Goal: Task Accomplishment & Management: Use online tool/utility

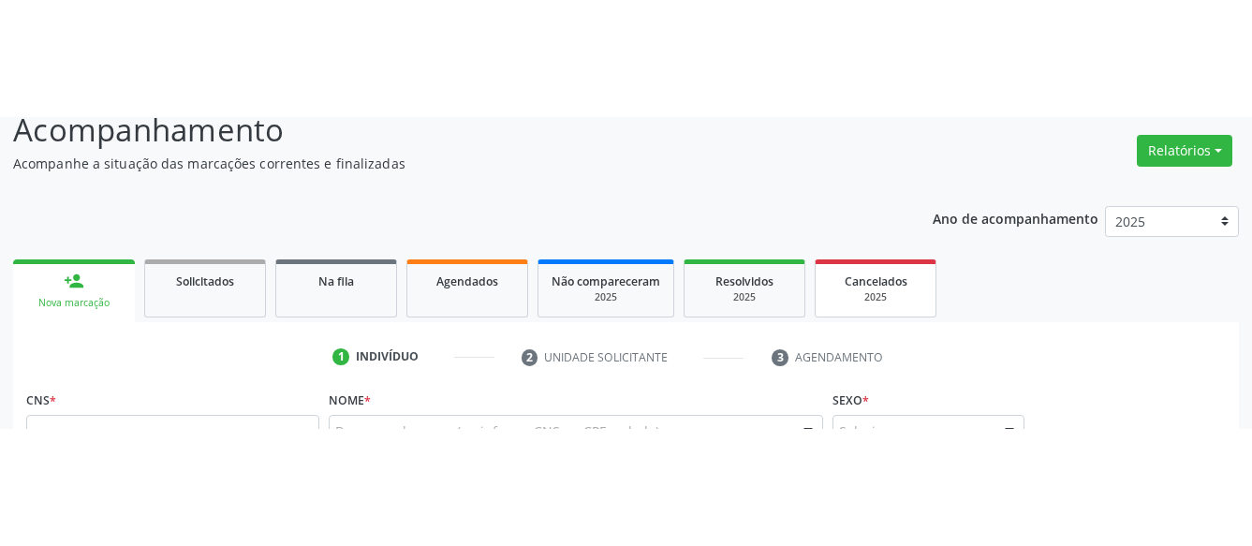
scroll to position [191, 0]
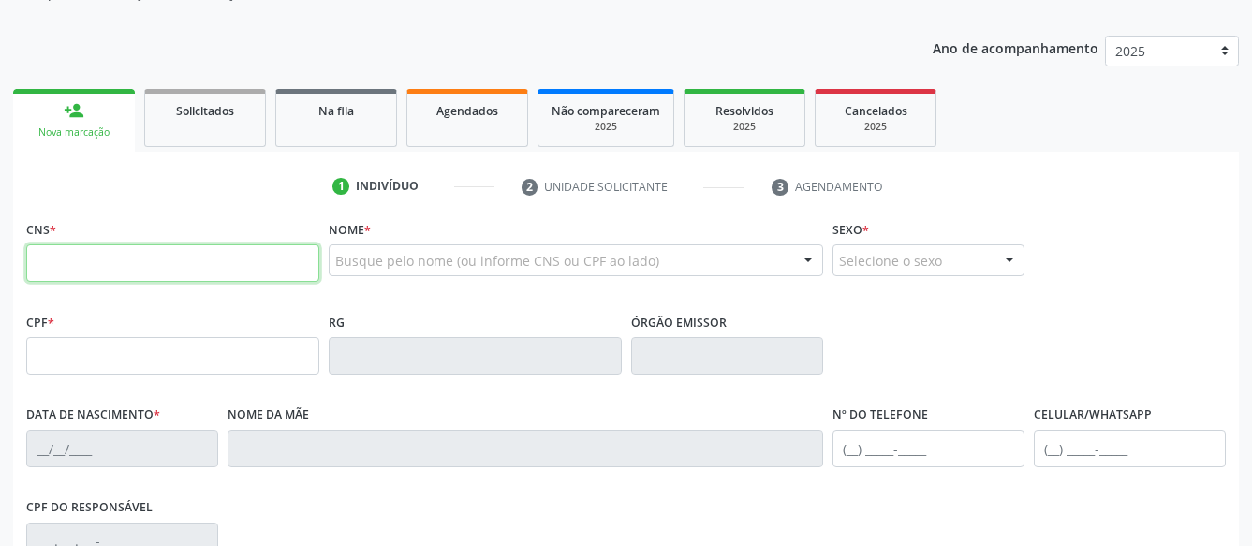
paste input "700 8024 5691 8484"
type input "700 8024 5691 8484"
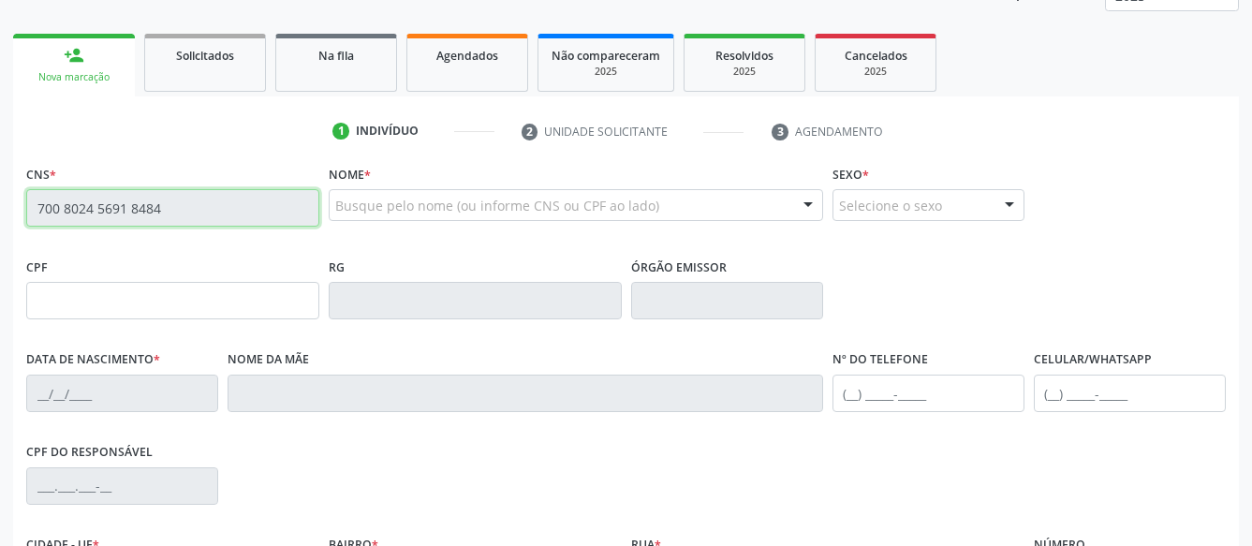
scroll to position [286, 0]
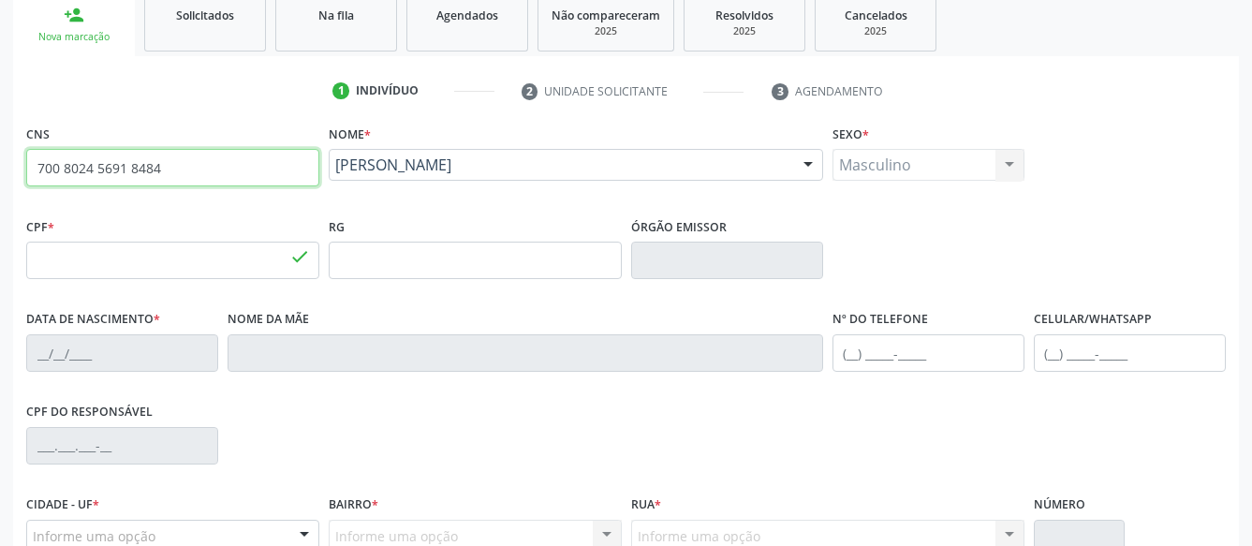
type input "934.196.515-20"
type input "12/07/1973"
type input "Tereza Maria de Almeida"
type input "(87) 99999-9999"
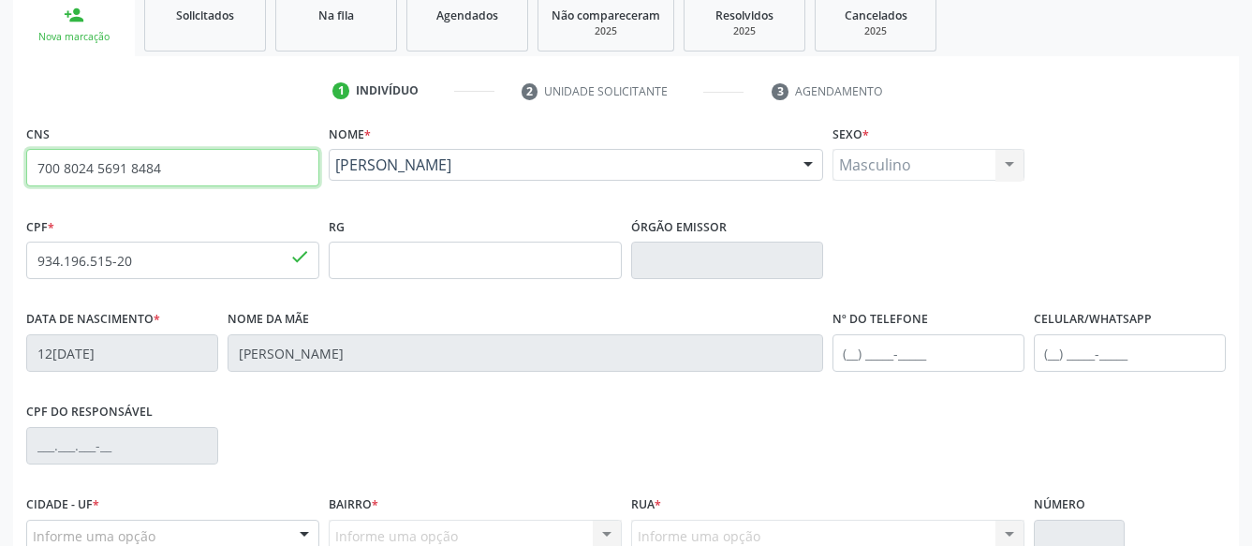
type input "S/N"
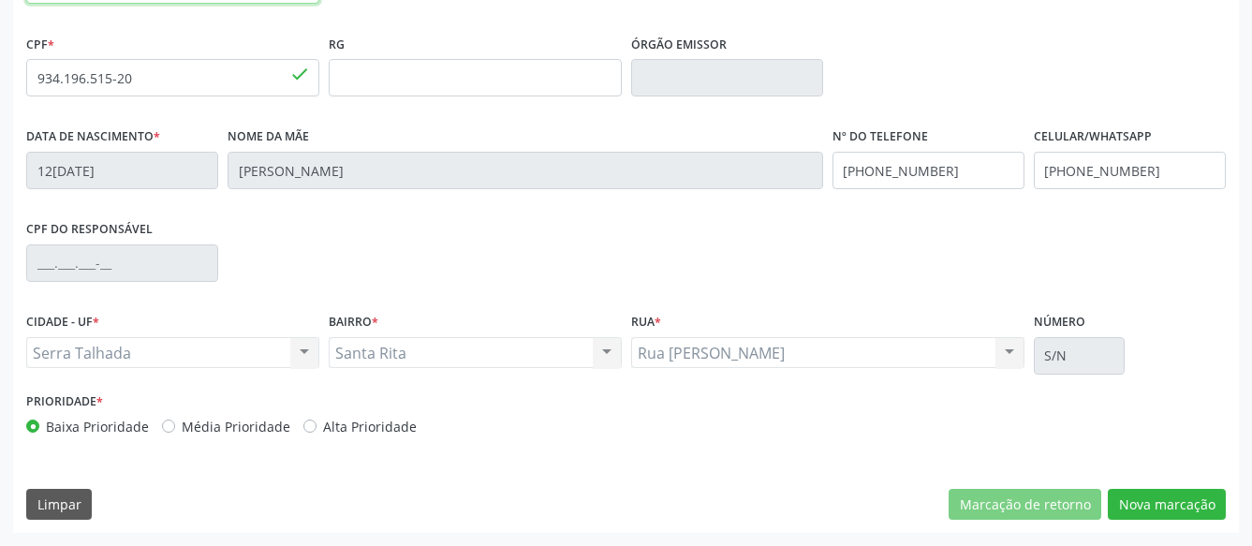
scroll to position [469, 0]
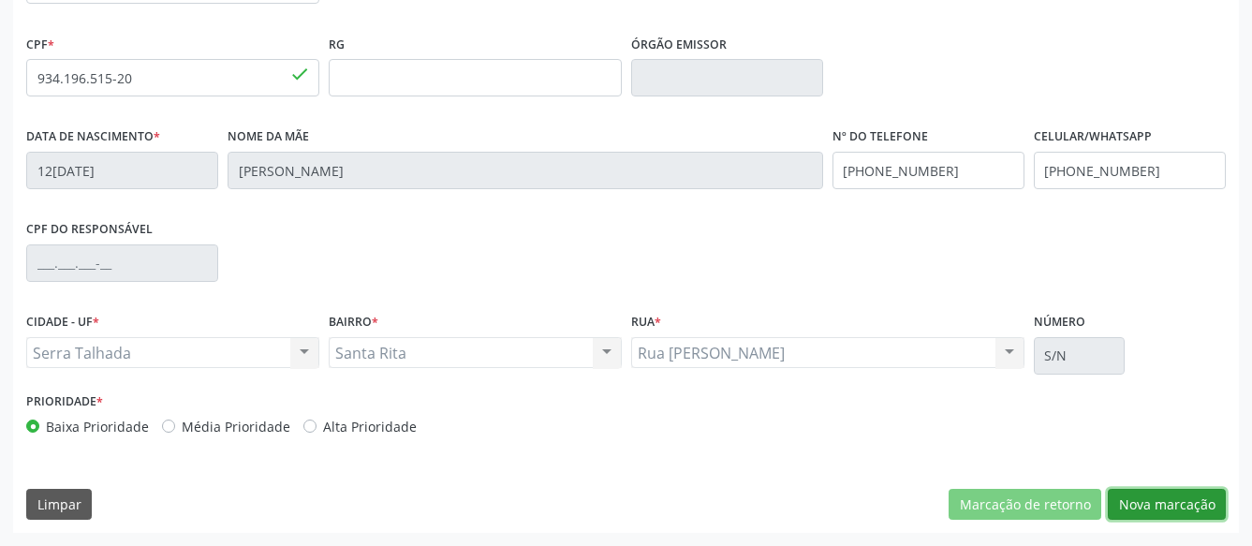
click at [1179, 498] on button "Nova marcação" at bounding box center [1166, 505] width 118 height 32
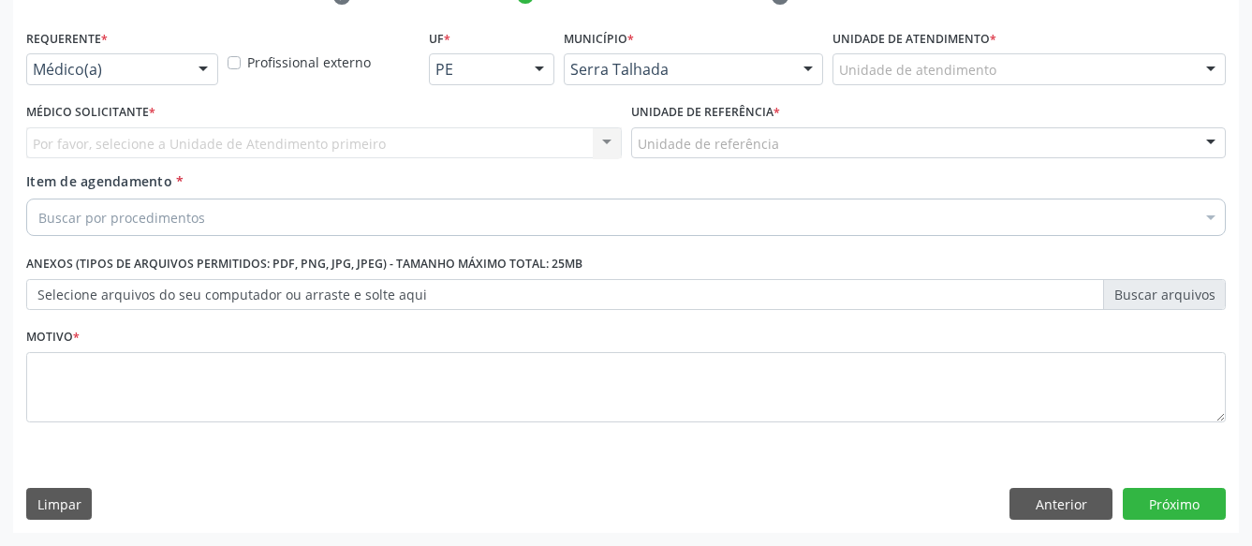
scroll to position [397, 0]
click at [192, 61] on div at bounding box center [203, 70] width 28 height 32
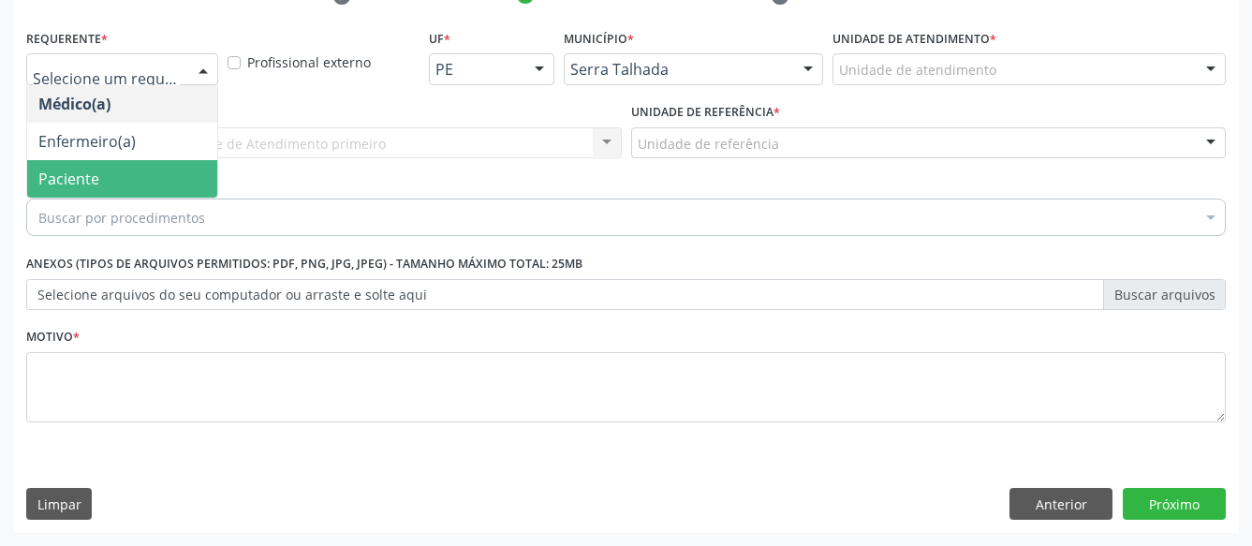
click at [140, 168] on span "Paciente" at bounding box center [122, 178] width 190 height 37
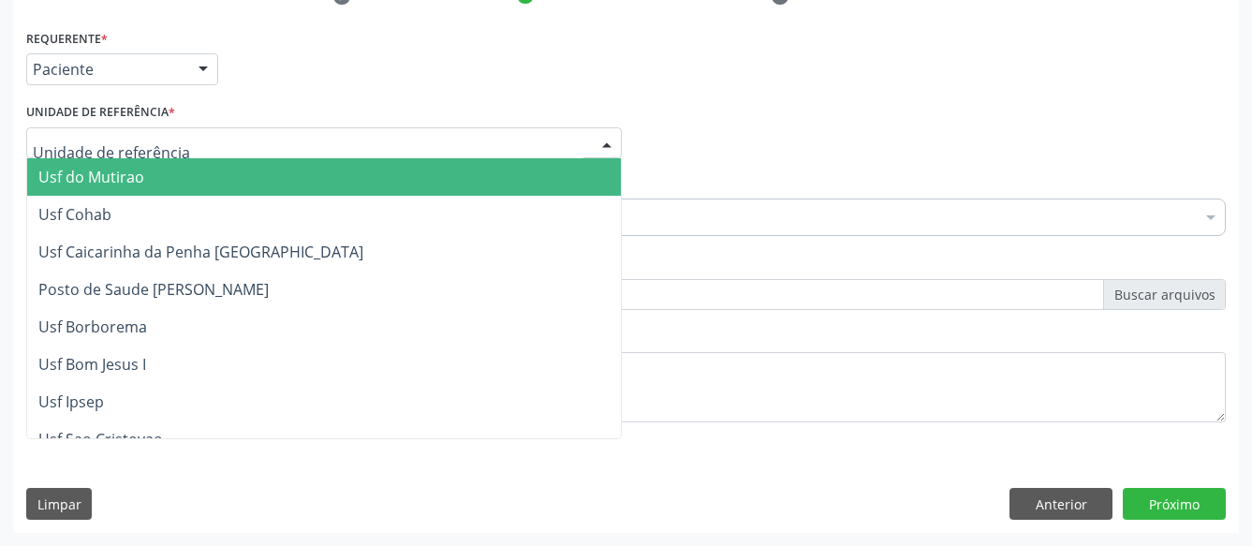
click at [142, 127] on div at bounding box center [323, 143] width 595 height 32
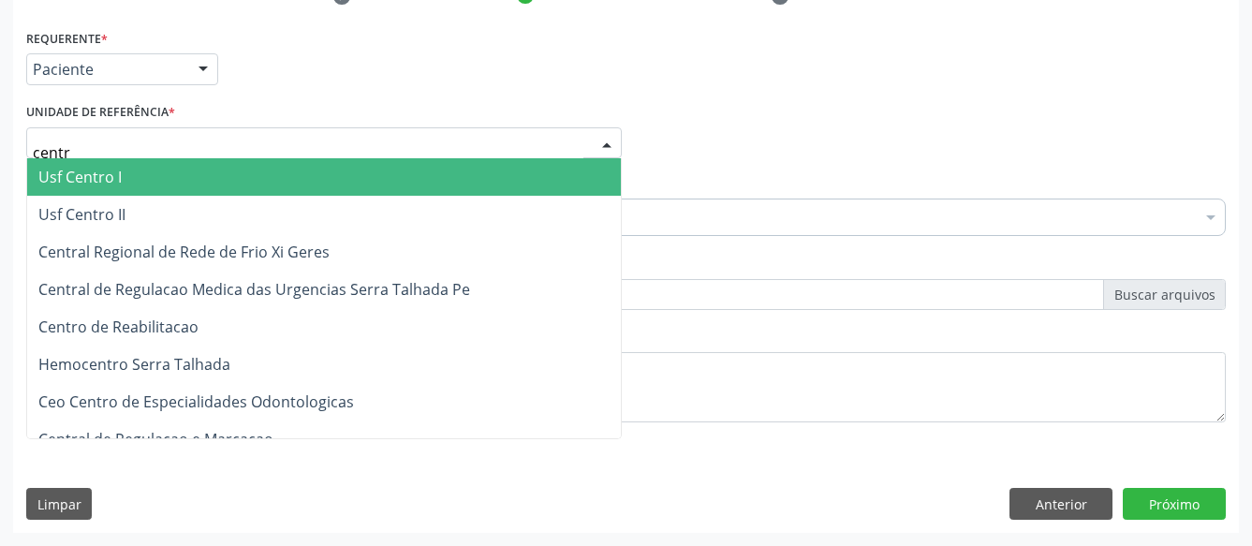
type input "centro"
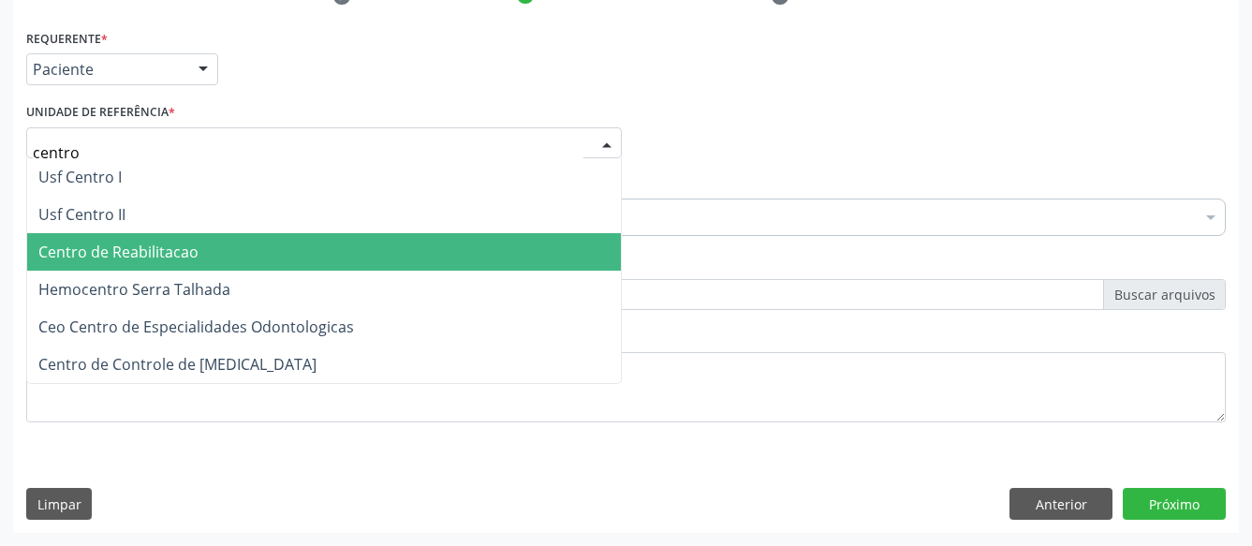
click at [204, 233] on span "Centro de Reabilitacao" at bounding box center [324, 251] width 594 height 37
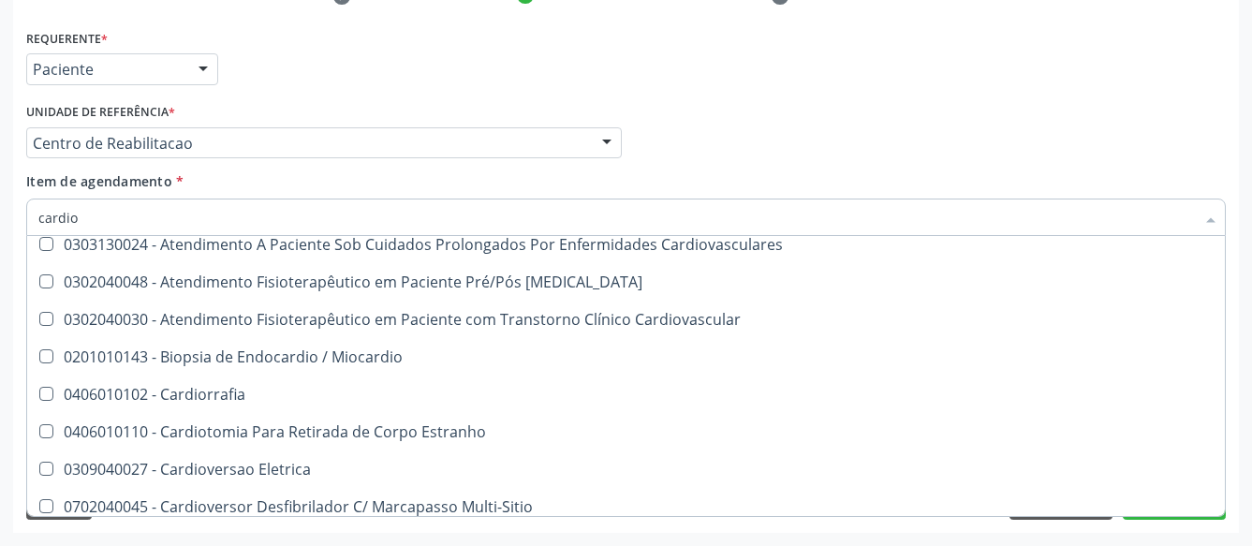
scroll to position [0, 0]
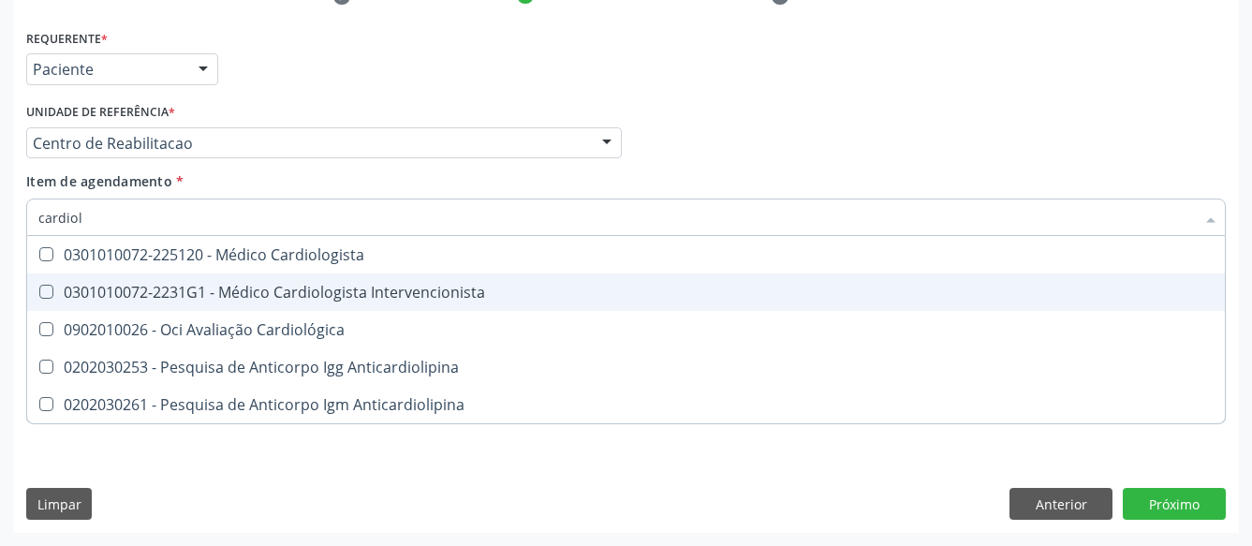
type input "cardiolo"
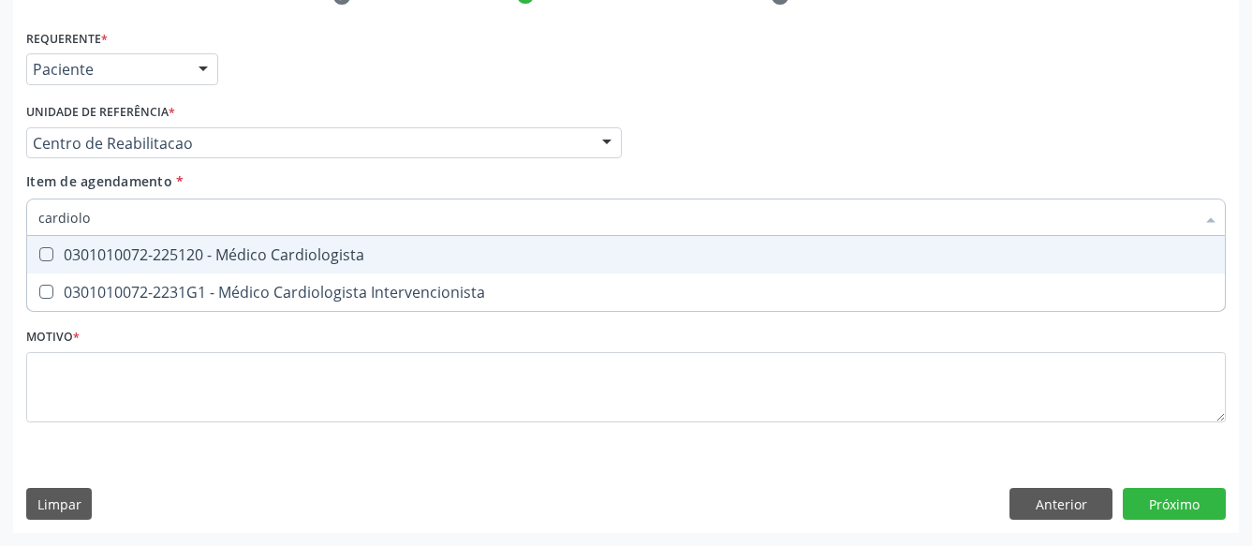
click at [330, 247] on div "0301010072-225120 - Médico Cardiologista" at bounding box center [625, 254] width 1175 height 15
checkbox Cardiologista "true"
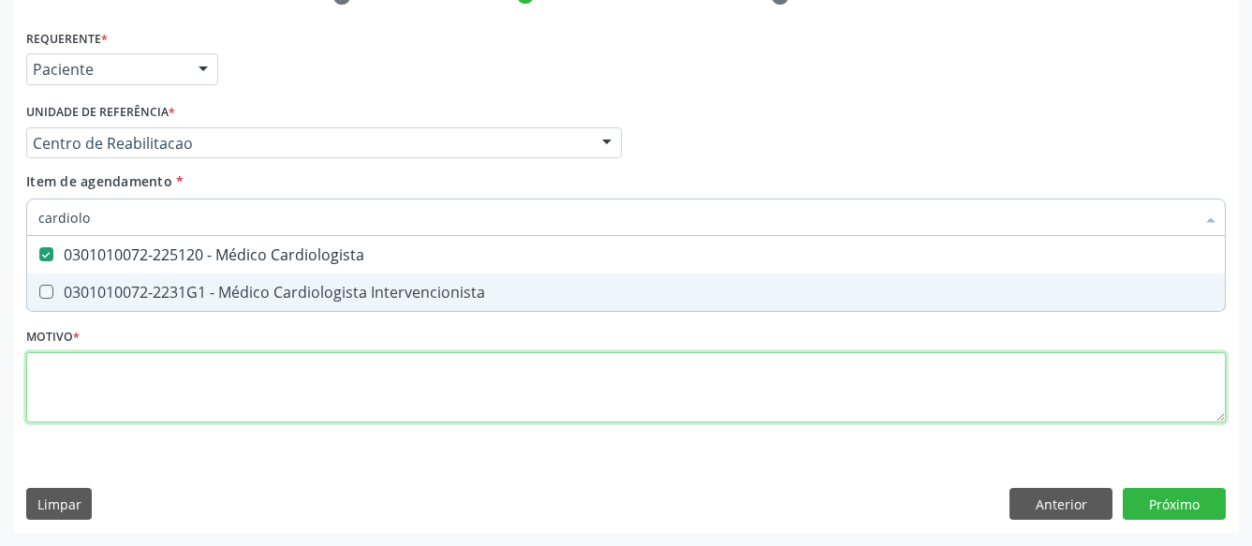
click at [280, 387] on textarea at bounding box center [625, 387] width 1199 height 71
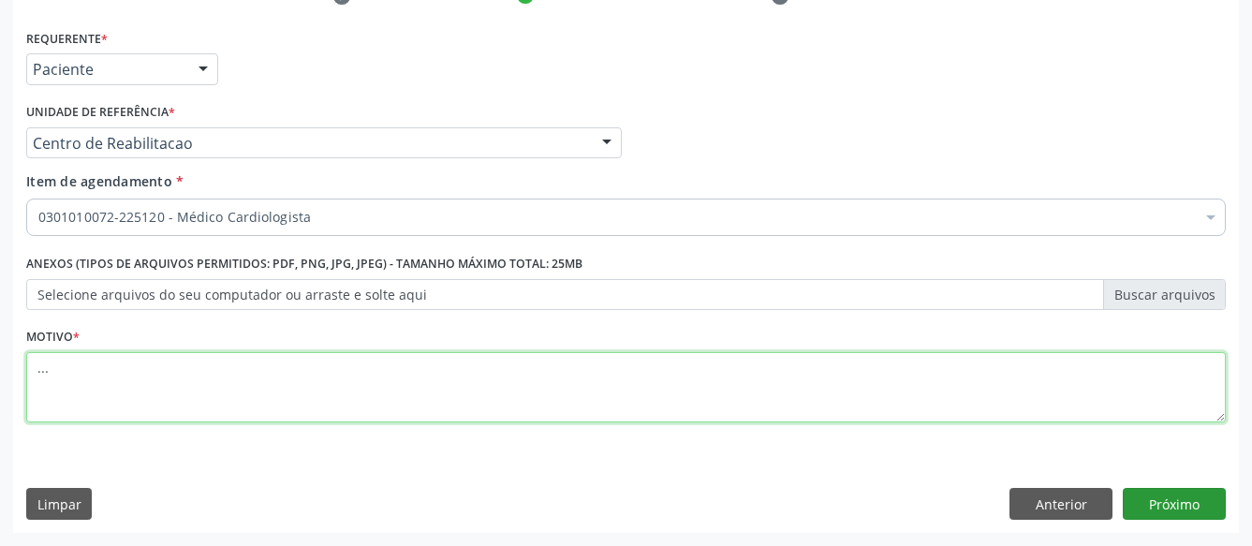
type textarea "..."
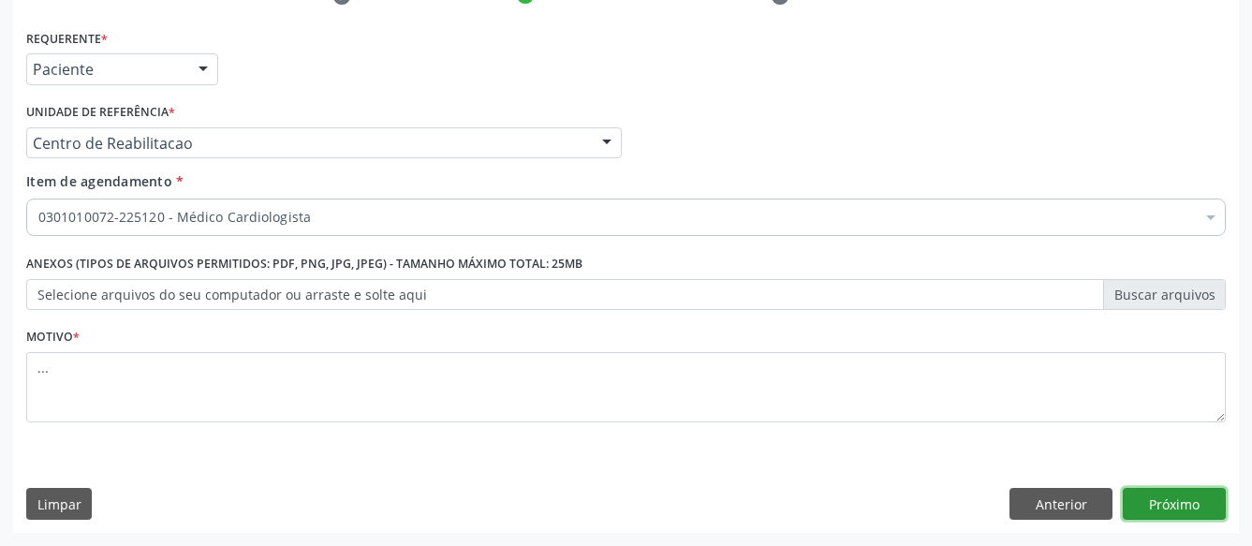
click at [1192, 498] on button "Próximo" at bounding box center [1173, 504] width 103 height 32
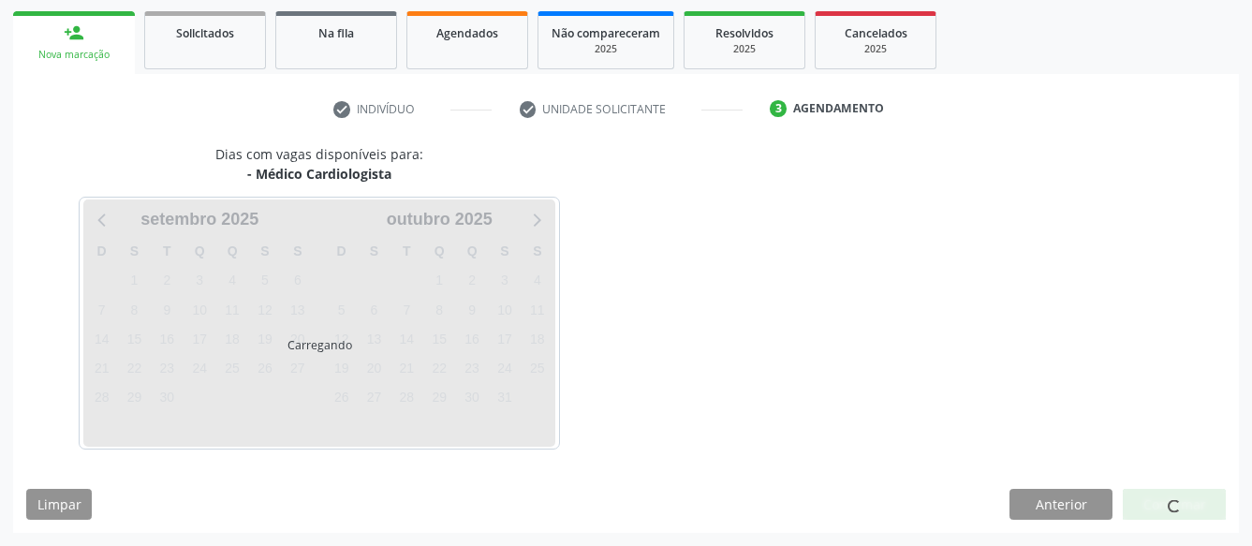
scroll to position [269, 0]
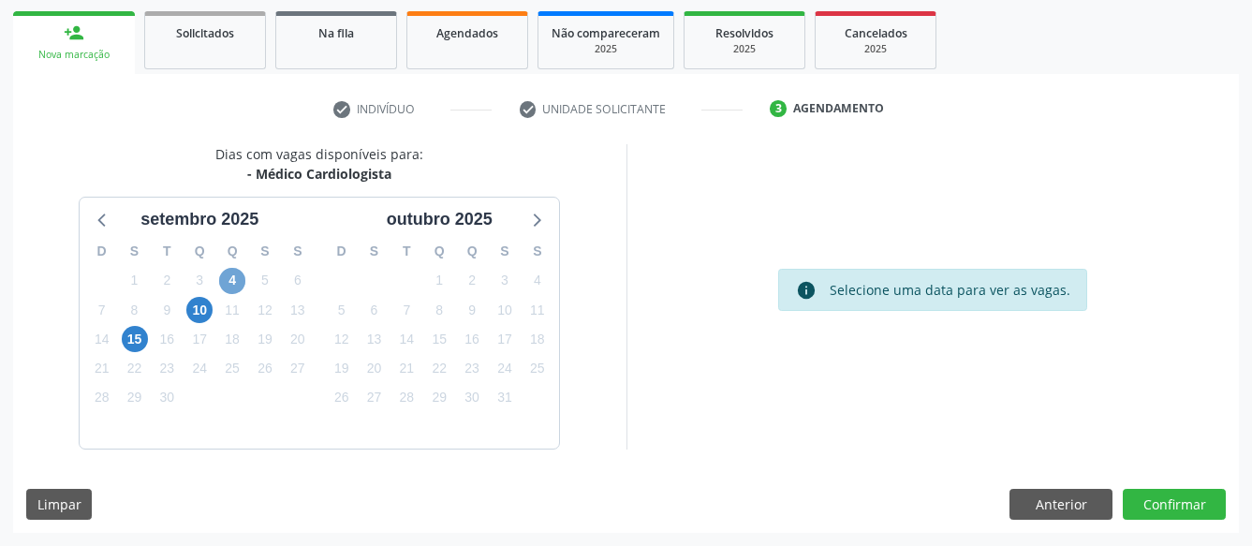
click at [227, 274] on span "4" at bounding box center [232, 281] width 26 height 26
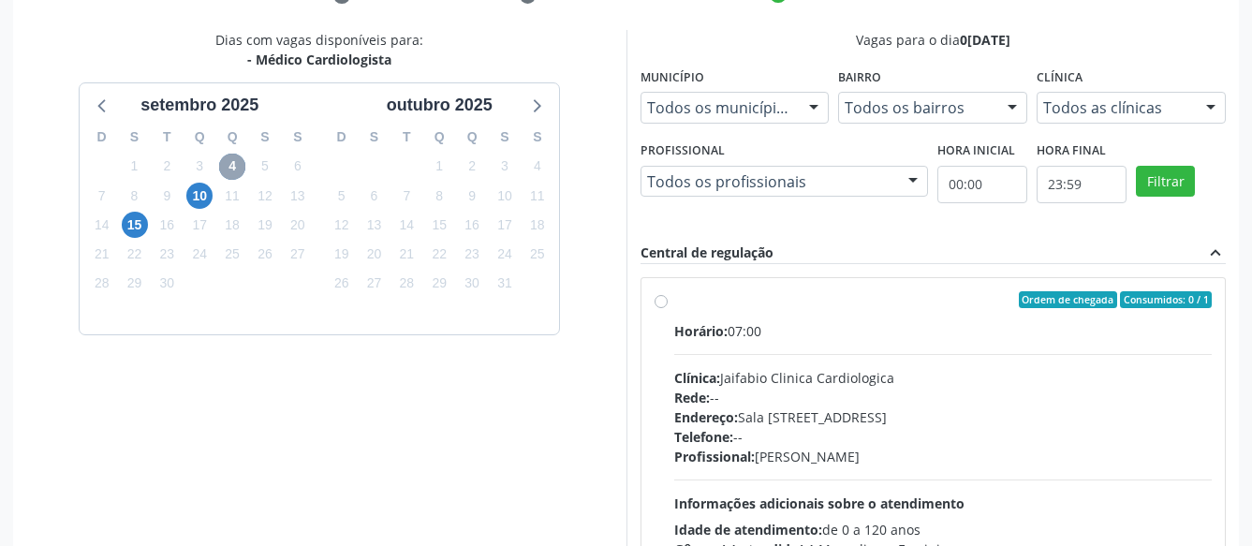
scroll to position [460, 0]
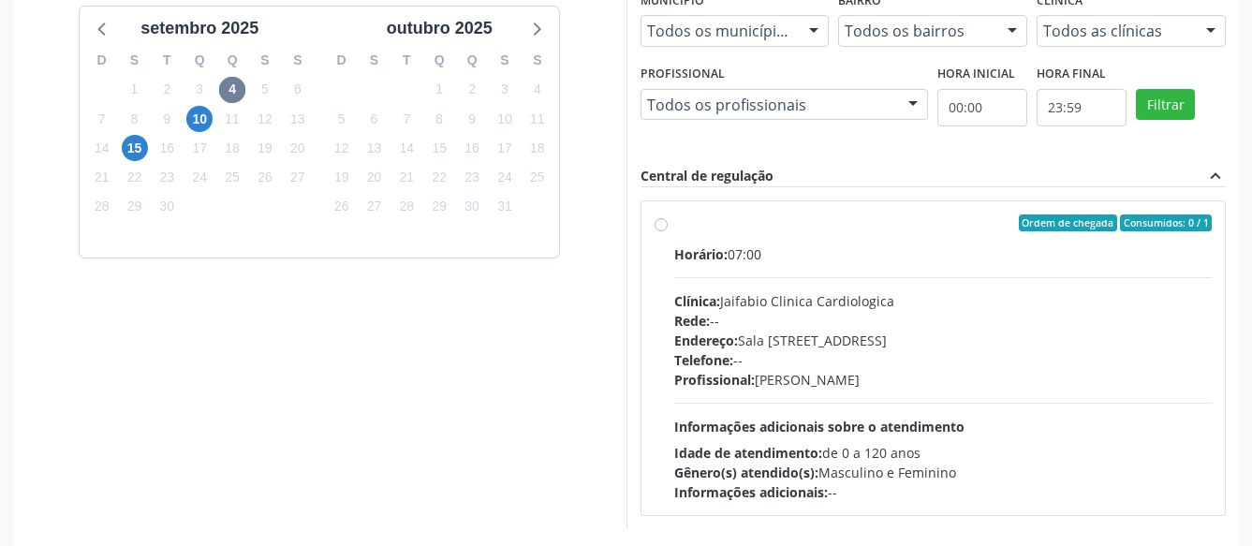
click at [667, 221] on div "Ordem de chegada Consumidos: 0 / 1 Horário: 07:00 Clínica: Jaifabio Clinica Car…" at bounding box center [933, 357] width 558 height 287
radio input "true"
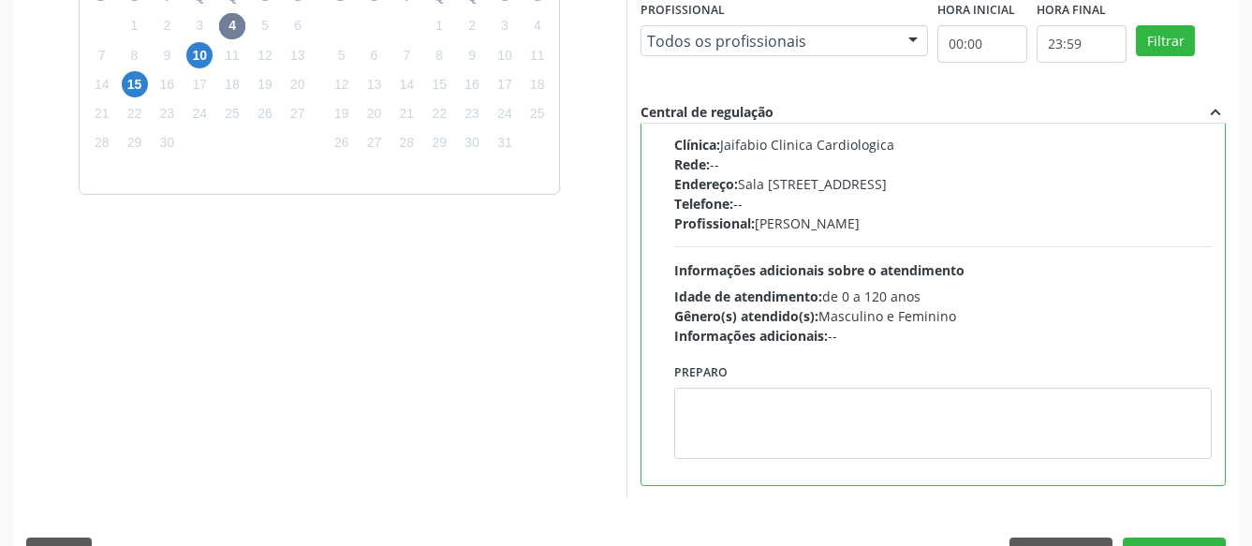
scroll to position [572, 0]
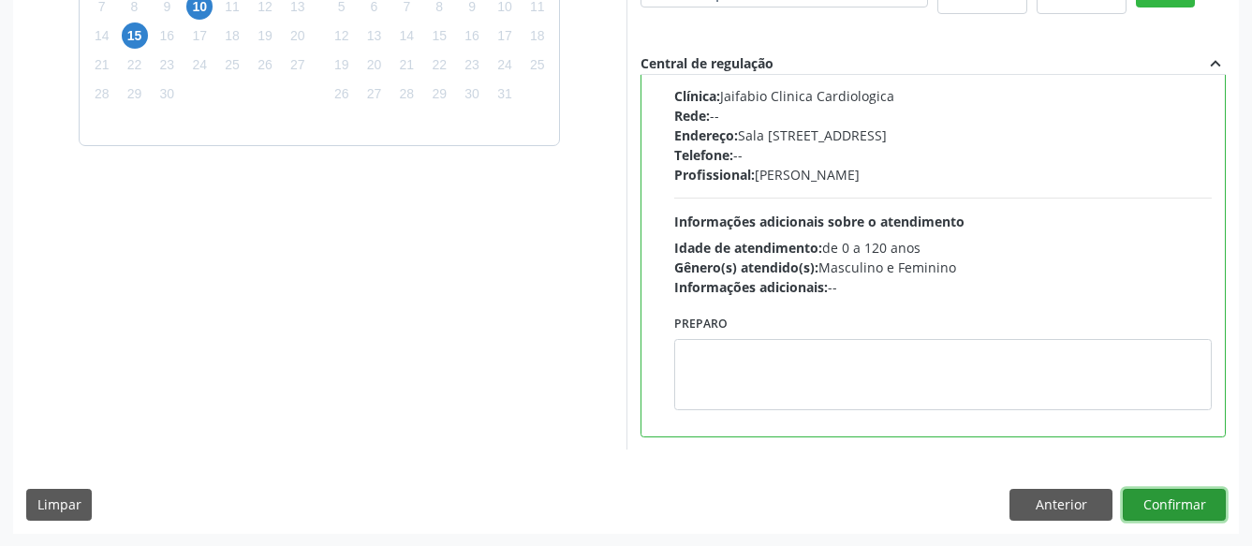
click at [1149, 511] on button "Confirmar" at bounding box center [1173, 505] width 103 height 32
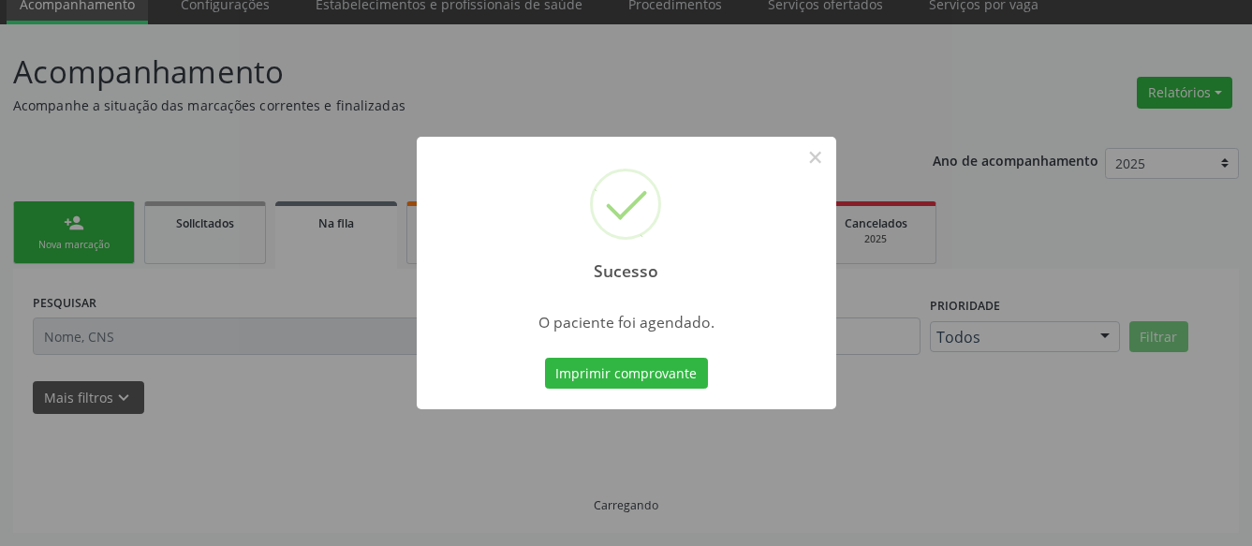
scroll to position [78, 0]
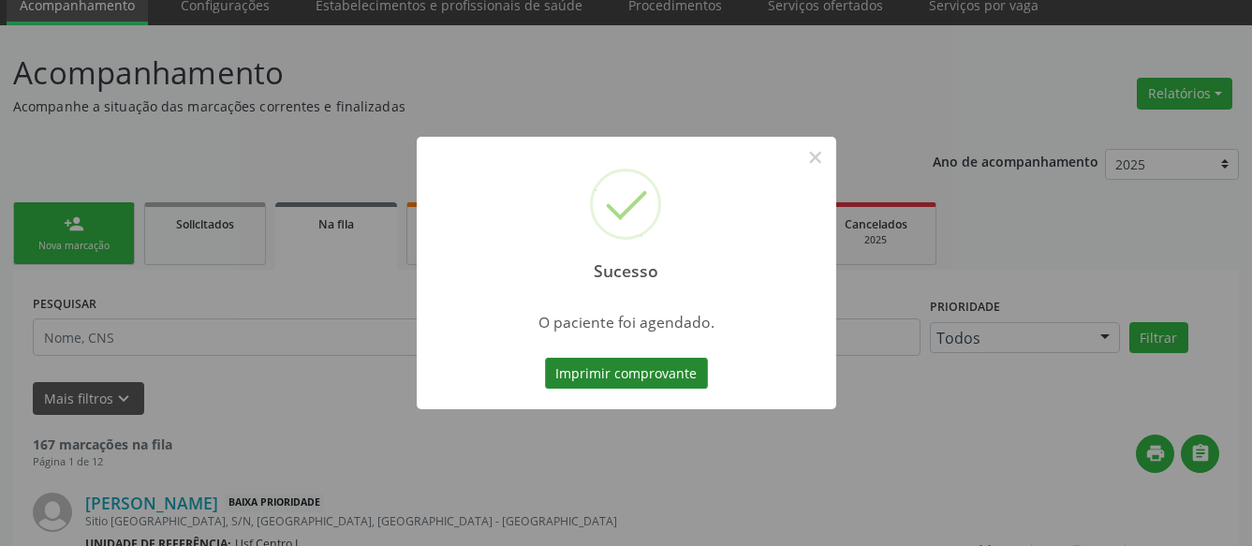
click at [579, 377] on button "Imprimir comprovante" at bounding box center [626, 374] width 163 height 32
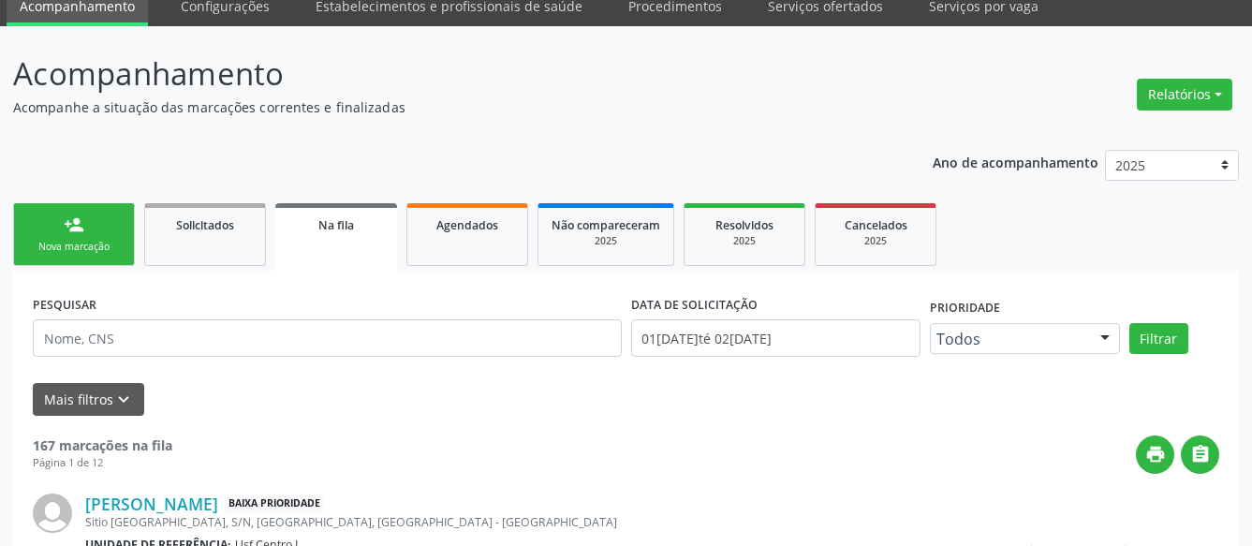
scroll to position [0, 0]
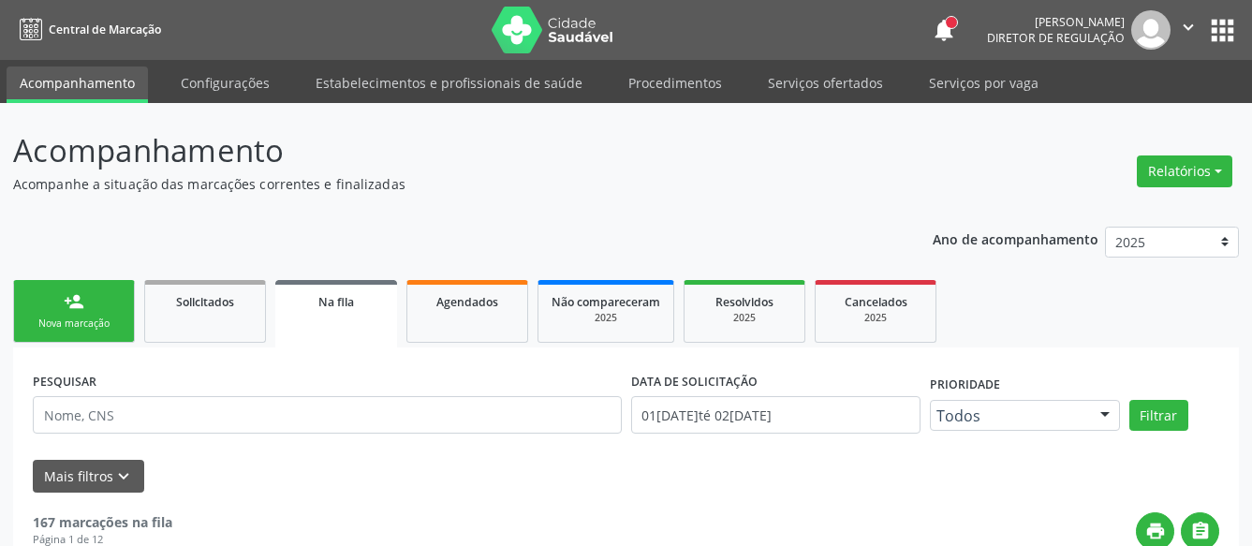
drag, startPoint x: 1232, startPoint y: 27, endPoint x: 1215, endPoint y: 46, distance: 25.2
click at [1229, 29] on button "apps" at bounding box center [1222, 30] width 33 height 33
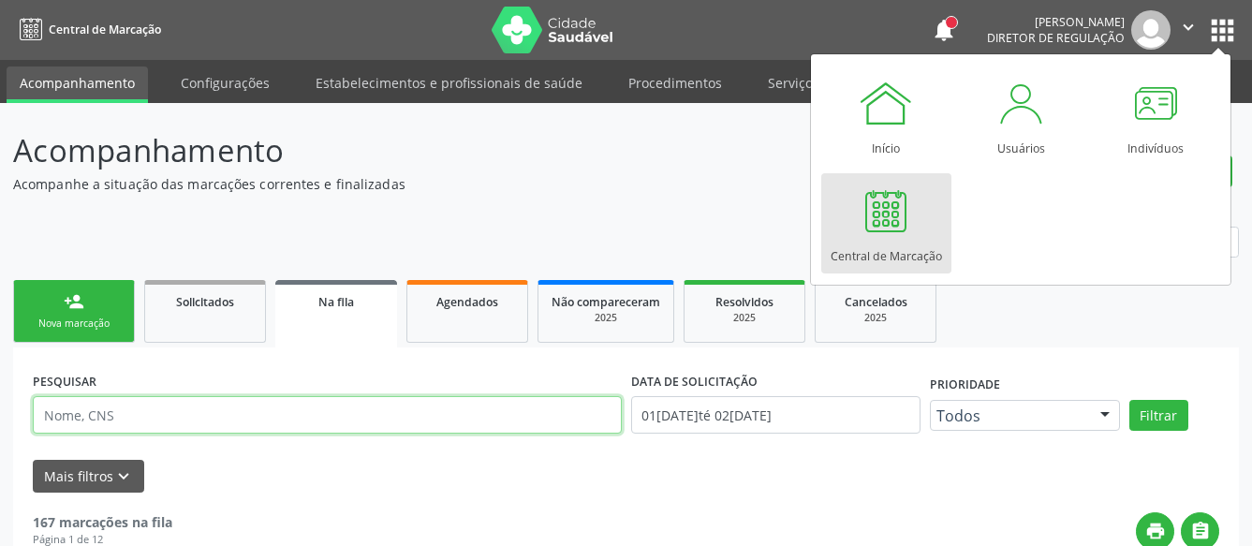
click at [129, 415] on input "text" at bounding box center [327, 414] width 589 height 37
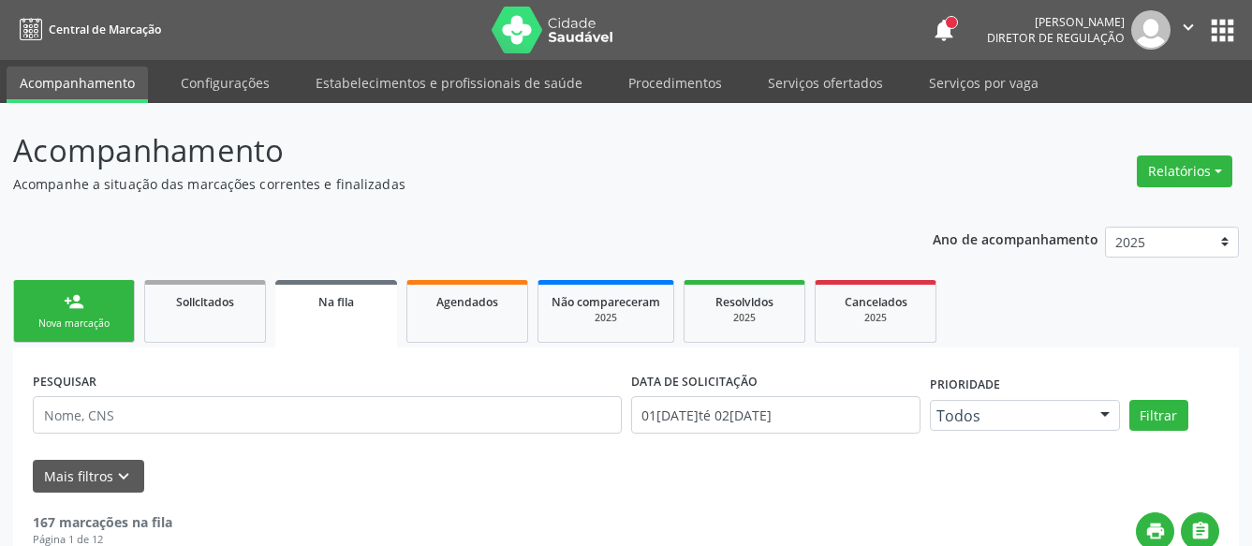
click at [1234, 40] on button "apps" at bounding box center [1222, 30] width 33 height 33
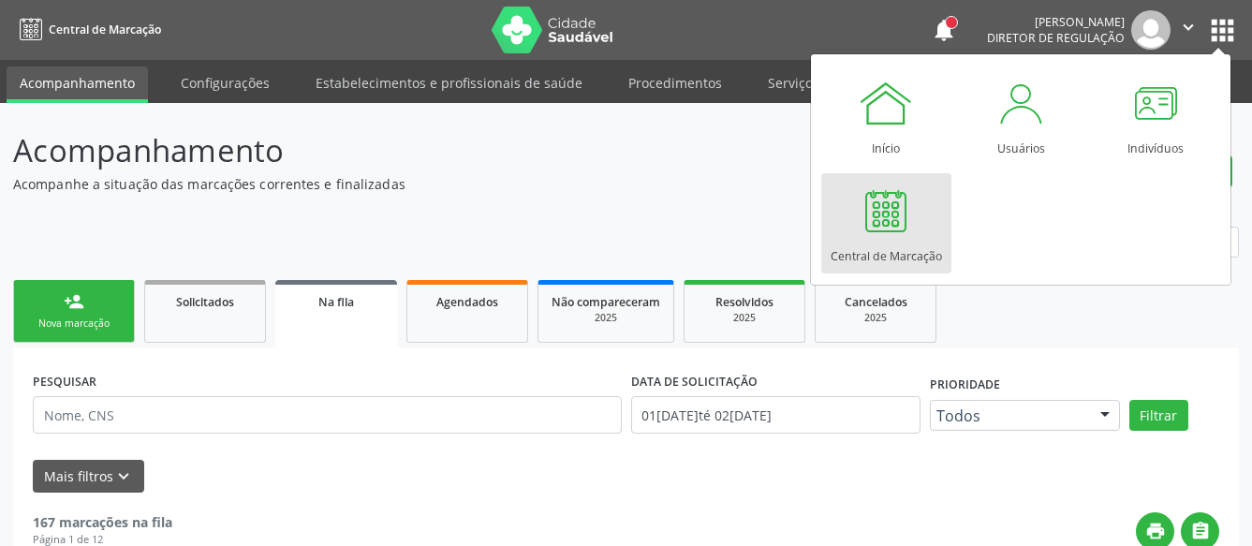
click at [904, 246] on div "Central de Marcação" at bounding box center [885, 251] width 111 height 25
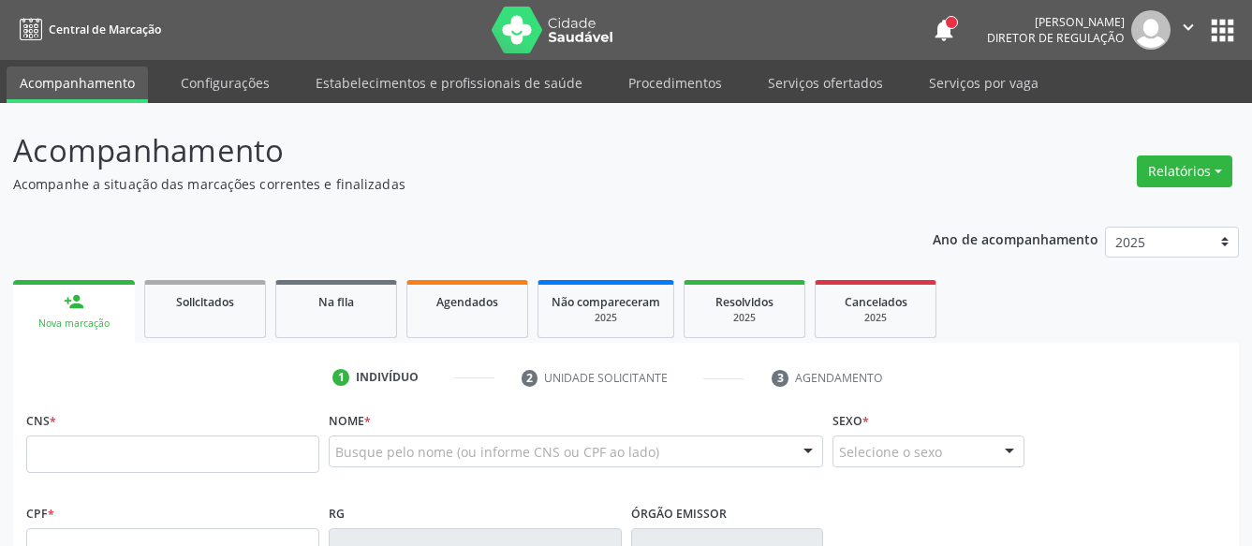
click at [536, 432] on div "Nome * Busque pelo nome (ou informe CNS ou CPF ao lado) Nenhum resultado encont…" at bounding box center [576, 442] width 494 height 73
click at [535, 441] on div "Busque pelo nome (ou informe CNS ou CPF ao lado)" at bounding box center [576, 451] width 494 height 32
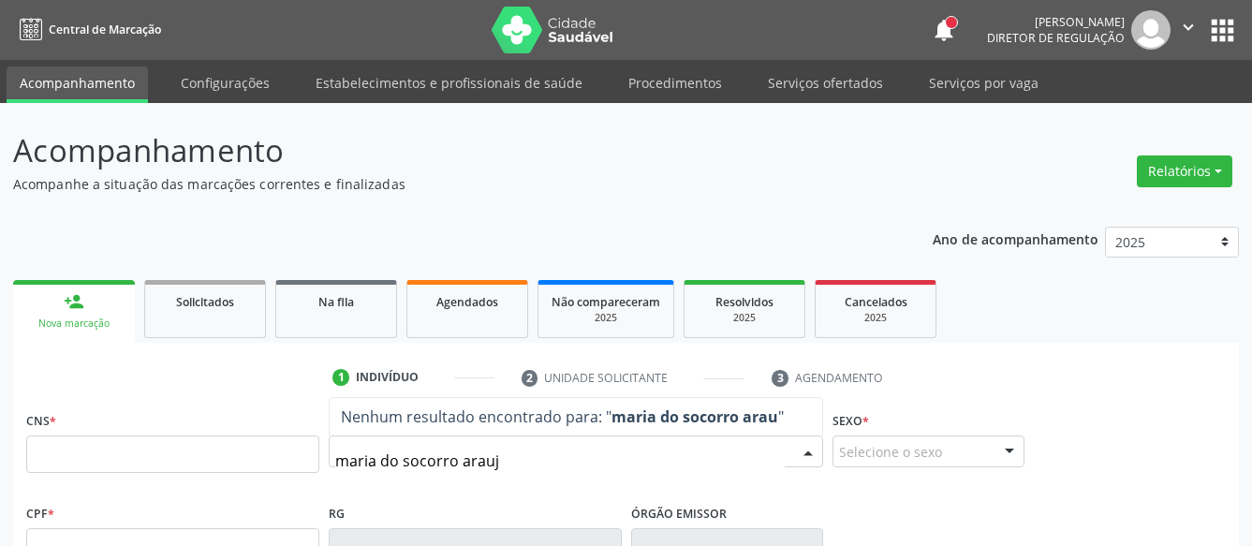
type input "maria do socorro araujo"
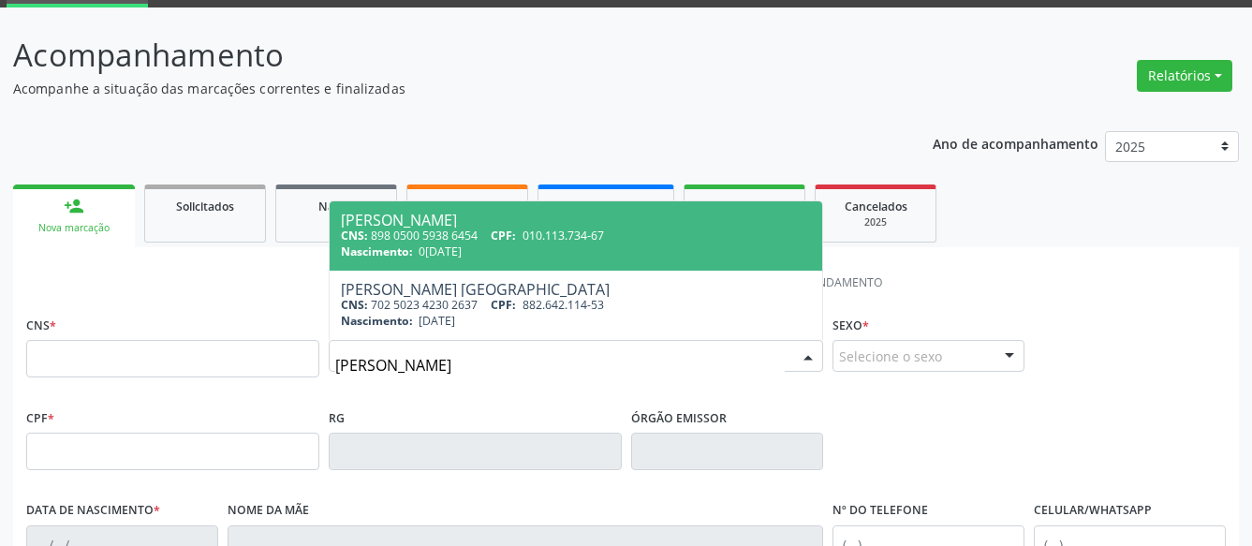
click at [713, 95] on div "Acompanhamento Acompanhe a situação das marcações correntes e finalizadas Relat…" at bounding box center [625, 469] width 1225 height 874
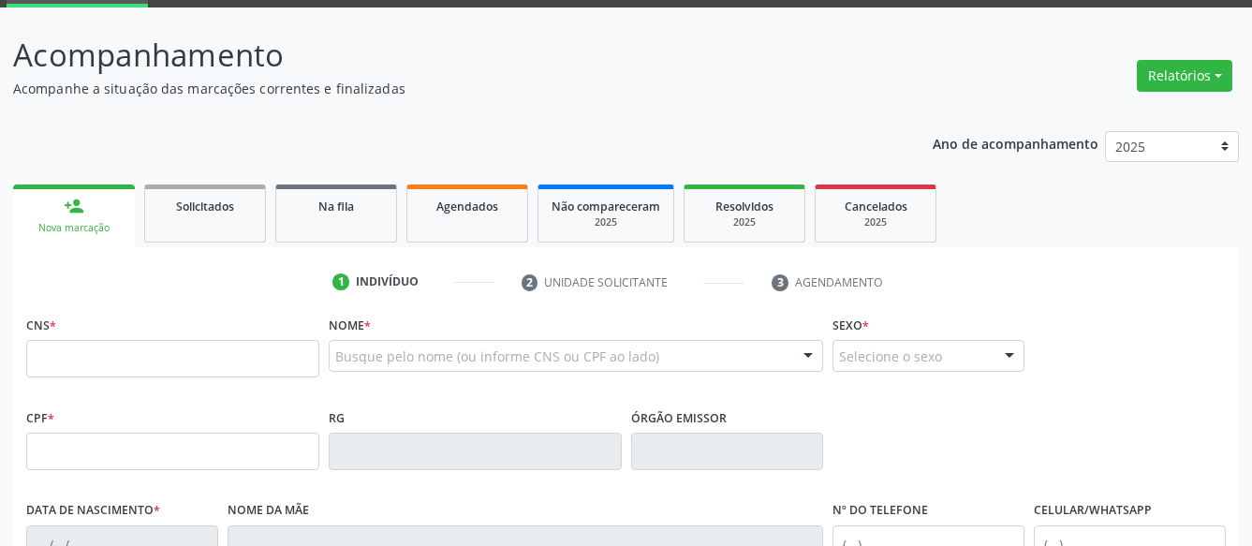
scroll to position [382, 0]
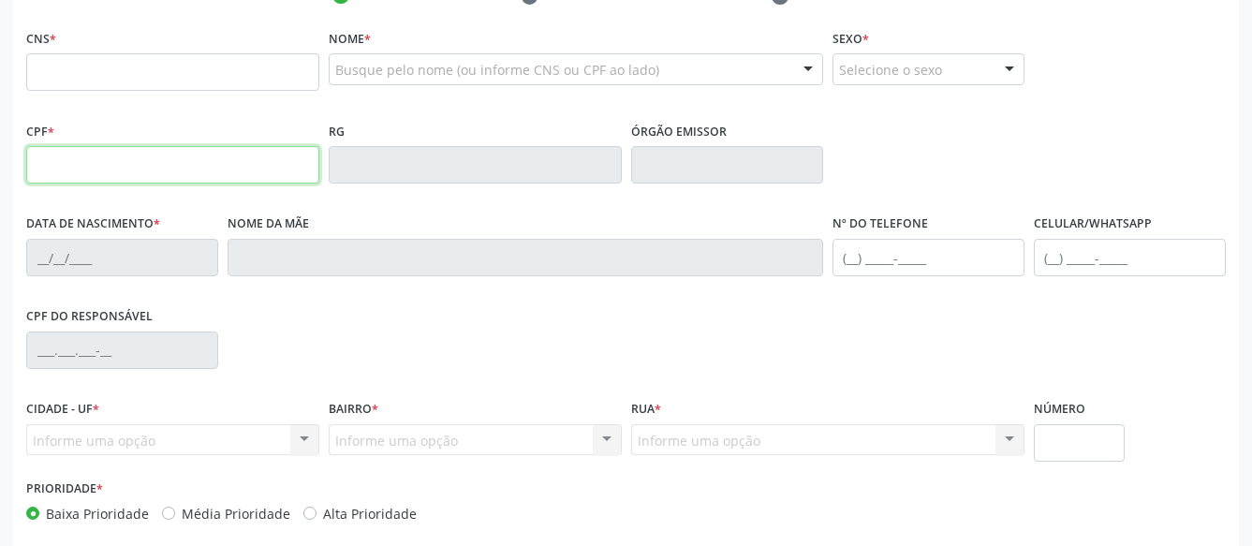
click at [48, 168] on input "text" at bounding box center [172, 164] width 293 height 37
type input "194.951.964-34"
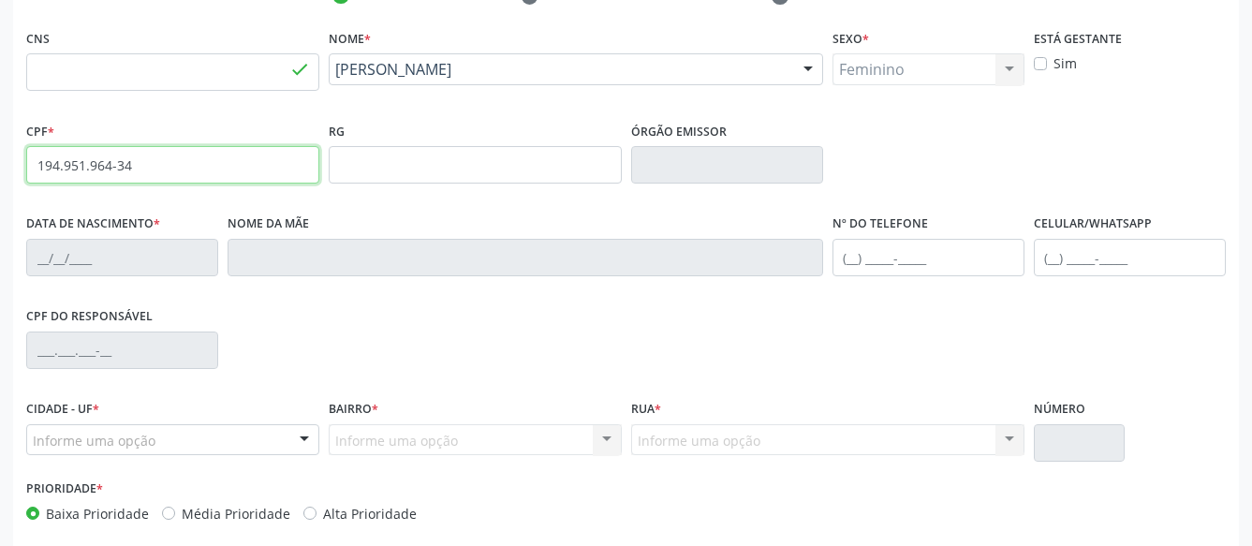
type input "898 0034 3598 7725"
type input "13/04/1950"
type input "Antonia Ferreira de Araujo"
type input "(87) 99996-0580"
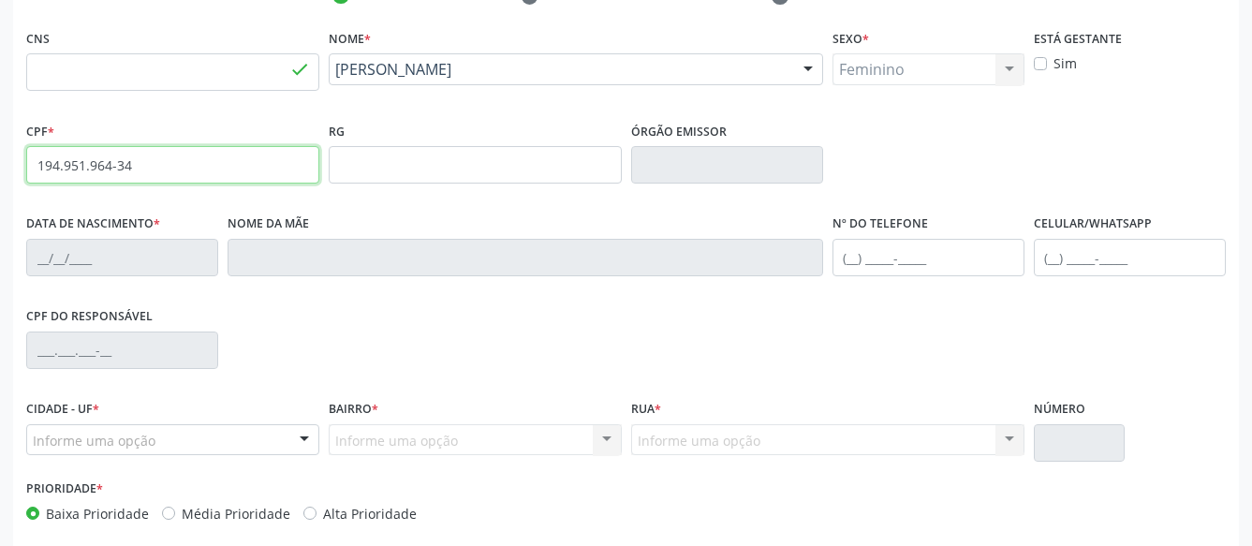
type input "1203"
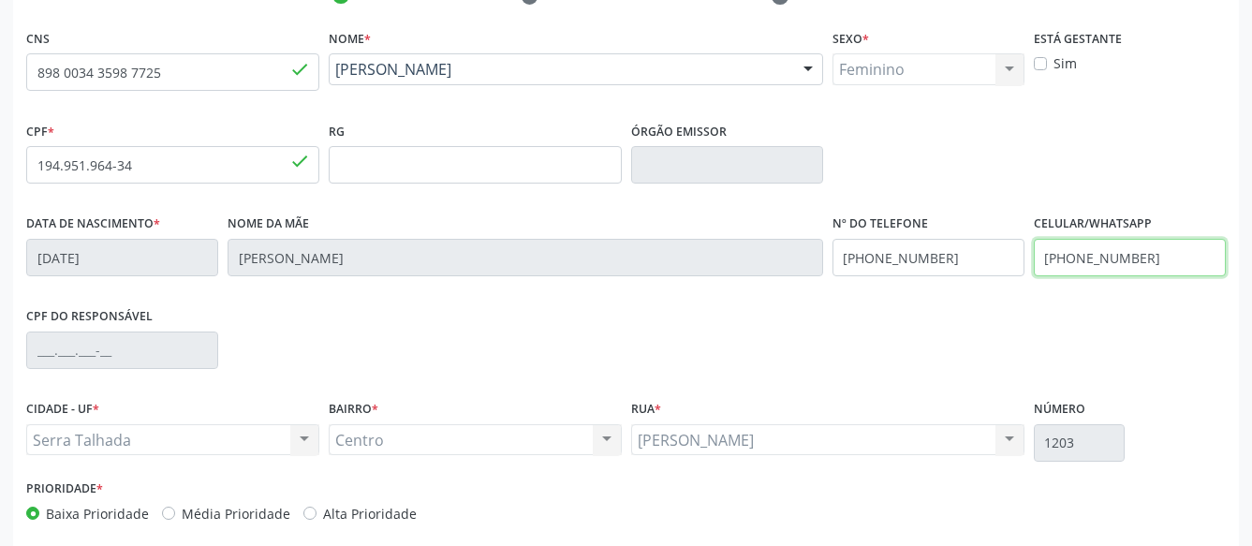
drag, startPoint x: 1163, startPoint y: 266, endPoint x: 946, endPoint y: 296, distance: 219.2
click at [1033, 276] on input "(87) 99996-0580" at bounding box center [1129, 257] width 192 height 37
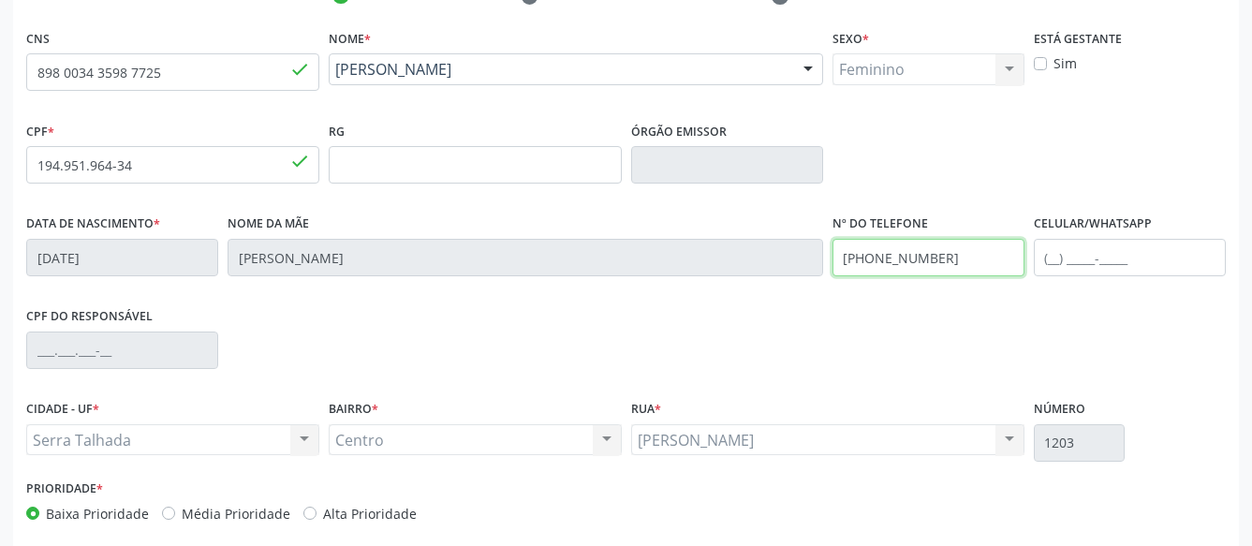
drag, startPoint x: 950, startPoint y: 257, endPoint x: 654, endPoint y: 263, distance: 295.9
click at [832, 265] on input "(87) 99996-0580" at bounding box center [928, 257] width 192 height 37
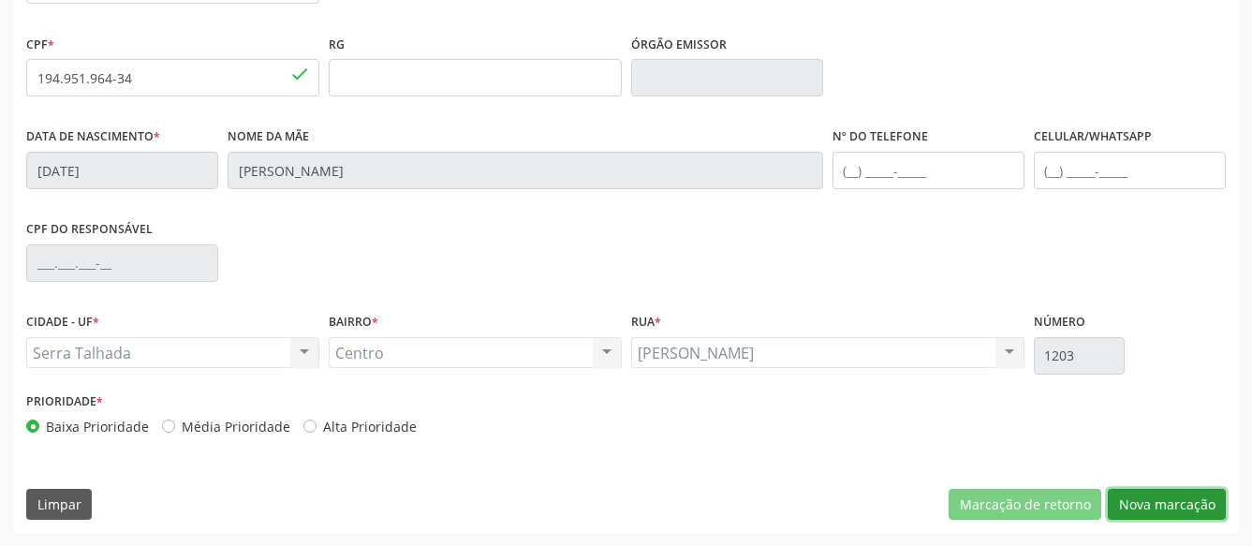
drag, startPoint x: 1170, startPoint y: 506, endPoint x: 1145, endPoint y: 501, distance: 25.7
click at [1170, 506] on button "Nova marcação" at bounding box center [1166, 505] width 118 height 32
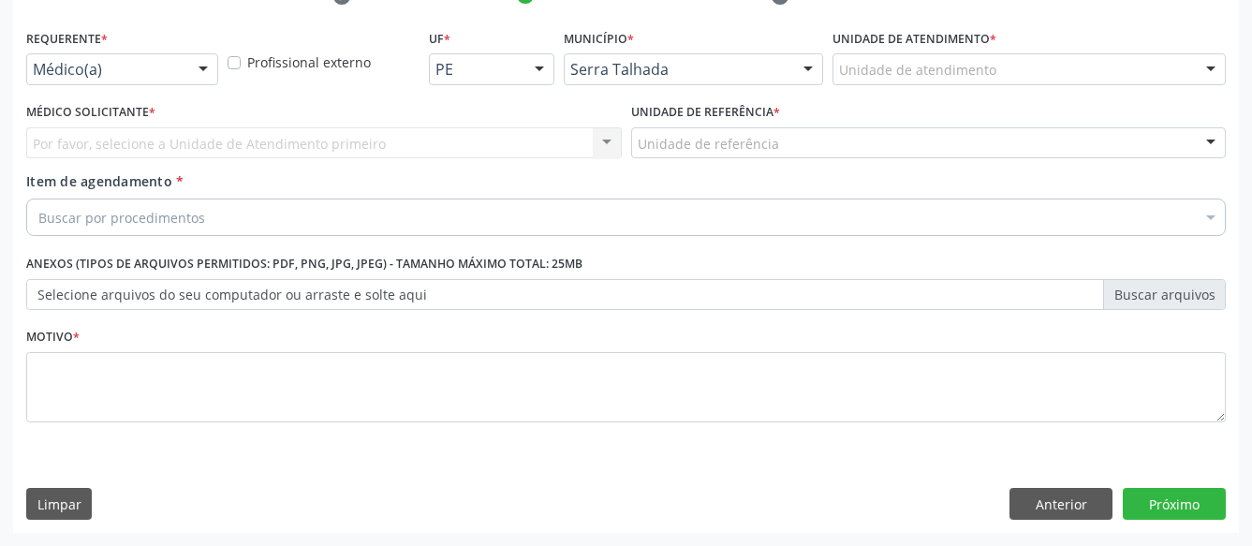
scroll to position [397, 0]
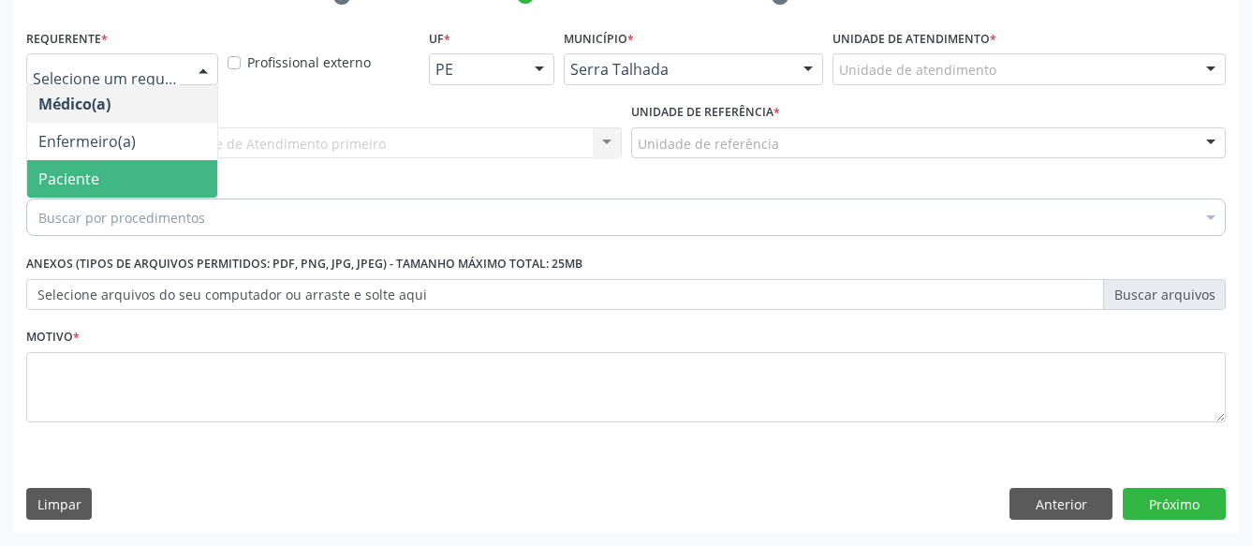
click at [145, 165] on span "Paciente" at bounding box center [122, 178] width 190 height 37
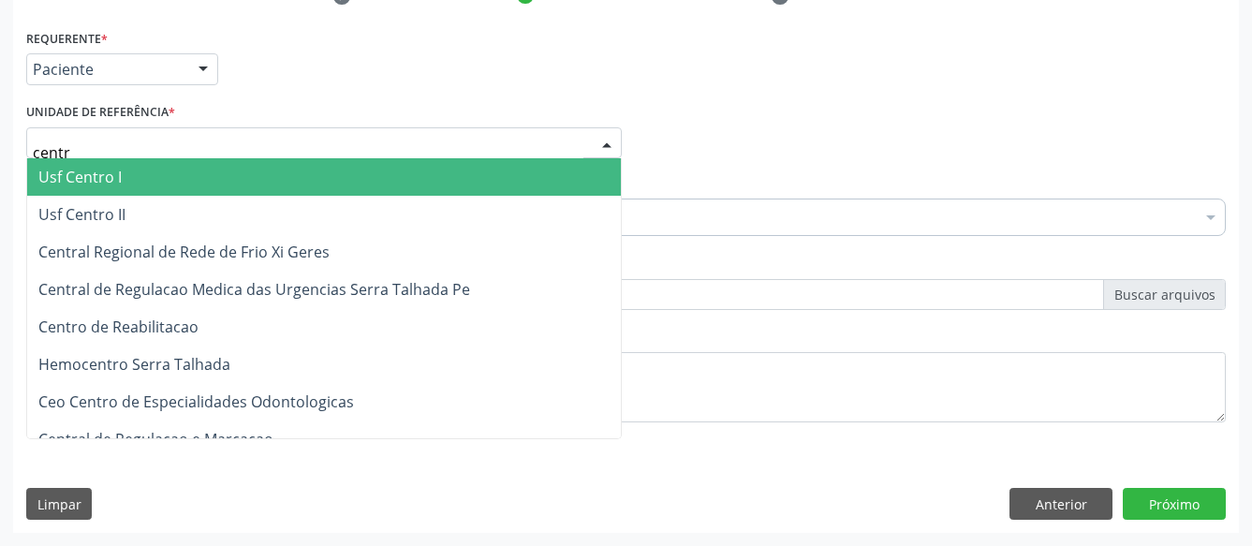
type input "centro"
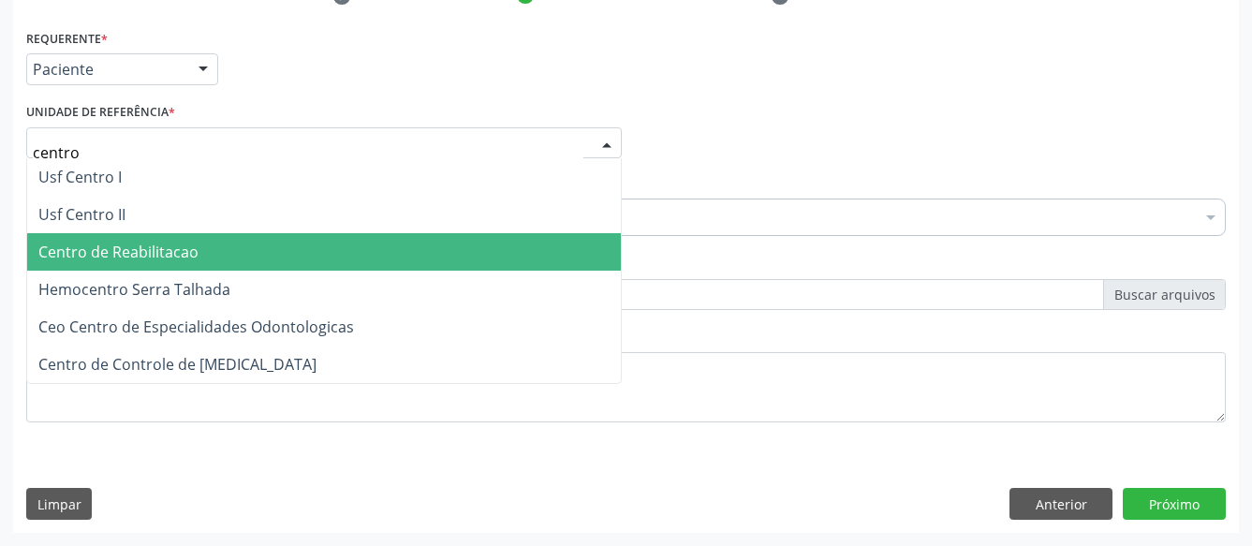
click at [137, 242] on span "Centro de Reabilitacao" at bounding box center [118, 252] width 160 height 21
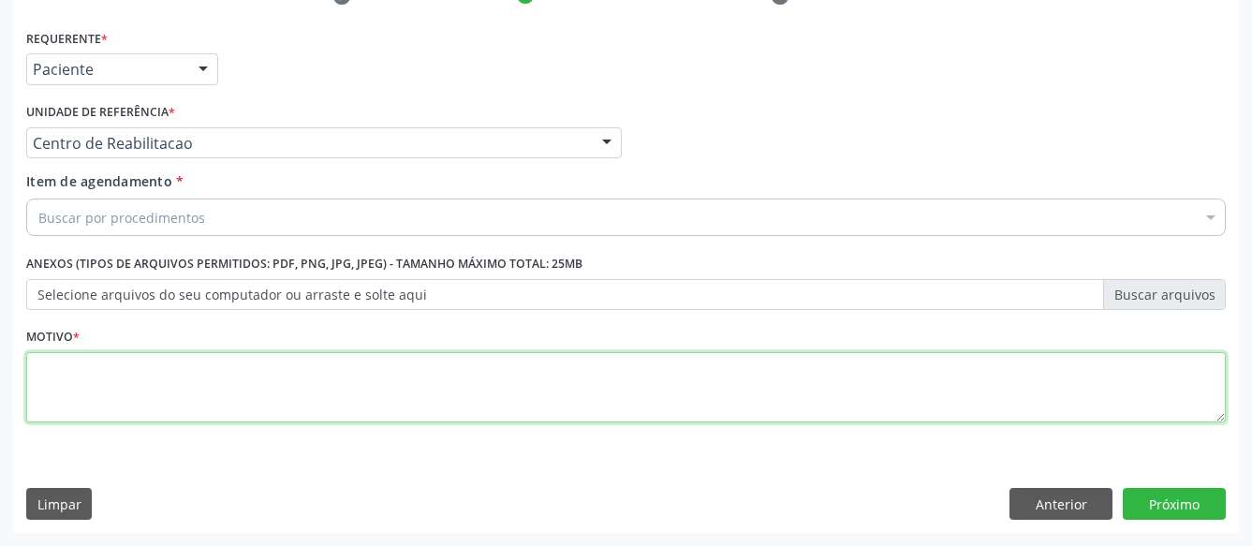
click at [195, 382] on textarea at bounding box center [625, 387] width 1199 height 71
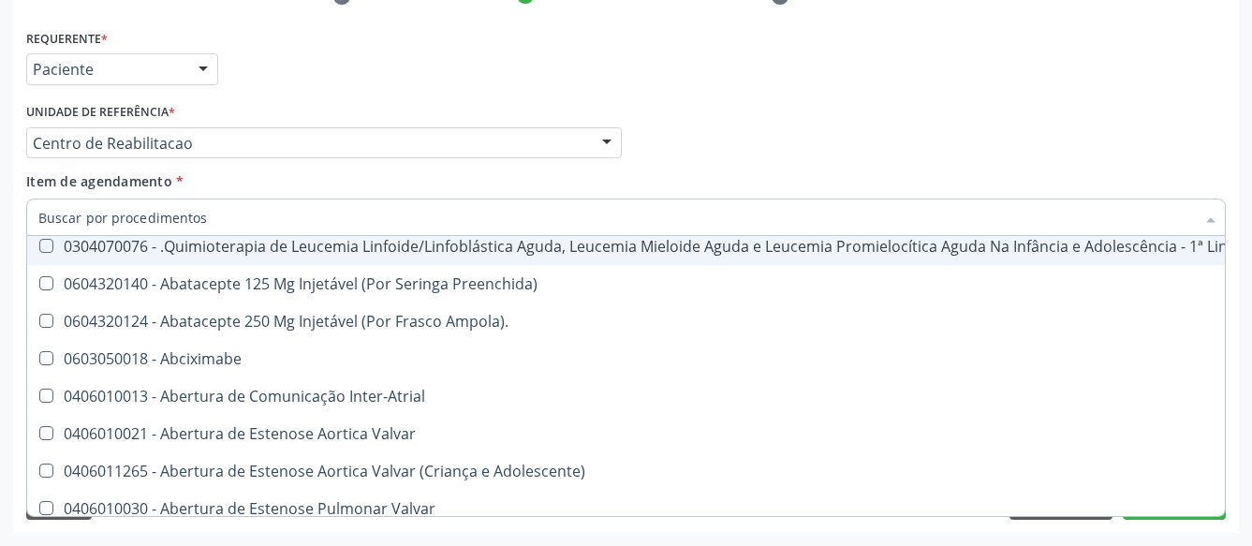
scroll to position [124, 0]
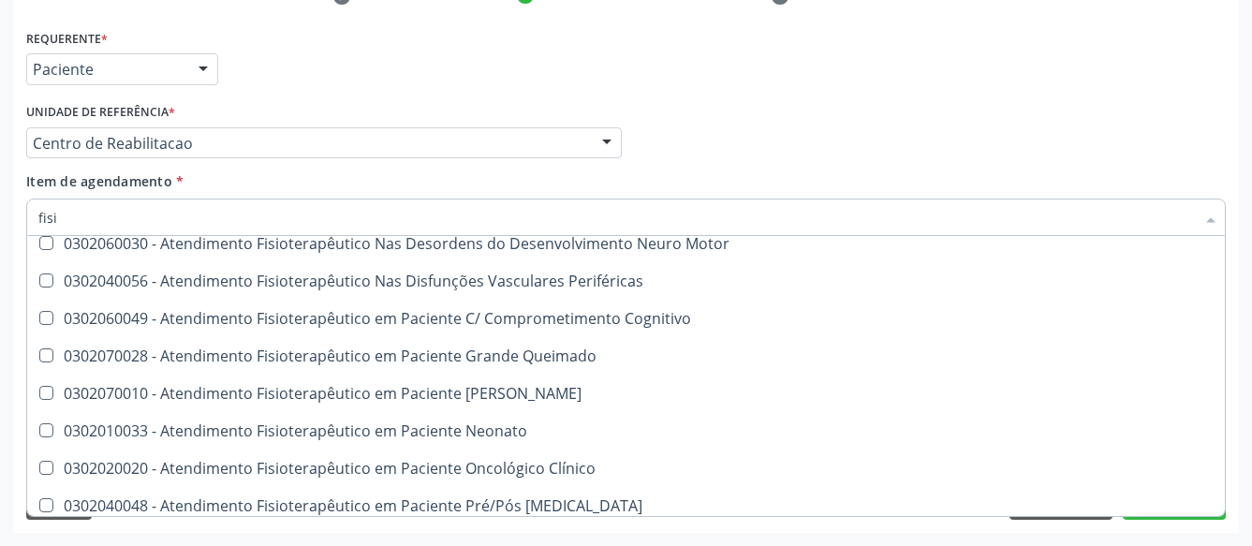
type input "fisio"
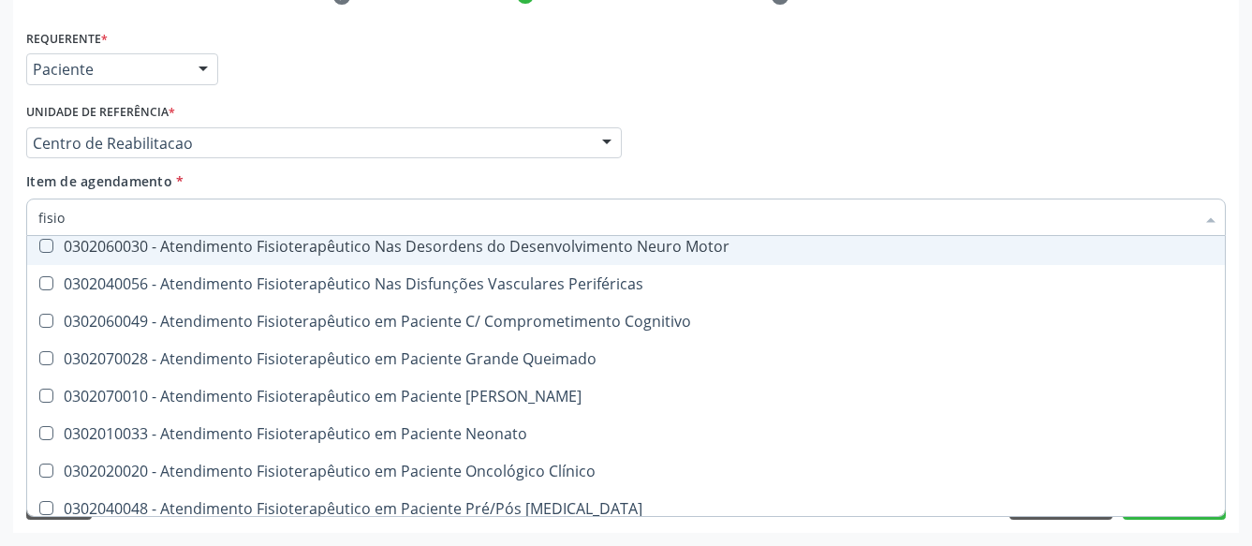
click at [315, 239] on div "0302060030 - Atendimento Fisioterapêutico Nas Desordens do Desenvolvimento Neur…" at bounding box center [708, 246] width 1340 height 15
checkbox Motor "false"
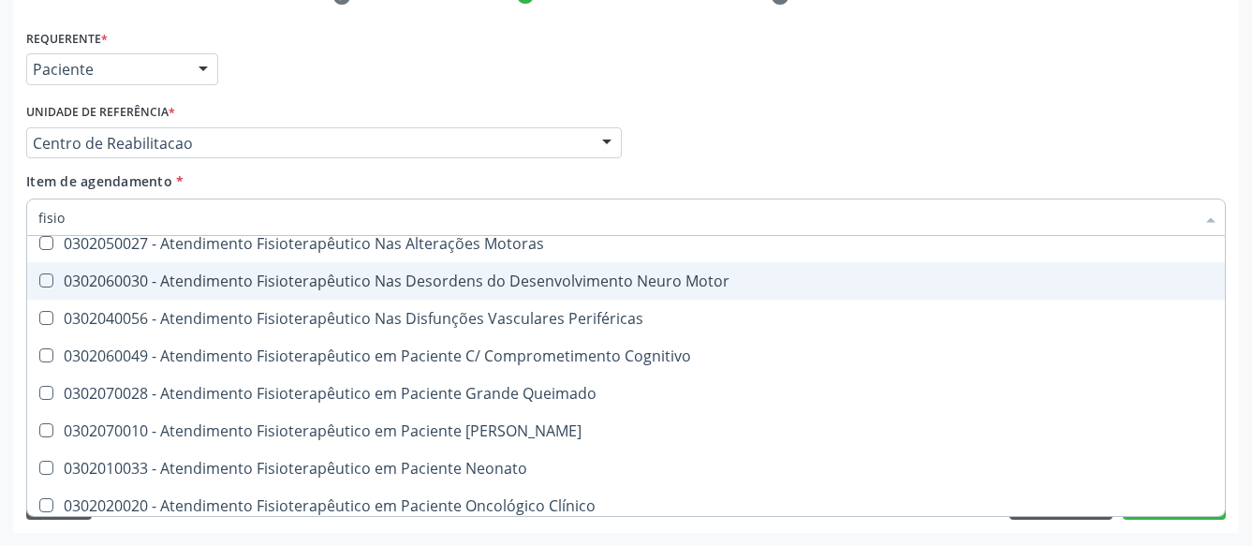
scroll to position [0, 0]
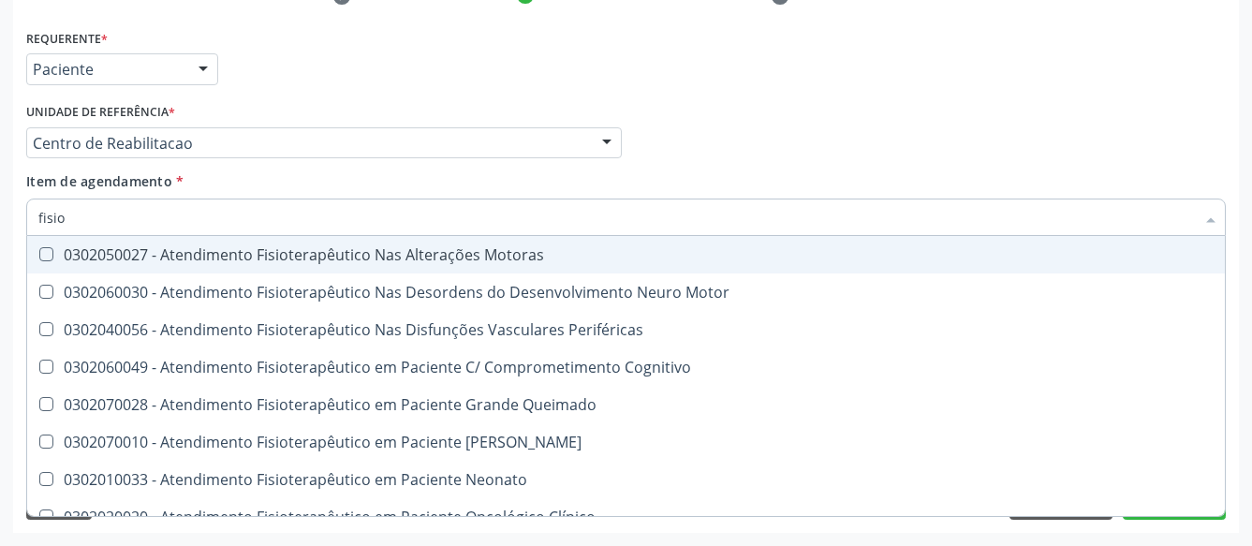
click at [324, 247] on div "0302050027 - Atendimento Fisioterapêutico Nas Alterações Motoras" at bounding box center [708, 254] width 1340 height 15
checkbox Motoras "true"
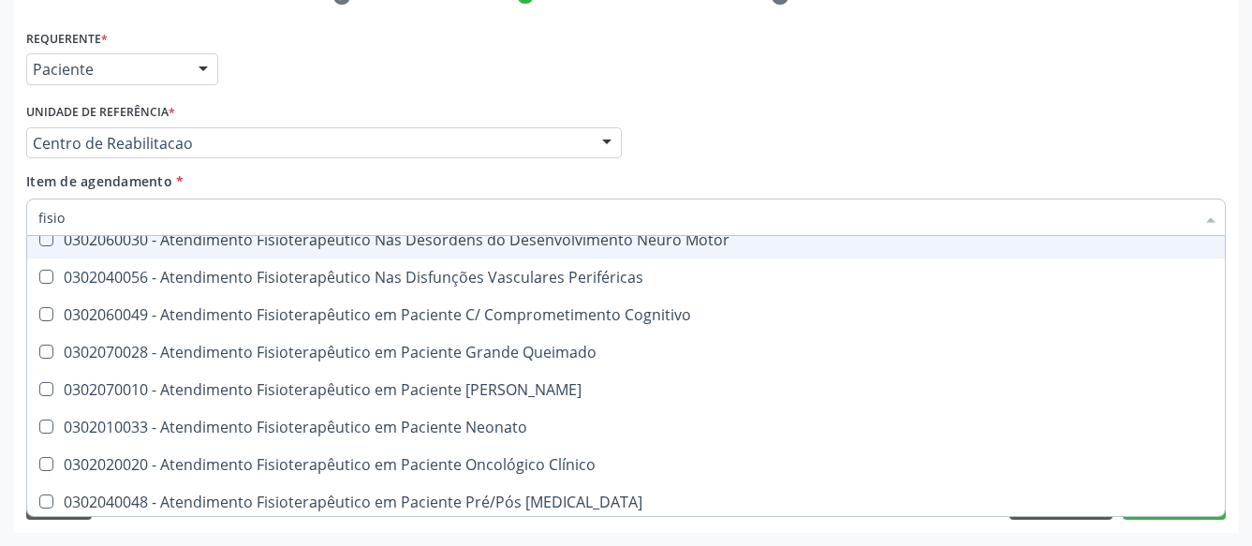
scroll to position [124, 0]
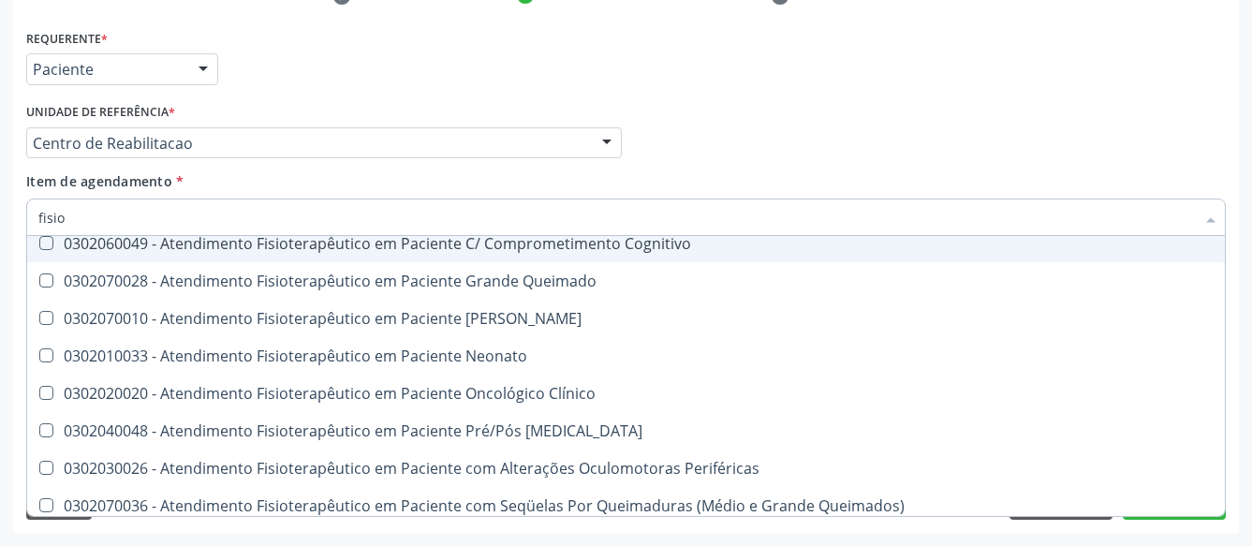
click at [863, 147] on div "Médico Solicitante Por favor, selecione a Unidade de Atendimento primeiro Nenhu…" at bounding box center [626, 134] width 1209 height 73
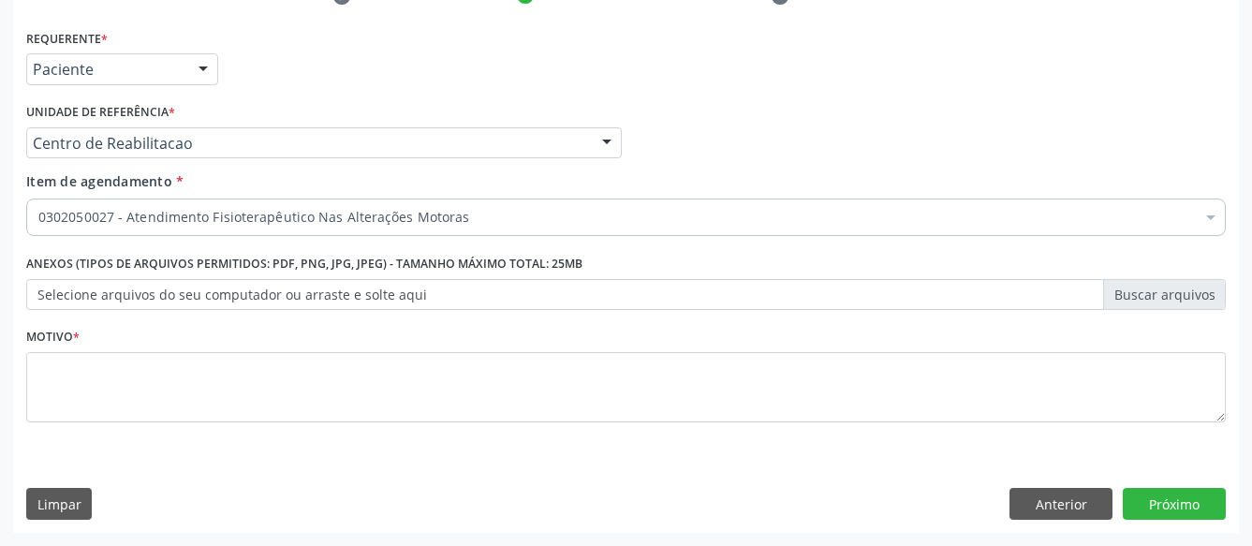
scroll to position [0, 0]
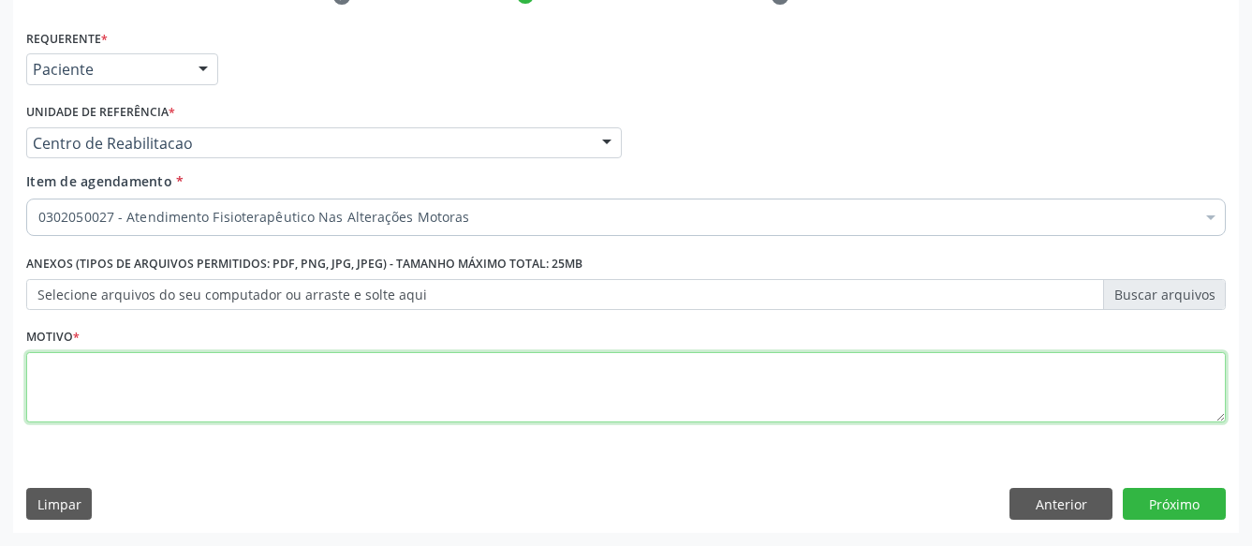
click at [286, 370] on textarea at bounding box center [625, 387] width 1199 height 71
type textarea "..."
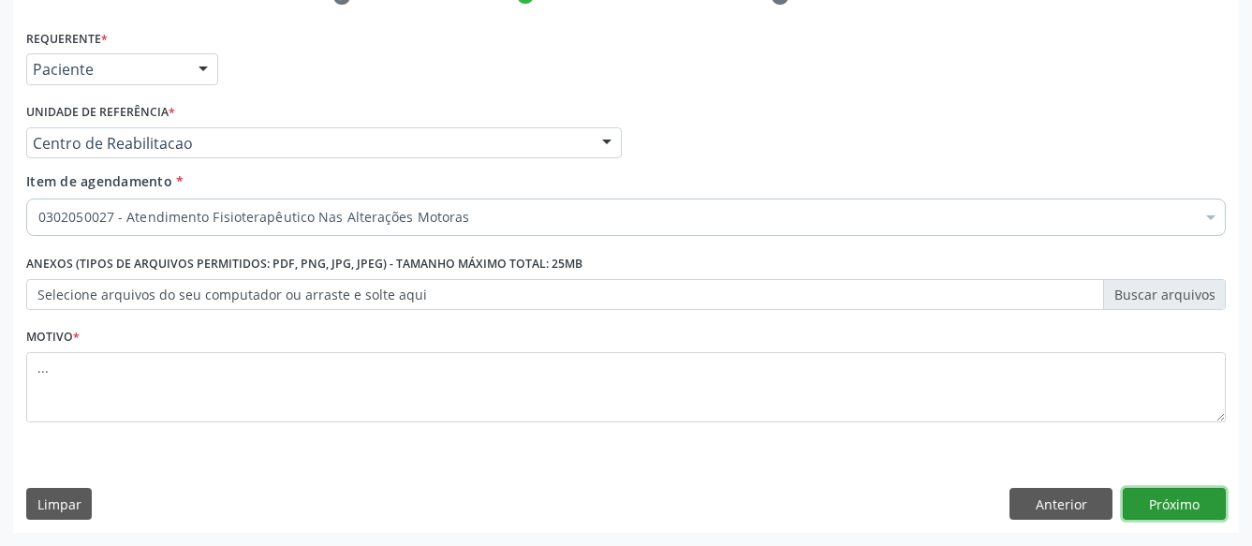
click at [1189, 509] on button "Próximo" at bounding box center [1173, 504] width 103 height 32
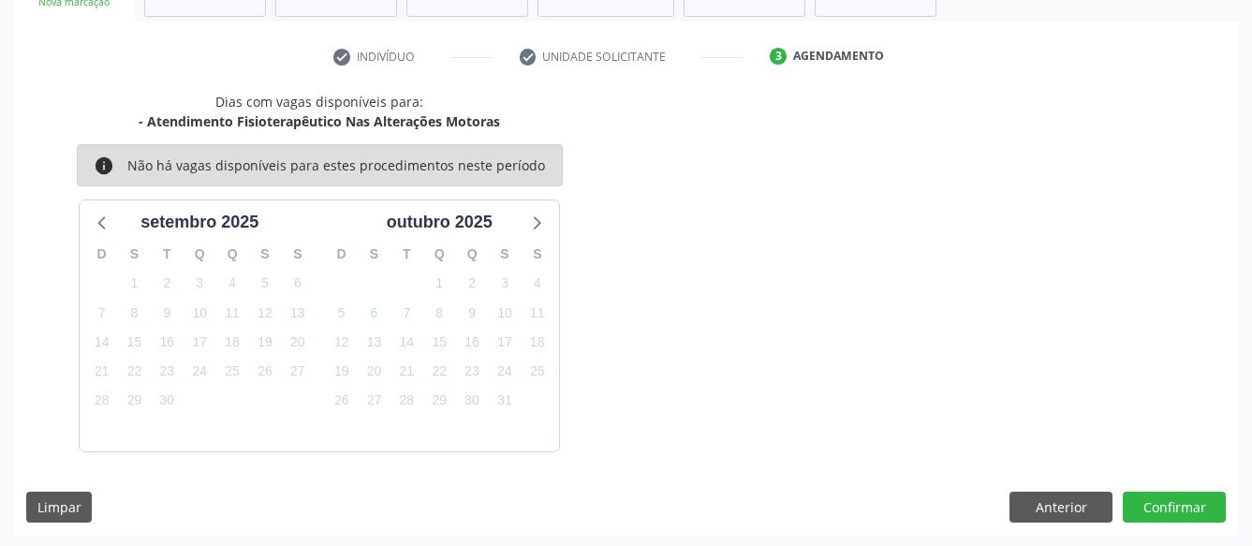
scroll to position [324, 0]
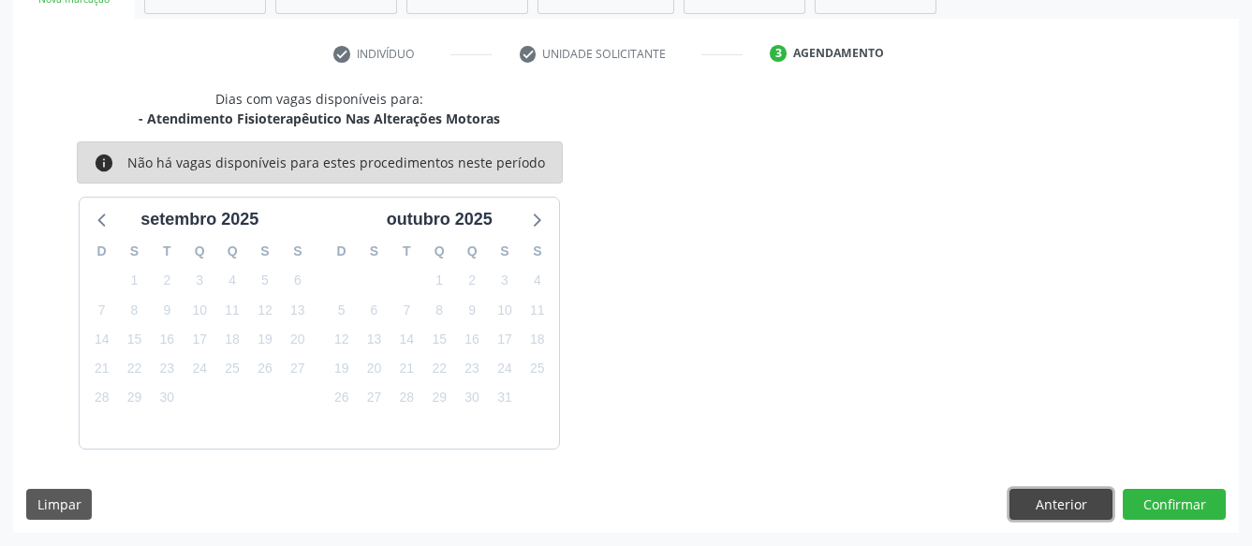
click at [1062, 507] on button "Anterior" at bounding box center [1060, 505] width 103 height 32
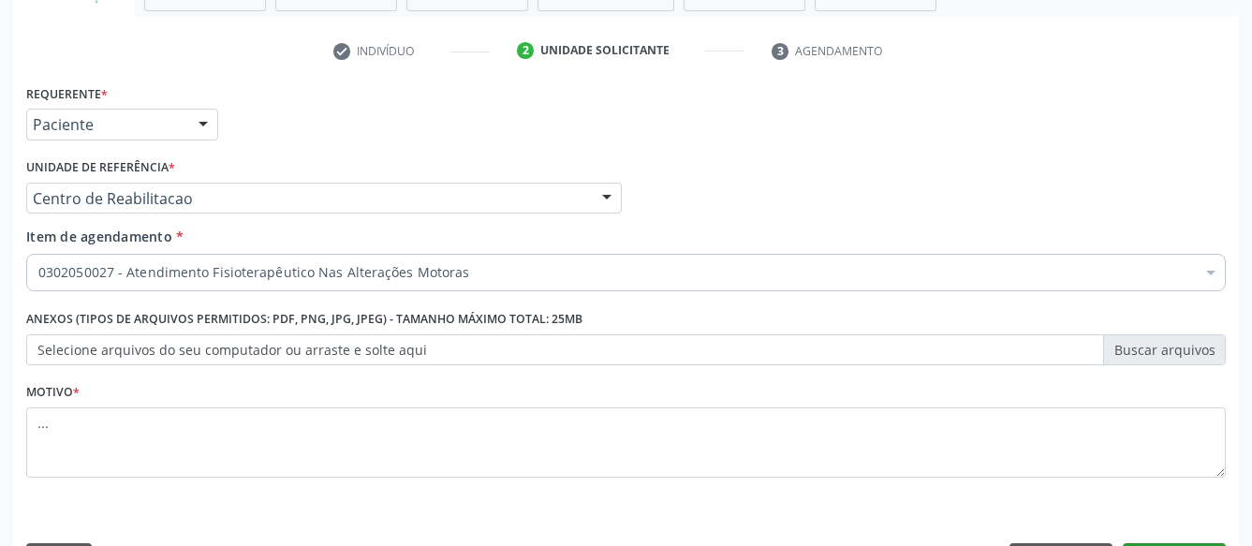
scroll to position [397, 0]
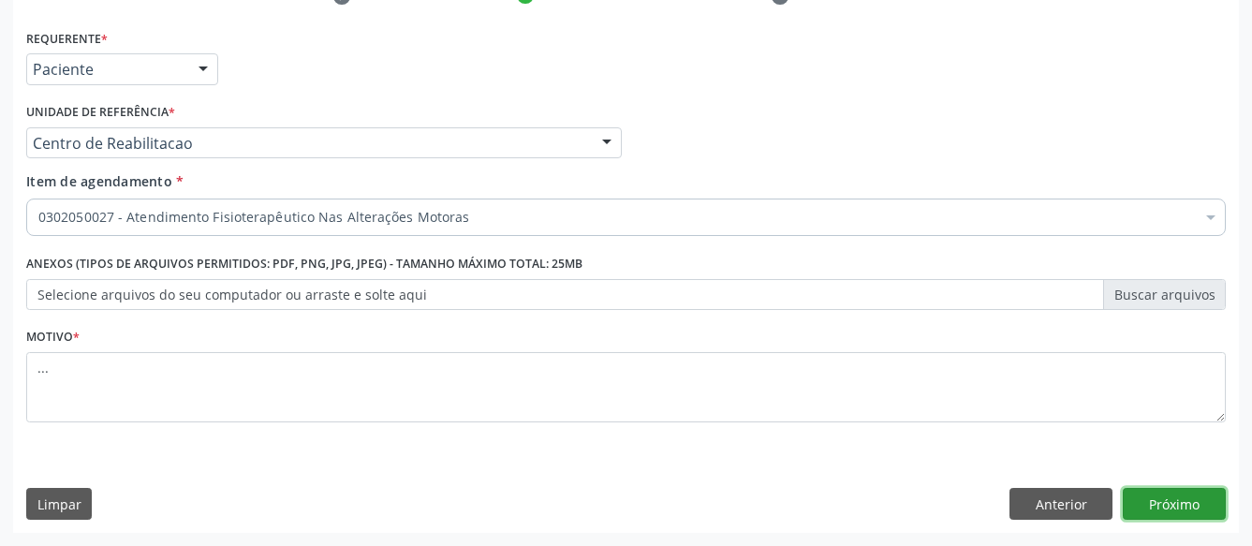
click at [1154, 506] on button "Próximo" at bounding box center [1173, 504] width 103 height 32
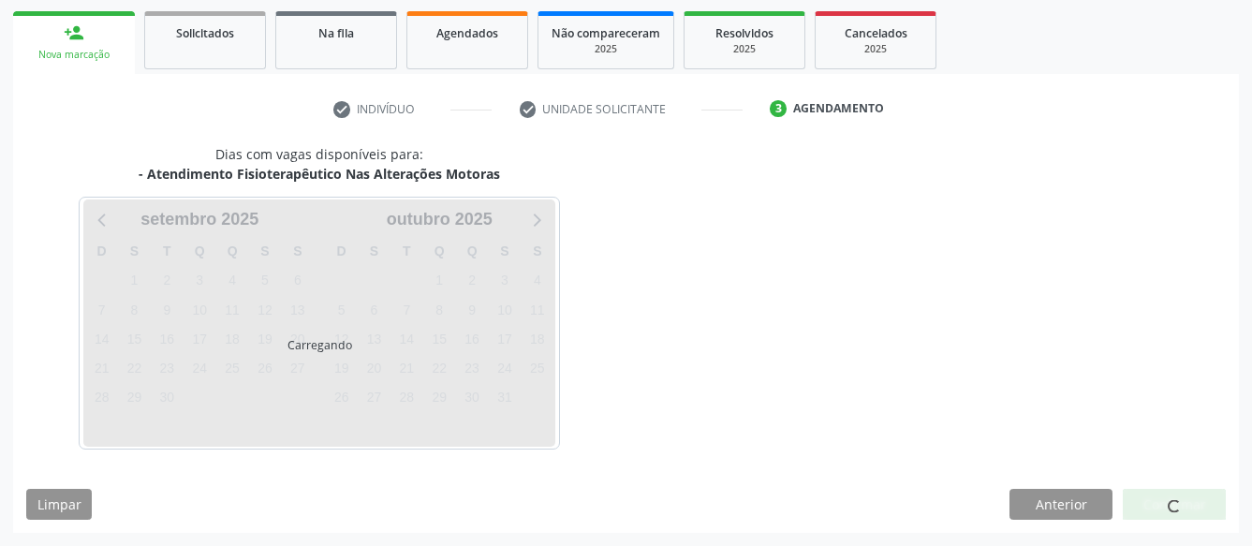
scroll to position [269, 0]
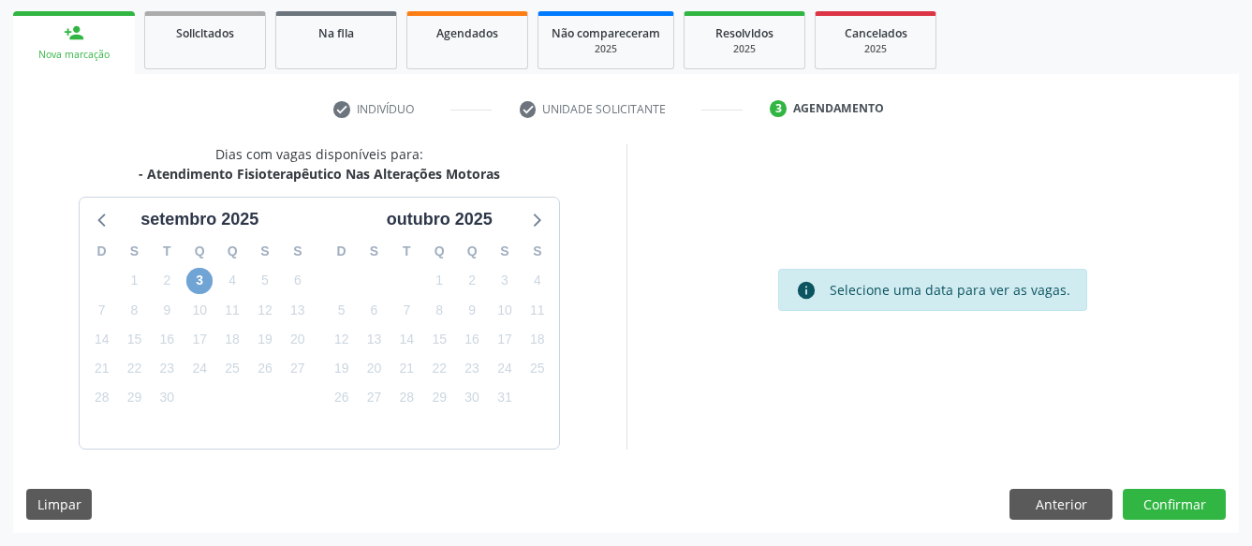
click at [202, 284] on span "3" at bounding box center [199, 281] width 26 height 26
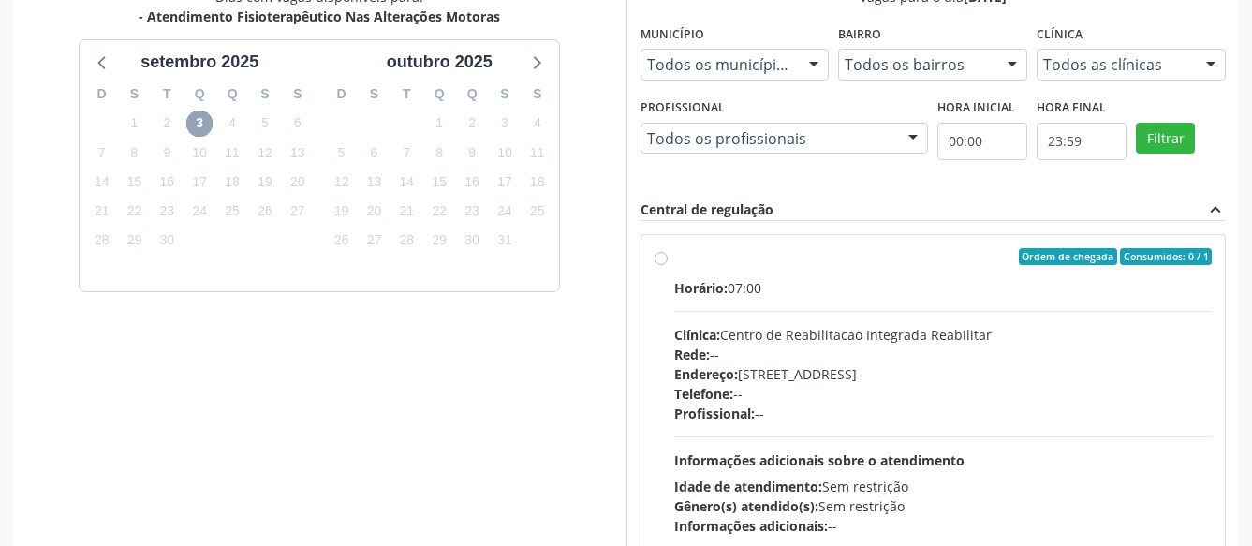
scroll to position [460, 0]
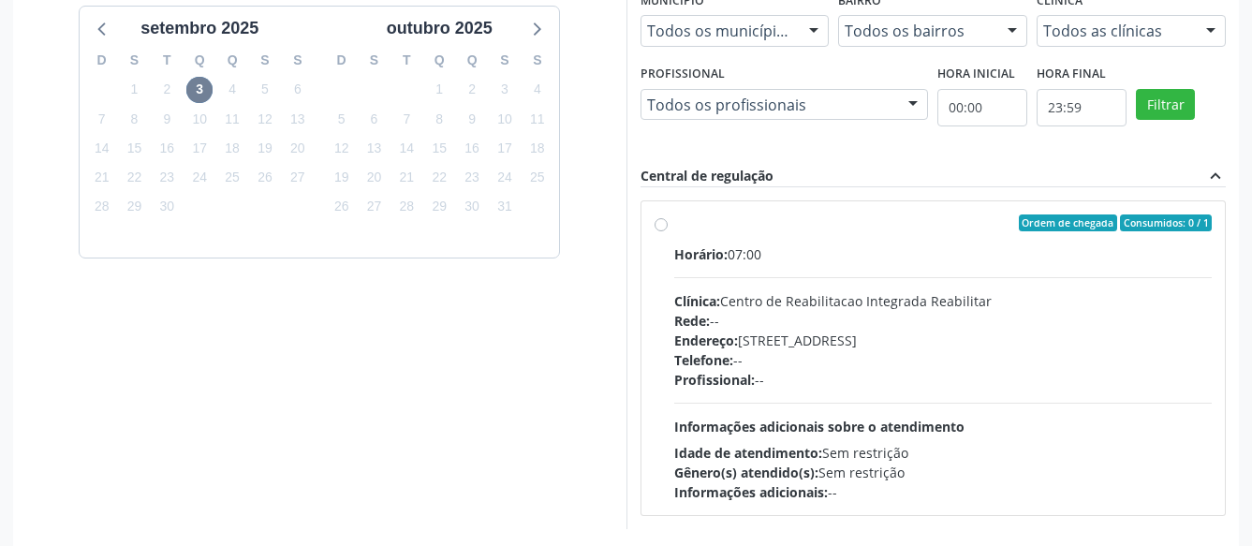
click at [665, 217] on div "Ordem de chegada Consumidos: 0 / 1 Horário: 07:00 Clínica: Centro de Reabilitac…" at bounding box center [933, 357] width 558 height 287
radio input "true"
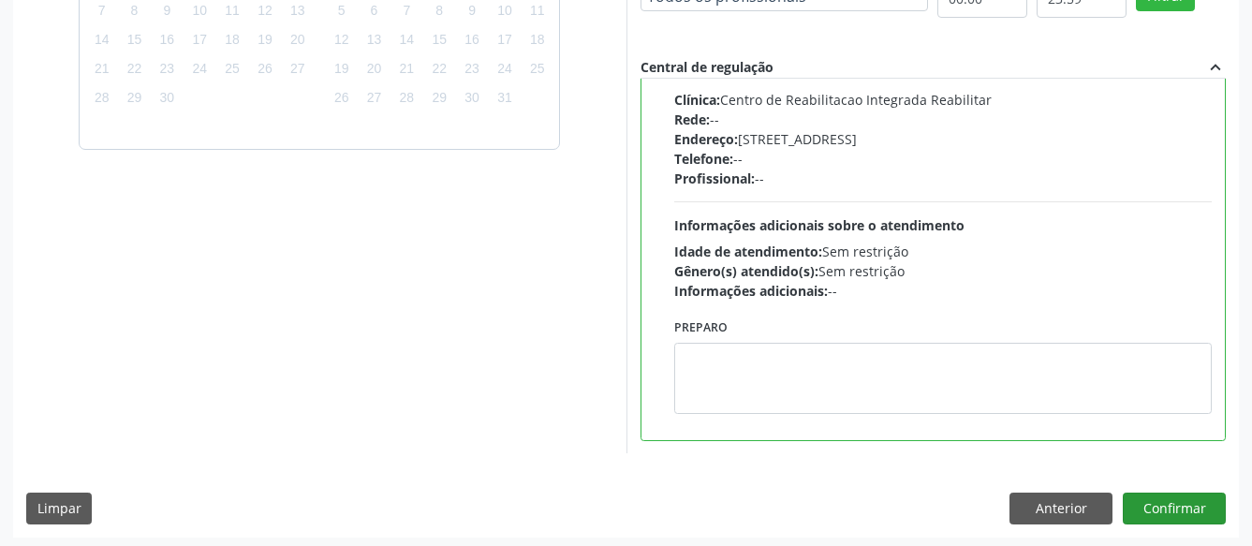
scroll to position [572, 0]
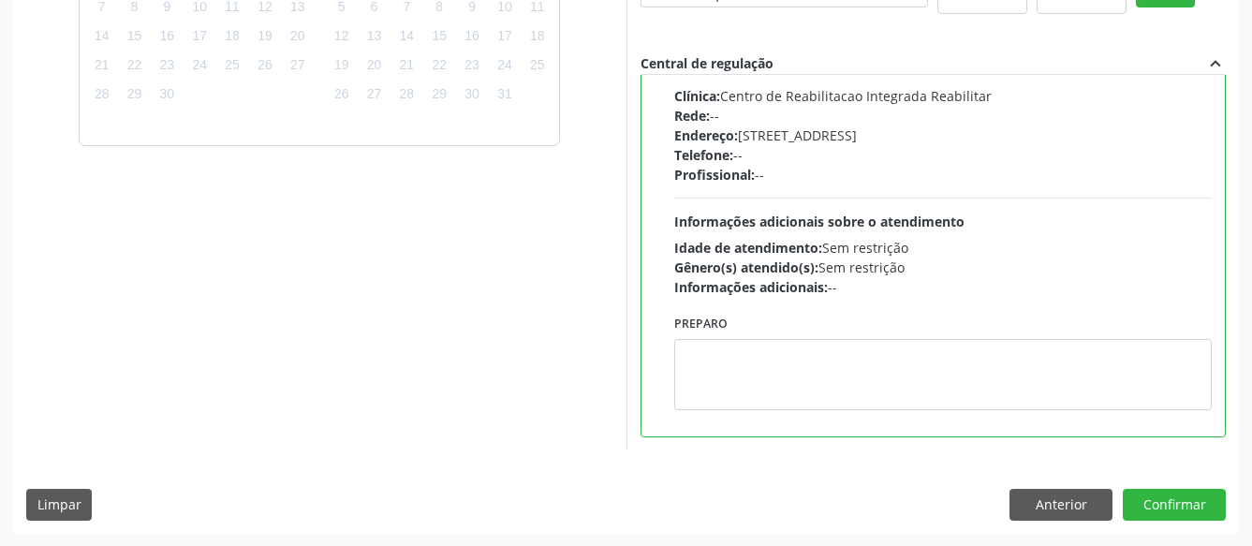
click at [1180, 530] on div "Dias com vagas disponíveis para: - Atendimento Fisioterapêutico Nas Alterações …" at bounding box center [625, 187] width 1225 height 692
click at [1169, 501] on button "Confirmar" at bounding box center [1173, 505] width 103 height 32
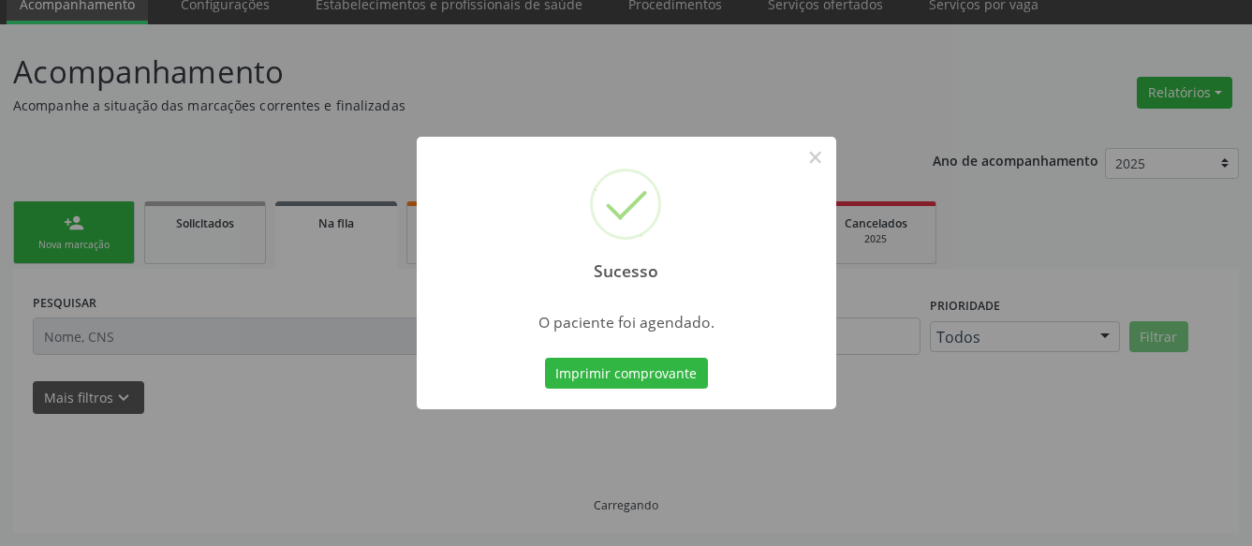
scroll to position [78, 0]
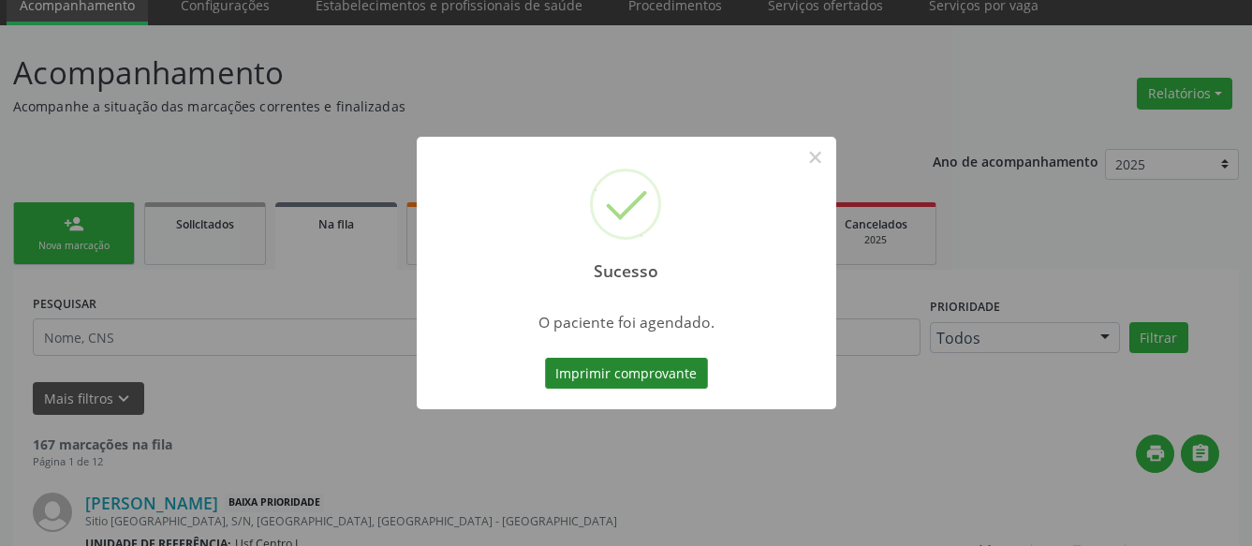
click at [605, 362] on button "Imprimir comprovante" at bounding box center [626, 374] width 163 height 32
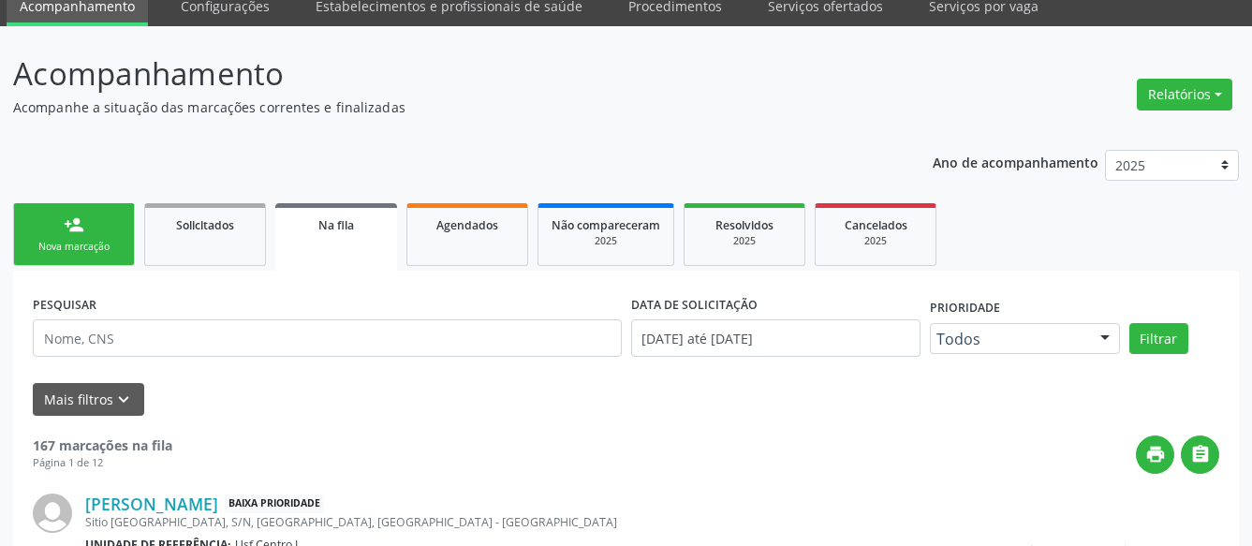
scroll to position [0, 0]
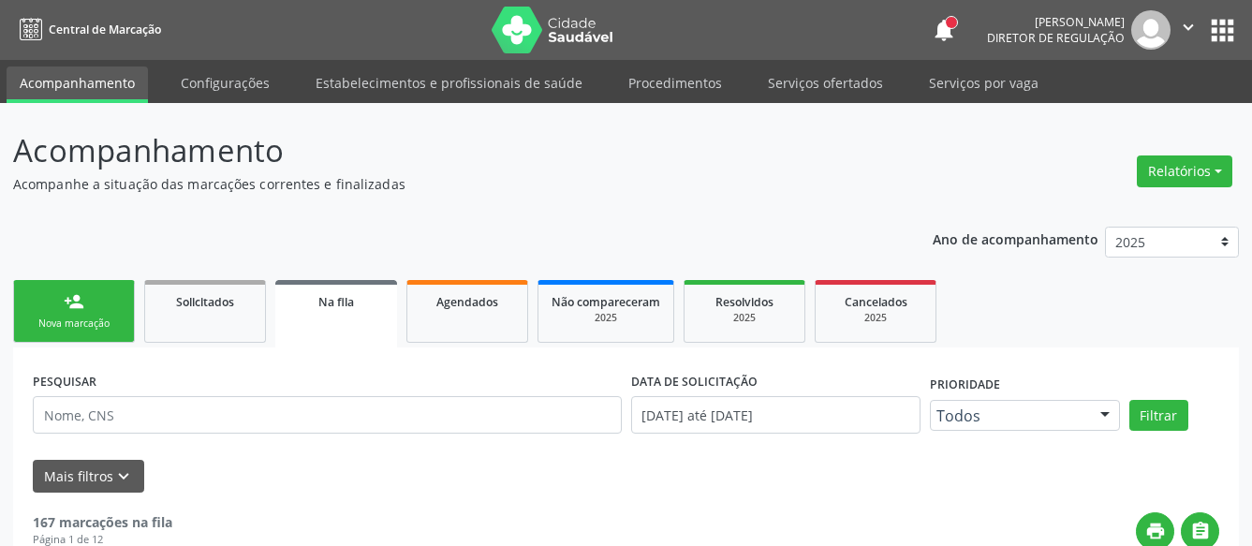
drag, startPoint x: 1230, startPoint y: 38, endPoint x: 1217, endPoint y: 50, distance: 17.3
click at [1233, 39] on button "apps" at bounding box center [1222, 30] width 33 height 33
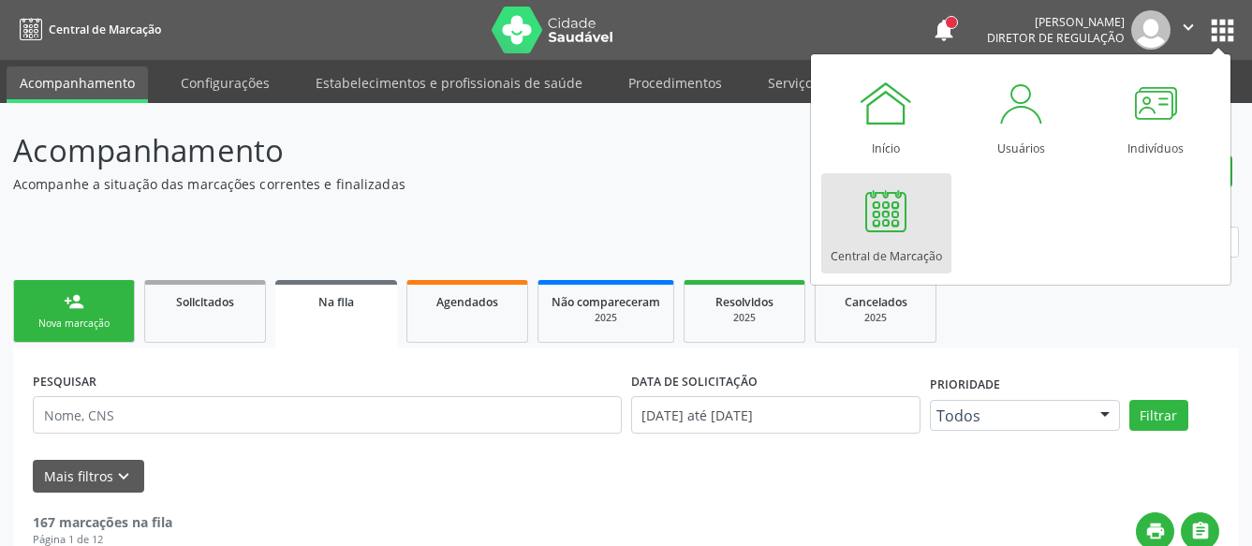
click at [908, 242] on div "Central de Marcação" at bounding box center [885, 251] width 111 height 25
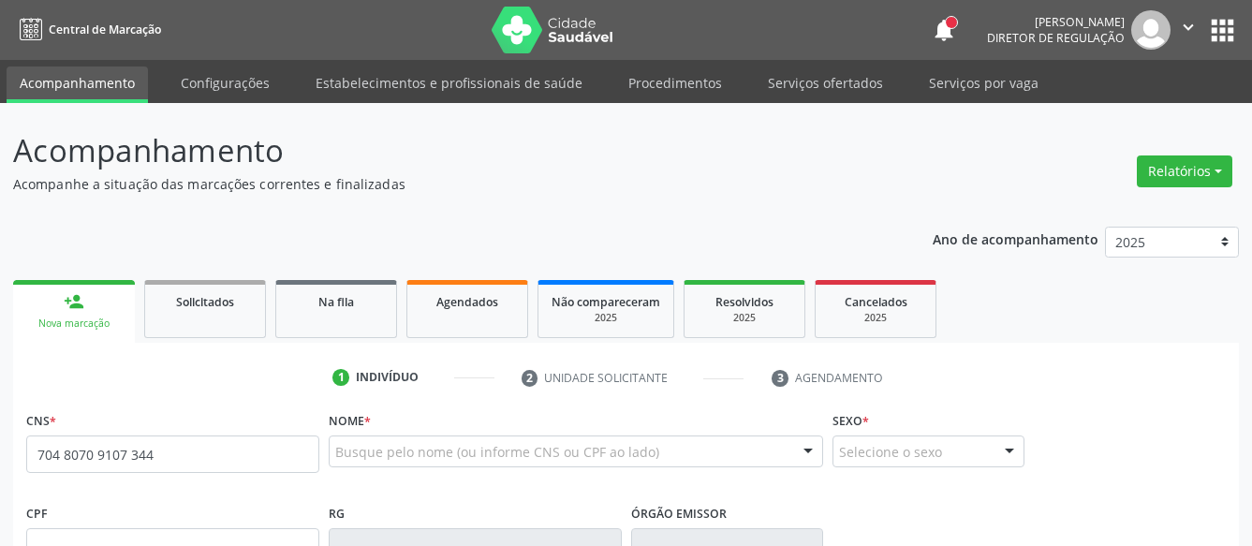
type input "704 8070 9107 3444"
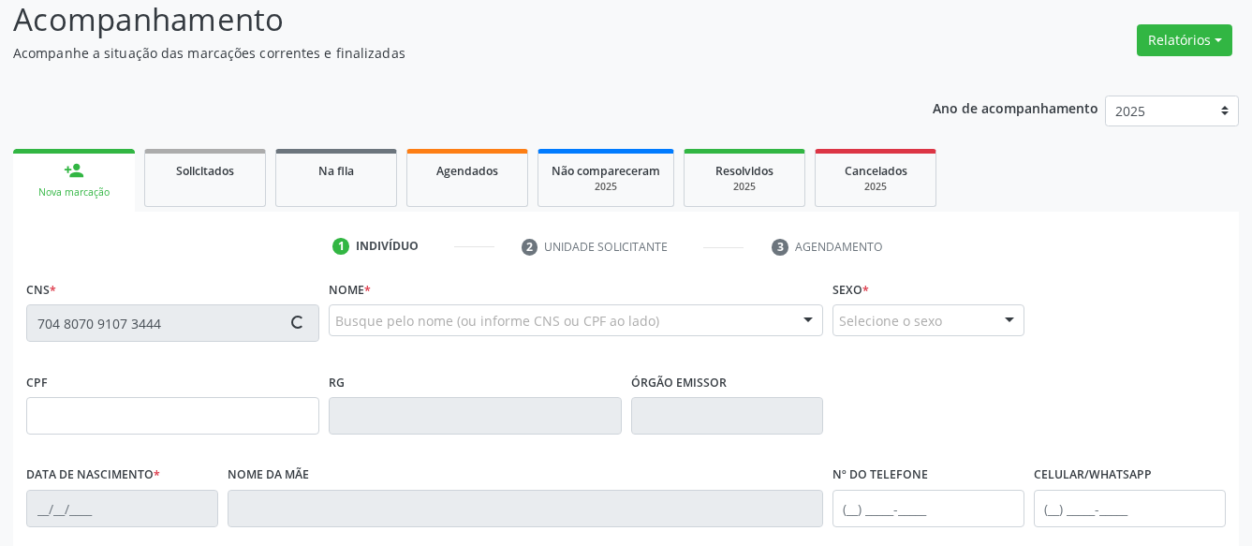
type input "387.148.924-72"
type input "[DATE]"
type input "[PERSON_NAME]"
type input "[PHONE_NUMBER]"
type input "124.964.724-04"
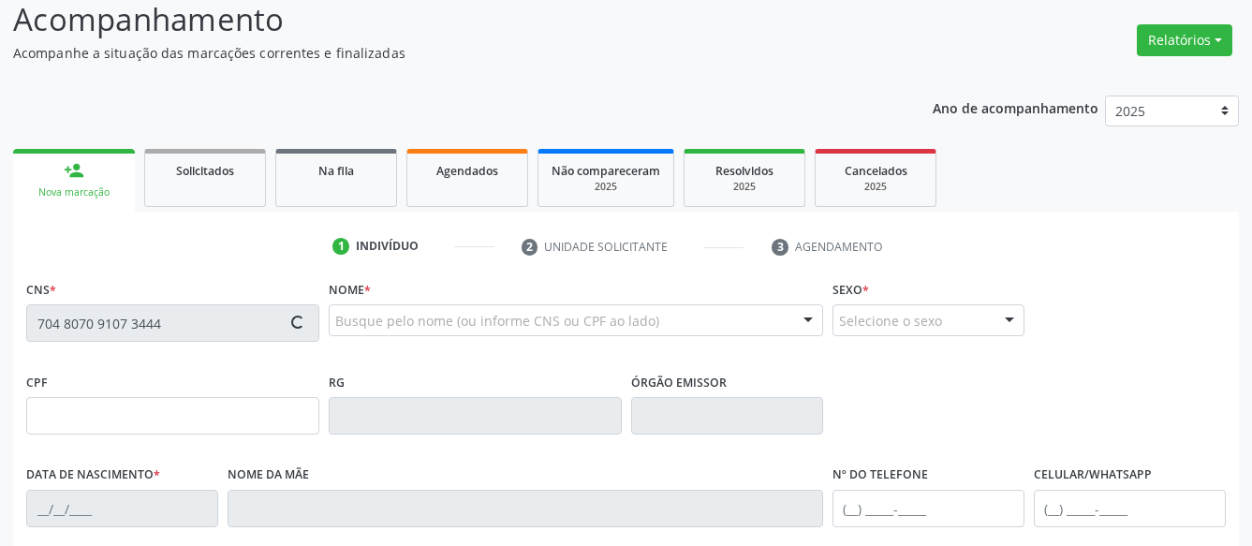
type input "365"
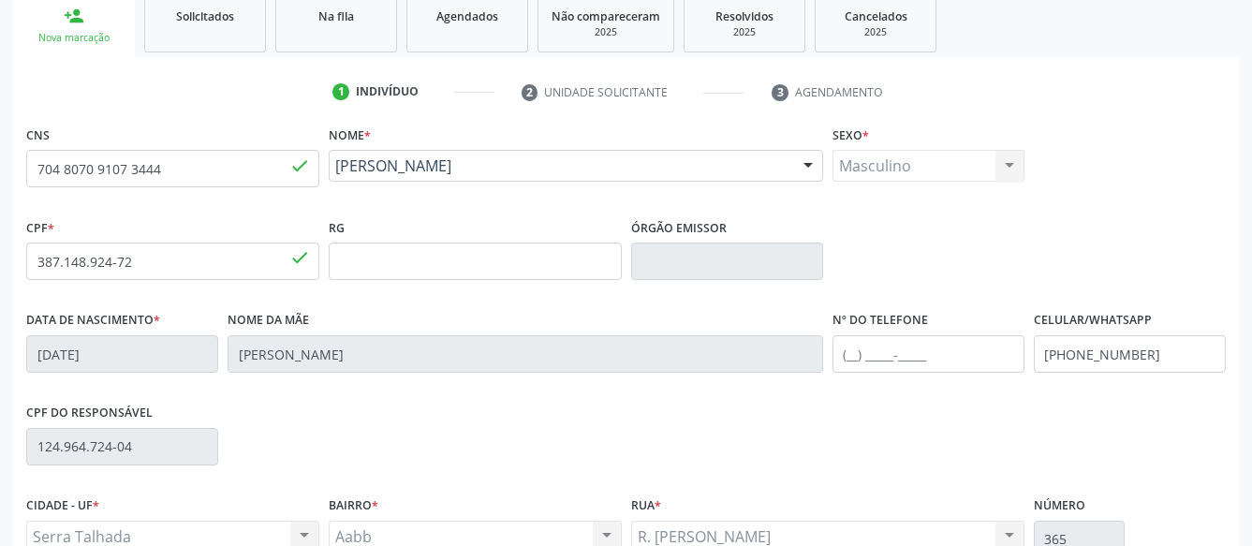
scroll to position [382, 0]
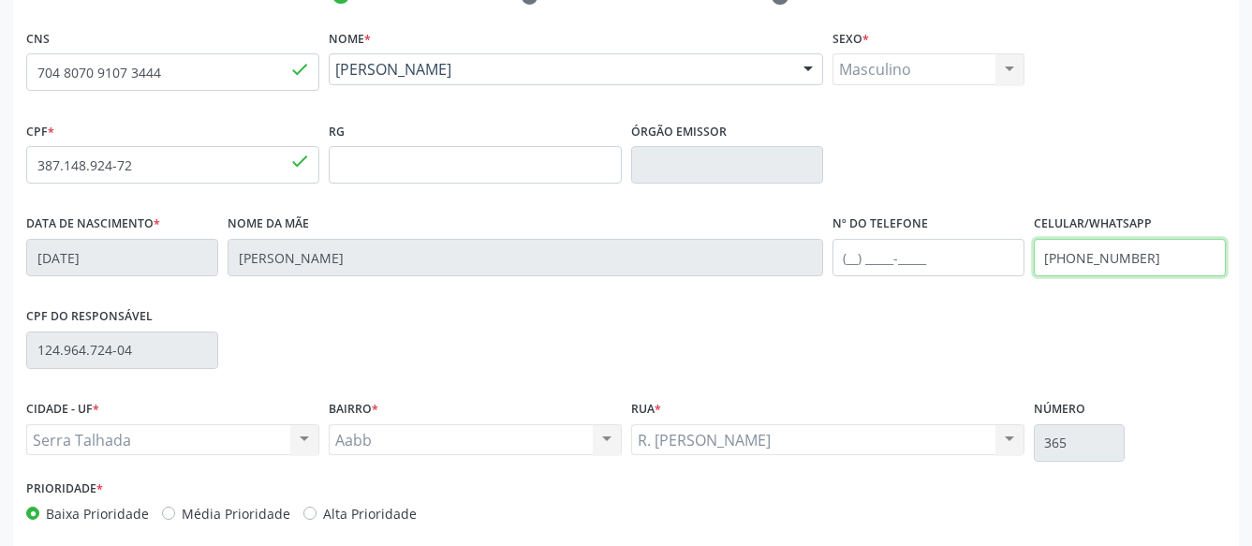
drag, startPoint x: 1151, startPoint y: 252, endPoint x: 910, endPoint y: 271, distance: 241.3
click at [1033, 269] on input "[PHONE_NUMBER]" at bounding box center [1129, 257] width 192 height 37
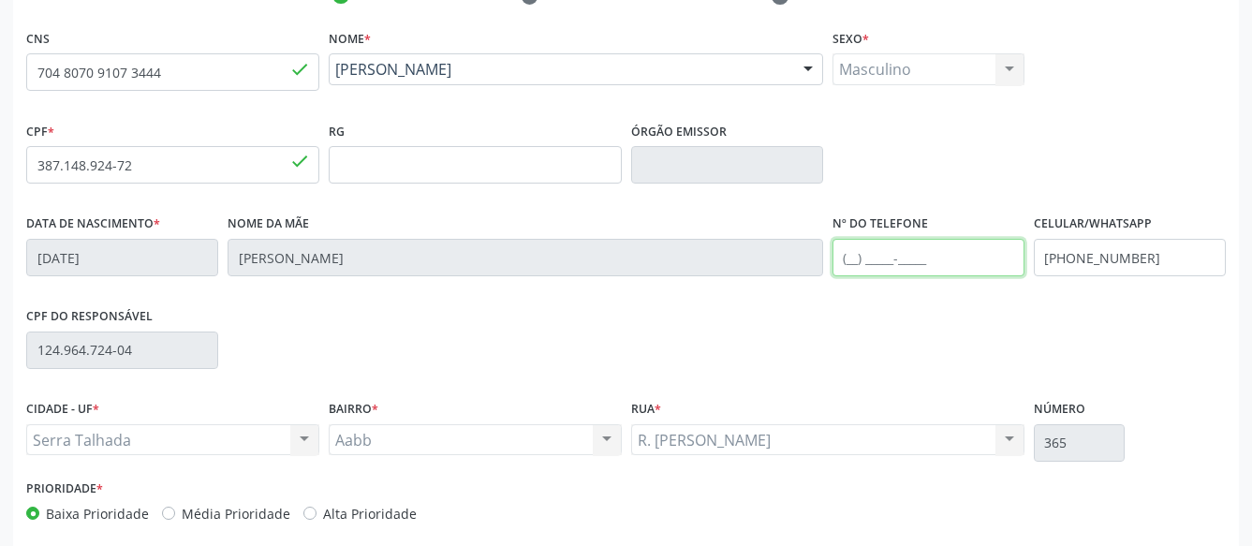
click at [912, 269] on input "text" at bounding box center [928, 257] width 192 height 37
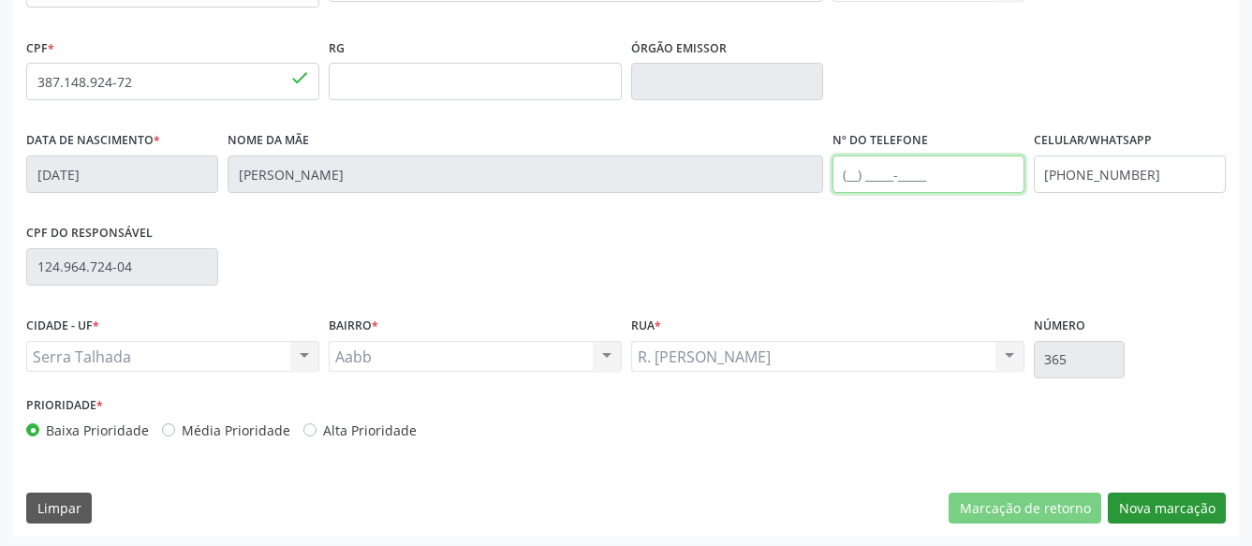
scroll to position [469, 0]
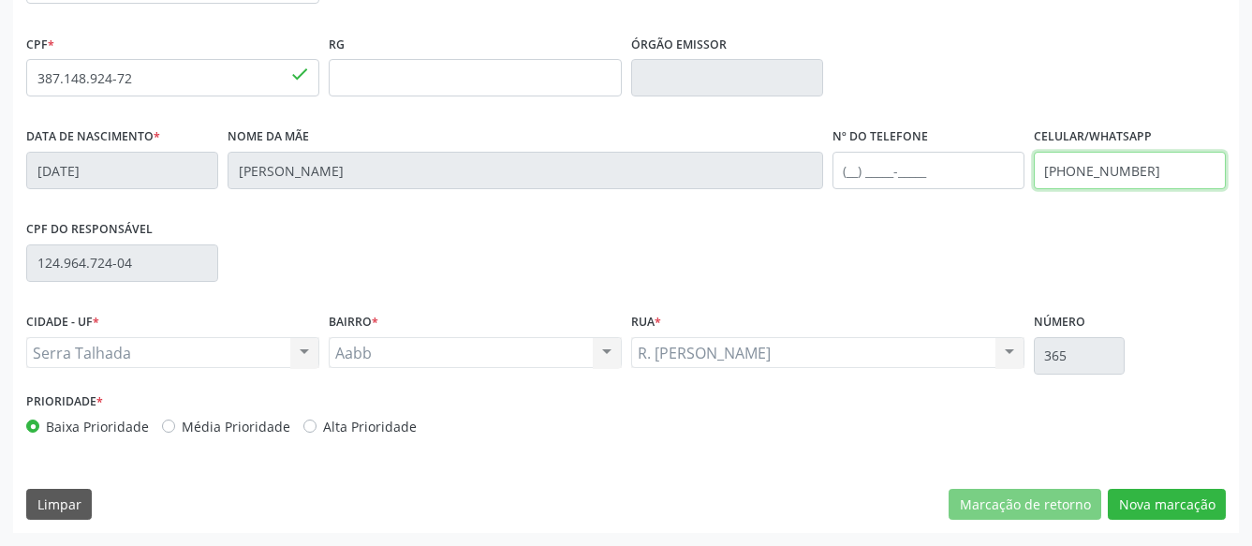
drag, startPoint x: 1164, startPoint y: 171, endPoint x: 924, endPoint y: 174, distance: 239.7
click at [1033, 171] on input "[PHONE_NUMBER]" at bounding box center [1129, 170] width 192 height 37
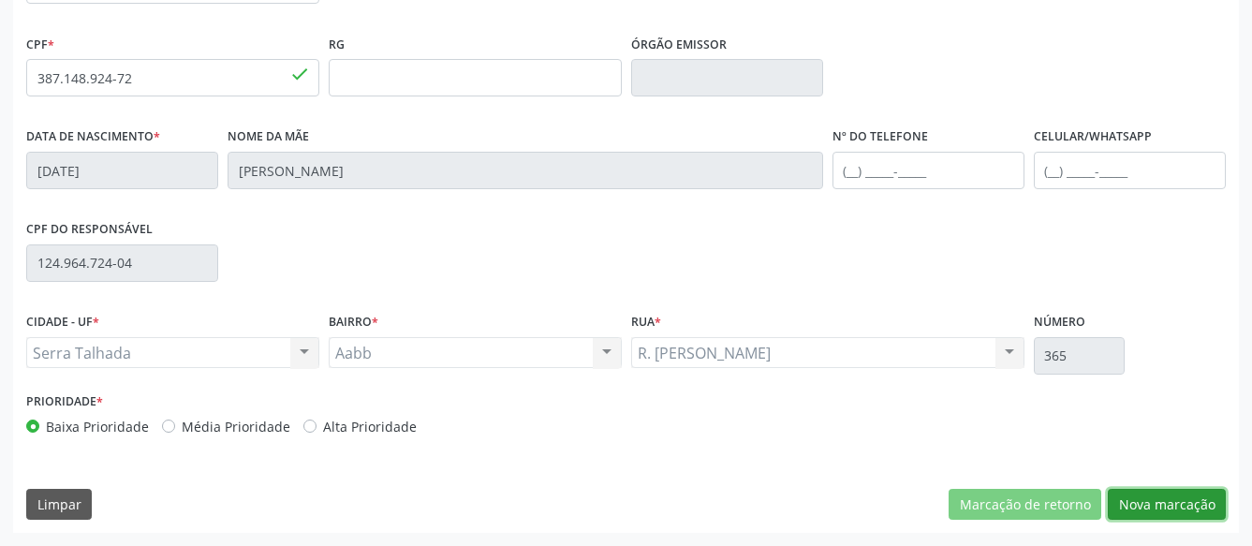
click at [1155, 509] on button "Nova marcação" at bounding box center [1166, 505] width 118 height 32
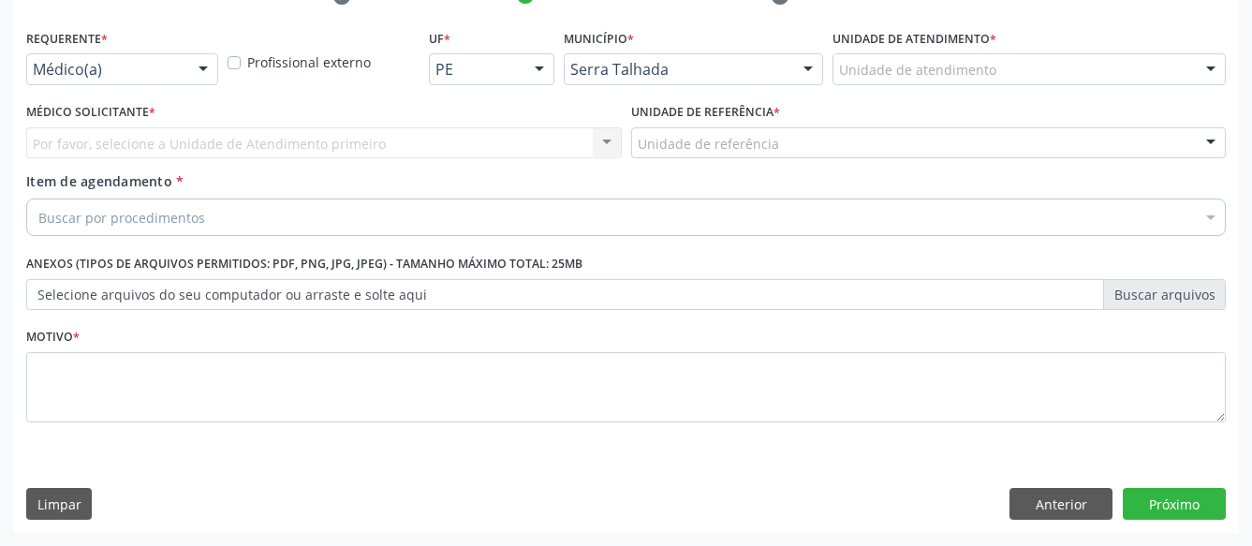
scroll to position [397, 0]
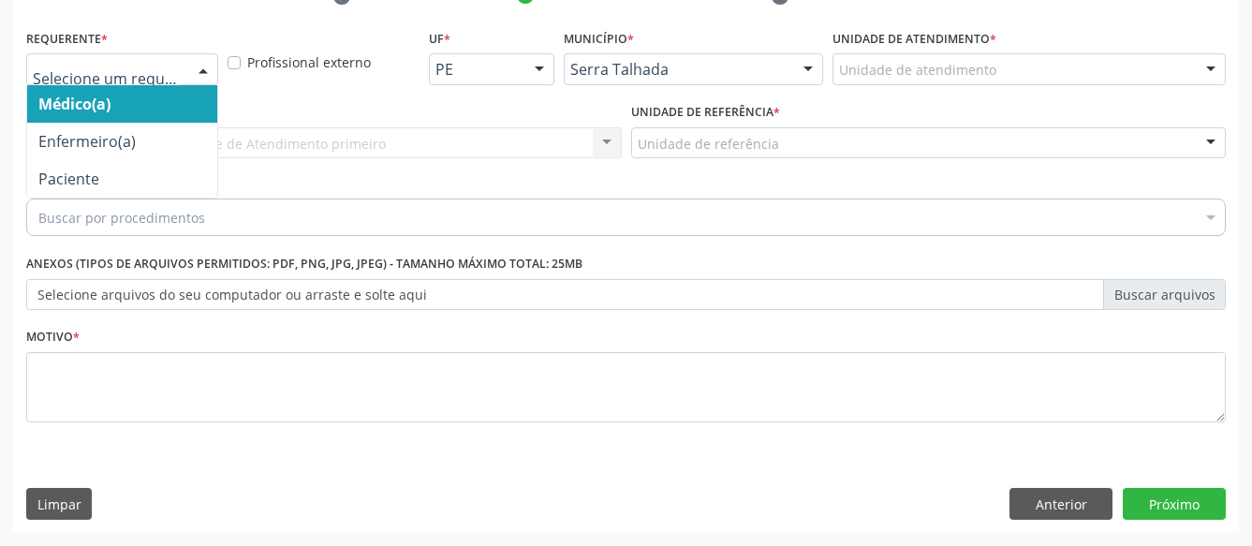
drag, startPoint x: 130, startPoint y: 51, endPoint x: 145, endPoint y: 98, distance: 49.1
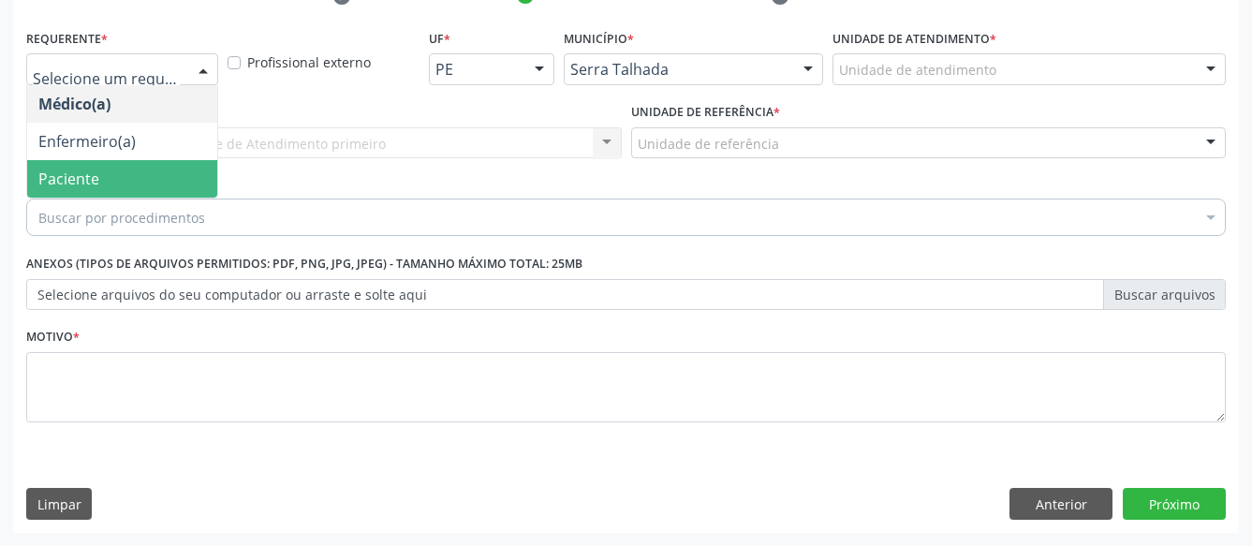
click at [138, 167] on span "Paciente" at bounding box center [122, 178] width 190 height 37
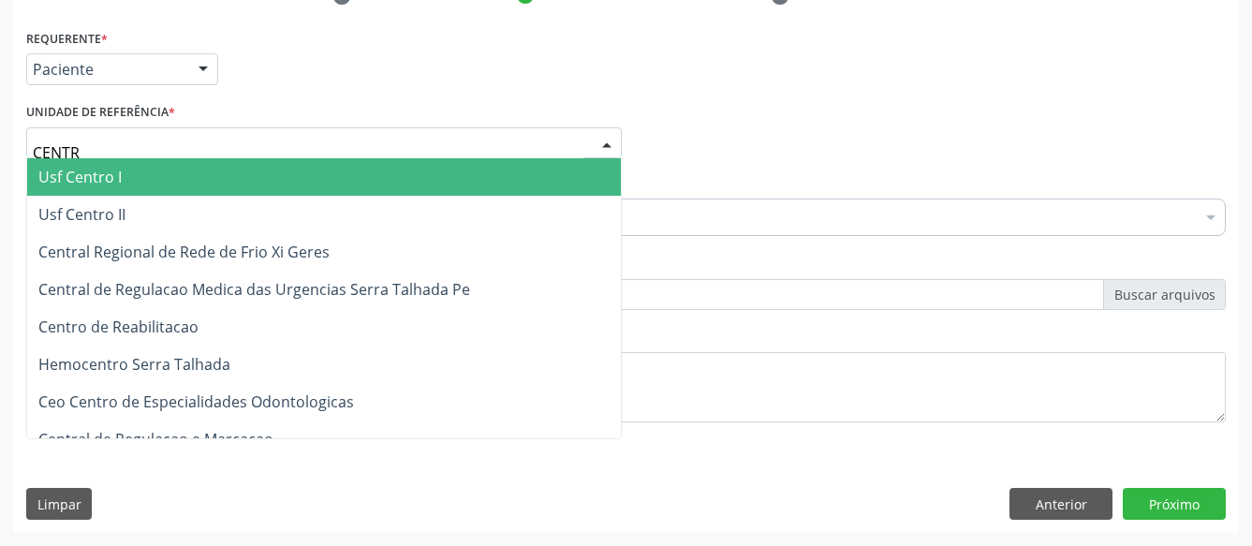
type input "CENTRO"
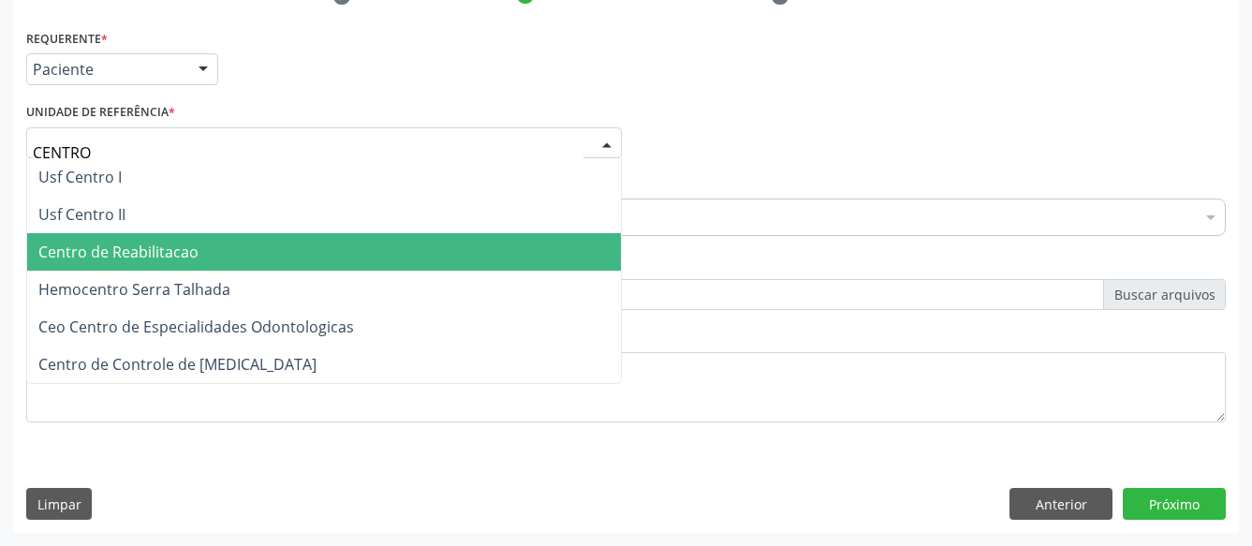
click at [105, 242] on span "Centro de Reabilitacao" at bounding box center [118, 252] width 160 height 21
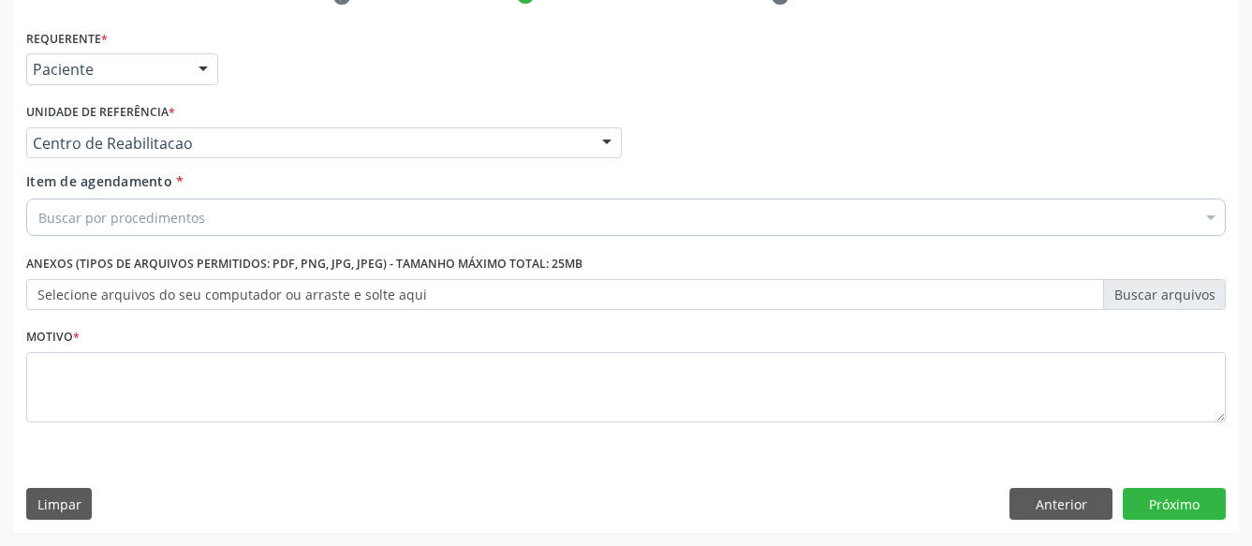
click at [102, 230] on div "Requerente * Paciente Médico(a) Enfermeiro(a) Paciente Nenhum resultado encontr…" at bounding box center [625, 236] width 1199 height 424
click at [0, 0] on ul "Selecionar todos 0304070076 - .Quimioterapia de Leucemia Linfoide/Linfoblástica…" at bounding box center [0, 0] width 0 height 0
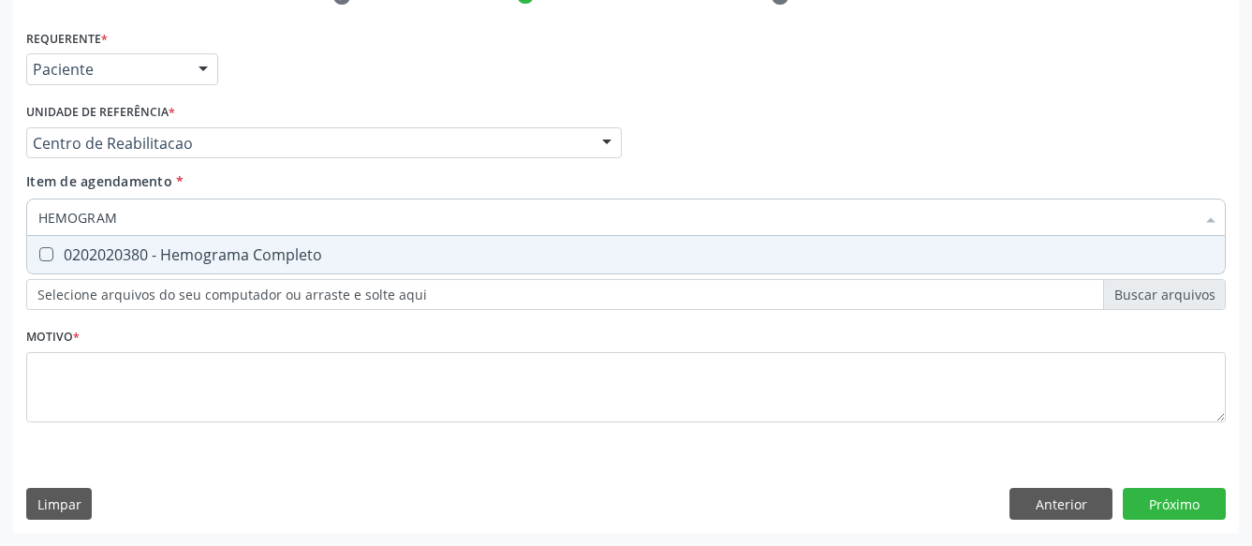
type input "HEMOGRAMA"
click at [72, 247] on div "0202020380 - Hemograma Completo" at bounding box center [625, 254] width 1175 height 15
checkbox Completo "true"
type input "HEMOG"
checkbox Completo "false"
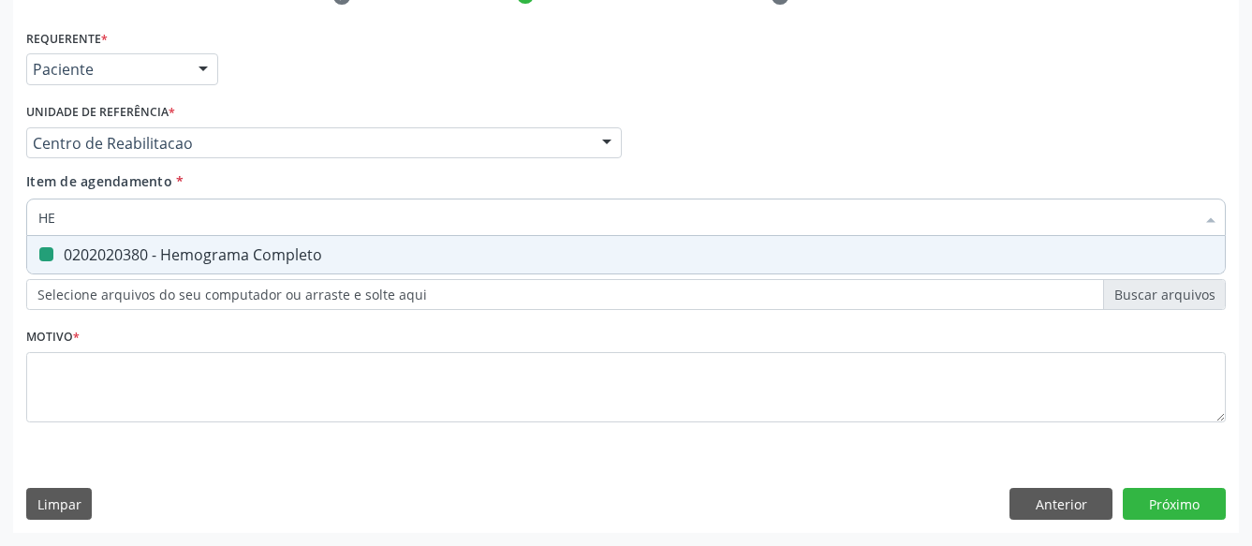
type input "H"
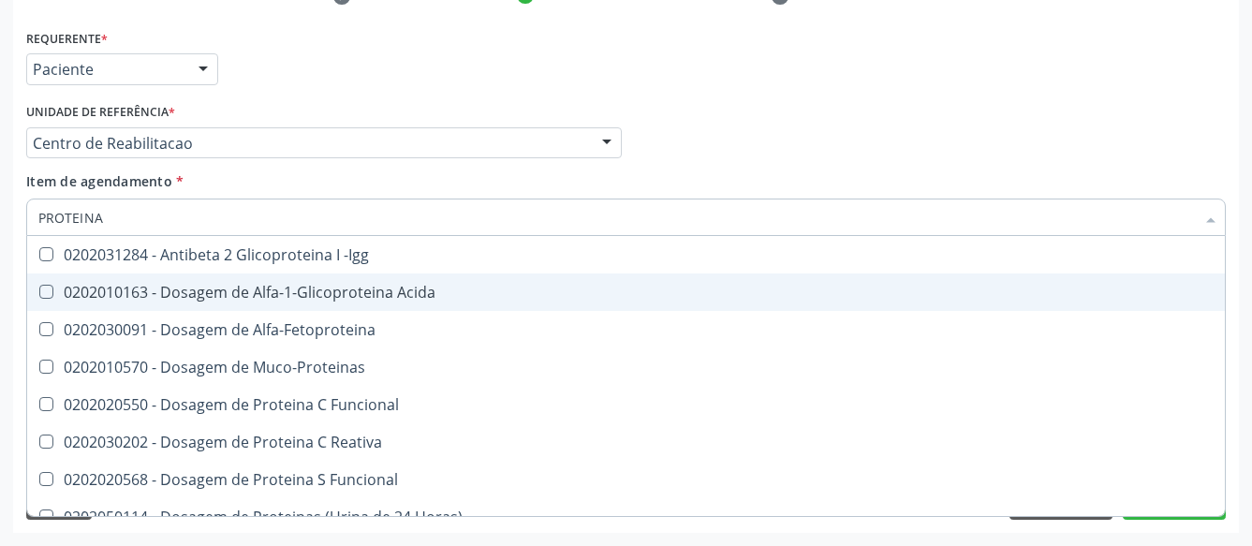
type input "PROTEINA C"
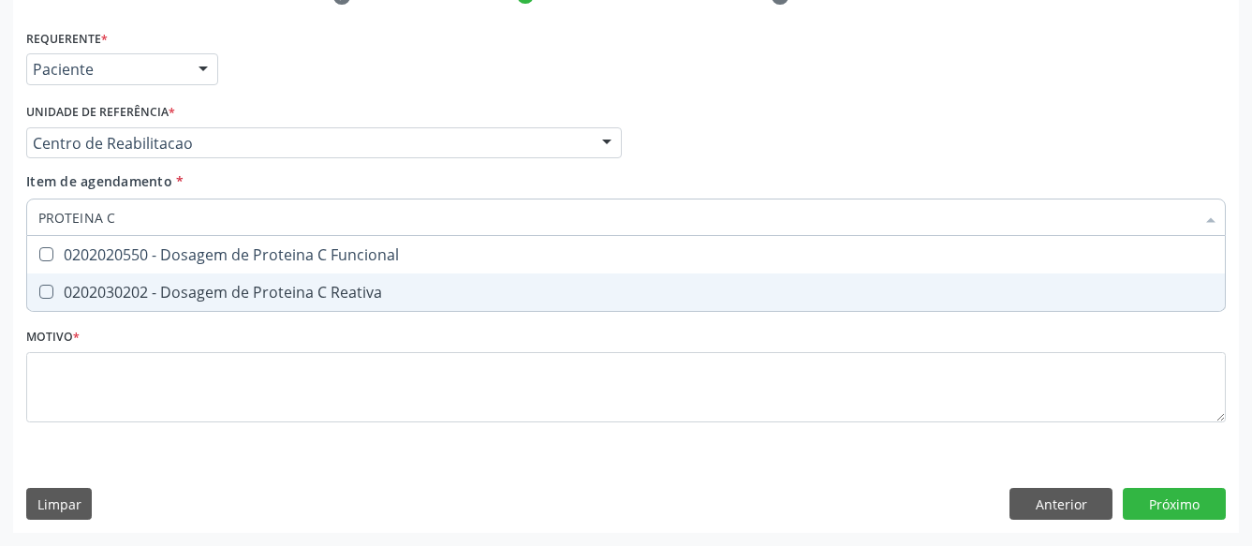
click at [69, 273] on span "0202030202 - Dosagem de Proteina C Reativa" at bounding box center [625, 291] width 1197 height 37
checkbox Reativa "true"
type input "PROTEINA"
checkbox Reativa "false"
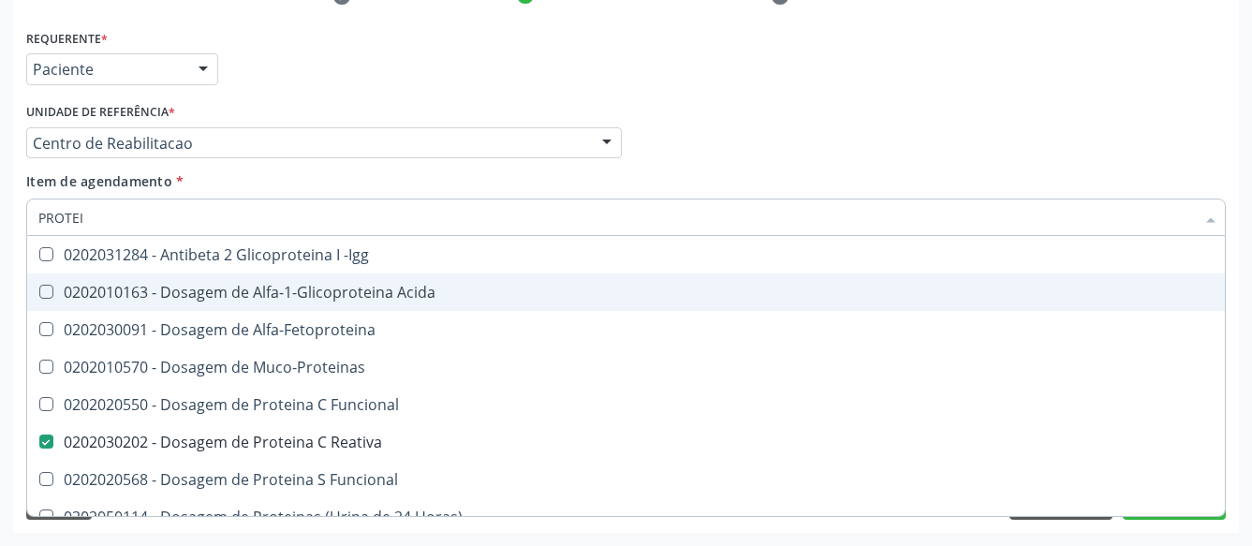
type input "PROTE"
checkbox Reativa "false"
checkbox Fracoes "true"
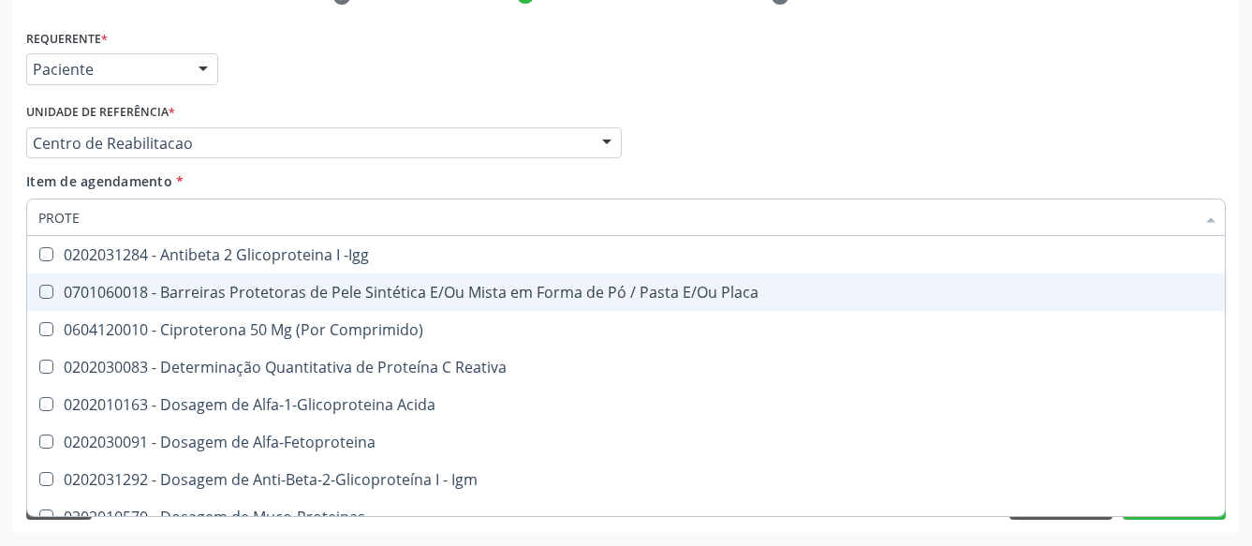
type input "PROT"
checkbox Reativa "false"
checkbox Fracoes "true"
type input "PRO"
checkbox Fracoes "false"
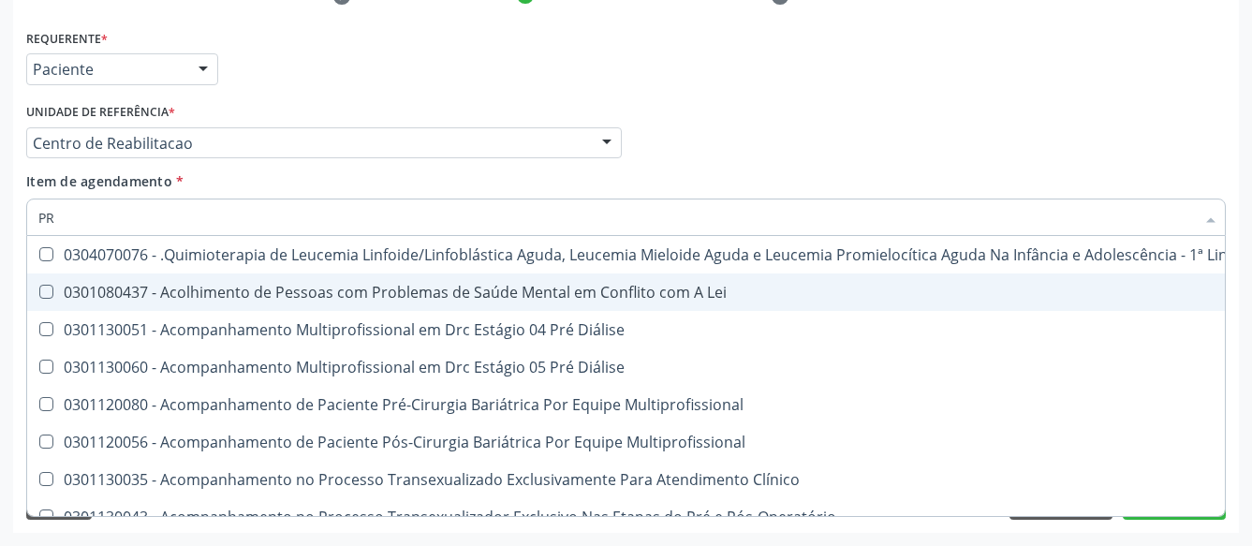
type input "P"
checkbox Reativa "false"
checkbox C\) "false"
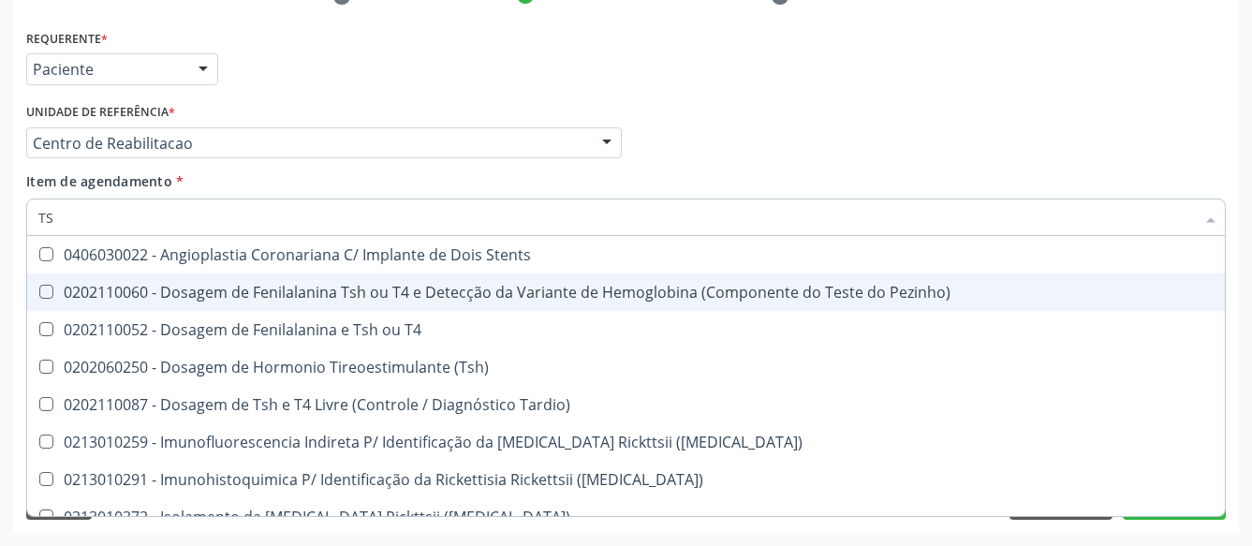
type input "TSH"
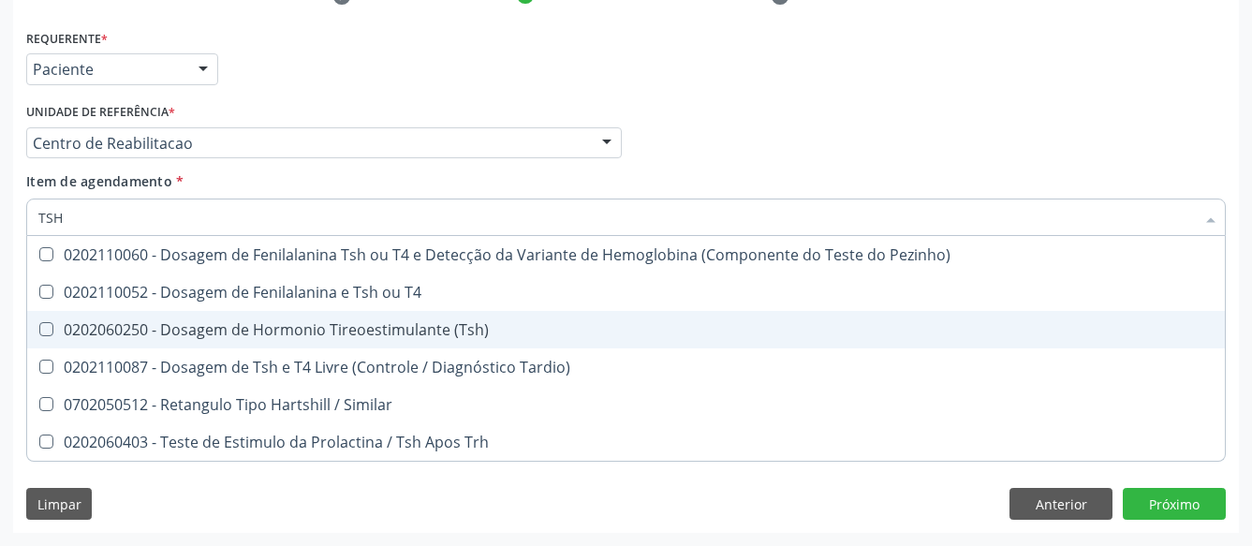
click at [81, 311] on span "0202060250 - Dosagem de Hormonio Tireoestimulante (Tsh)" at bounding box center [625, 329] width 1197 height 37
checkbox \(Tsh\) "true"
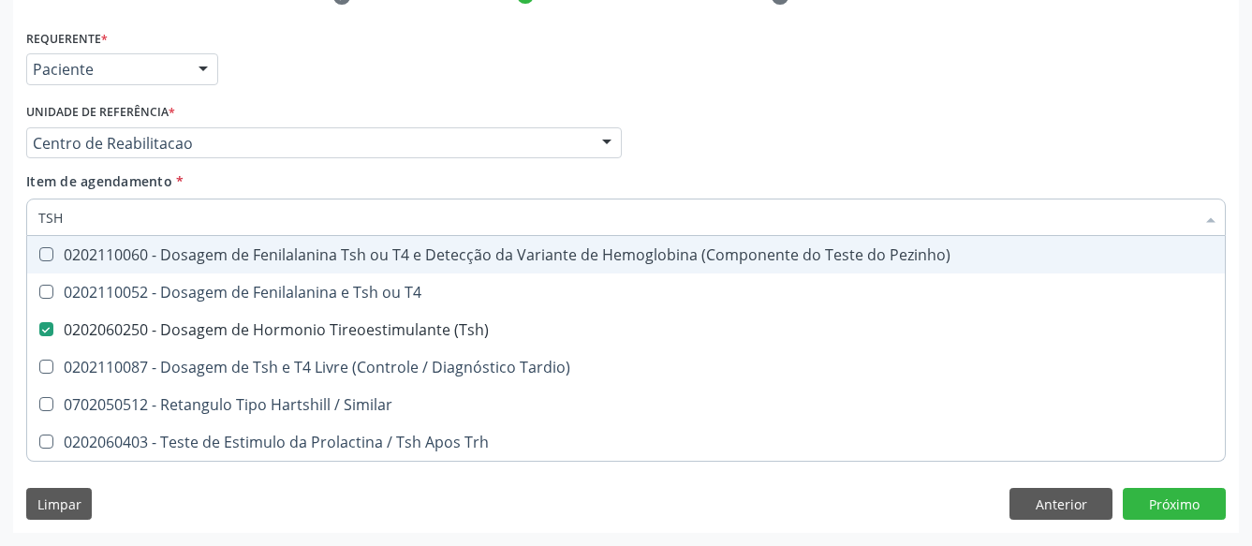
type input "TS"
checkbox \(Tsh\) "false"
checkbox Tardio\) "true"
type input "T"
checkbox Tardio\) "false"
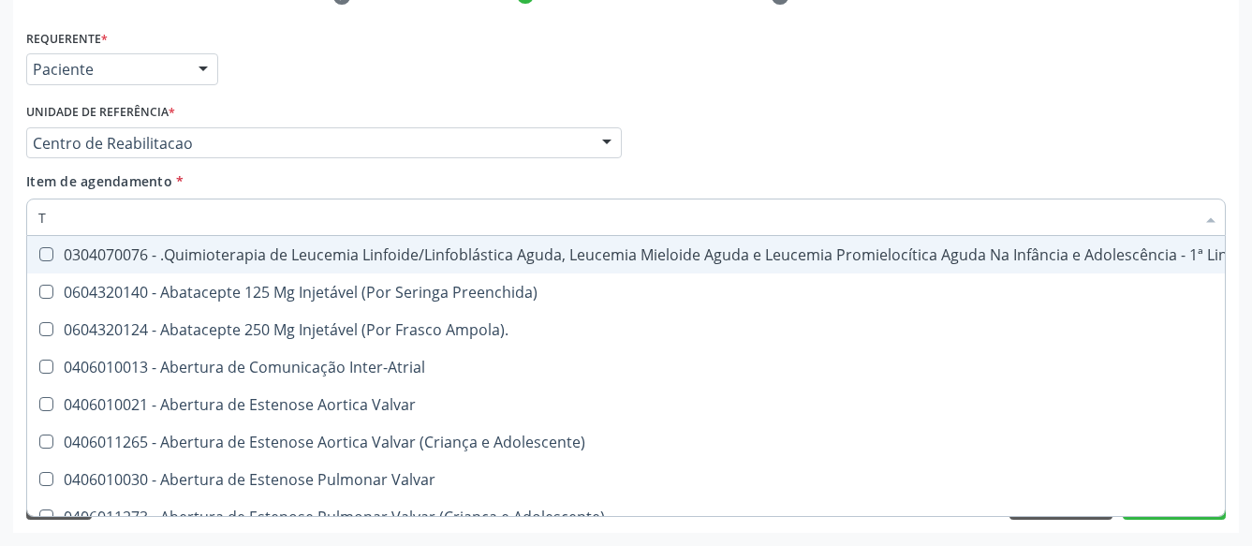
type input "T4"
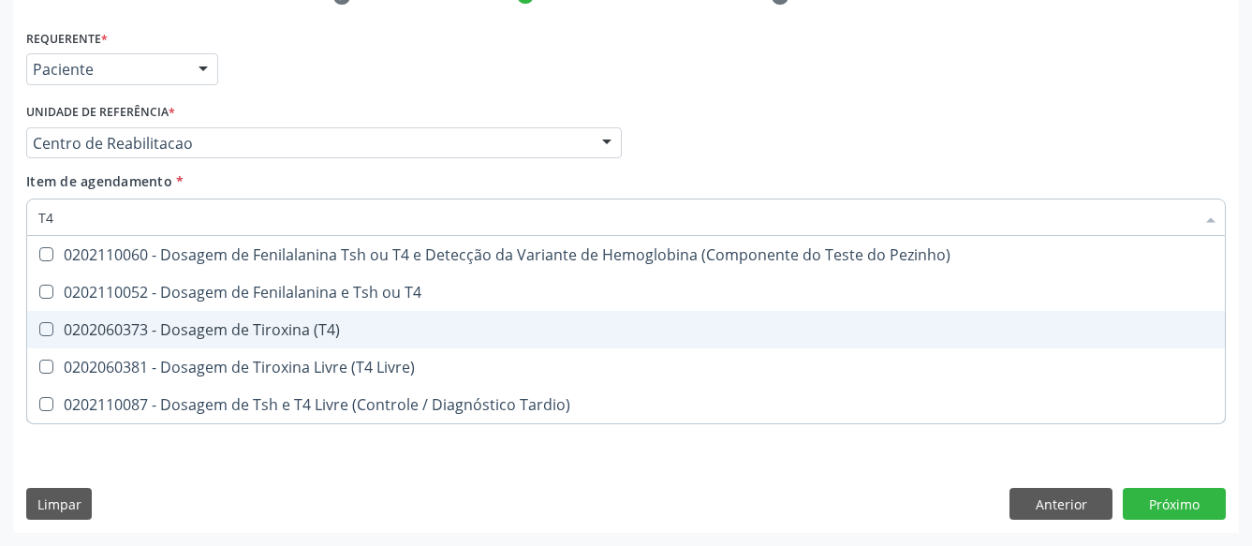
click at [106, 322] on div "0202060373 - Dosagem de Tiroxina (T4)" at bounding box center [625, 329] width 1175 height 15
checkbox \(T4\) "true"
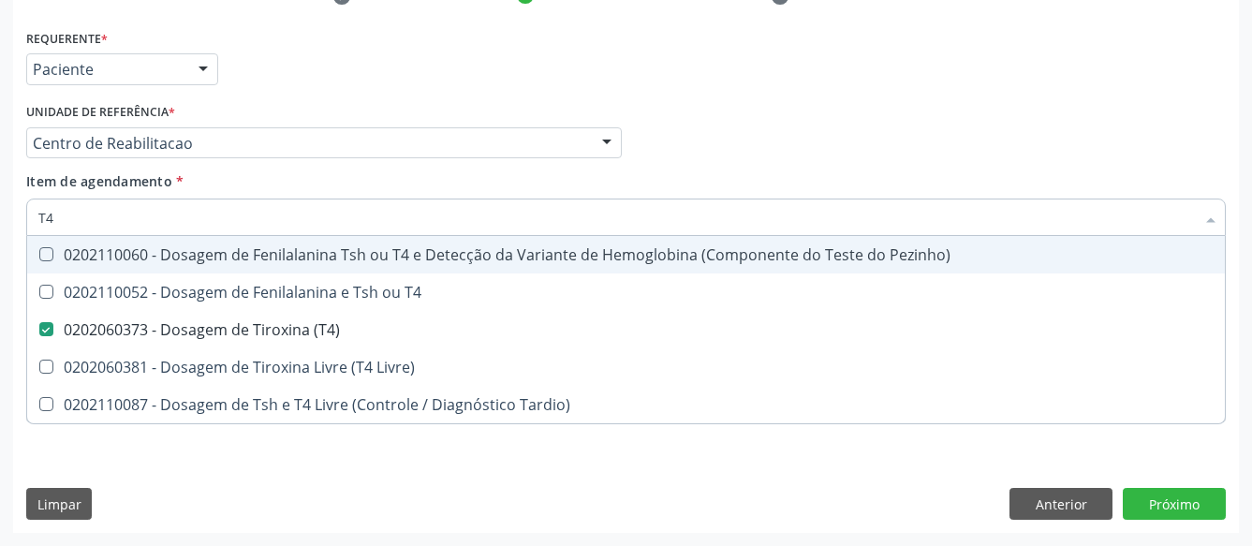
type input "T"
checkbox \(T4\) "false"
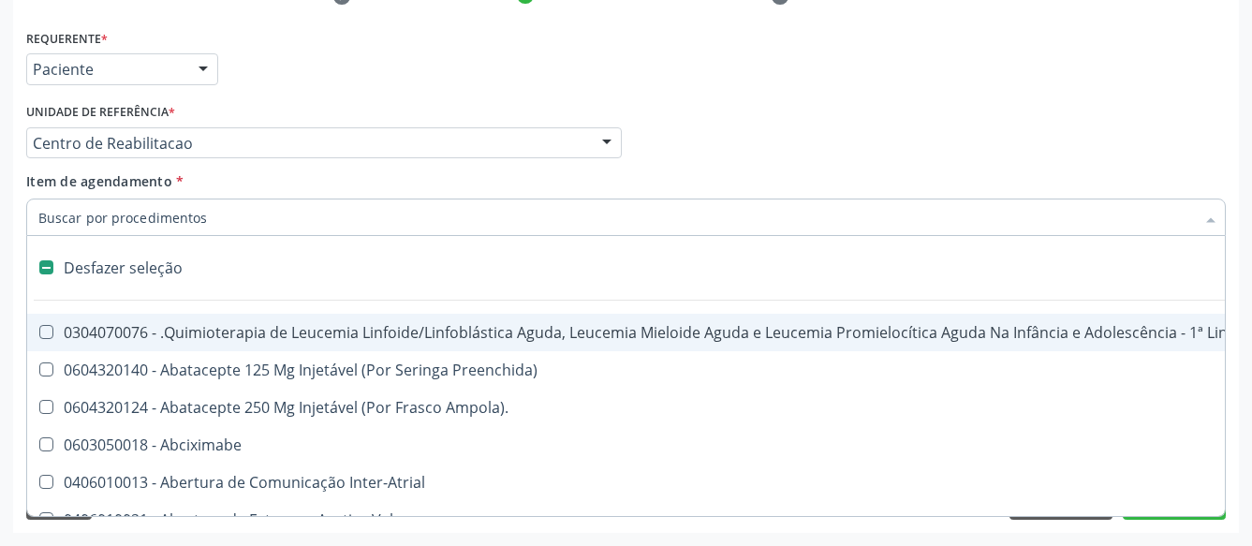
type input "U"
checkbox Per-Operatoria "true"
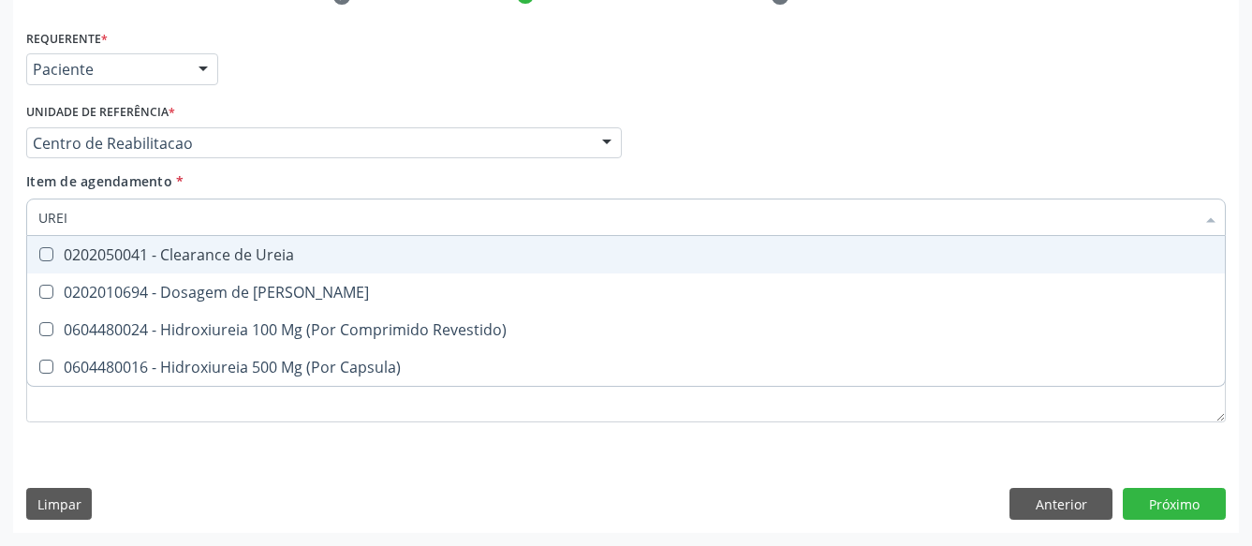
type input "UREIA"
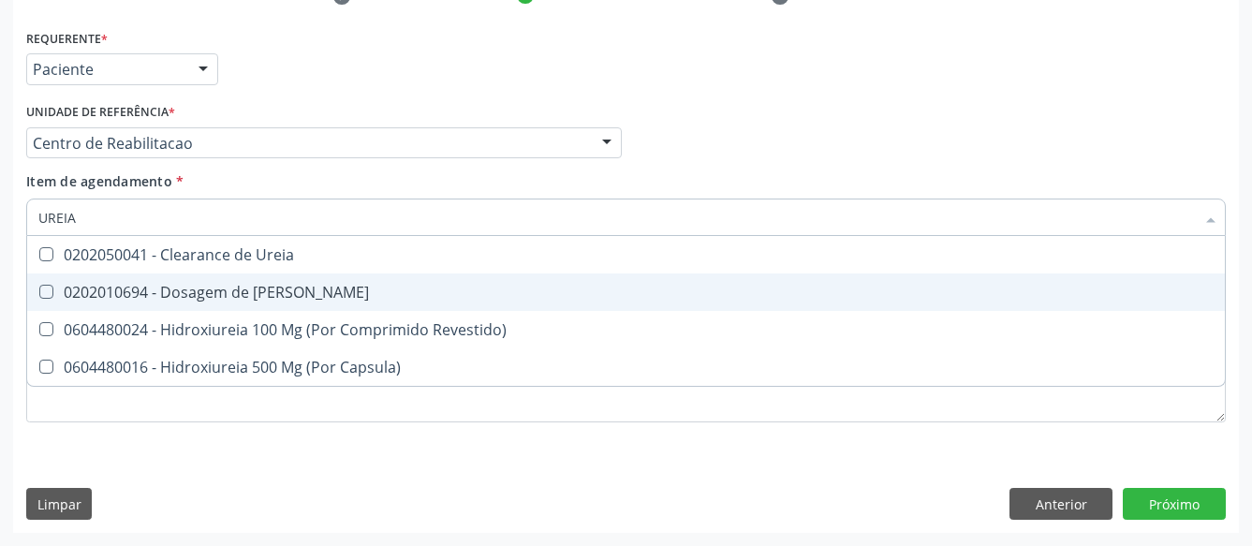
click at [95, 285] on div "0202010694 - Dosagem de Ureia" at bounding box center [625, 292] width 1175 height 15
checkbox Ureia "true"
type input "URE"
checkbox Ureia "false"
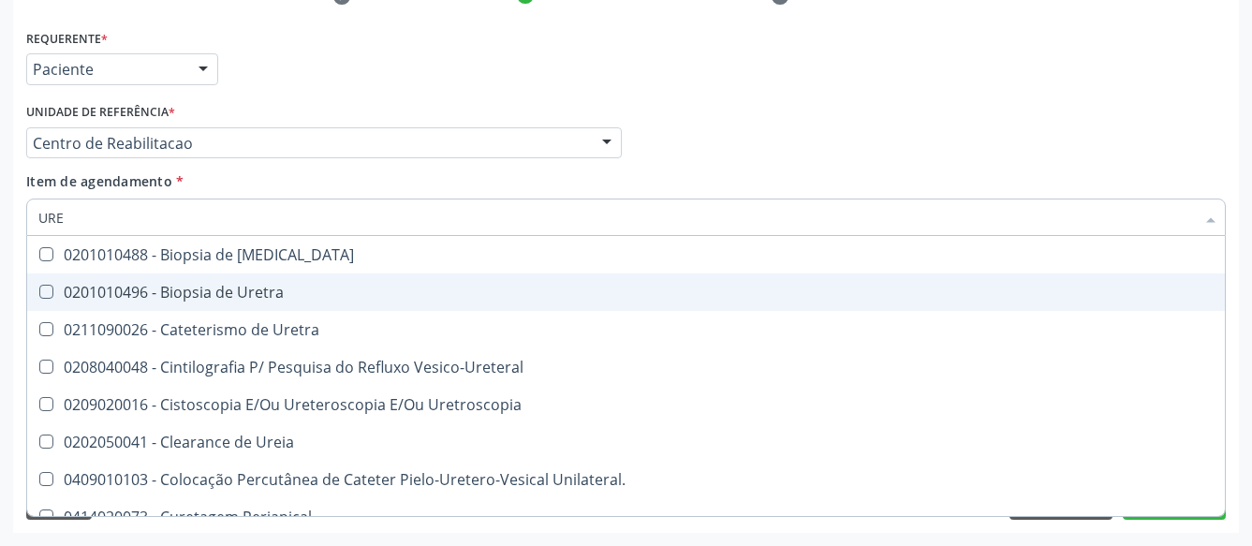
type input "UR"
checkbox Ureia "false"
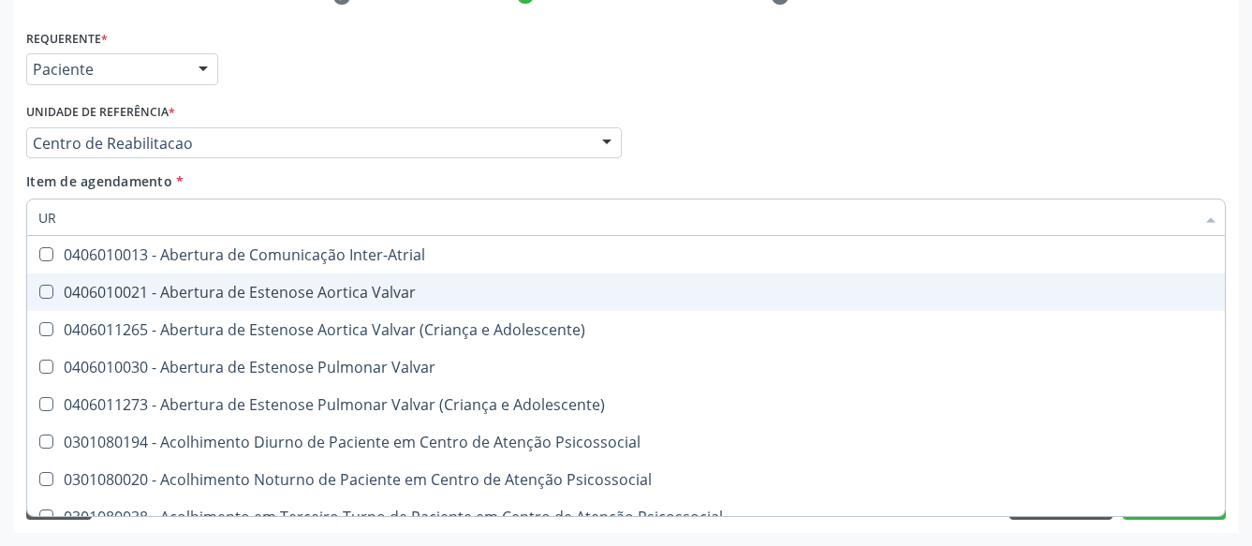
type input "U"
checkbox Ureia "false"
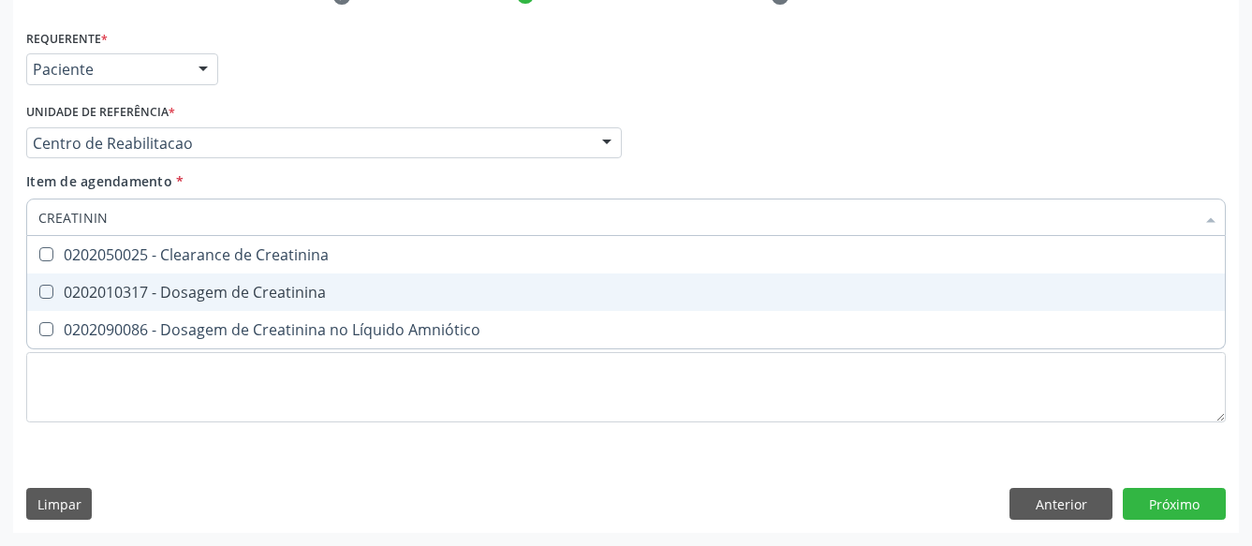
type input "CREATININA"
click at [91, 285] on div "0202010317 - Dosagem de Creatinina" at bounding box center [625, 292] width 1175 height 15
checkbox Creatinina "true"
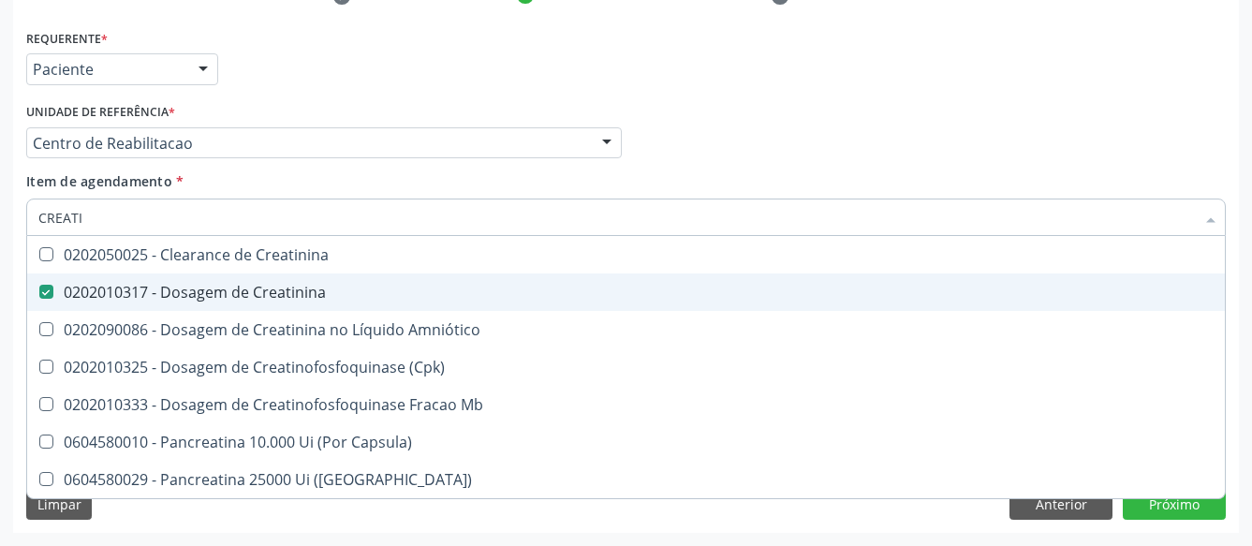
type input "CREAT"
checkbox Creatinina "false"
checkbox \(Cpk\) "true"
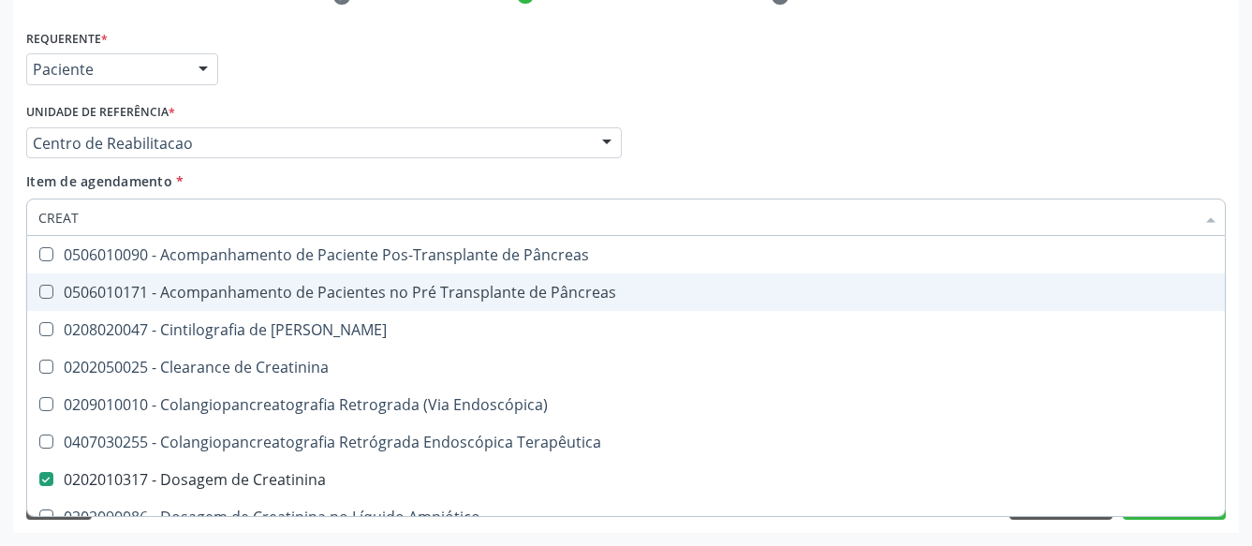
type input "CREA"
checkbox Creatinina "false"
checkbox Creatinina "true"
type input "CRE"
checkbox Creatinina "false"
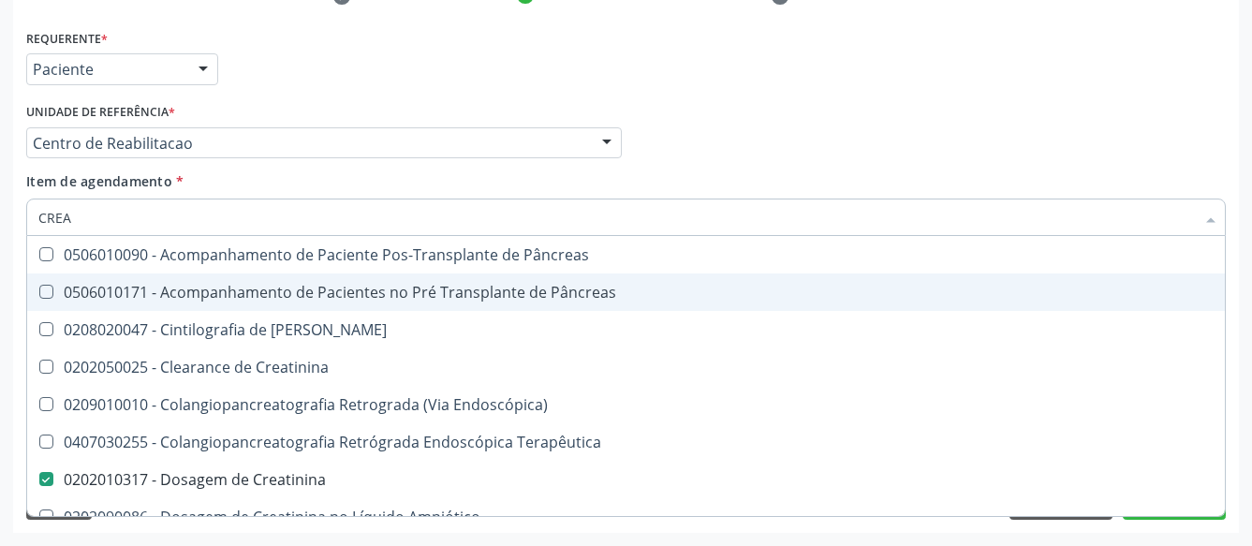
checkbox Oncologia "true"
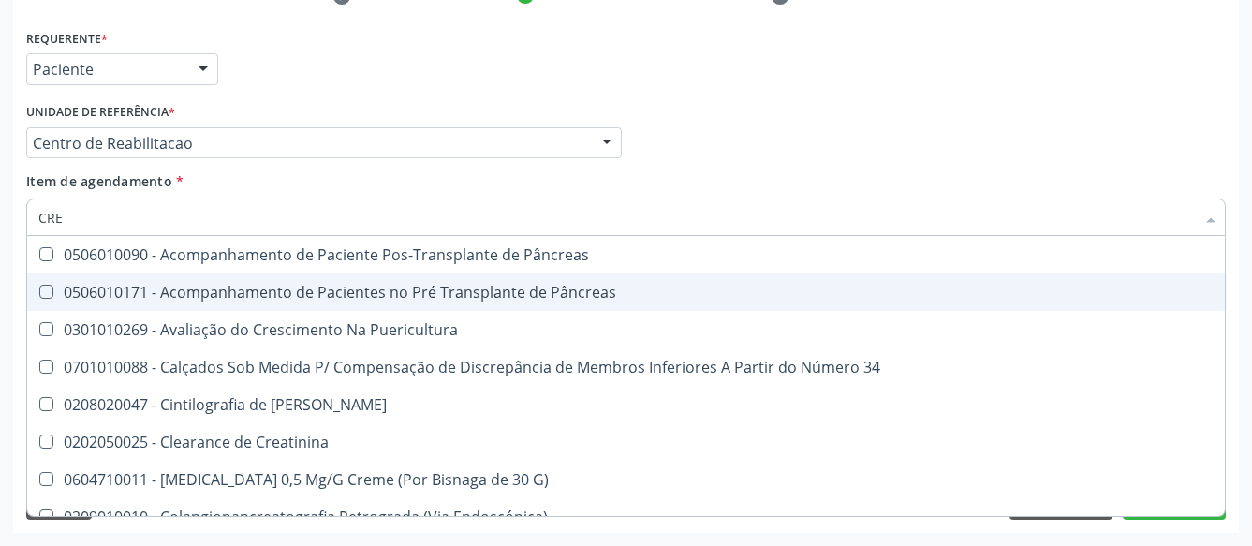
type input "CR"
checkbox Creatinina "false"
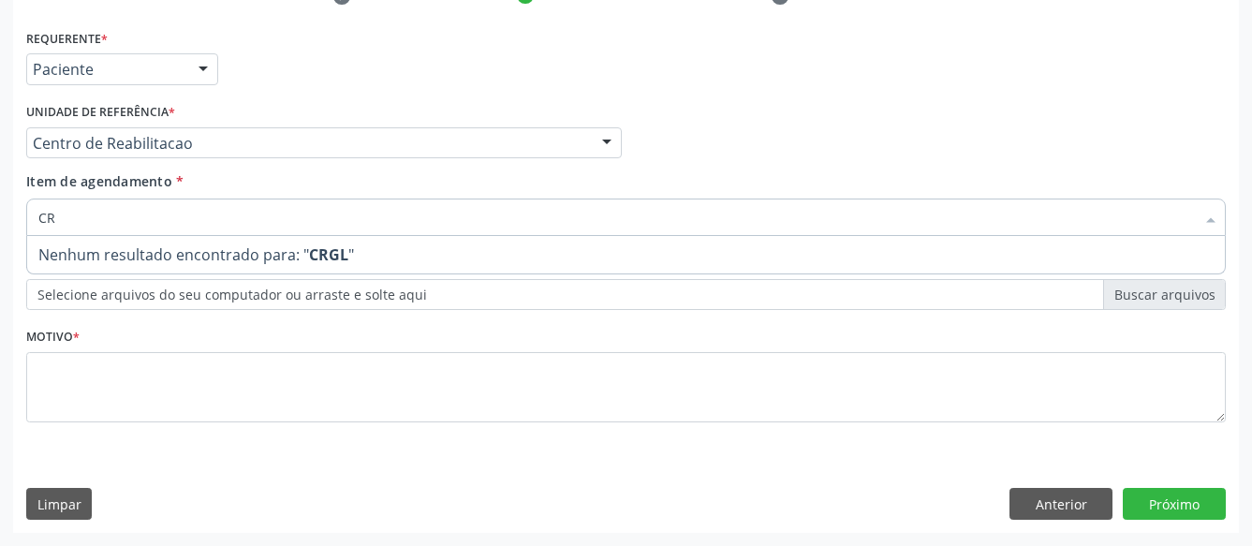
type input "C"
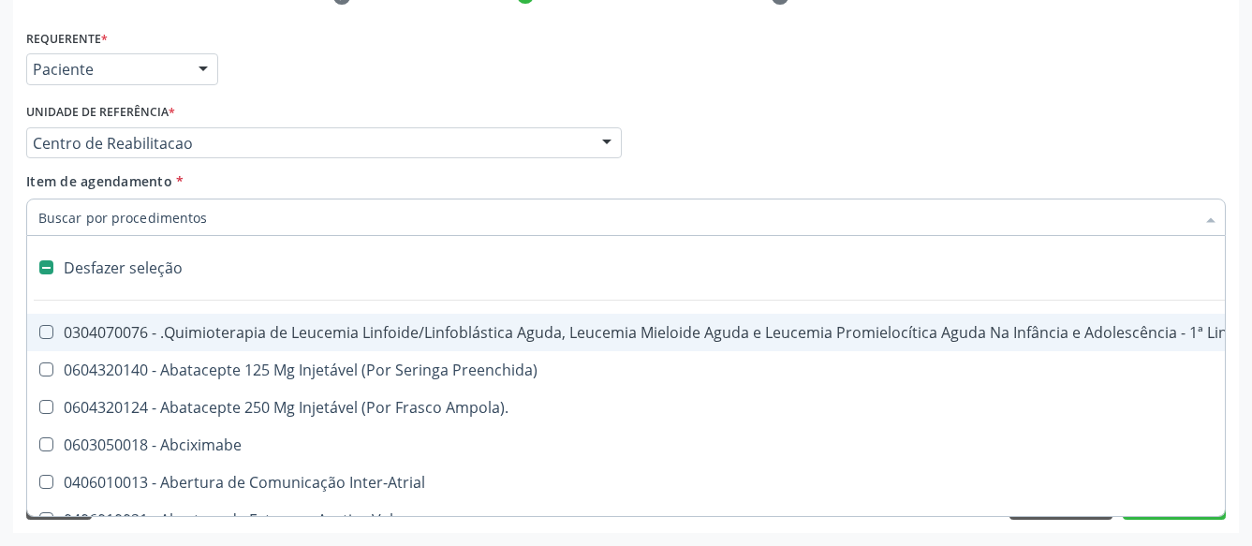
type input "G"
checkbox Revestido\) "true"
checkbox Transplantado "true"
checkbox Percutanea "true"
checkbox Capsula\) "true"
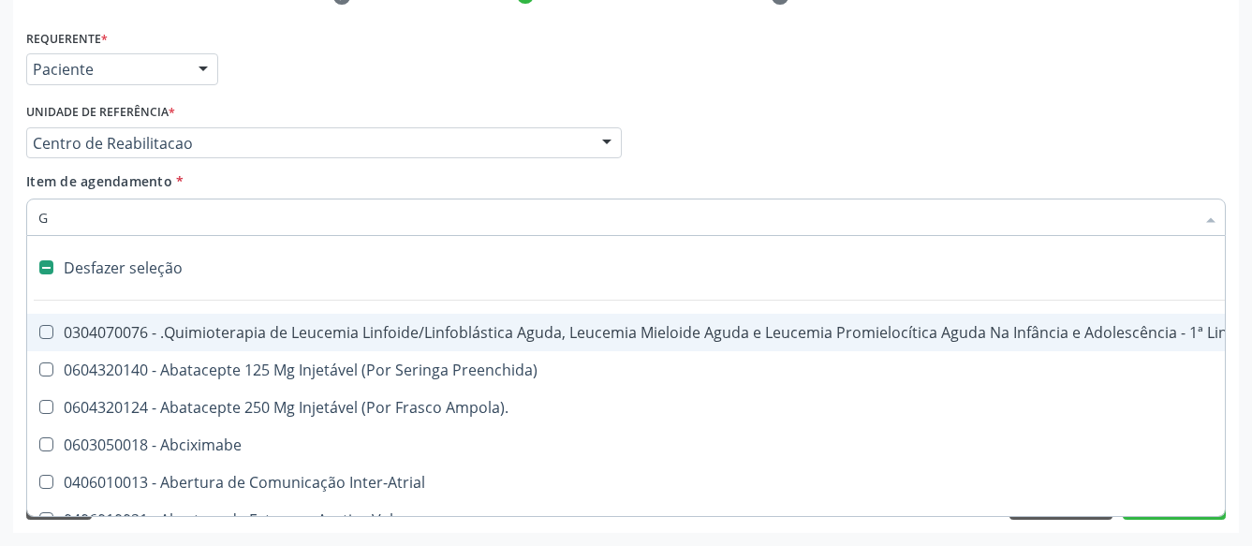
checkbox Capsula\) "true"
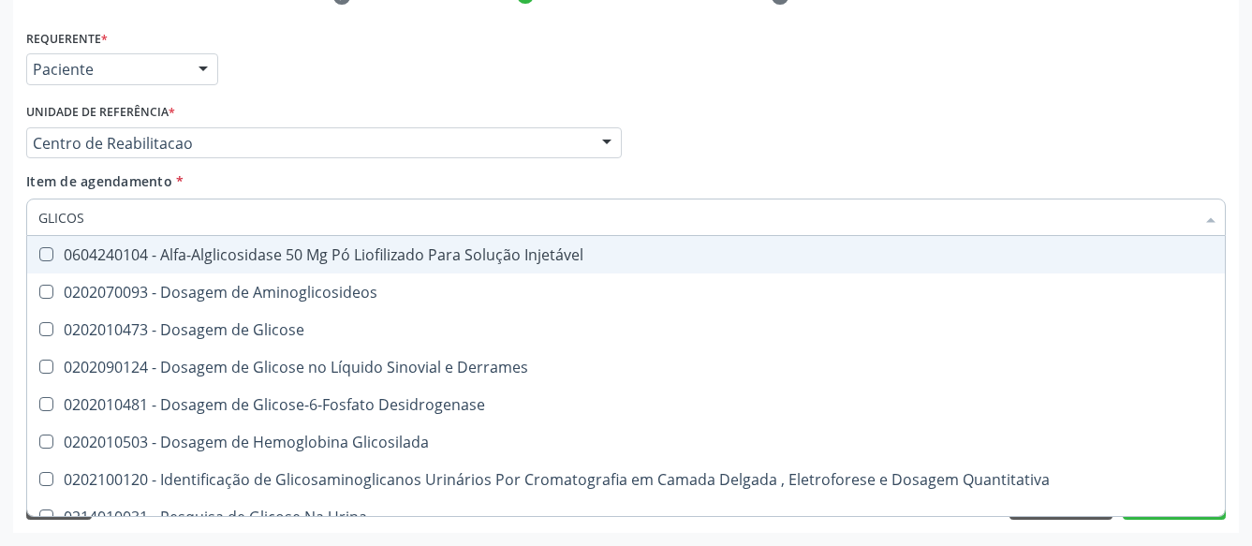
type input "GLICOSE"
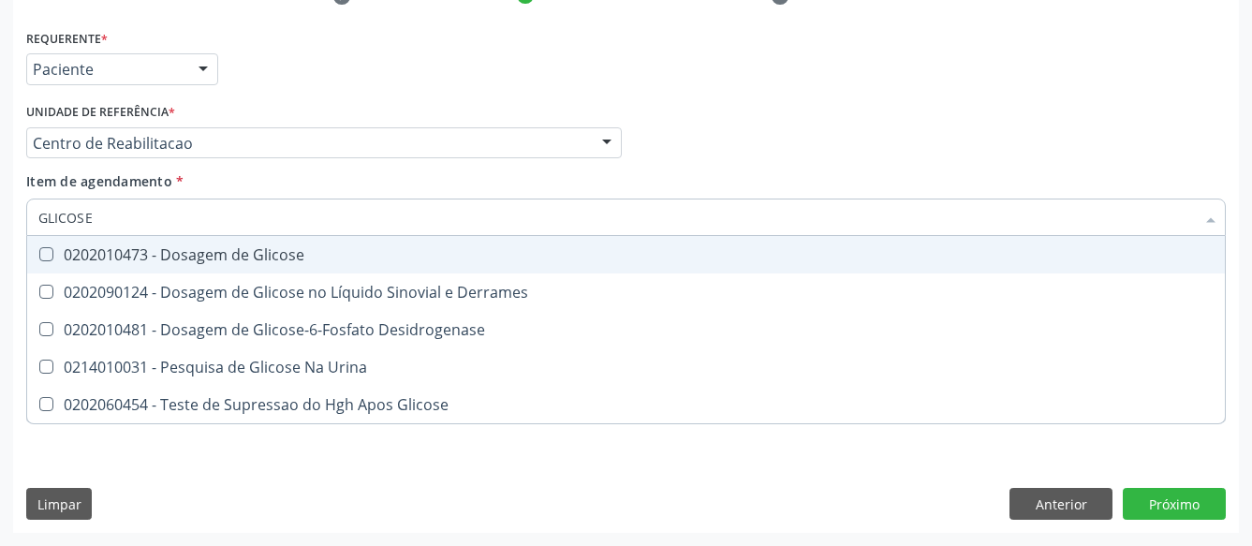
click at [115, 251] on span "0202010473 - Dosagem de Glicose" at bounding box center [625, 254] width 1197 height 37
checkbox Glicose "true"
type input "GLICOS"
checkbox Glicose "false"
checkbox Desidrogenase "true"
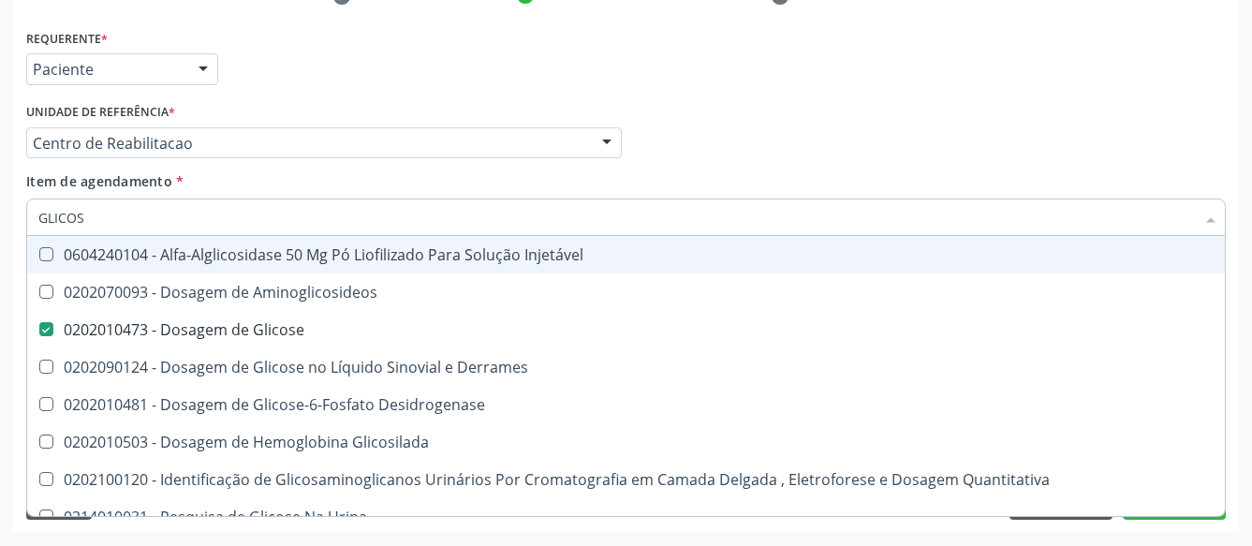
type input "GLICO"
checkbox Glicose "false"
checkbox Glicosilada "true"
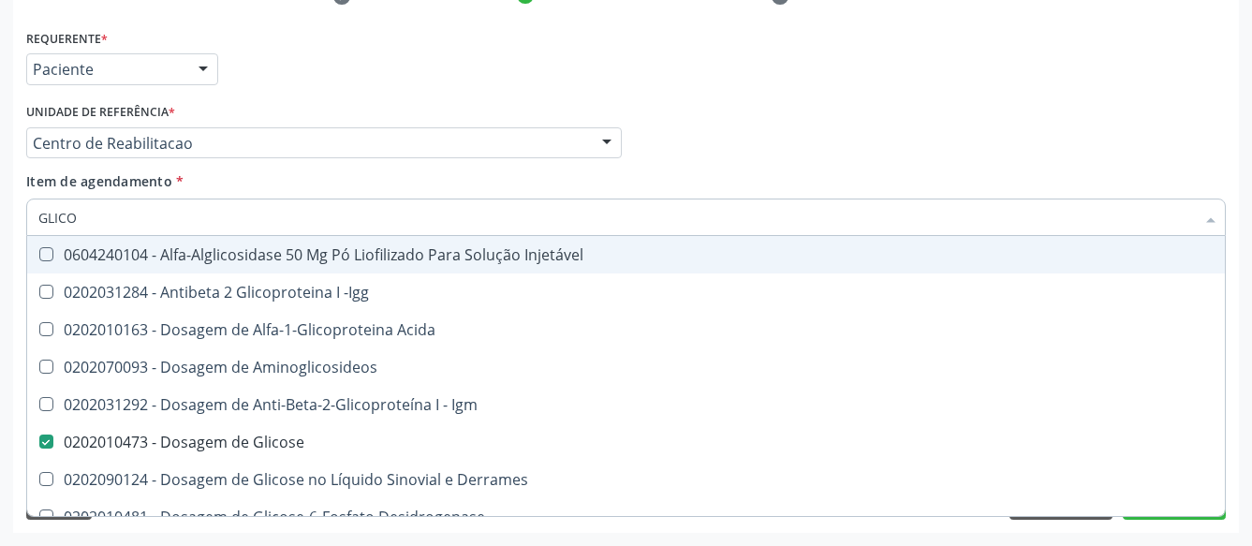
type input "GLIC"
checkbox Glicose "false"
checkbox Glicose "true"
type input "GLI"
checkbox Glicose "false"
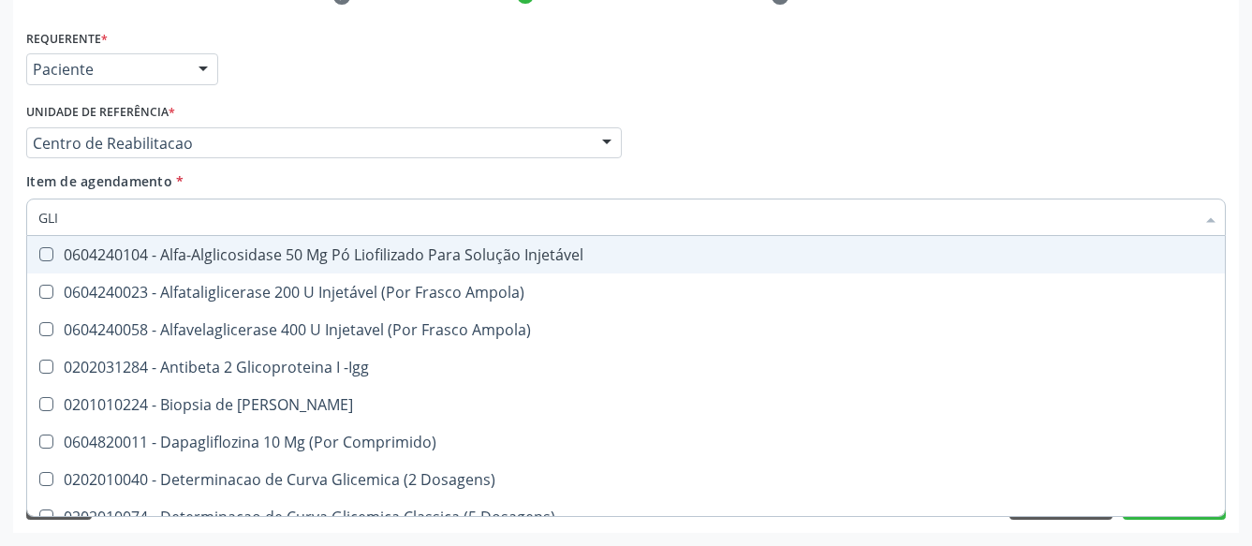
type input "GL"
checkbox Glicose "false"
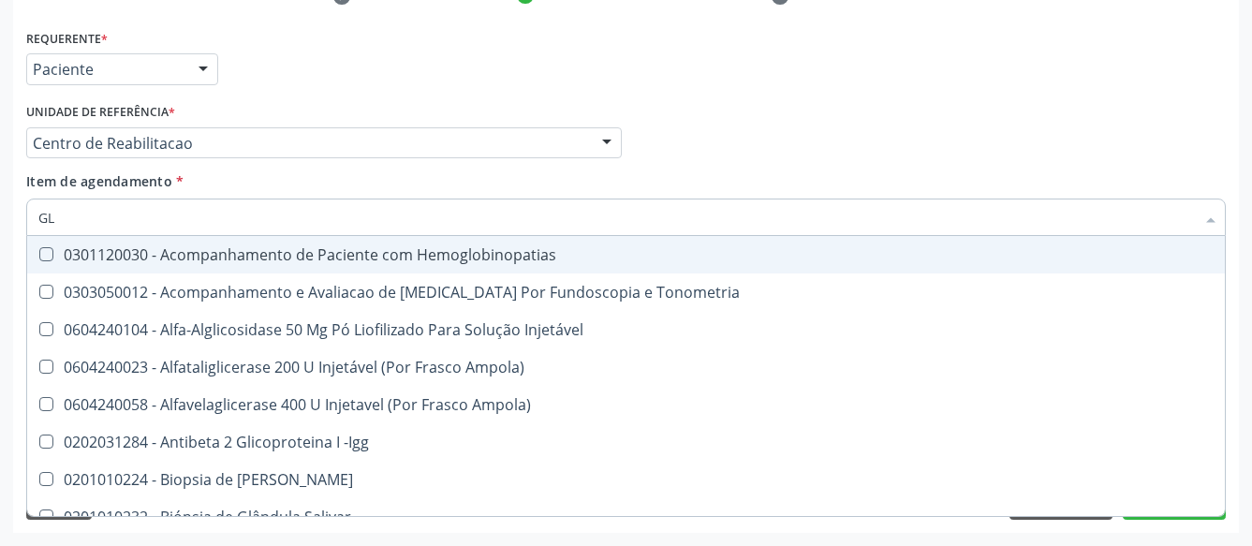
type input "G"
checkbox Glicose "false"
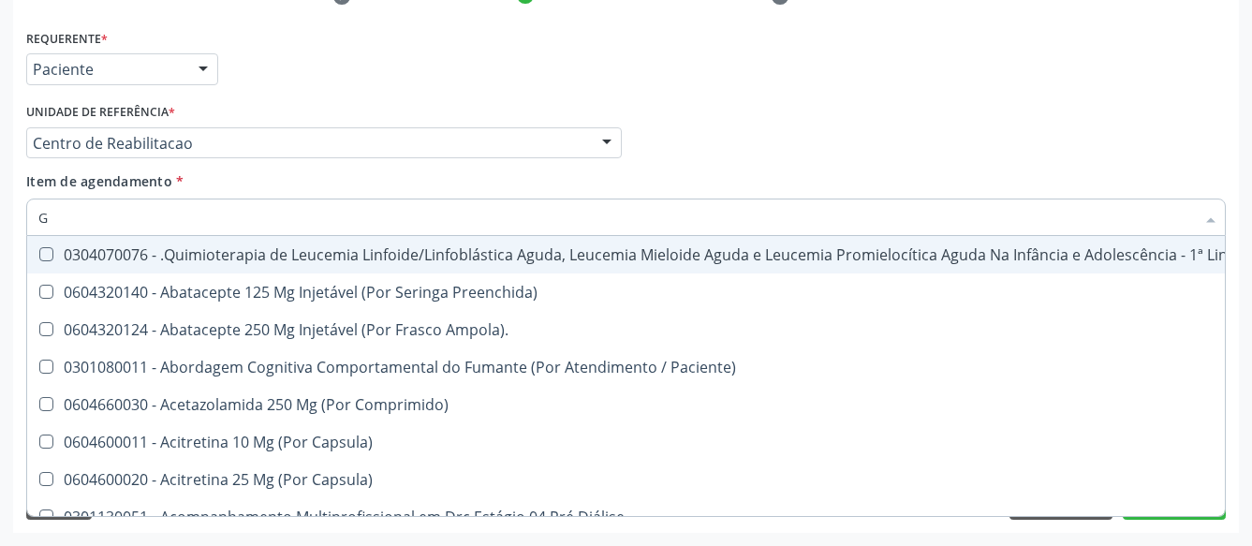
type input "GL"
checkbox Oftalmológica "true"
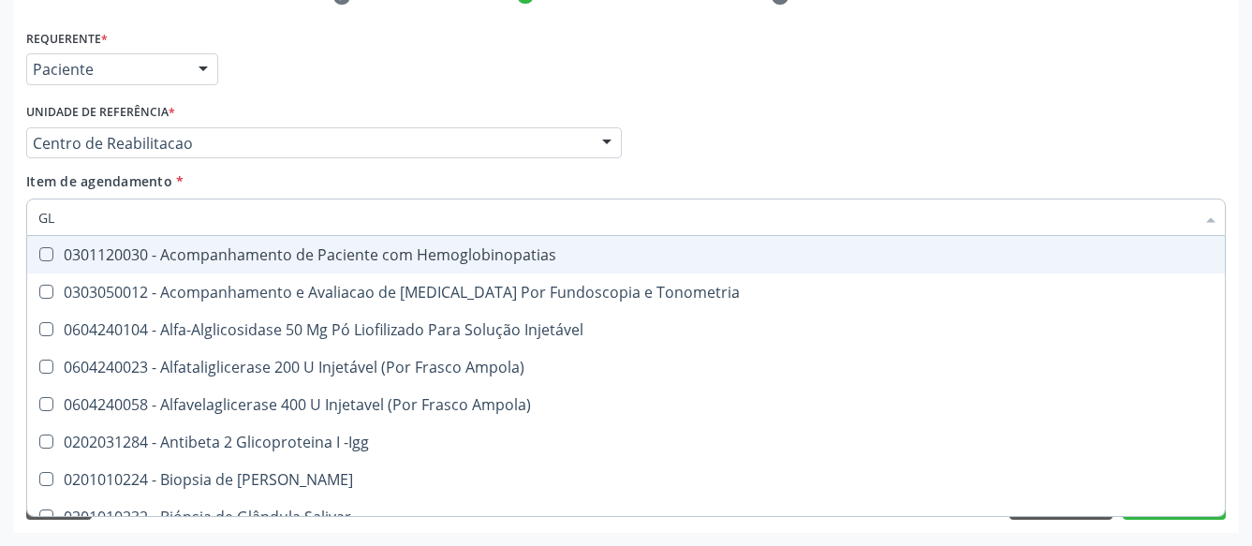
type input "GLI"
checkbox \(Confirmatorio\) "true"
type input "GLIC"
checkbox Campimetria\) "true"
checkbox \(Confirmatorio\) "false"
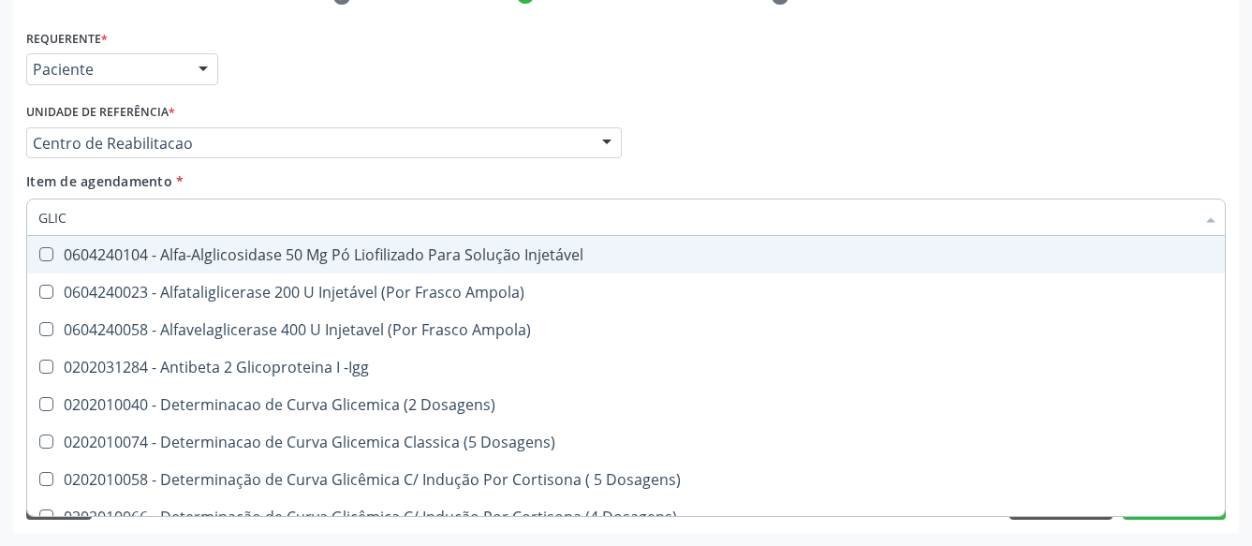
type input "GLICO"
checkbox Dosagens\) "true"
checkbox Glicose "false"
type input "GLICOS"
checkbox Ampola\) "true"
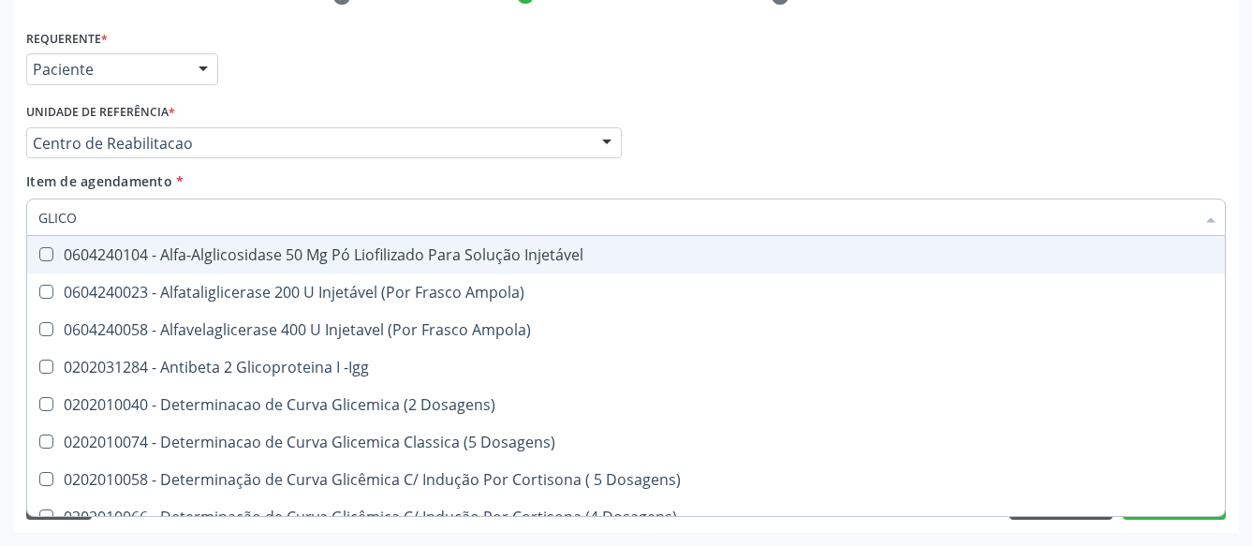
checkbox Dosagens\) "false"
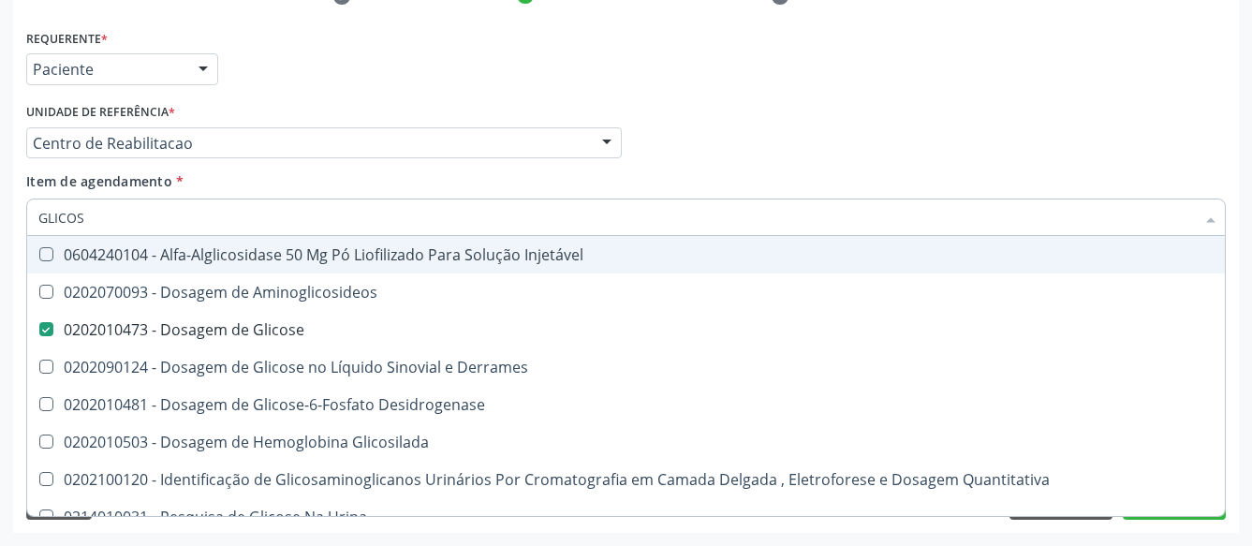
type input "GLICOSI"
checkbox Glicose "false"
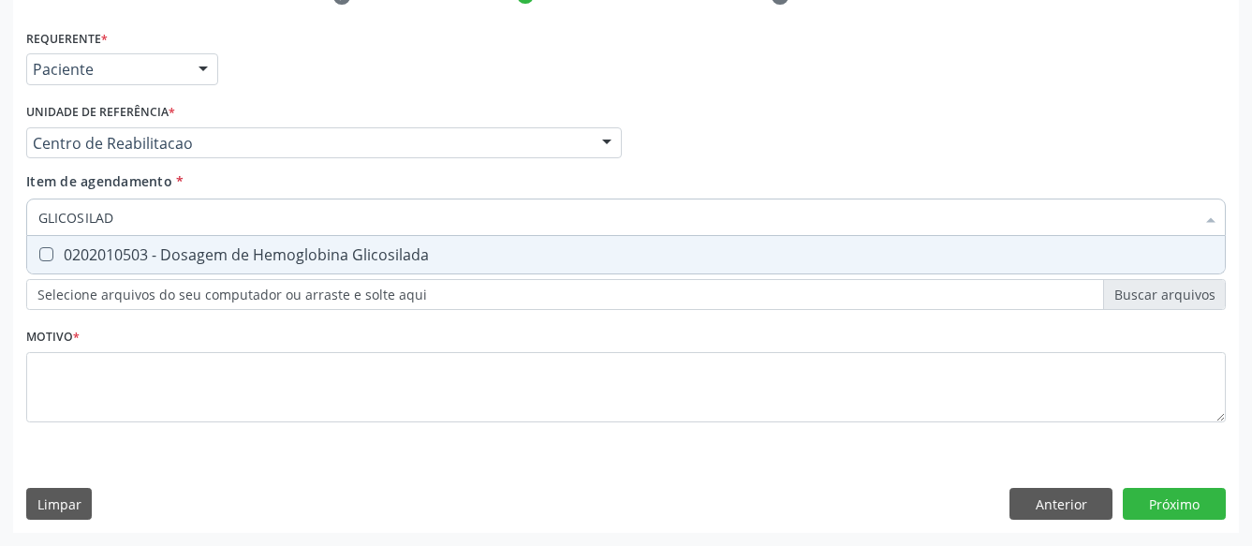
type input "GLICOSILADA"
click at [115, 251] on span "0202010503 - Dosagem de Hemoglobina Glicosilada" at bounding box center [625, 254] width 1197 height 37
checkbox Glicosilada "true"
type input "GLICOSI"
checkbox Glicosilada "false"
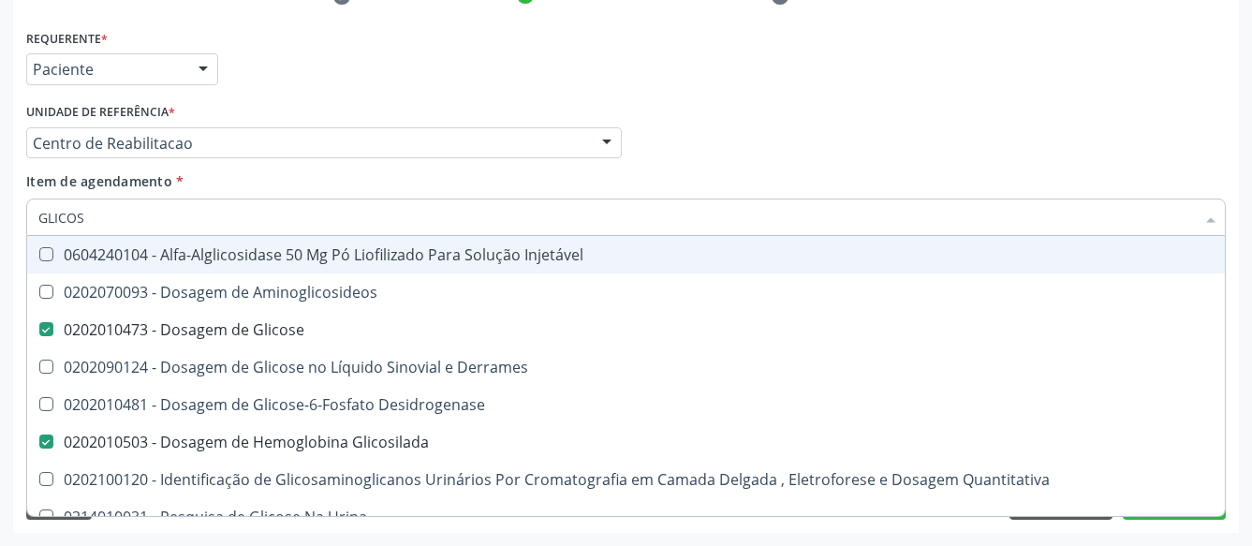
type input "GLICO"
checkbox Glicose "false"
checkbox Glicose "true"
type input "GLIC"
checkbox Glicosilada "false"
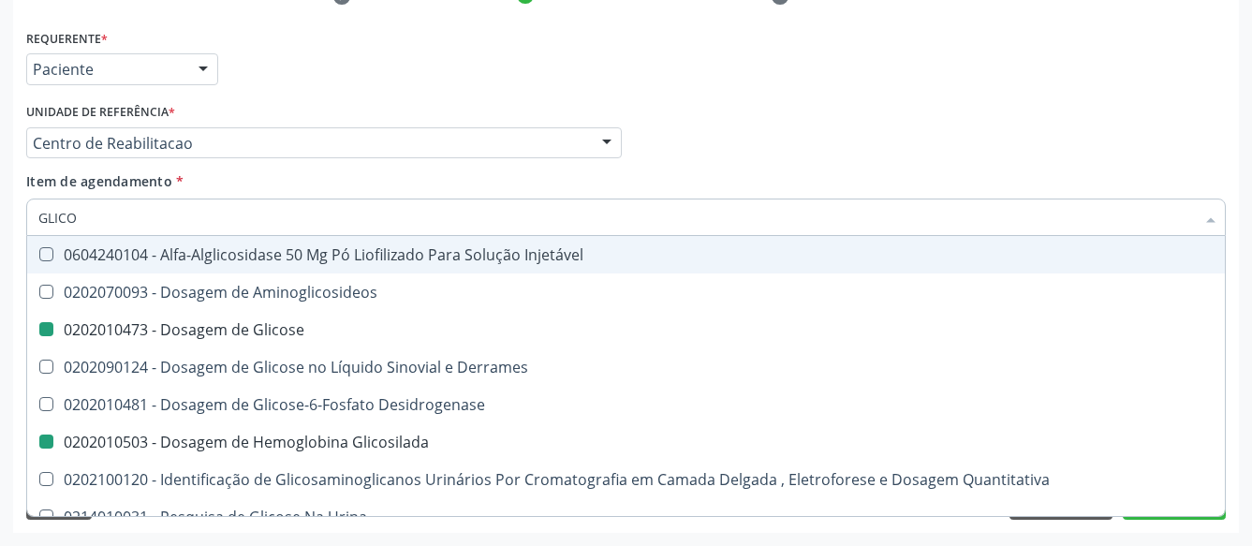
checkbox Glicose "false"
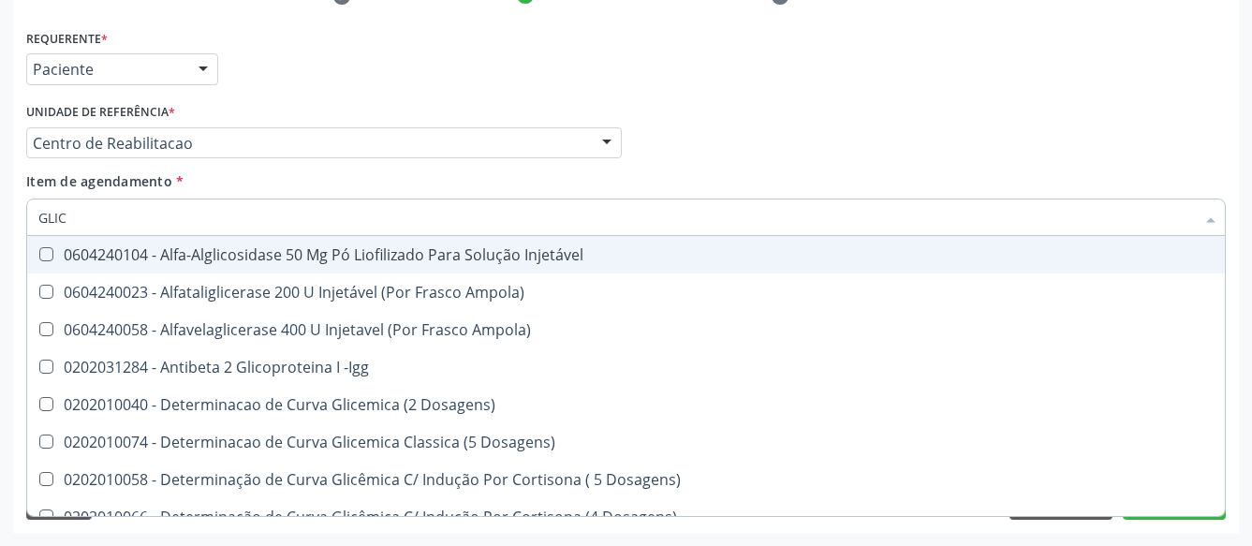
type input "GLI"
checkbox Glicose "false"
checkbox Quantitativa "true"
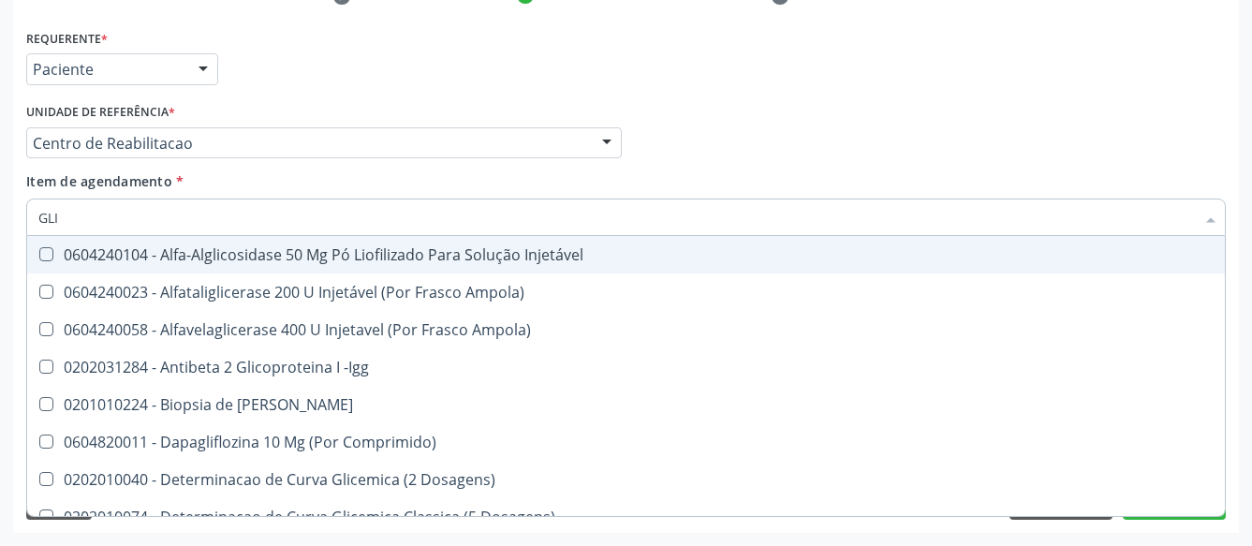
type input "GL"
checkbox Glicose "false"
checkbox Glicosilada "false"
type input "G"
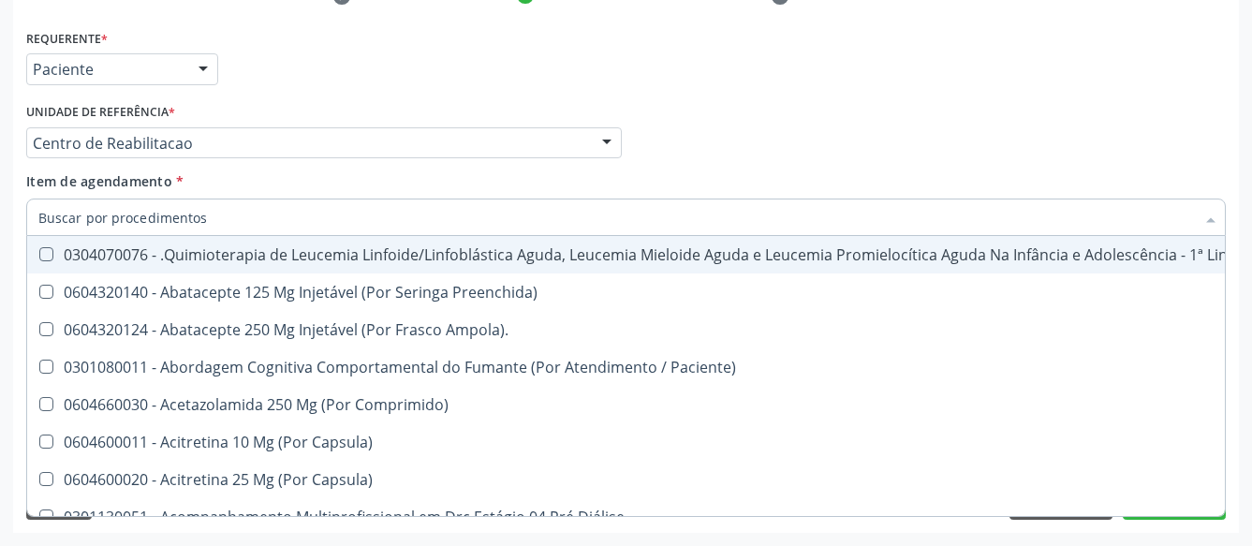
checkbox Creatinina "false"
checkbox Glicose "false"
checkbox Glicosilada "false"
checkbox \(Tsh\) "false"
checkbox Reativa "false"
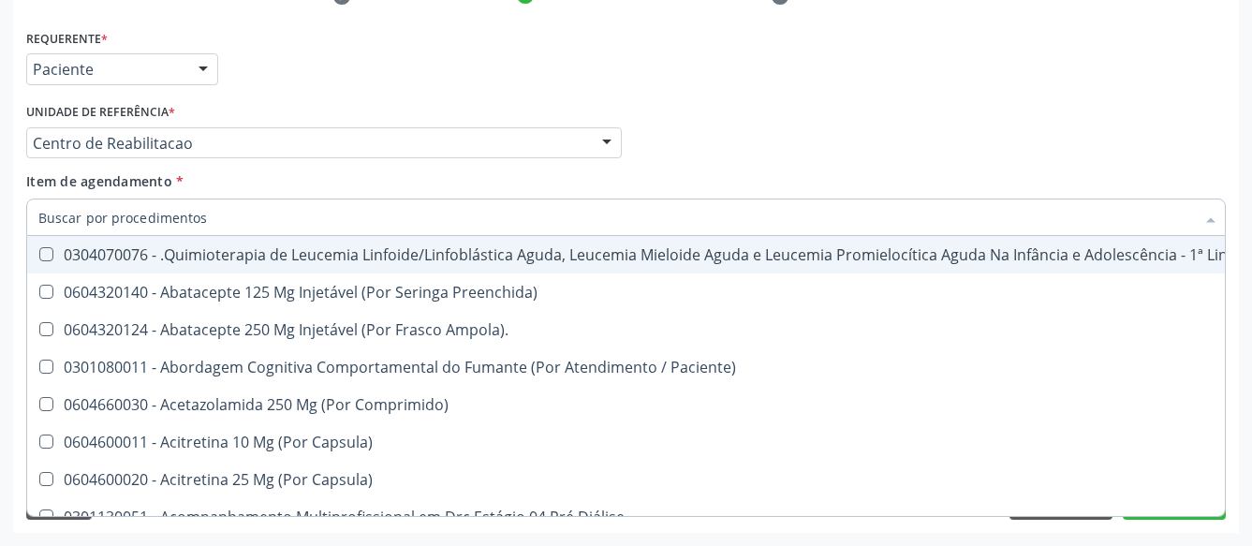
checkbox \(T4\) "false"
checkbox Ureia "false"
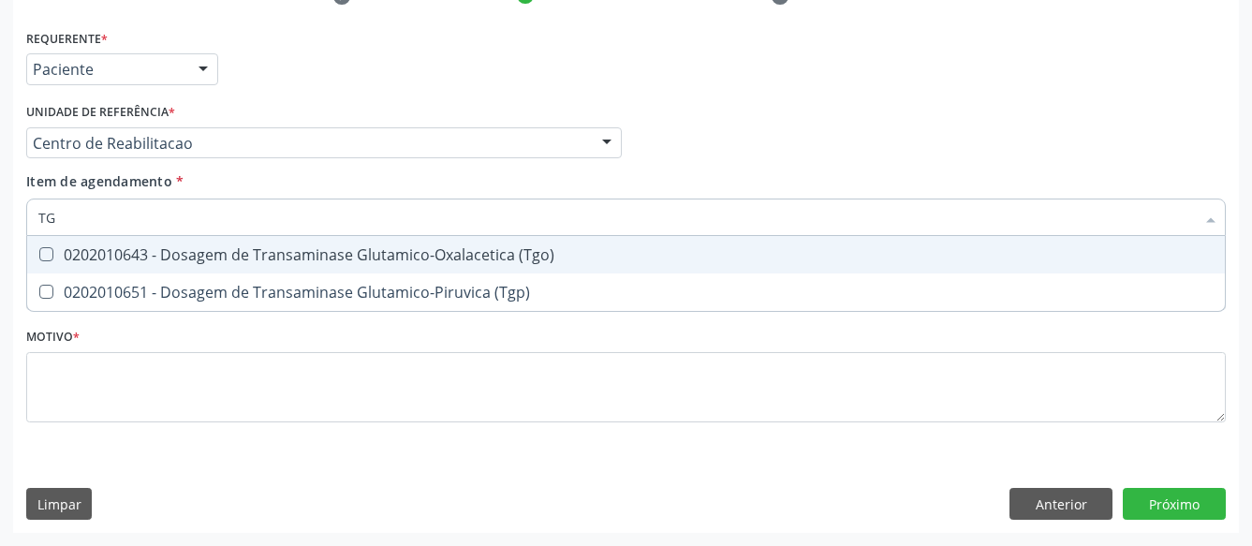
type input "TGO"
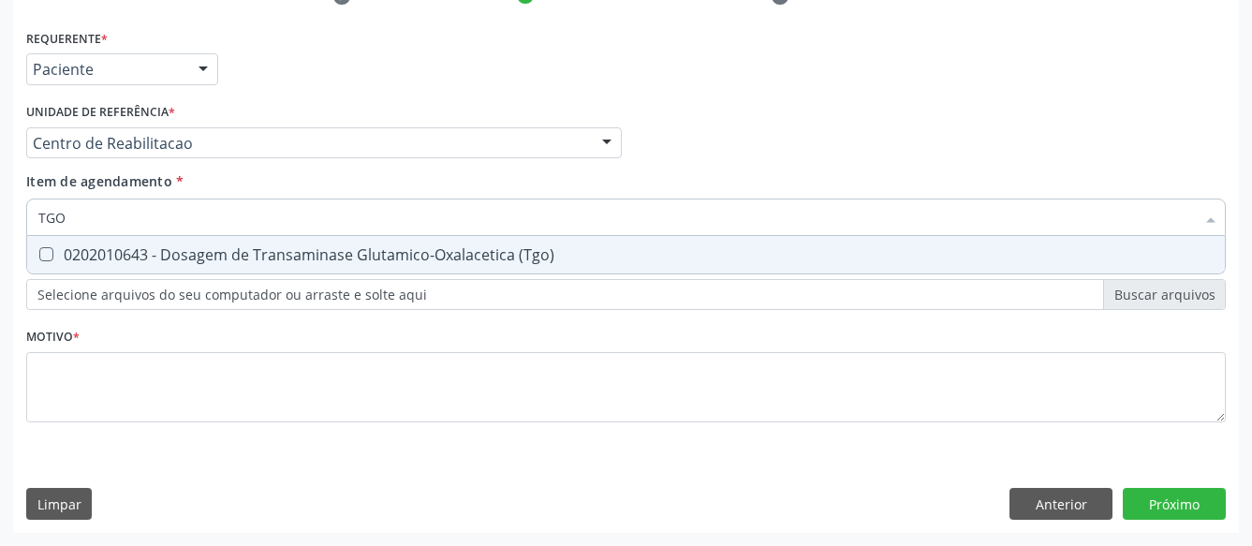
click at [199, 248] on div "0202010643 - Dosagem de Transaminase Glutamico-Oxalacetica (Tgo)" at bounding box center [625, 254] width 1175 height 15
checkbox \(Tgo\) "true"
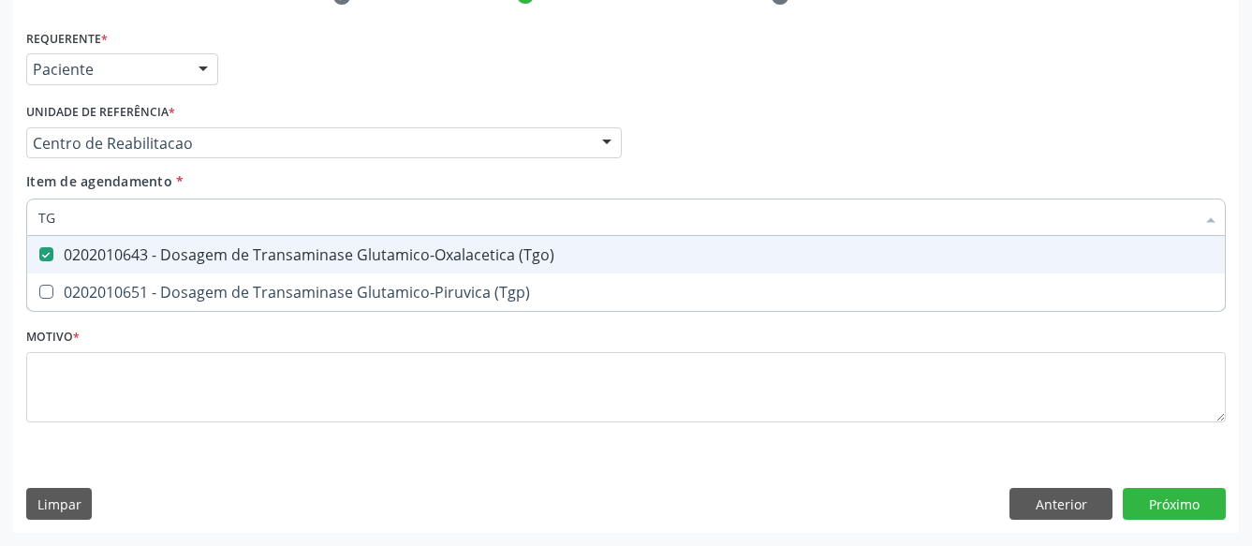
type input "TGP"
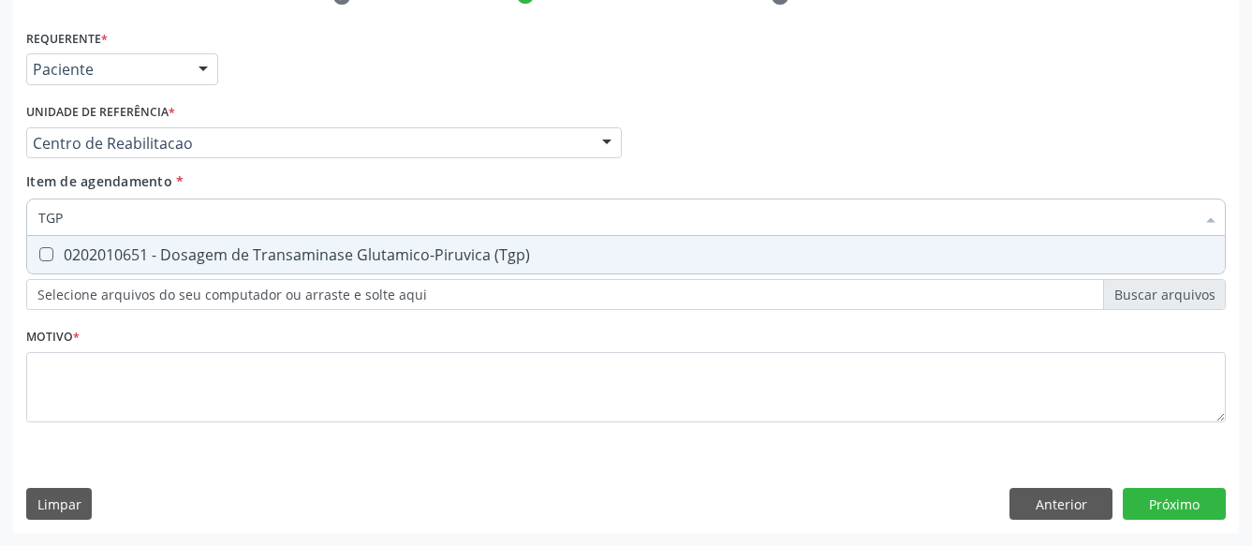
click at [198, 247] on div "0202010651 - Dosagem de Transaminase Glutamico-Piruvica (Tgp)" at bounding box center [625, 254] width 1175 height 15
checkbox \(Tgp\) "true"
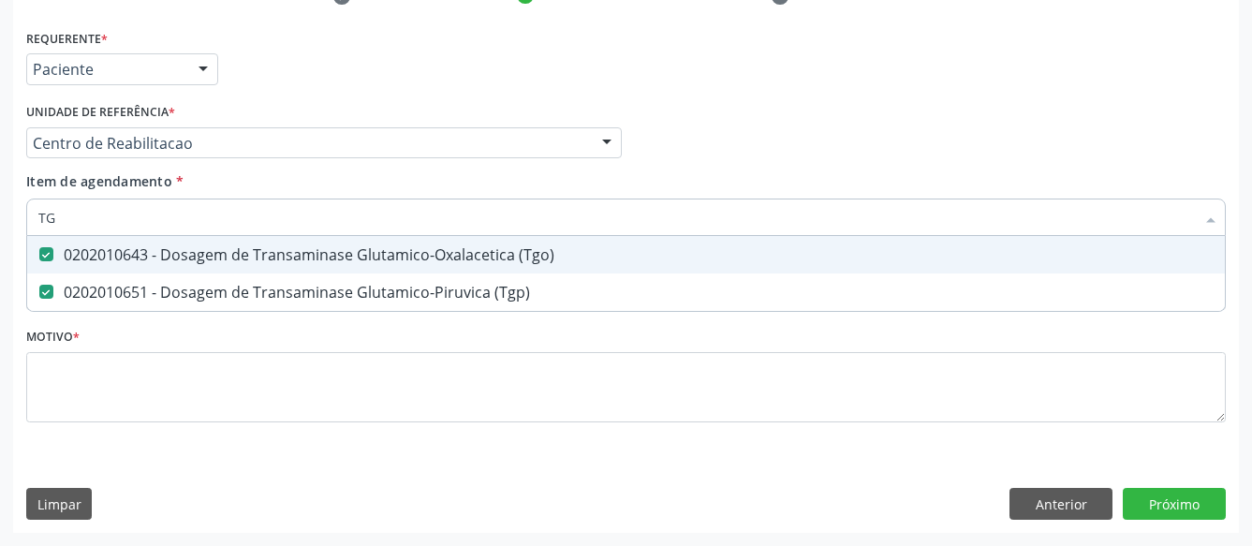
type input "T"
checkbox \(Tgo\) "false"
checkbox \(Tgp\) "false"
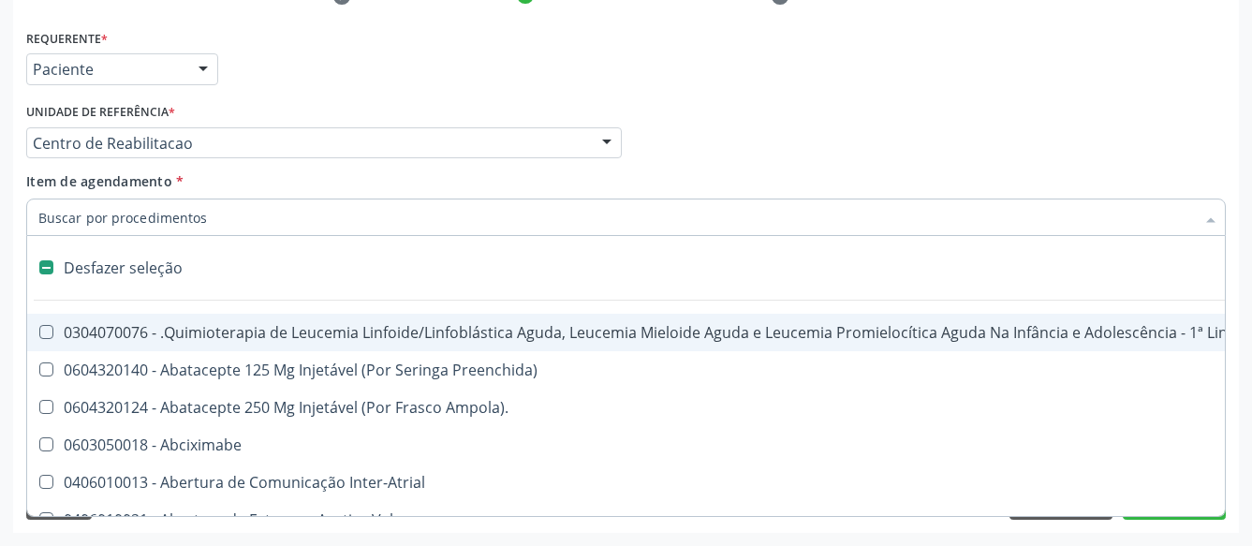
type input "B"
checkbox Completa "true"
type input "BI"
checkbox Adolescente\) "true"
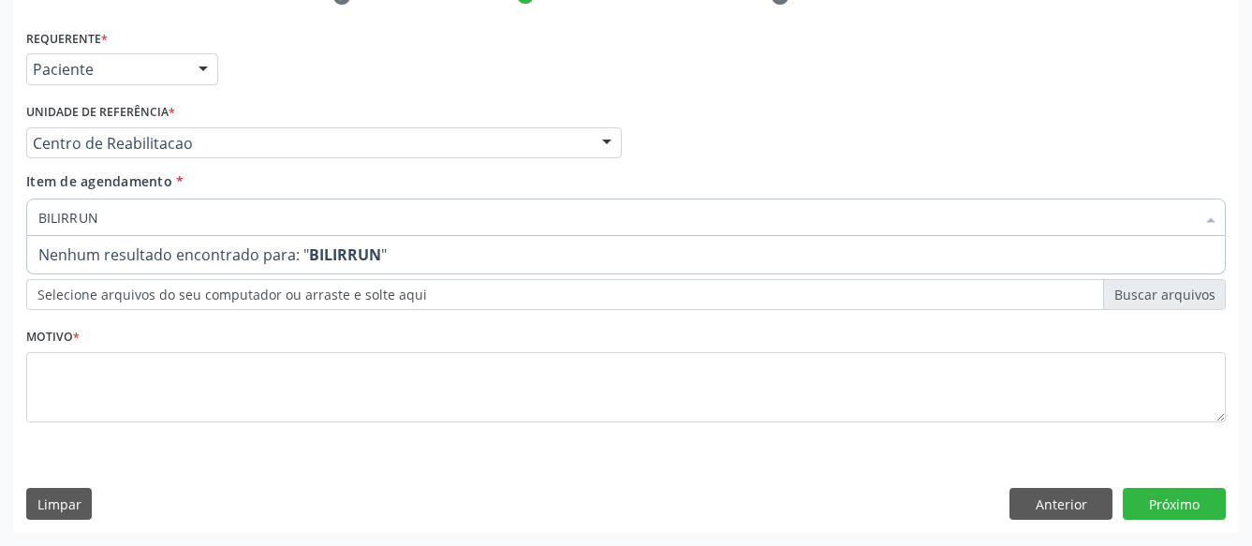
type input "BILIRRU"
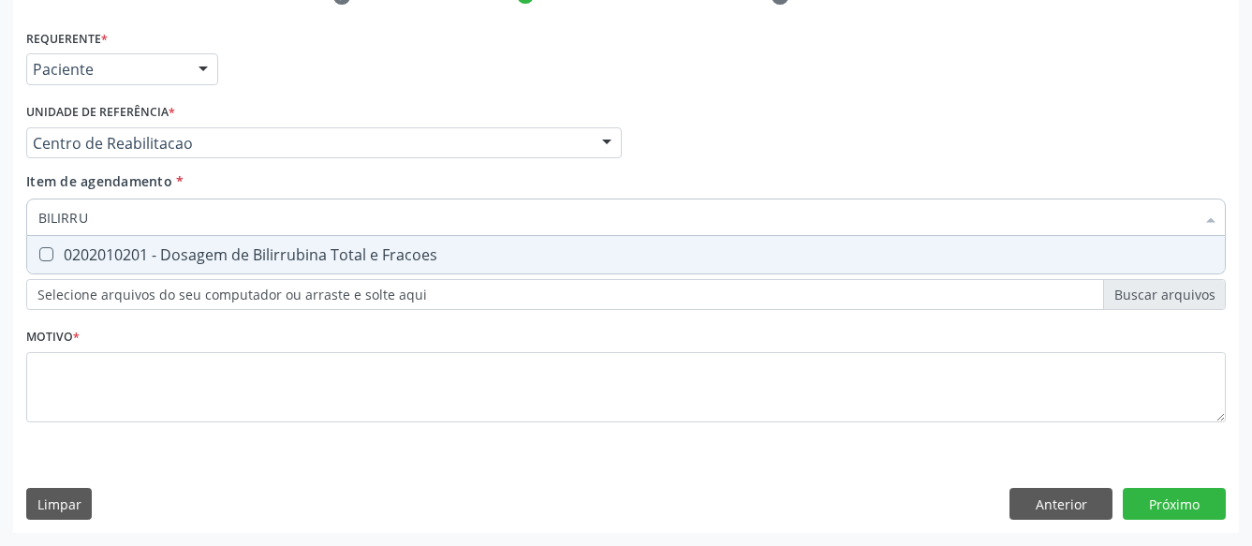
click at [198, 247] on div "0202010201 - Dosagem de Bilirrubina Total e Fracoes" at bounding box center [625, 254] width 1175 height 15
checkbox Fracoes "true"
type input "BILI"
checkbox Fracoes "false"
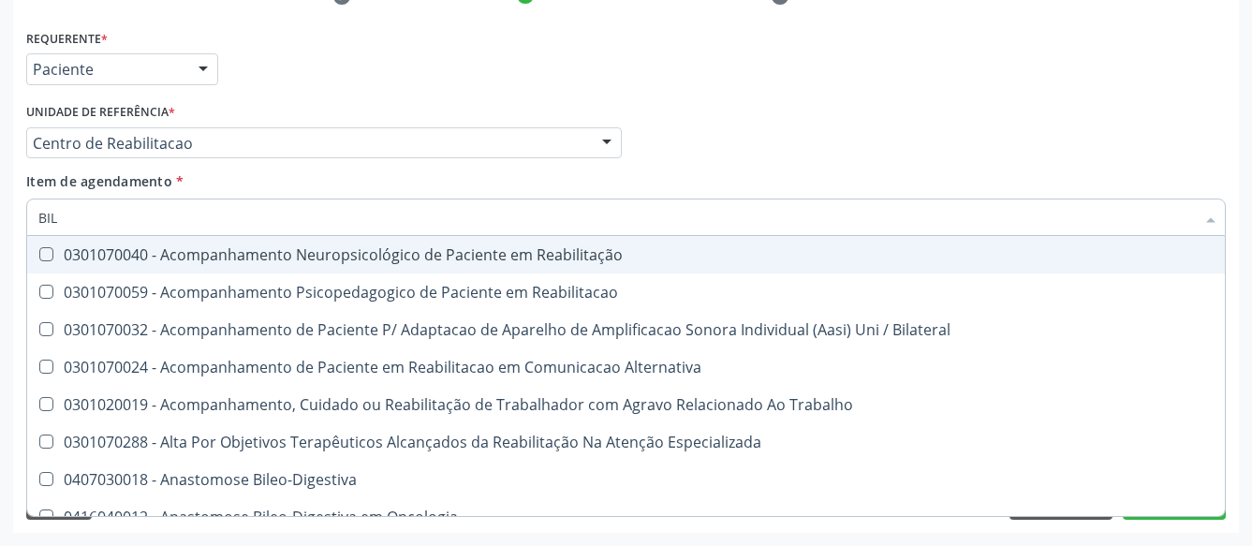
type input "BI"
checkbox Fracoes "false"
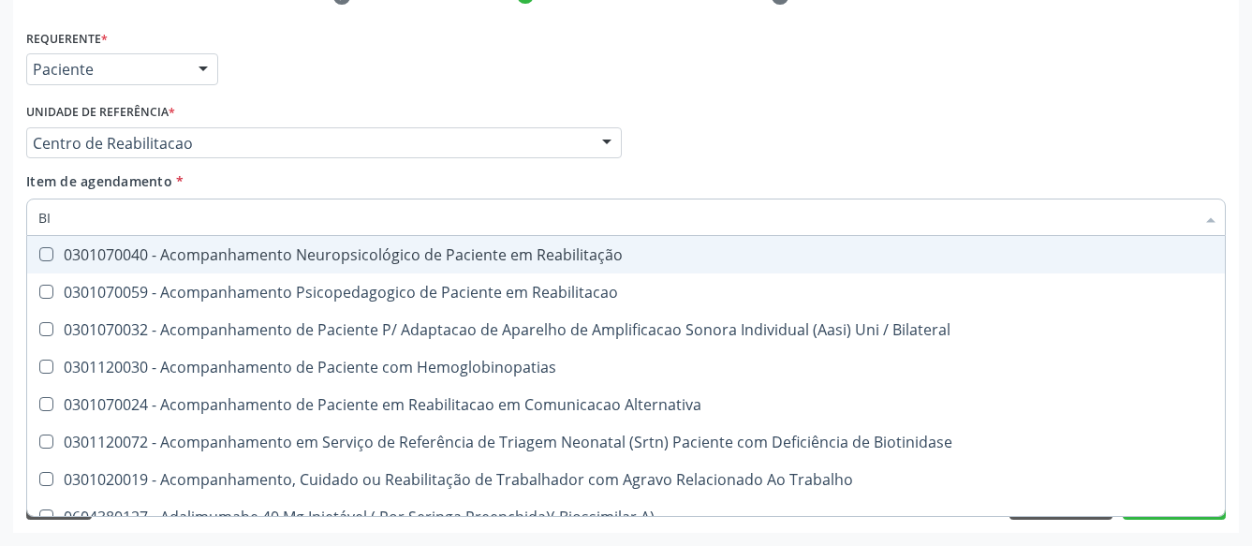
type input "B"
checkbox Fracoes "false"
checkbox Glicosilada "false"
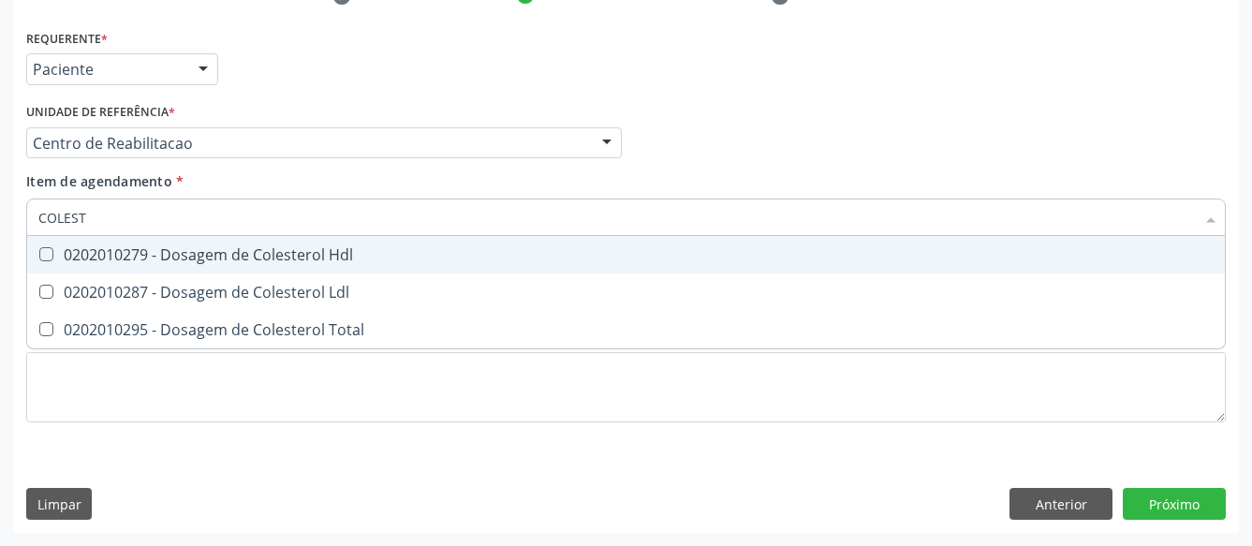
type input "COLESTE"
click at [198, 247] on div "0202010279 - Dosagem de Colesterol Hdl" at bounding box center [625, 254] width 1175 height 15
checkbox Hdl "true"
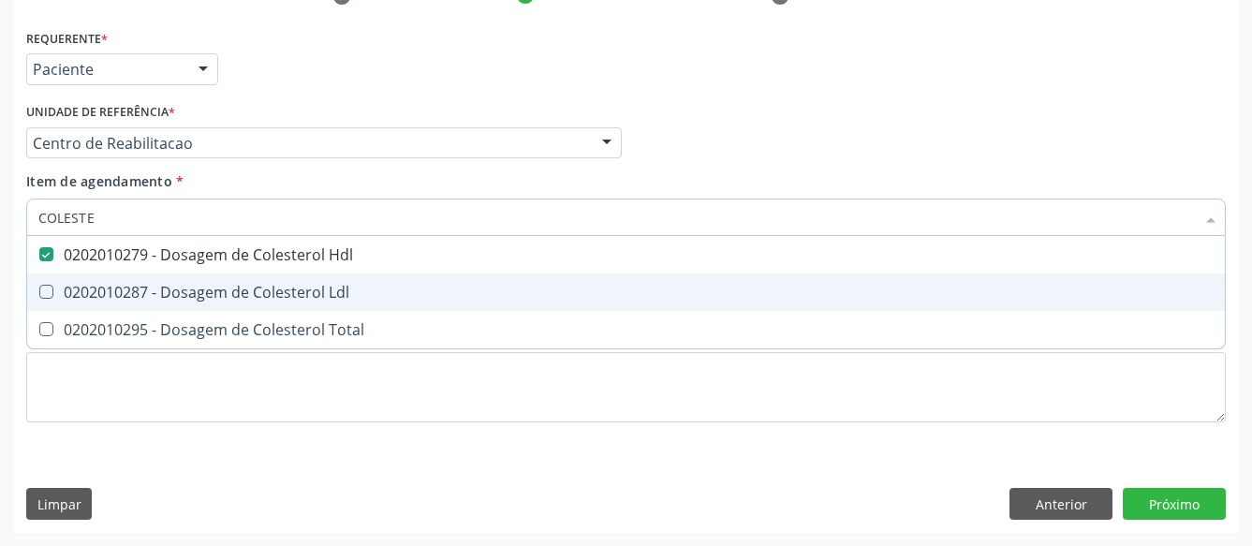
drag, startPoint x: 183, startPoint y: 264, endPoint x: 171, endPoint y: 288, distance: 27.2
click at [182, 273] on span "0202010287 - Dosagem de Colesterol Ldl" at bounding box center [625, 291] width 1197 height 37
checkbox Ldl "true"
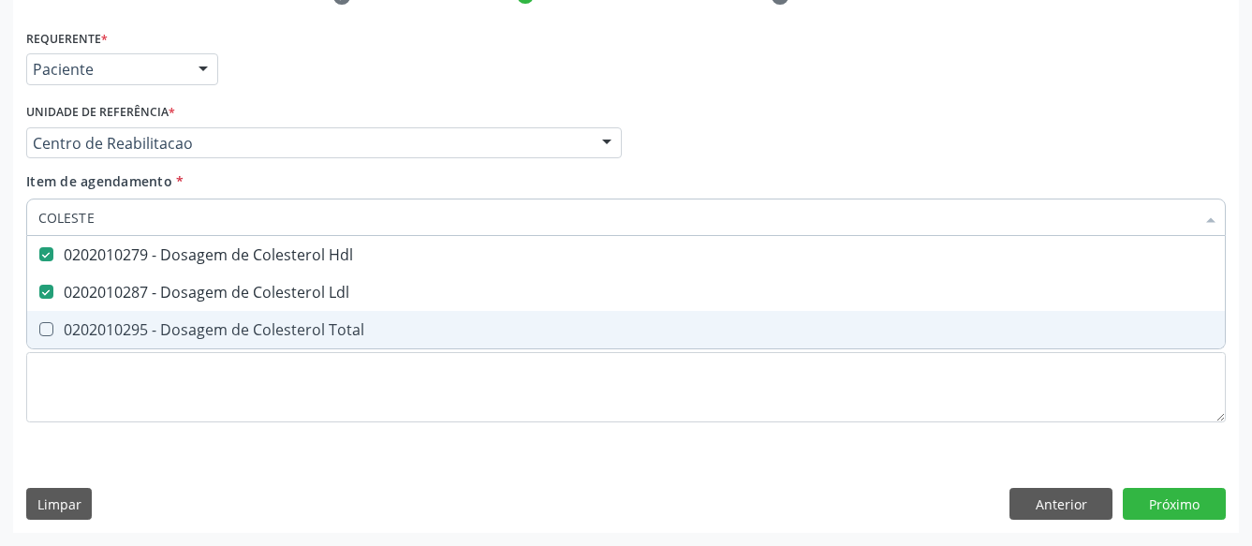
click at [188, 311] on span "0202010295 - Dosagem de Colesterol Total" at bounding box center [625, 329] width 1197 height 37
checkbox Total "true"
type input "COLE"
checkbox Hdl "false"
checkbox Ldl "false"
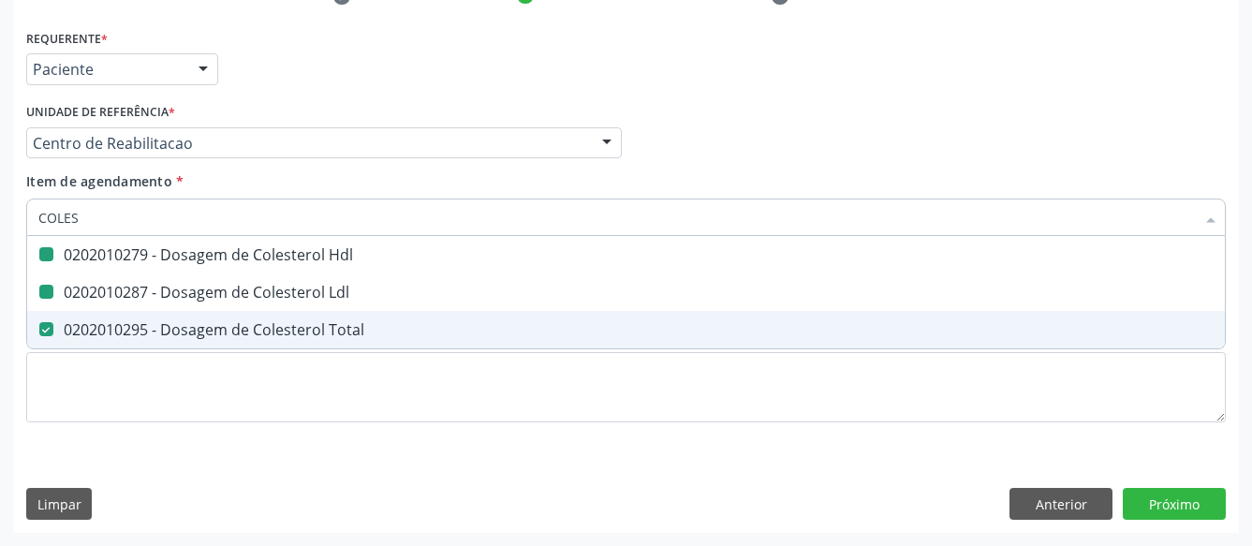
checkbox Total "false"
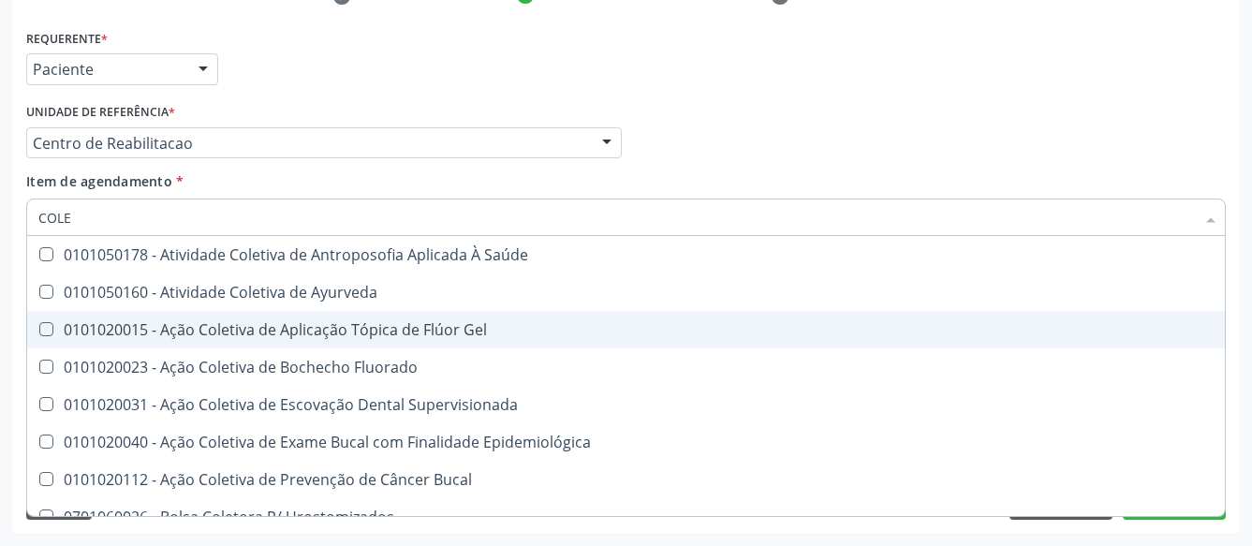
type input "COL"
checkbox Hdl "false"
checkbox Ldl "false"
checkbox Total "false"
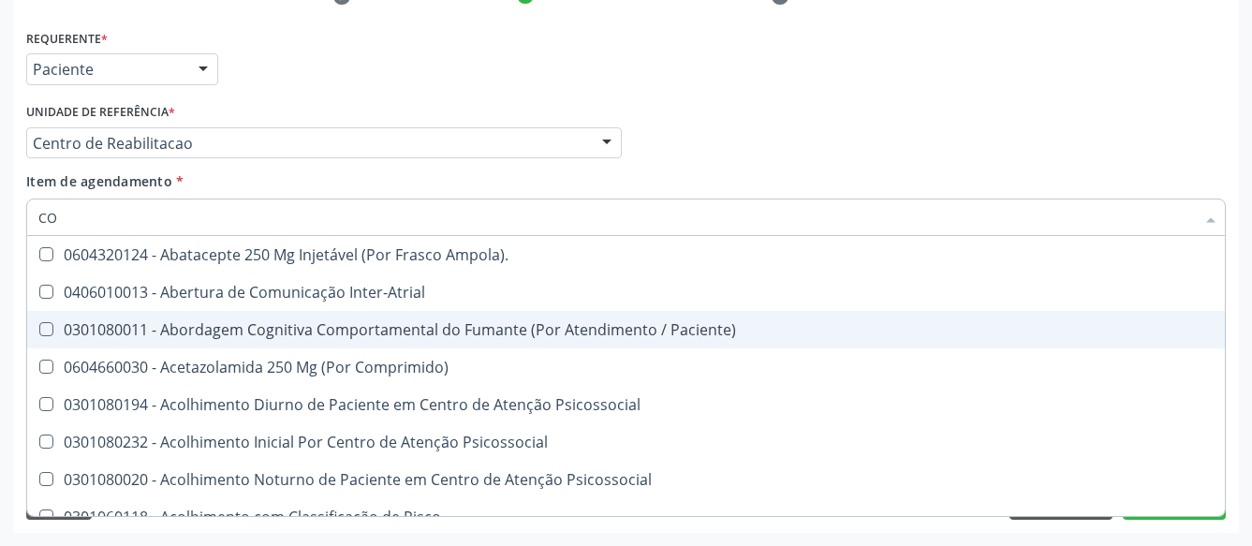
type input "C"
checkbox Fracoes "false"
checkbox Hdl "false"
checkbox Ldl "false"
checkbox Total "false"
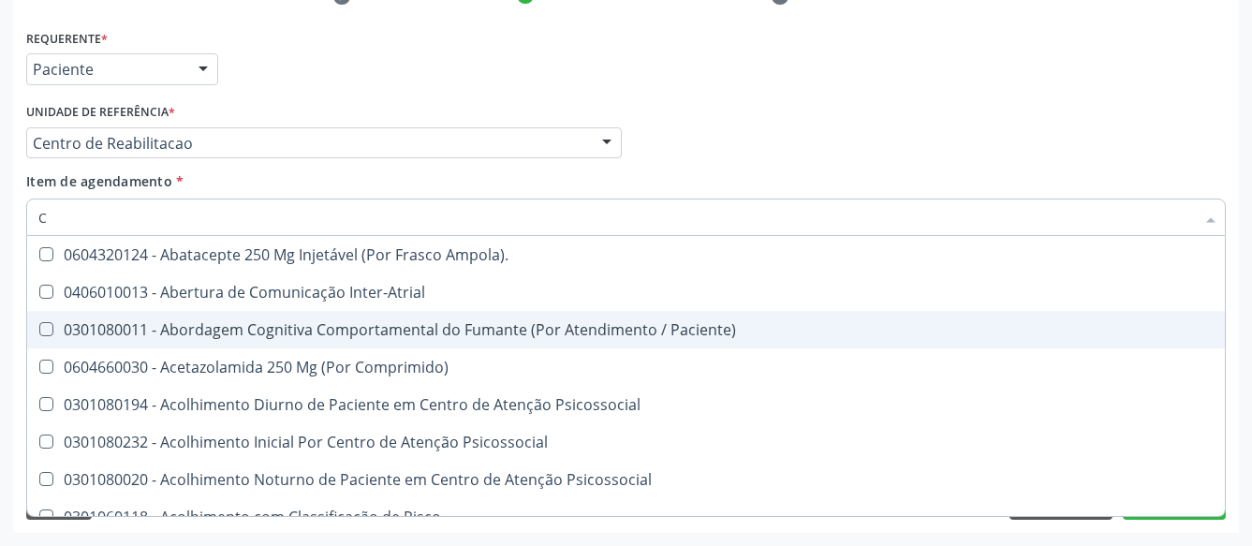
checkbox Glicose "false"
checkbox Glicosilada "false"
checkbox \(Tgo\) "false"
checkbox \(Tgp\) "false"
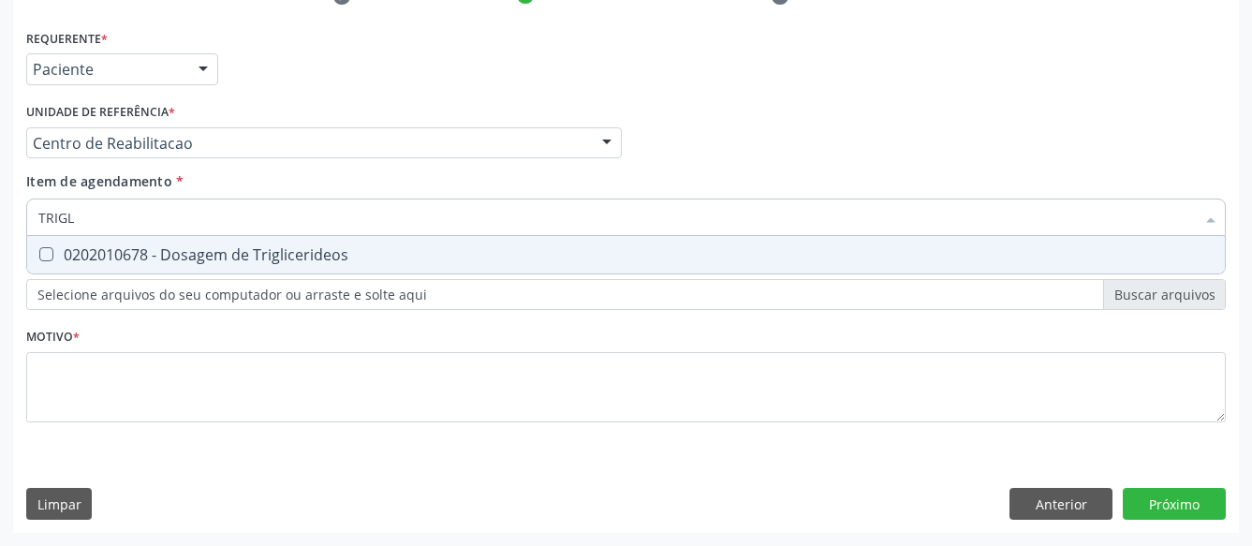
type input "TRIGLI"
click at [382, 247] on div "0202010678 - Dosagem de Triglicerideos" at bounding box center [625, 254] width 1175 height 15
checkbox Triglicerideos "true"
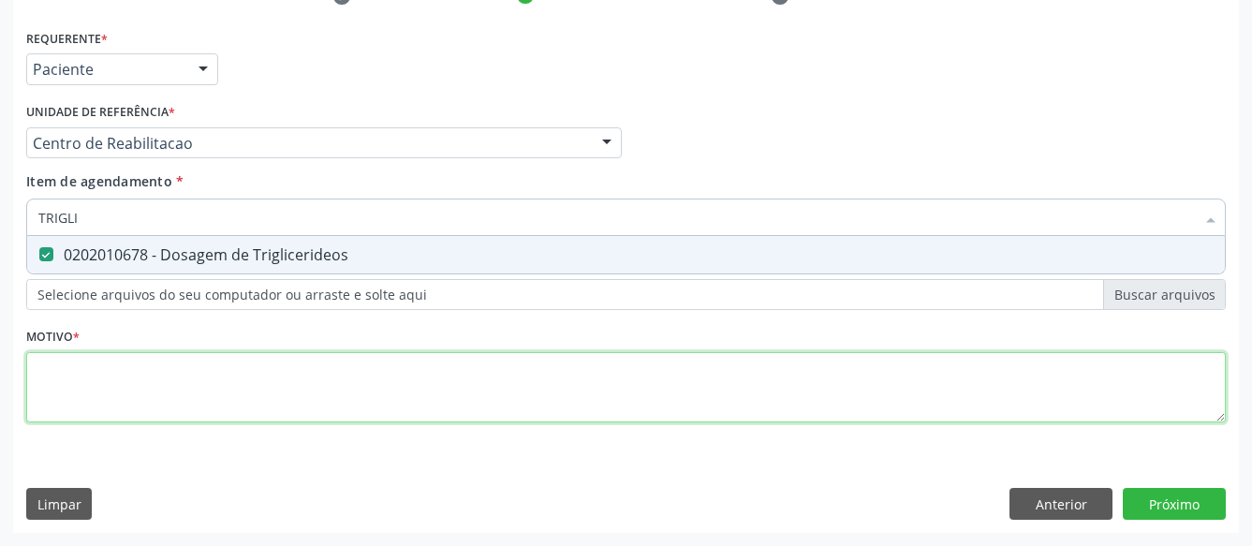
click at [252, 383] on textarea at bounding box center [625, 387] width 1199 height 71
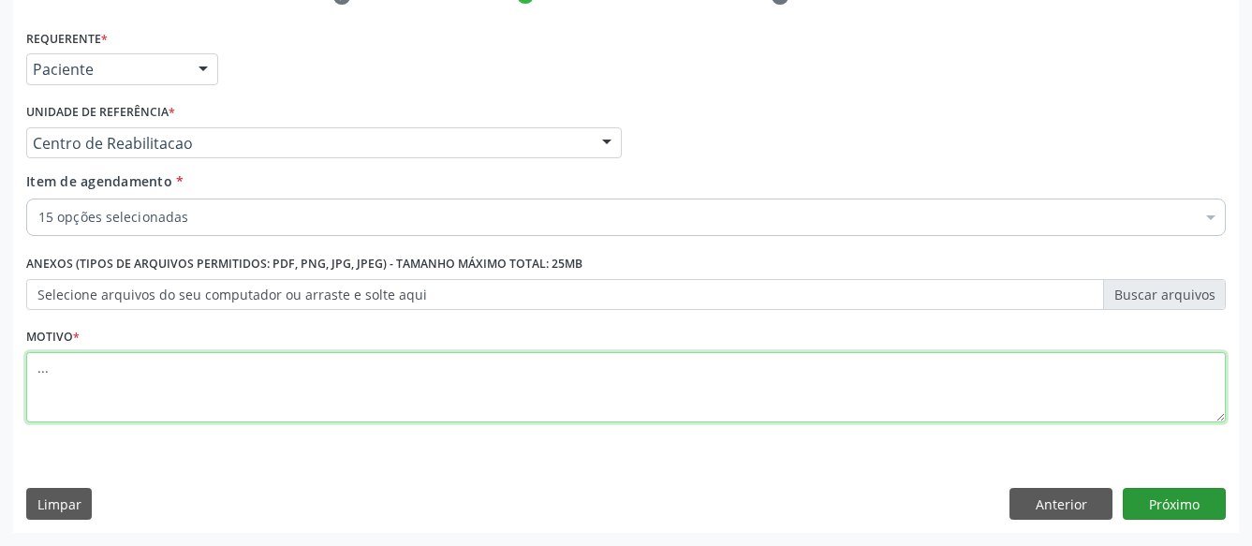
type textarea "..."
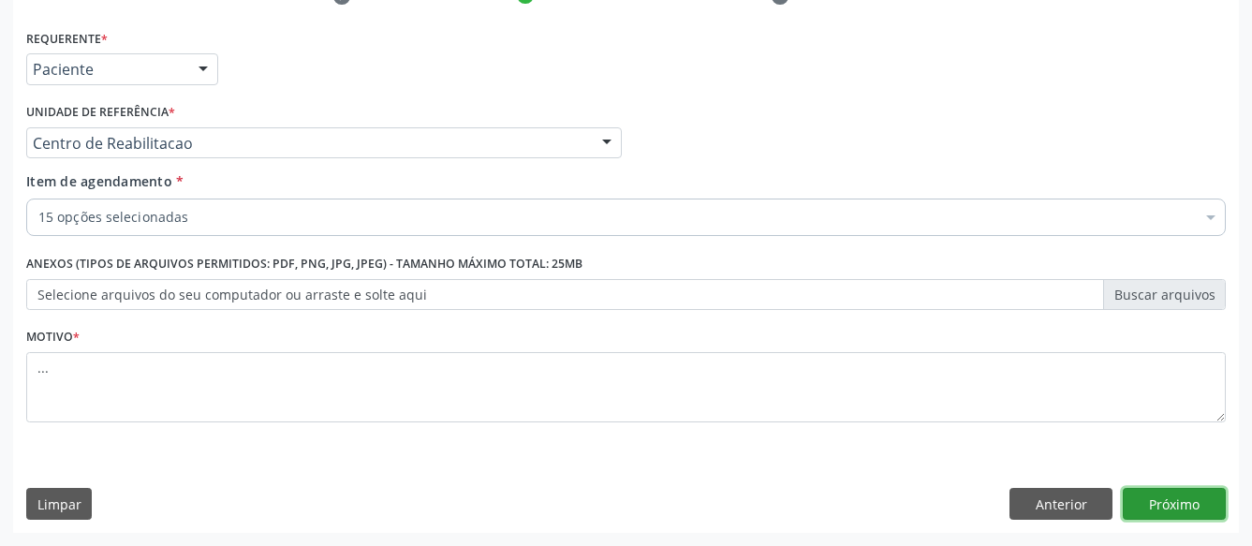
click at [1185, 500] on button "Próximo" at bounding box center [1173, 504] width 103 height 32
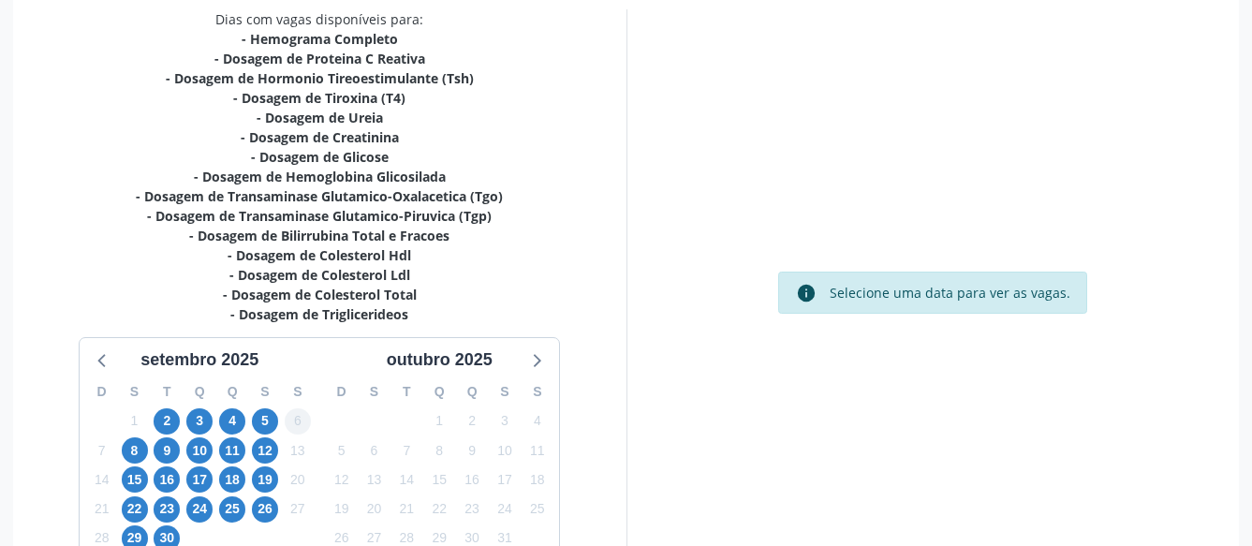
scroll to position [544, 0]
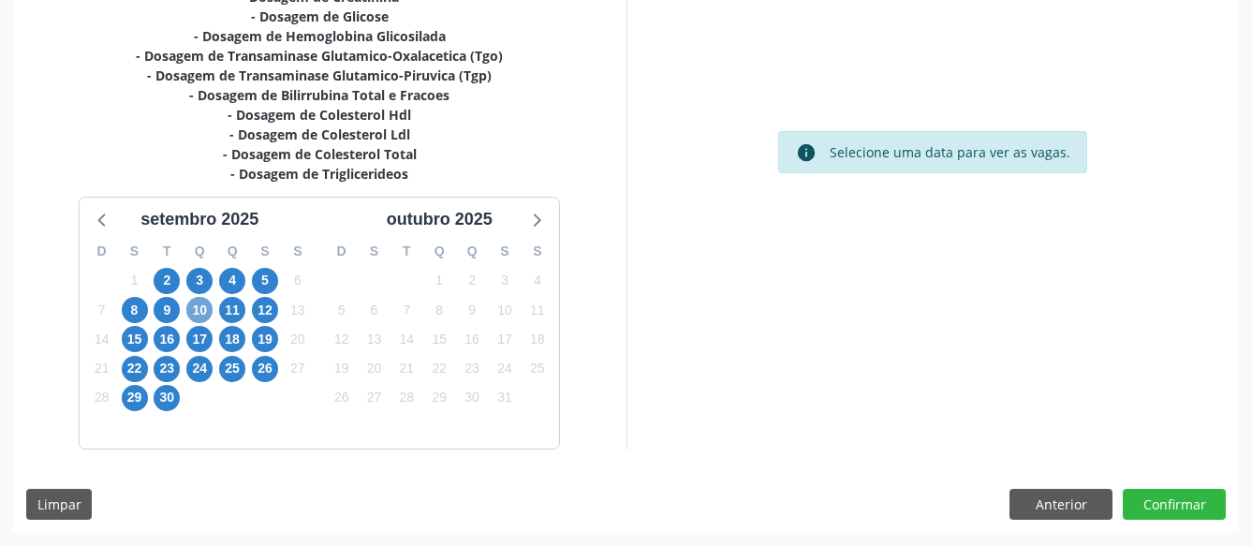
click at [196, 305] on span "10" at bounding box center [199, 310] width 26 height 26
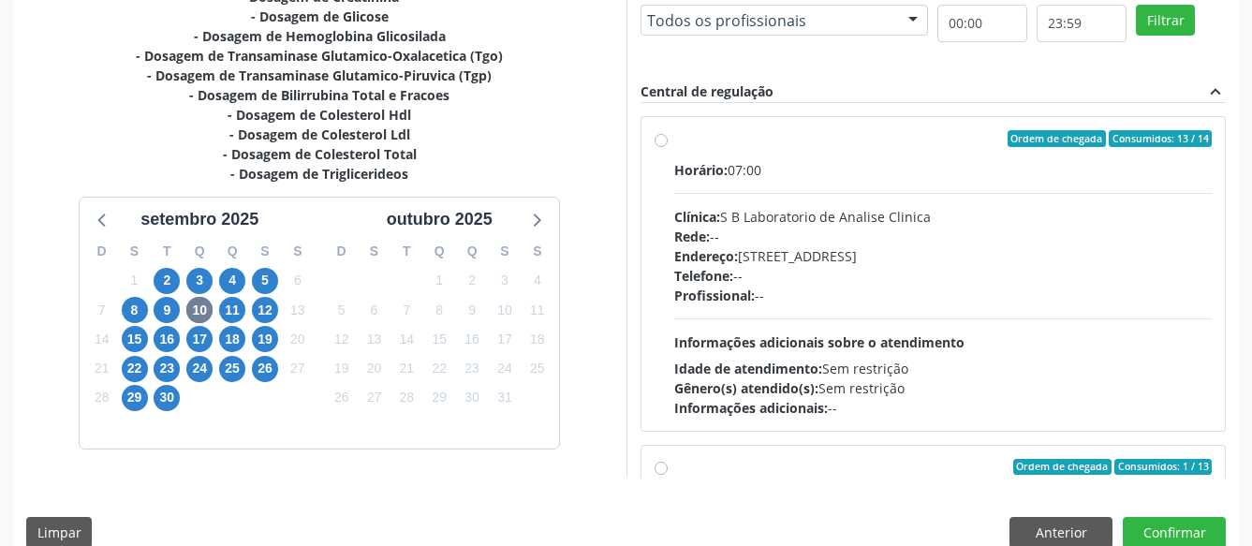
click at [674, 137] on label "Ordem de chegada Consumidos: 13 / 14 Horário: 07:00 Clínica: S B Laboratorio de…" at bounding box center [943, 273] width 538 height 287
click at [663, 137] on input "Ordem de chegada Consumidos: 13 / 14 Horário: 07:00 Clínica: S B Laboratorio de…" at bounding box center [660, 138] width 13 height 17
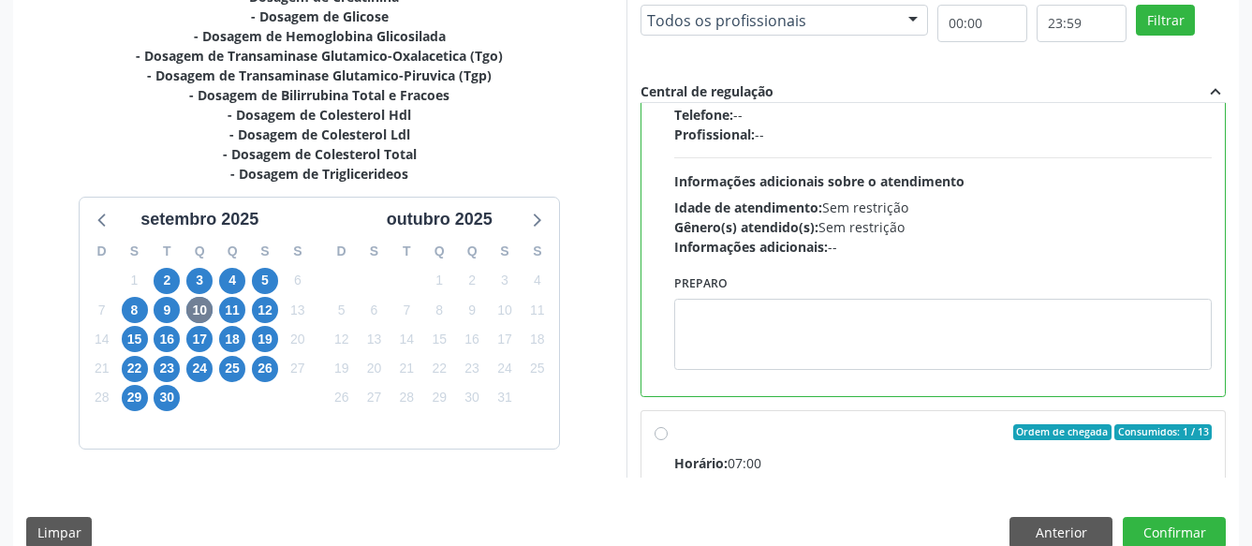
scroll to position [427, 0]
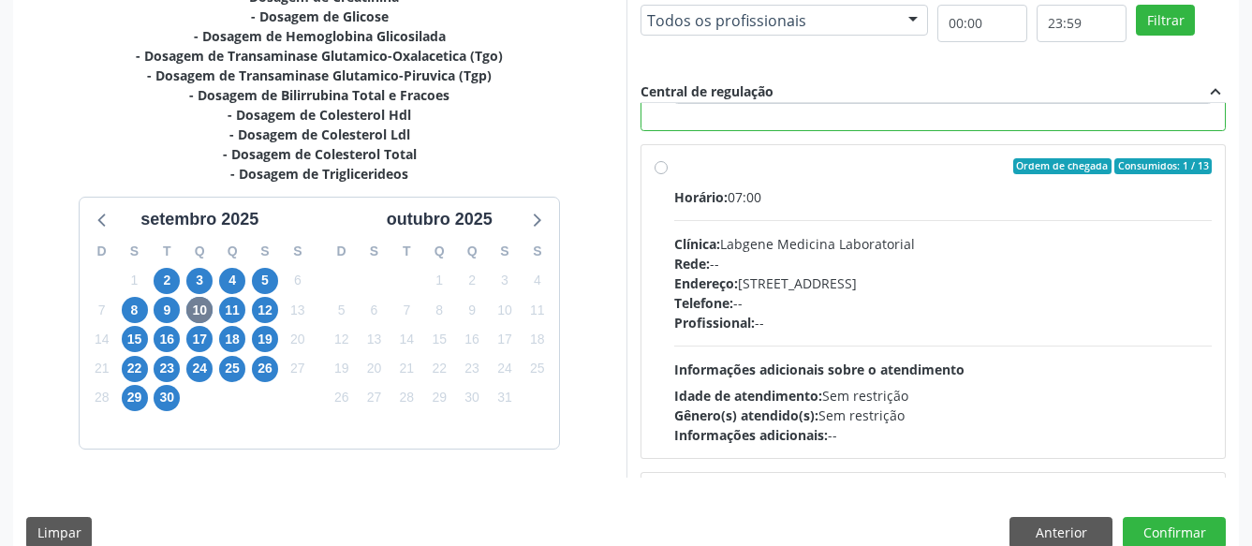
click at [667, 166] on div "Ordem de chegada Consumidos: 1 / 13 Horário: 07:00 Clínica: Labgene Medicina La…" at bounding box center [933, 301] width 558 height 287
radio input "false"
radio input "true"
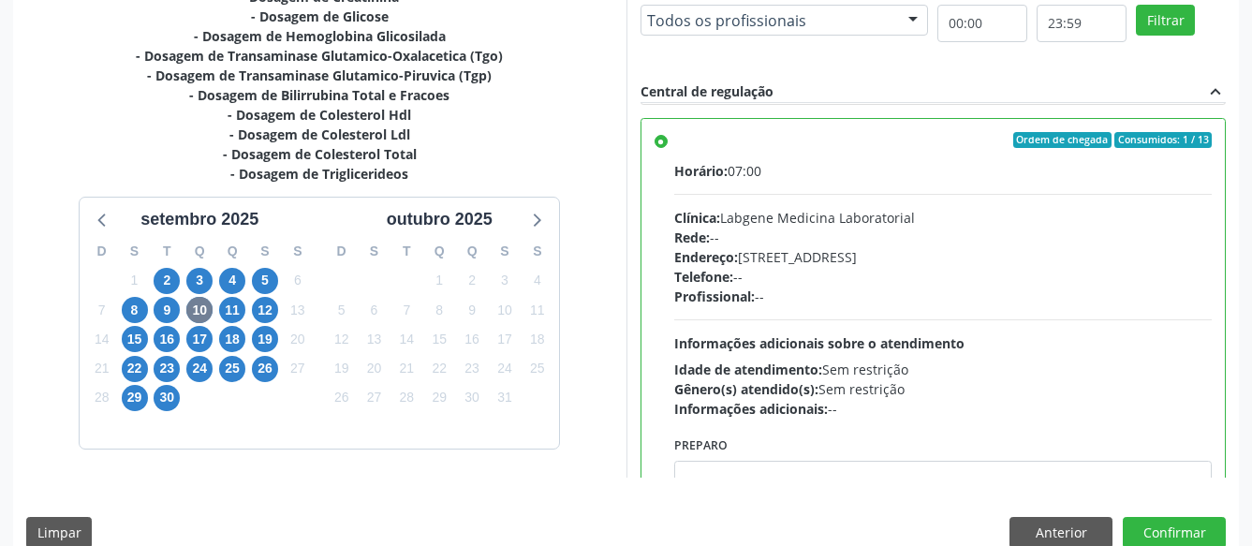
scroll to position [213, 0]
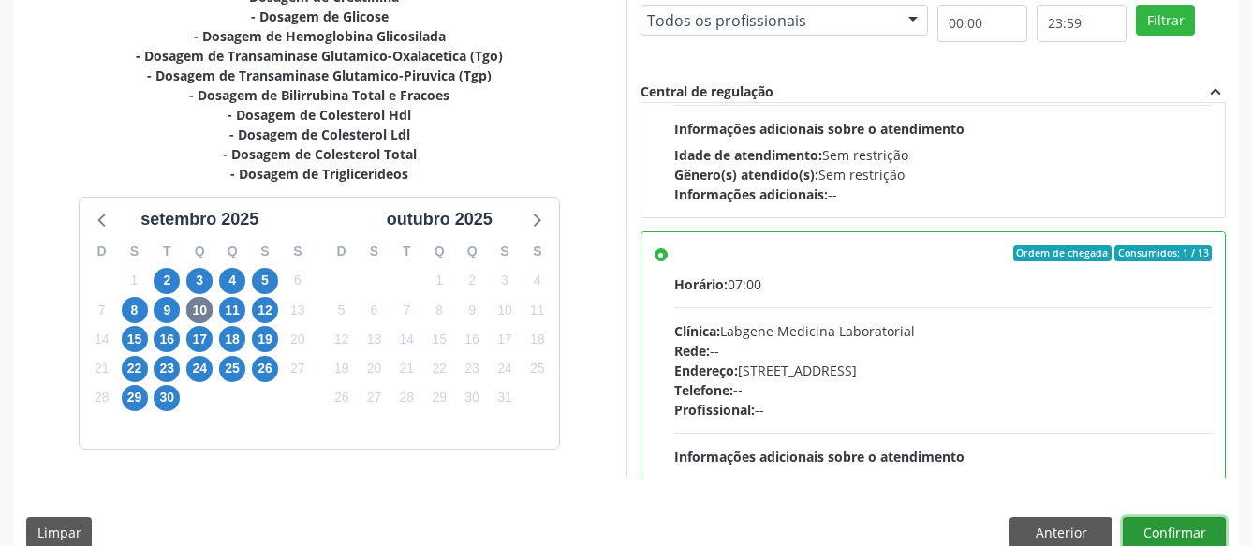
click at [1186, 531] on button "Confirmar" at bounding box center [1173, 533] width 103 height 32
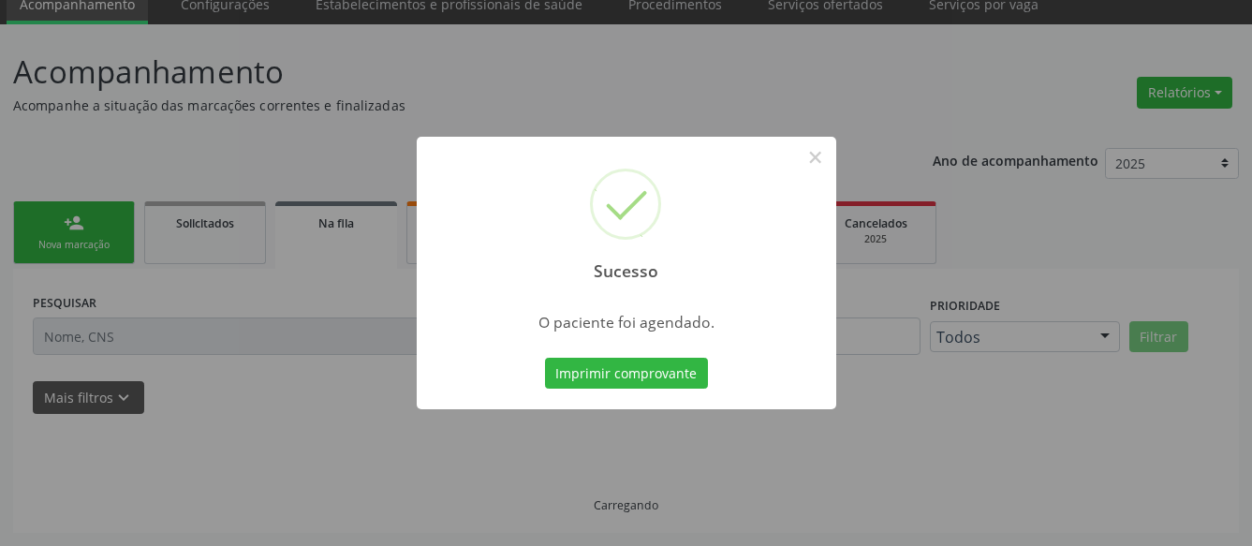
scroll to position [78, 0]
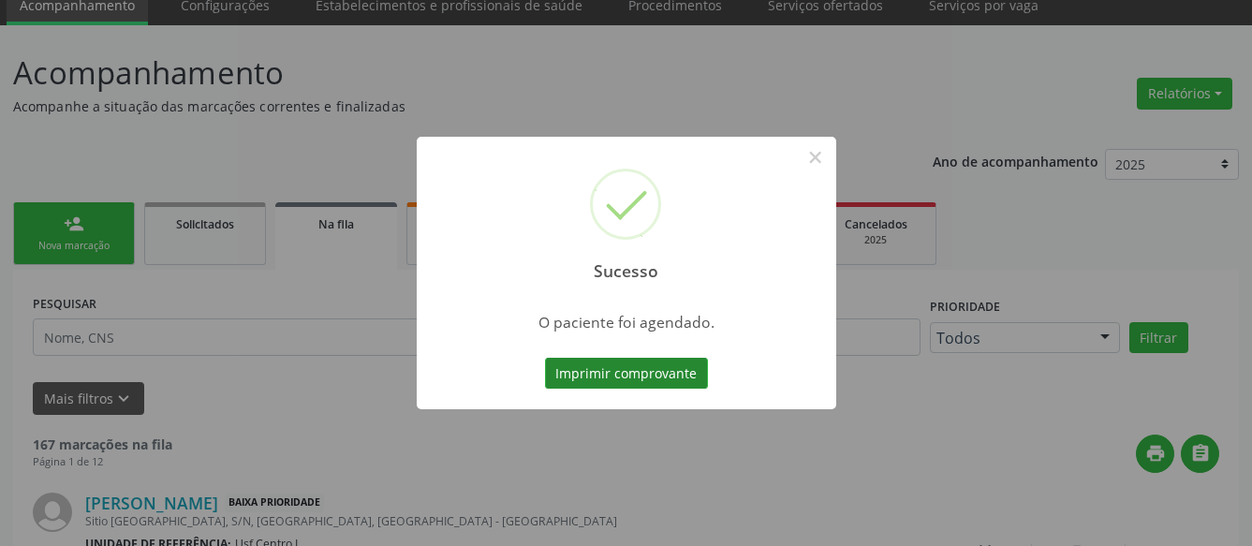
click at [576, 366] on button "Imprimir comprovante" at bounding box center [626, 374] width 163 height 32
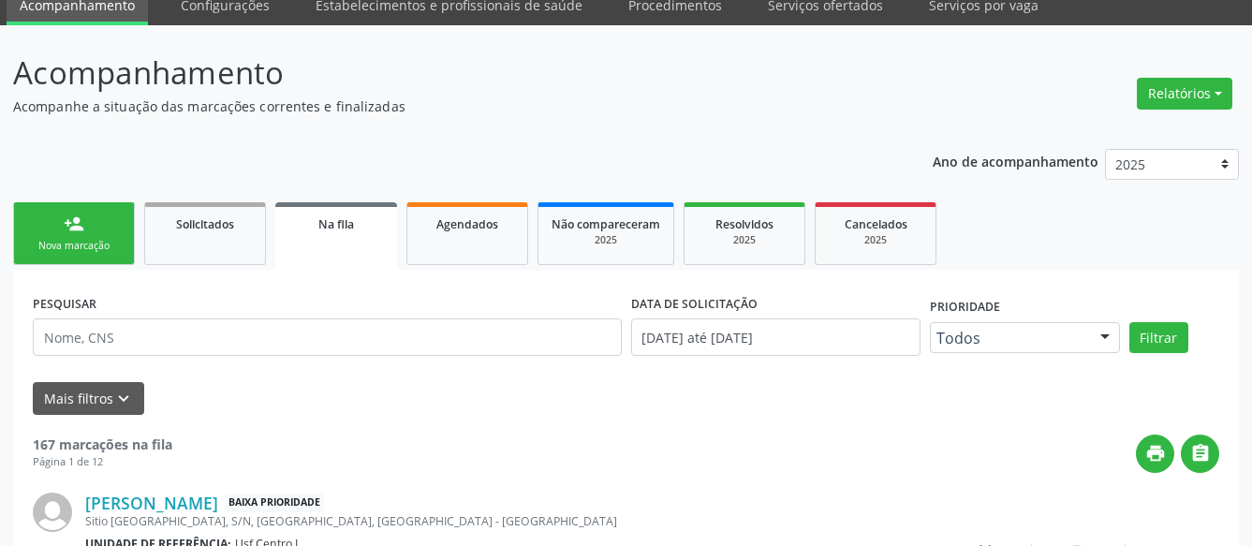
scroll to position [77, 0]
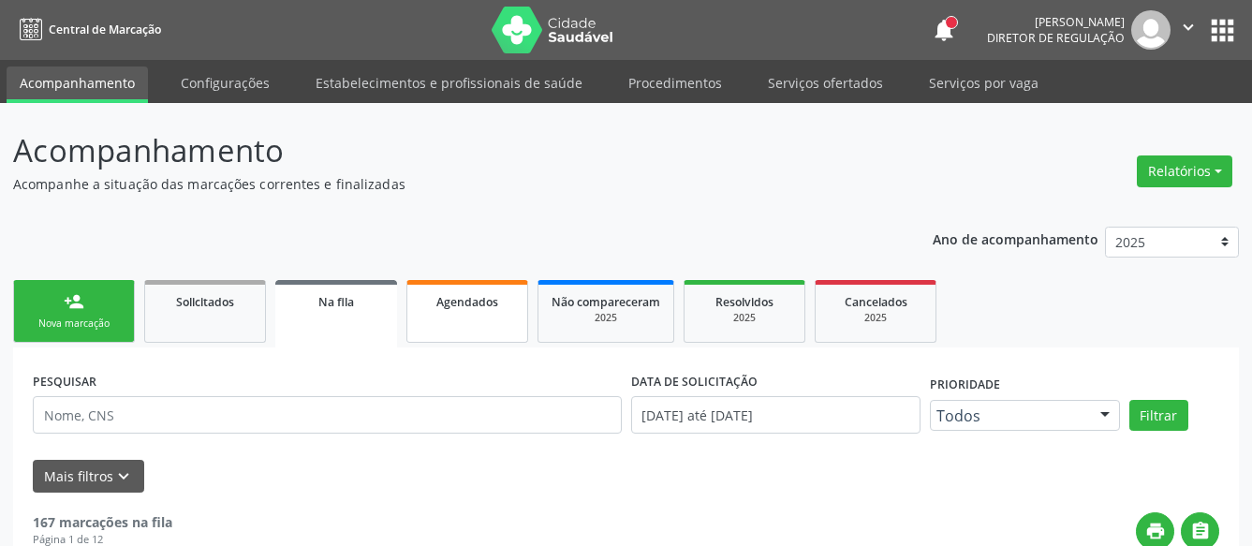
drag, startPoint x: 452, startPoint y: 306, endPoint x: 462, endPoint y: 324, distance: 20.1
click at [451, 308] on span "Agendados" at bounding box center [467, 302] width 62 height 16
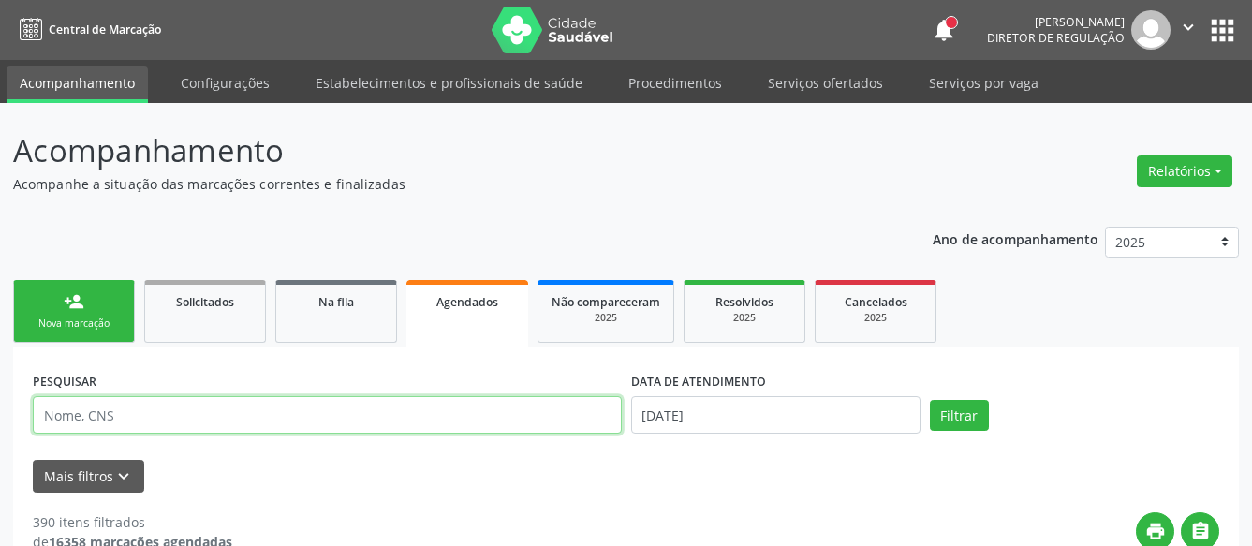
paste input "704 8070 9107 3444"
type input "704 8070 9107 3444"
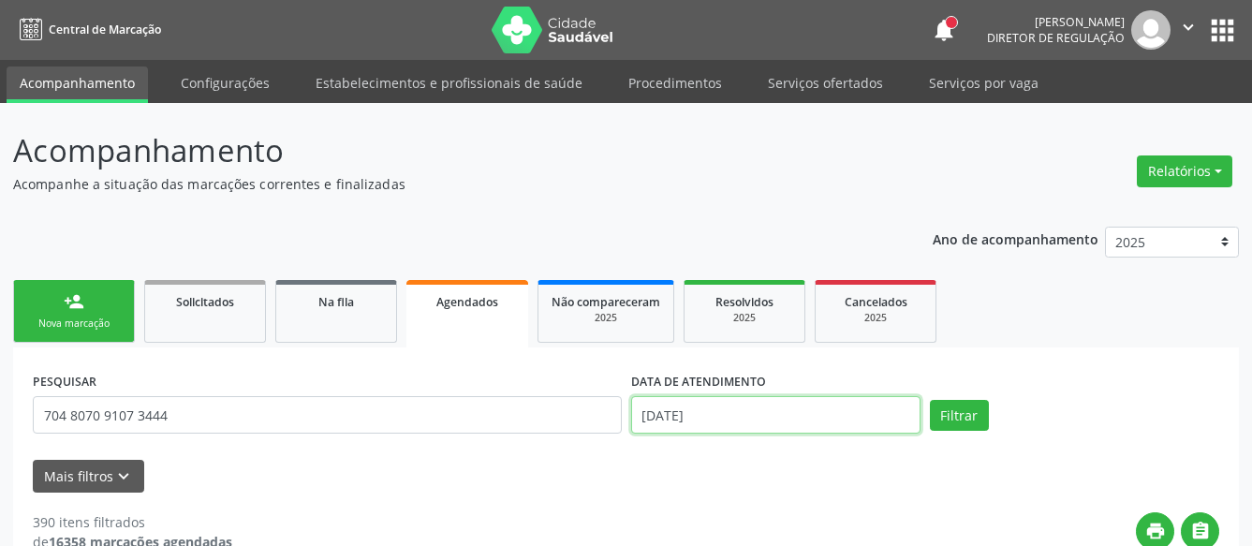
click at [651, 411] on input "02/09/2025" at bounding box center [775, 414] width 289 height 37
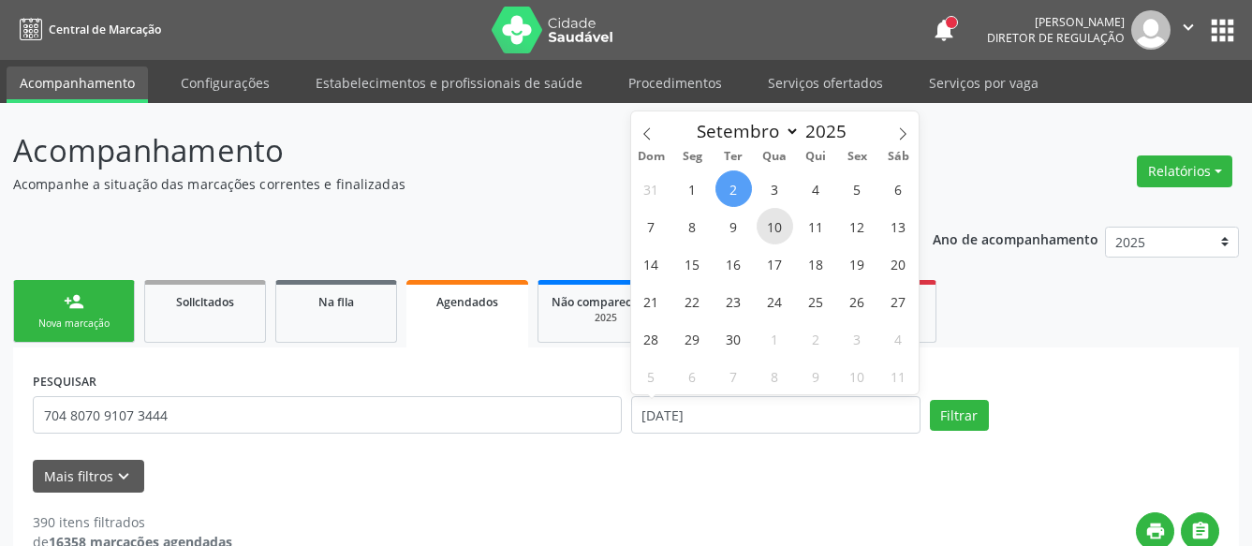
click at [768, 225] on span "10" at bounding box center [774, 226] width 37 height 37
type input "[DATE]"
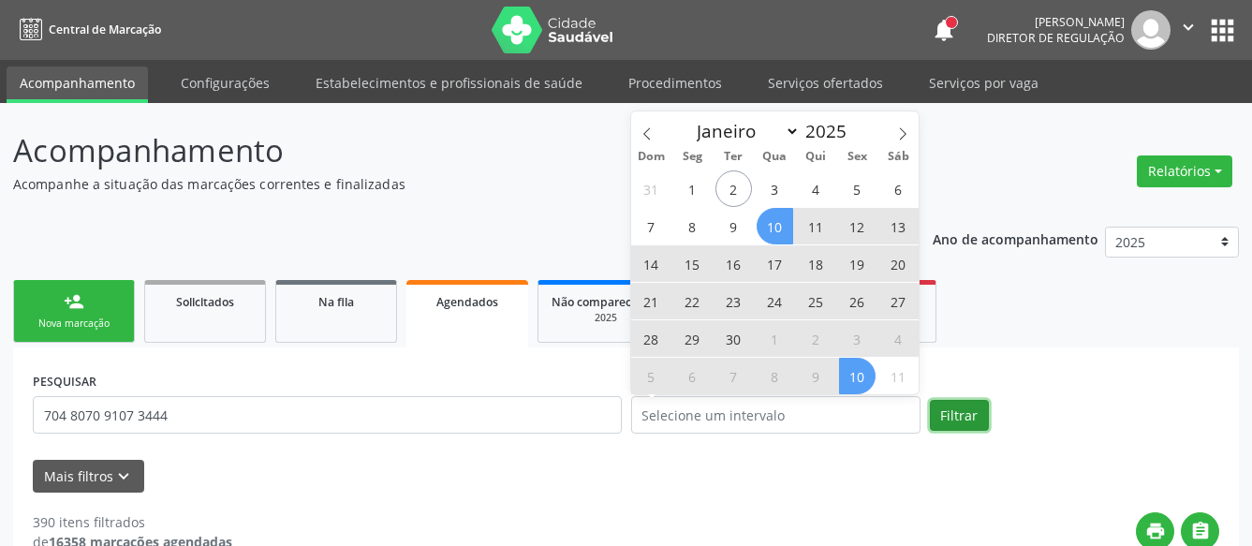
click at [957, 405] on button "Filtrar" at bounding box center [959, 416] width 59 height 32
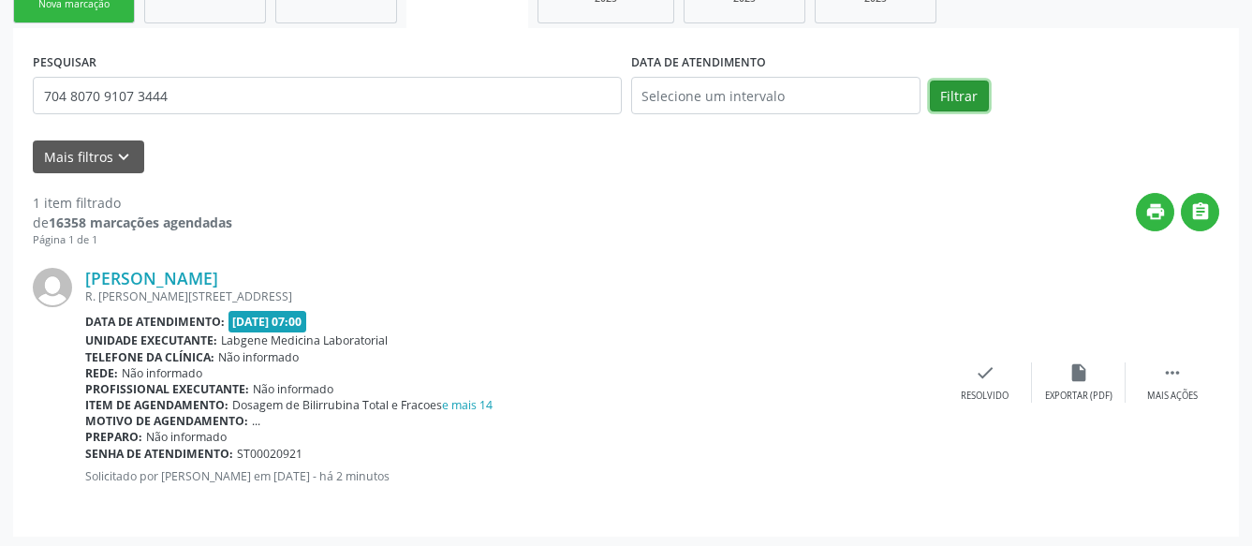
scroll to position [322, 0]
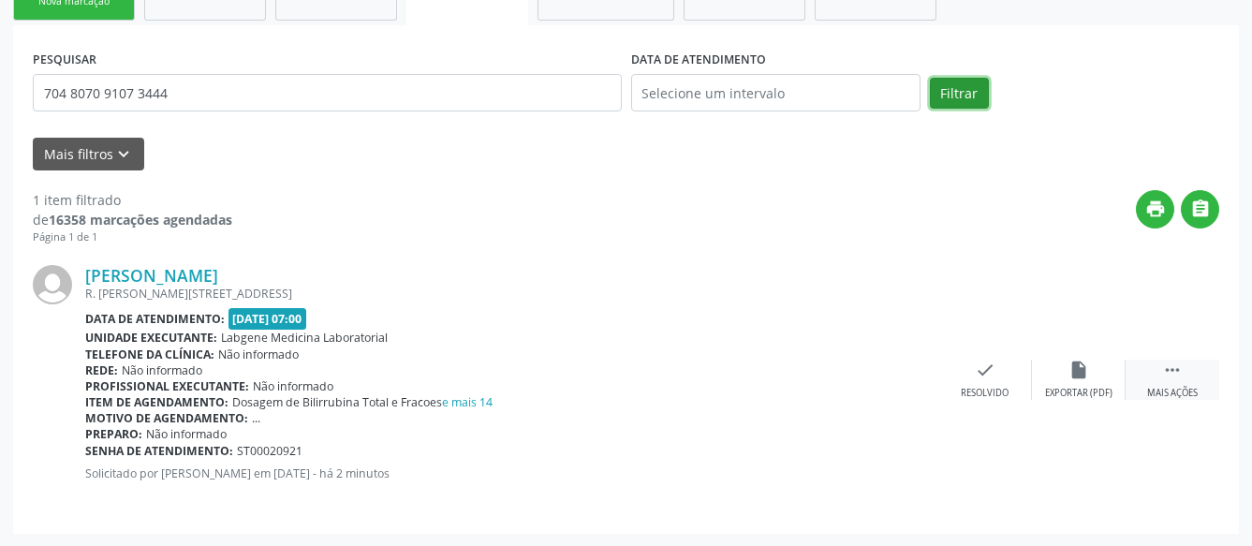
click at [1169, 372] on icon "" at bounding box center [1172, 369] width 21 height 21
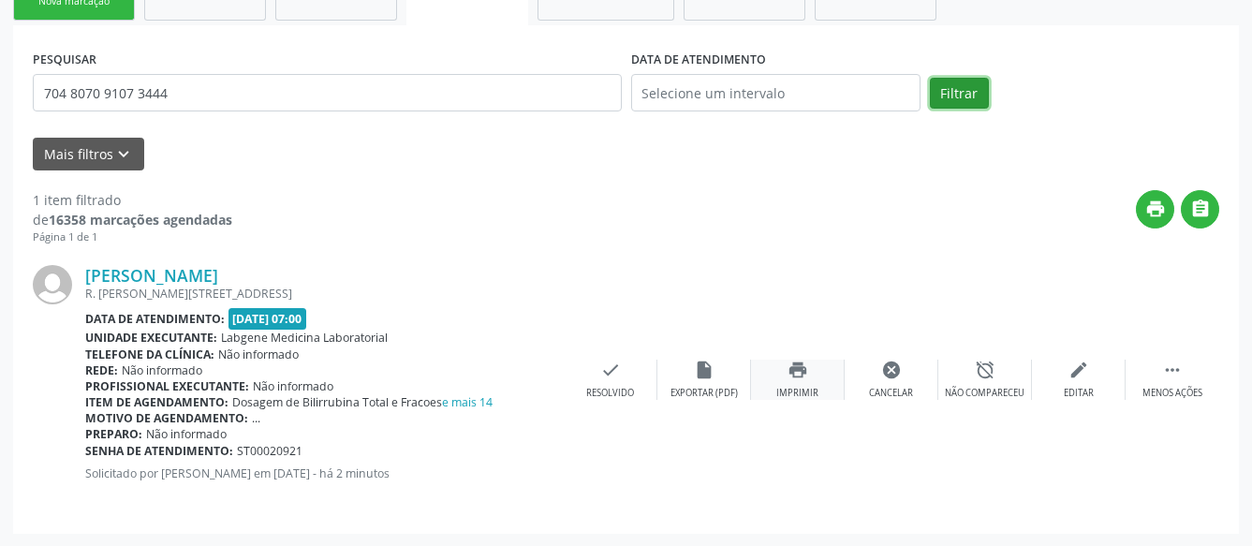
click at [832, 385] on div "print Imprimir" at bounding box center [798, 379] width 94 height 40
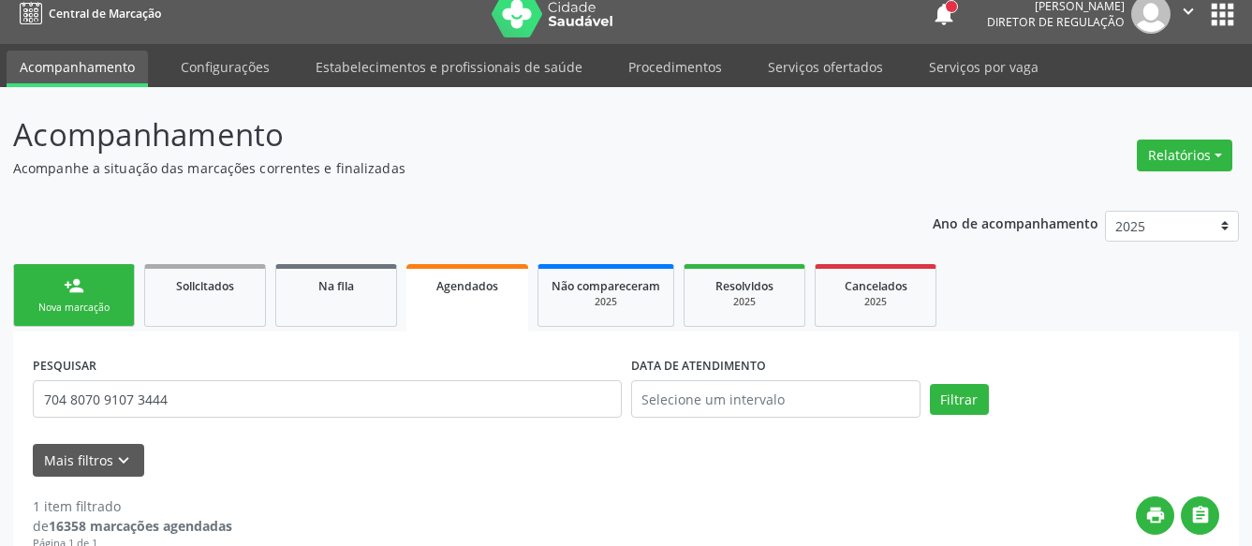
scroll to position [0, 0]
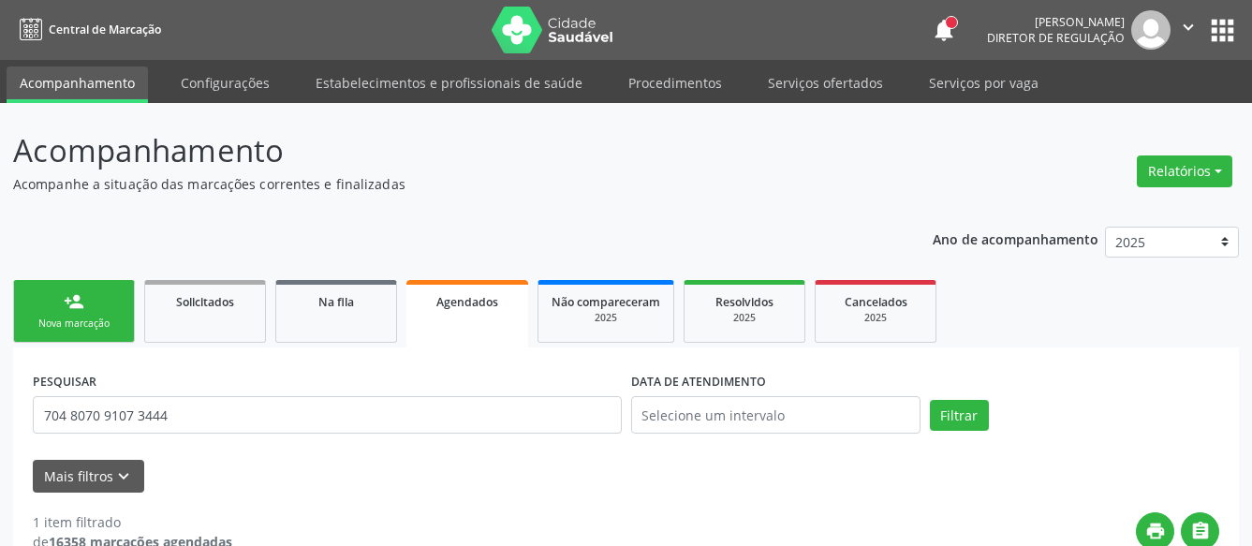
click at [1216, 29] on button "apps" at bounding box center [1222, 30] width 33 height 33
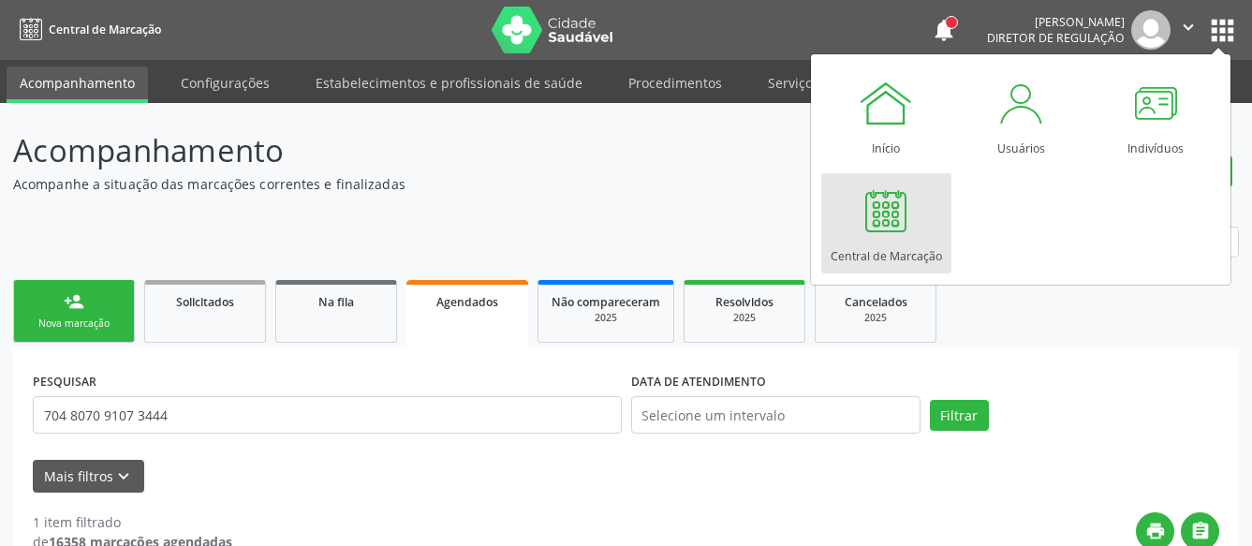
click at [884, 204] on div at bounding box center [886, 211] width 56 height 56
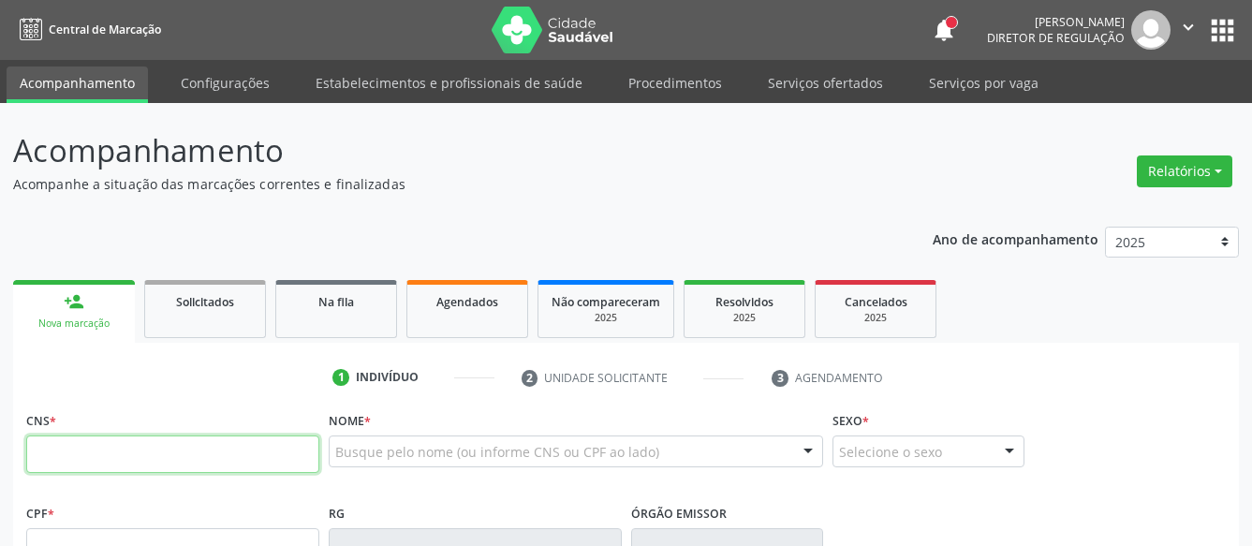
paste input "704 8070 9107 3444"
type input "704 8070 9107 3444"
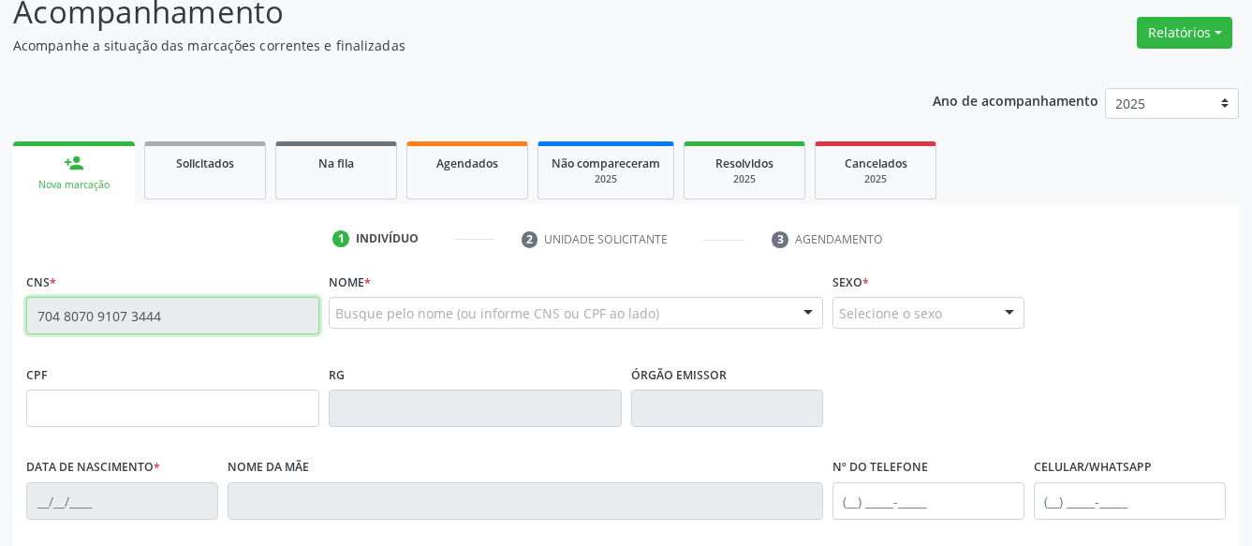
scroll to position [191, 0]
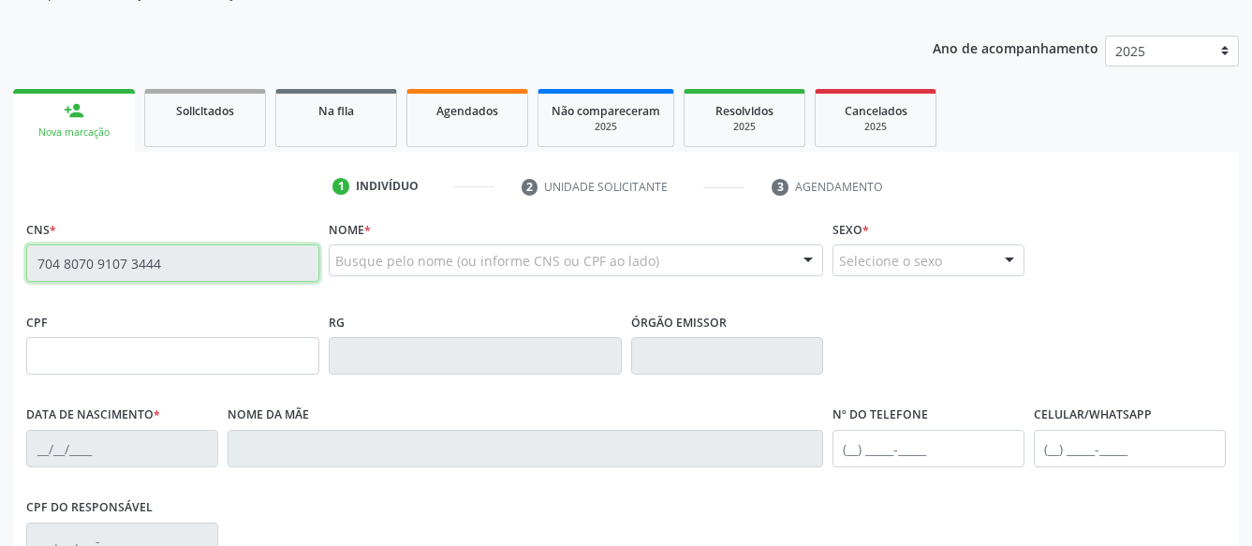
type input "[DATE]"
type input "[PERSON_NAME]"
type input "[PHONE_NUMBER]"
type input "124.964.724-04"
type input "365"
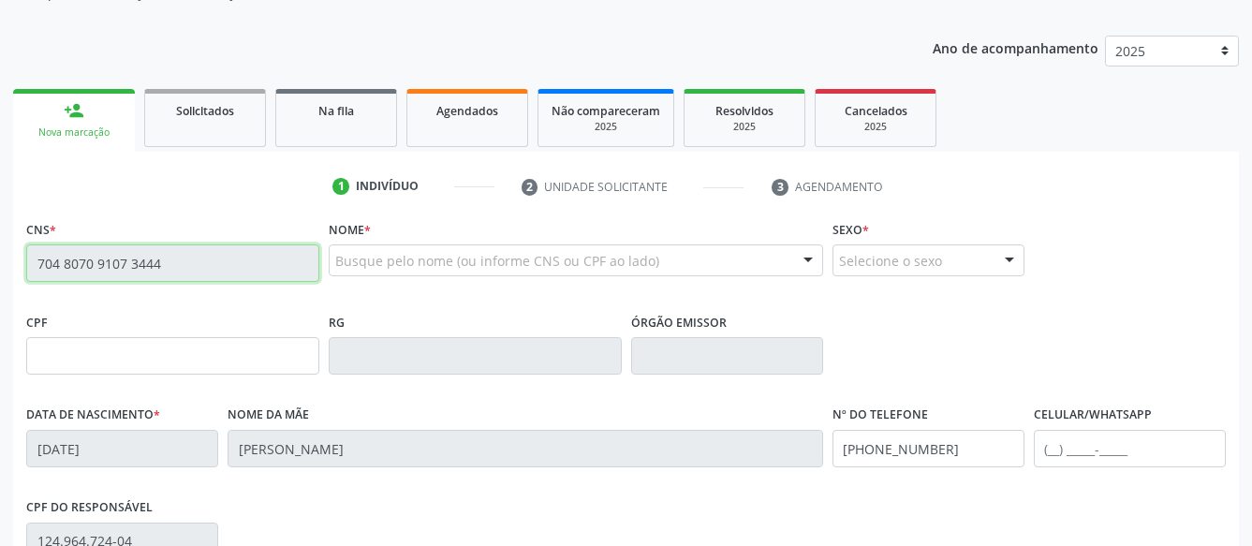
type input "387.148.924-72"
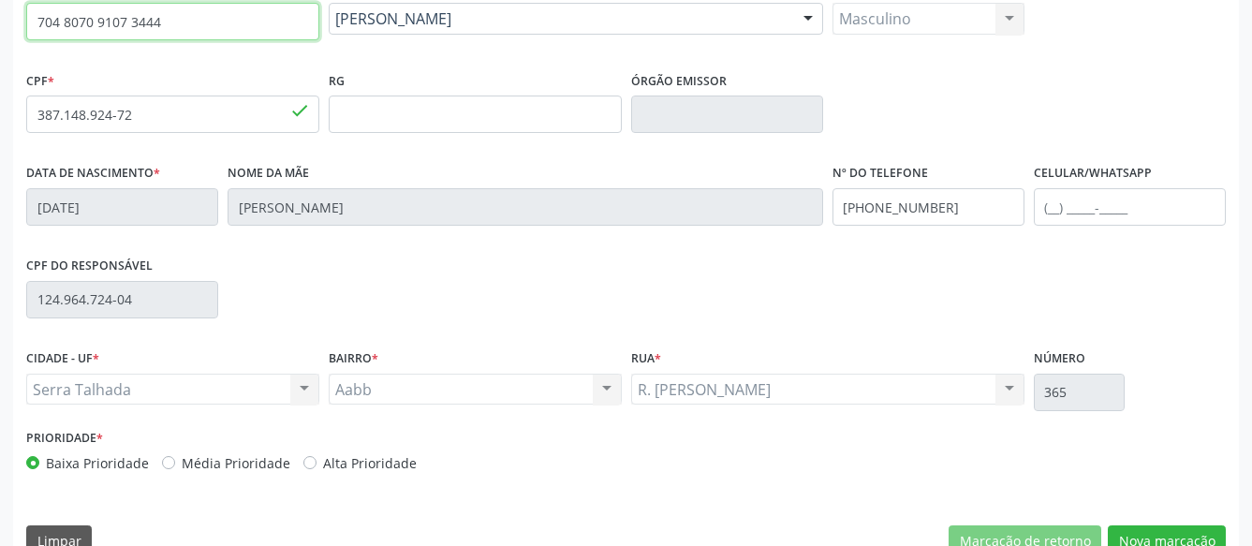
scroll to position [469, 0]
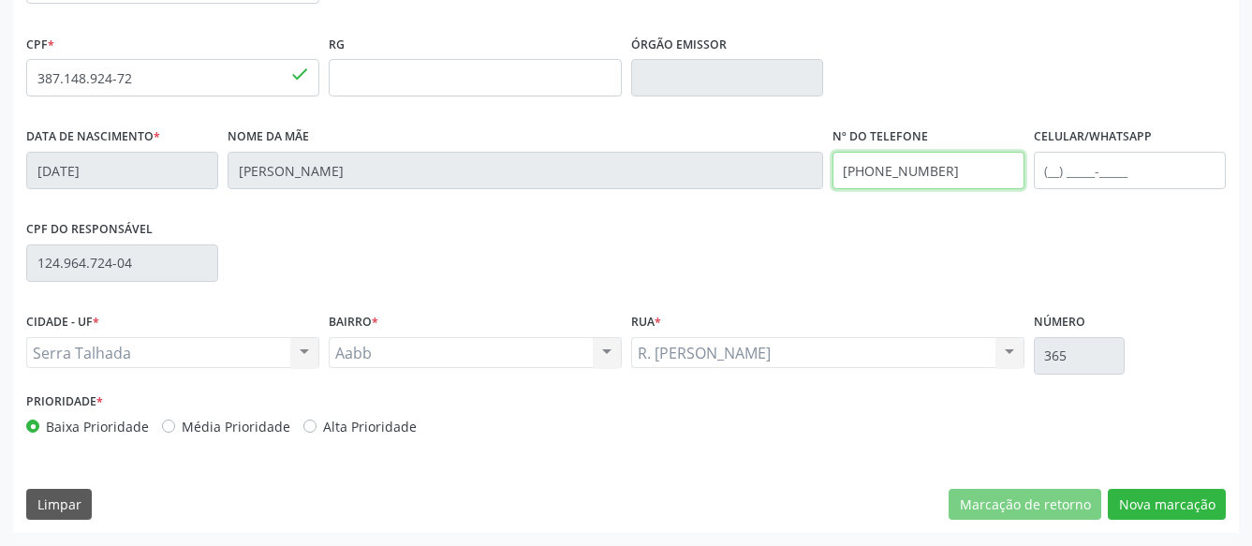
drag, startPoint x: 946, startPoint y: 173, endPoint x: 615, endPoint y: 165, distance: 330.6
click at [832, 165] on input "[PHONE_NUMBER]" at bounding box center [928, 170] width 192 height 37
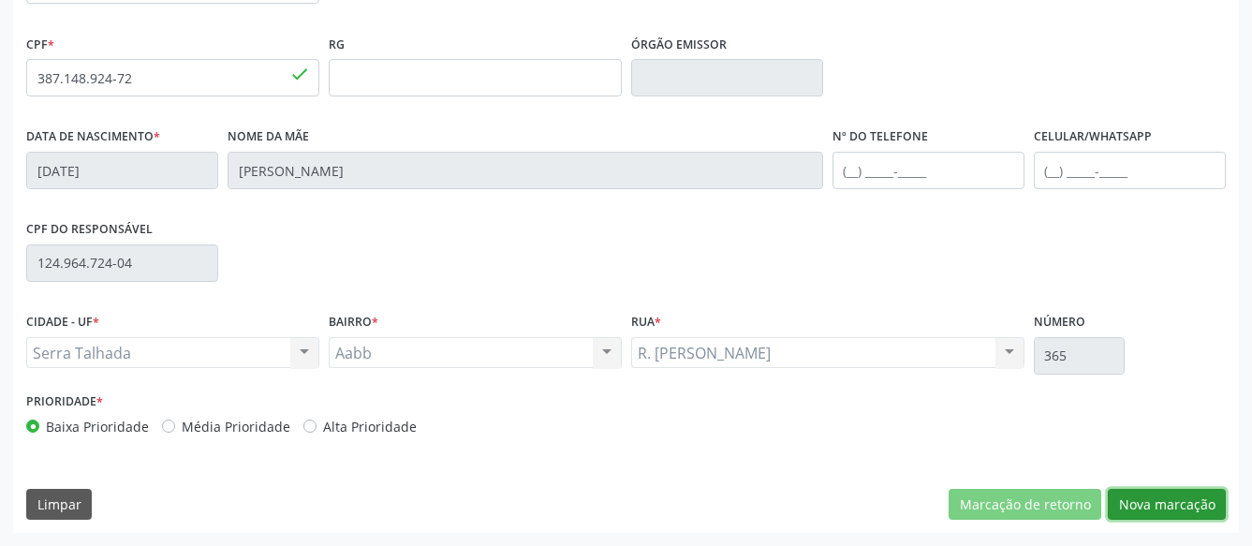
drag, startPoint x: 1209, startPoint y: 500, endPoint x: 1171, endPoint y: 497, distance: 38.5
click at [1208, 502] on button "Nova marcação" at bounding box center [1166, 505] width 118 height 32
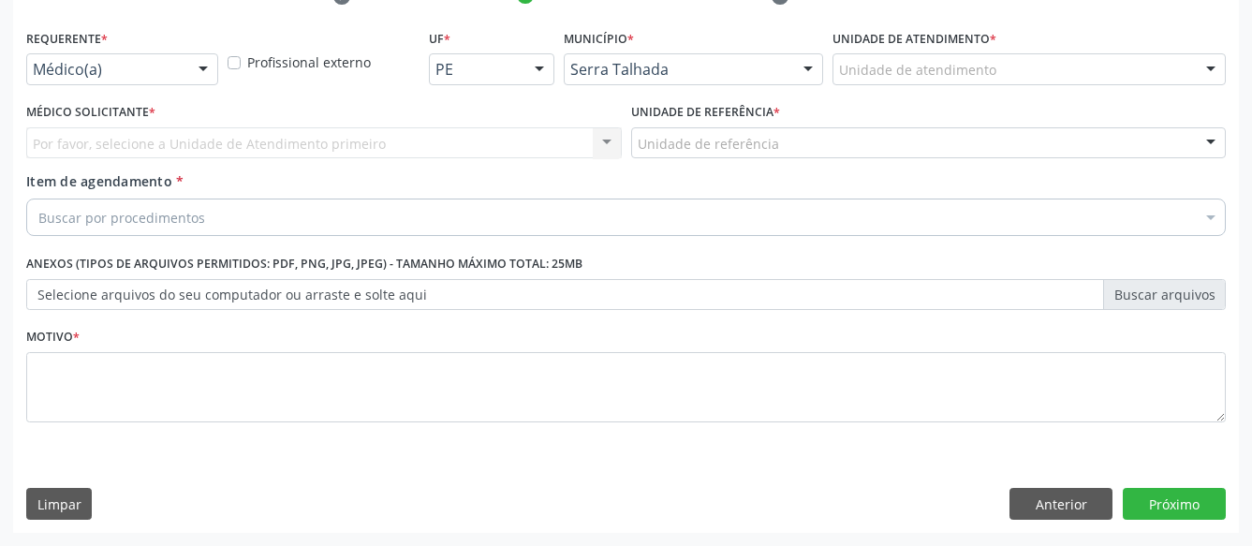
scroll to position [397, 0]
click at [184, 53] on div "Médico(a) Médico(a) Enfermeiro(a) Paciente Nenhum resultado encontrado para: " …" at bounding box center [122, 69] width 192 height 32
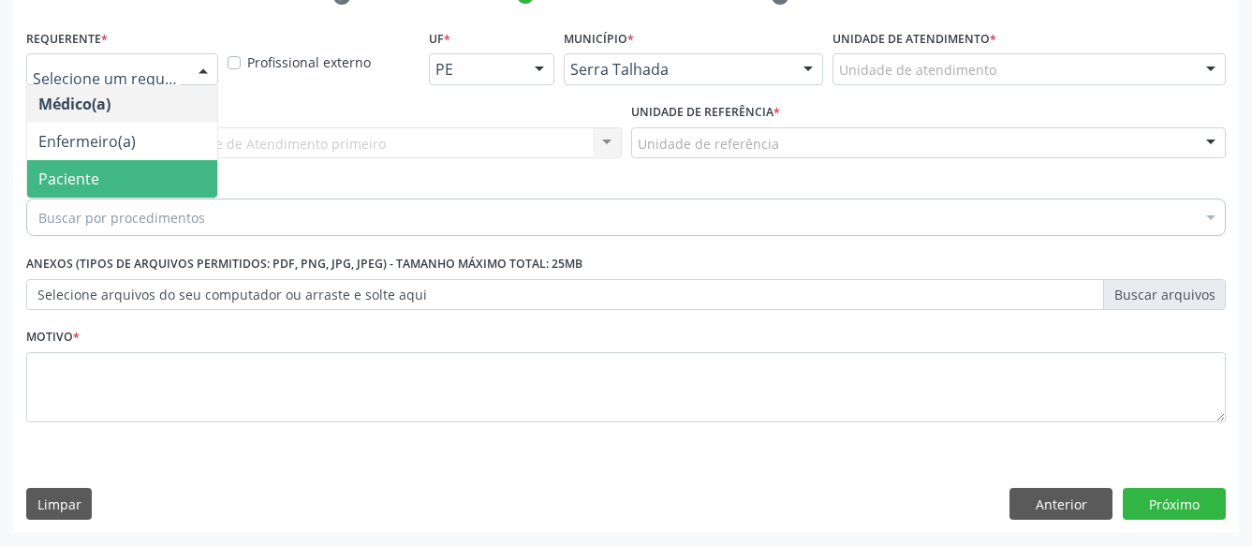
drag, startPoint x: 104, startPoint y: 154, endPoint x: 101, endPoint y: 137, distance: 17.1
click at [103, 160] on span "Paciente" at bounding box center [122, 178] width 190 height 37
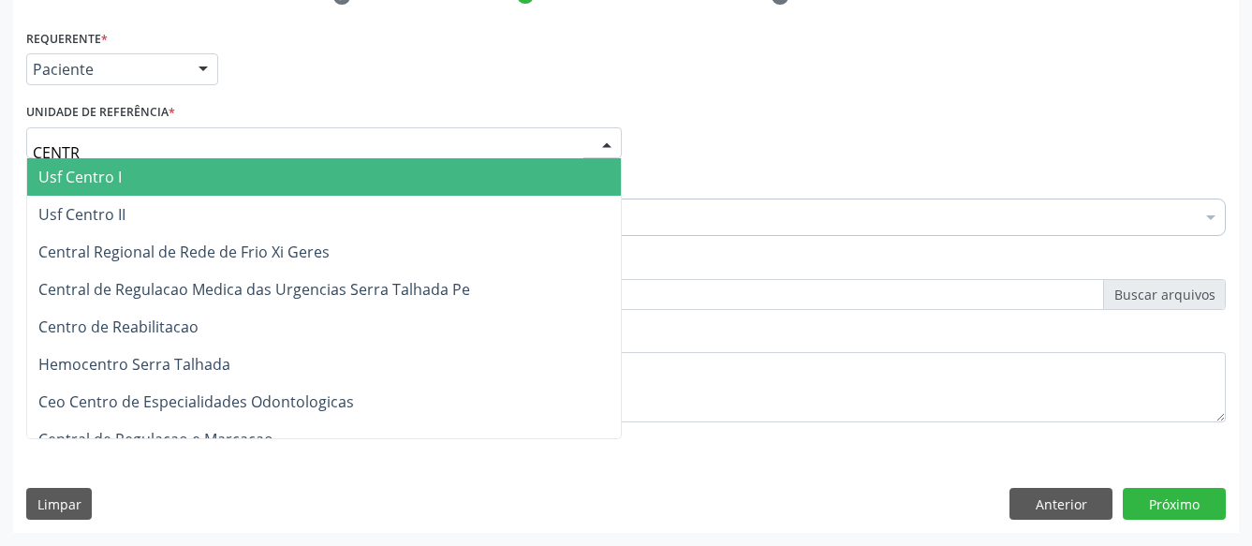
type input "CENTRO"
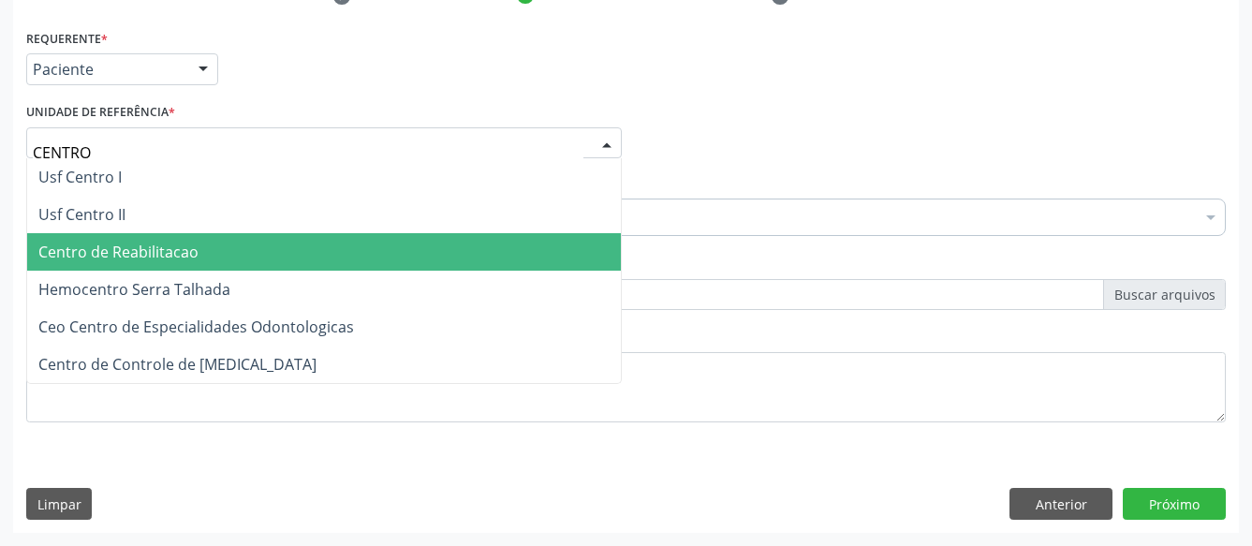
click at [118, 242] on span "Centro de Reabilitacao" at bounding box center [118, 252] width 160 height 21
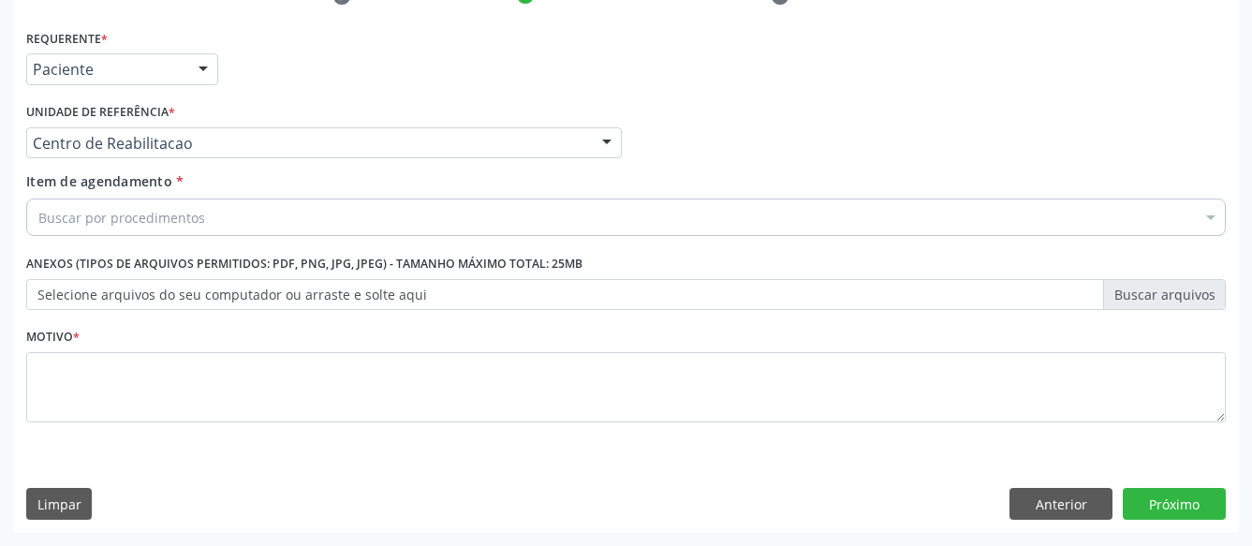
click at [114, 229] on div "Requerente * Paciente Médico(a) Enfermeiro(a) Paciente Nenhum resultado encontr…" at bounding box center [625, 236] width 1199 height 424
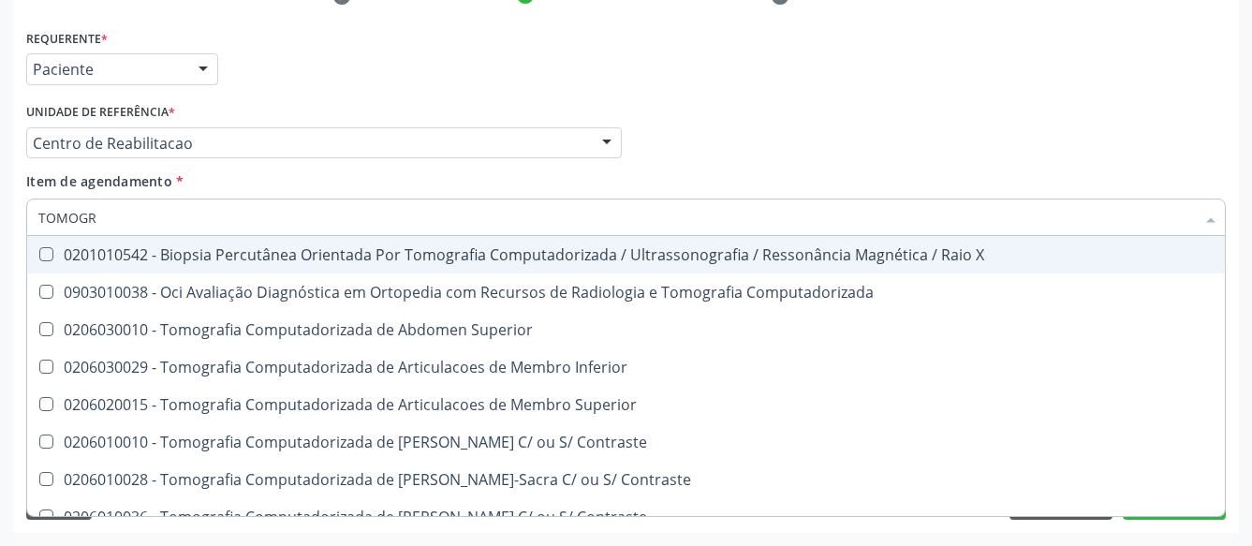
type input "TOMOGRA"
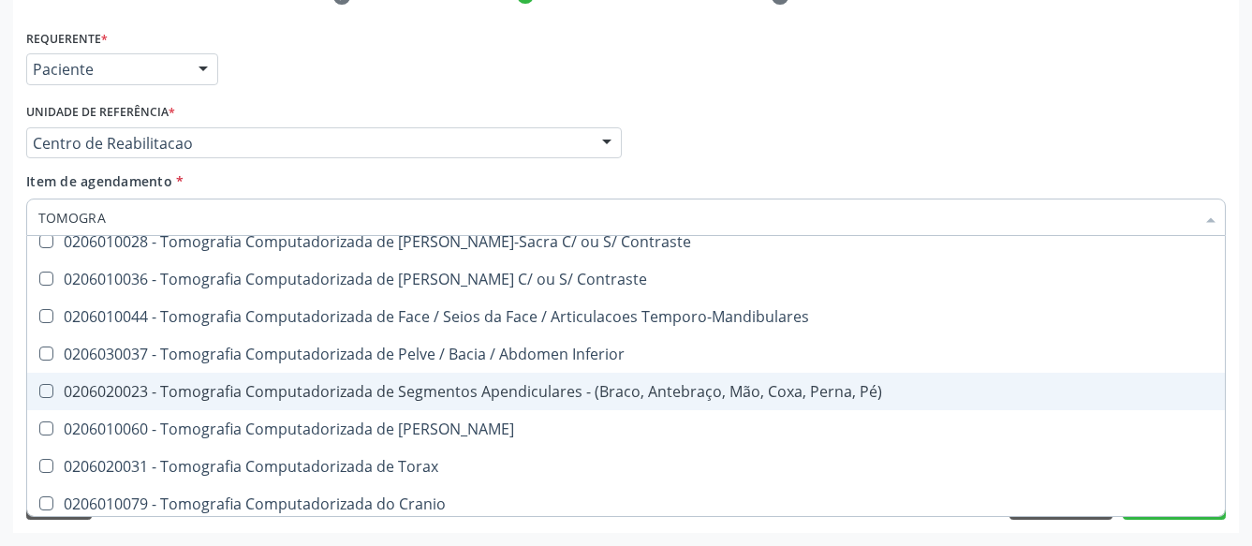
scroll to position [371, 0]
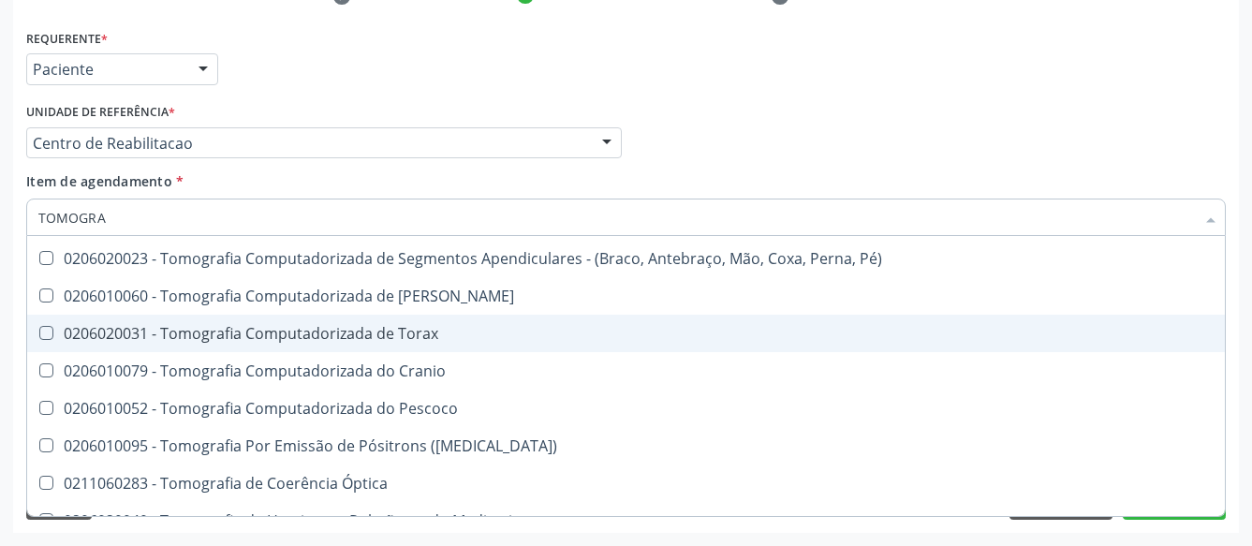
click at [276, 326] on div "0206020031 - Tomografia Computadorizada de Torax" at bounding box center [625, 333] width 1175 height 15
checkbox Torax "true"
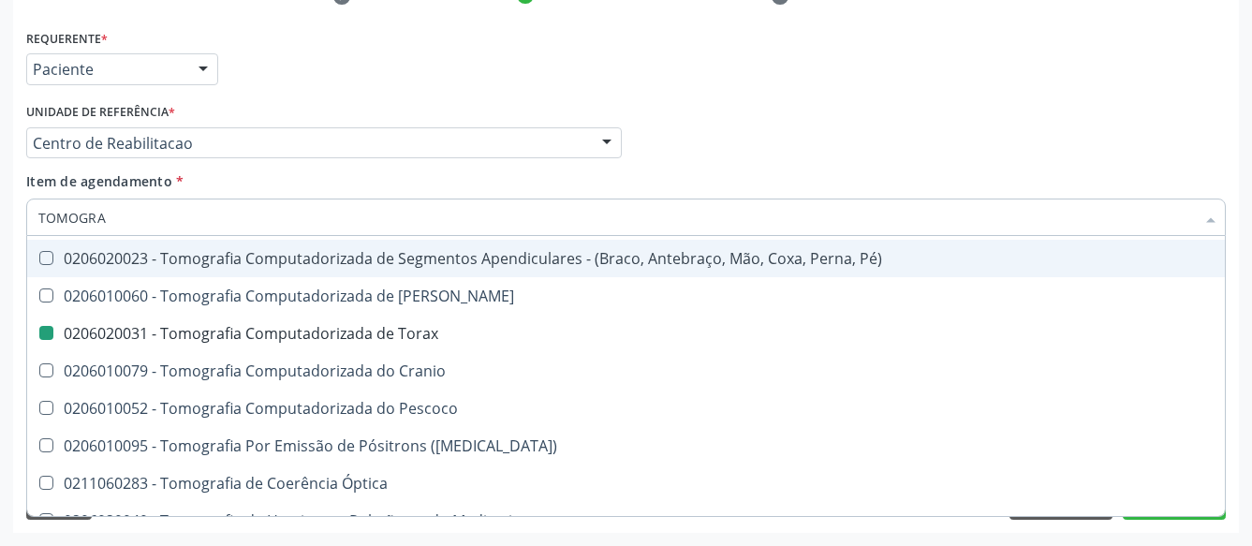
click at [796, 157] on div "Requerente * Paciente Médico(a) Enfermeiro(a) Paciente Nenhum resultado encontr…" at bounding box center [625, 236] width 1199 height 424
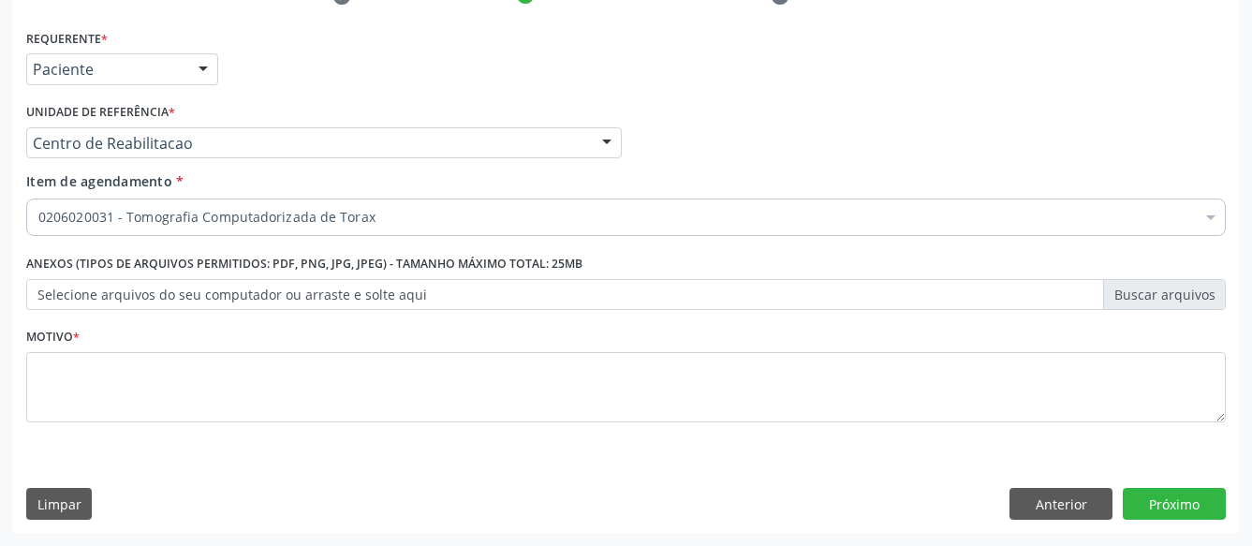
scroll to position [0, 0]
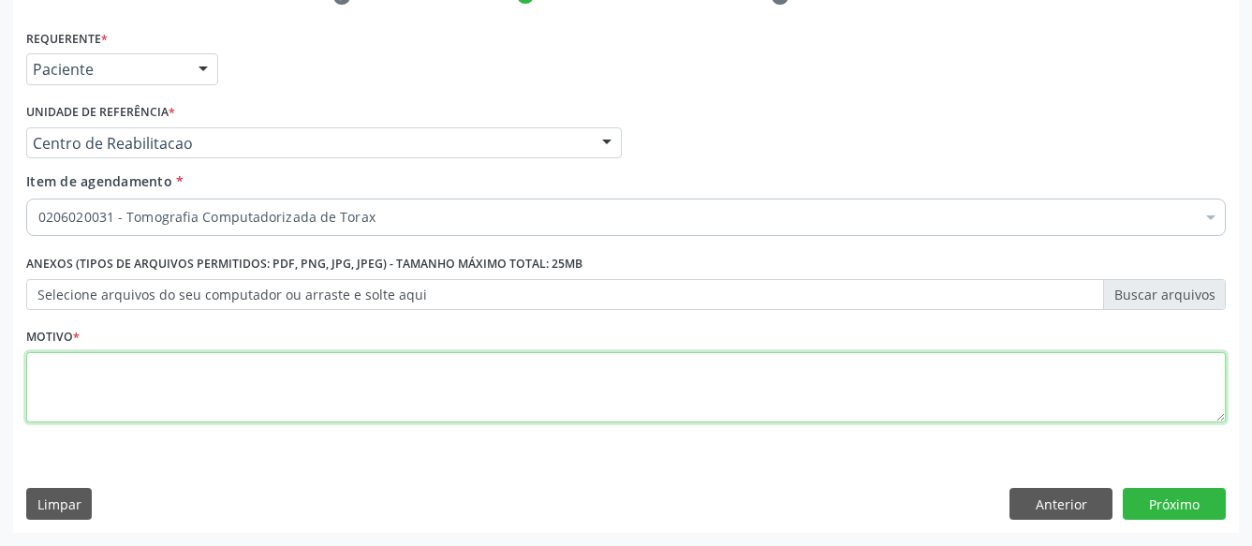
drag, startPoint x: 124, startPoint y: 362, endPoint x: 135, endPoint y: 368, distance: 12.6
click at [126, 364] on textarea at bounding box center [625, 387] width 1199 height 71
click at [128, 364] on textarea at bounding box center [625, 387] width 1199 height 71
type textarea "..."
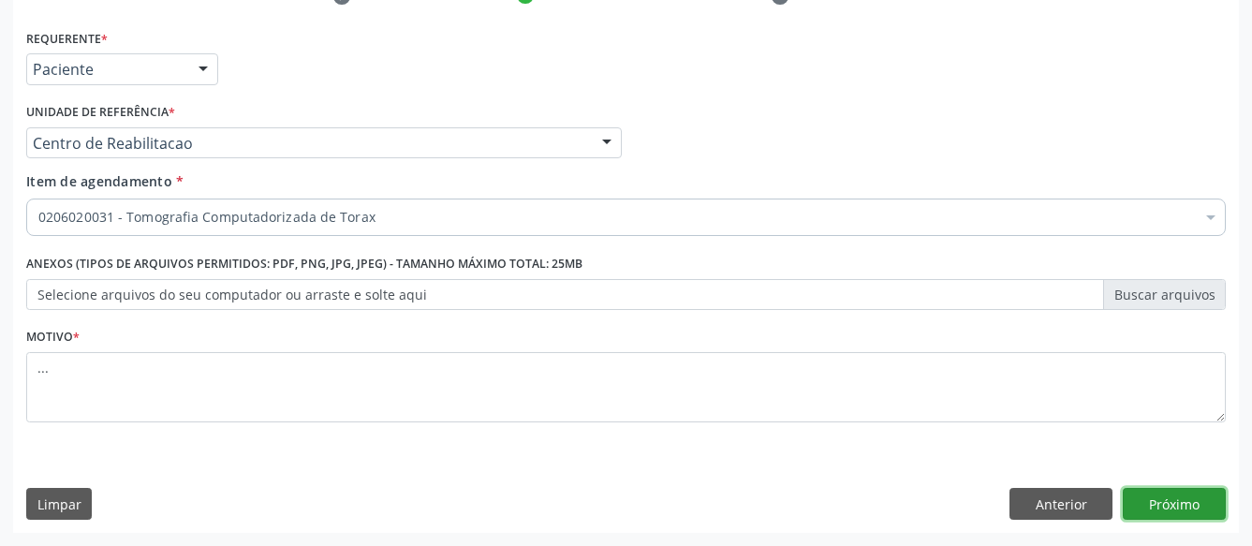
click at [1187, 506] on button "Próximo" at bounding box center [1173, 504] width 103 height 32
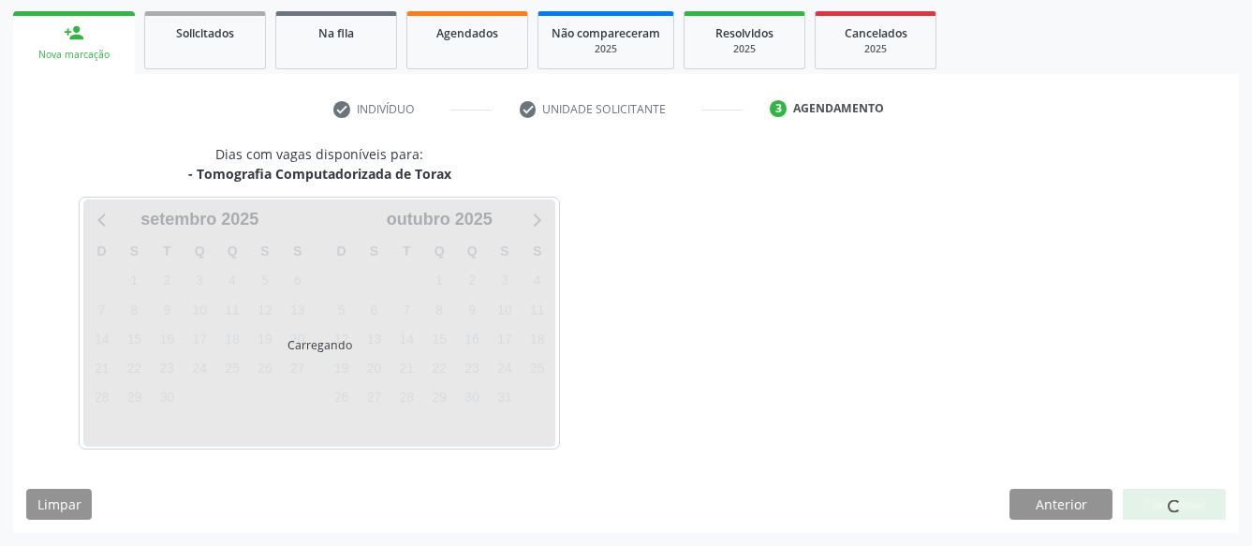
scroll to position [269, 0]
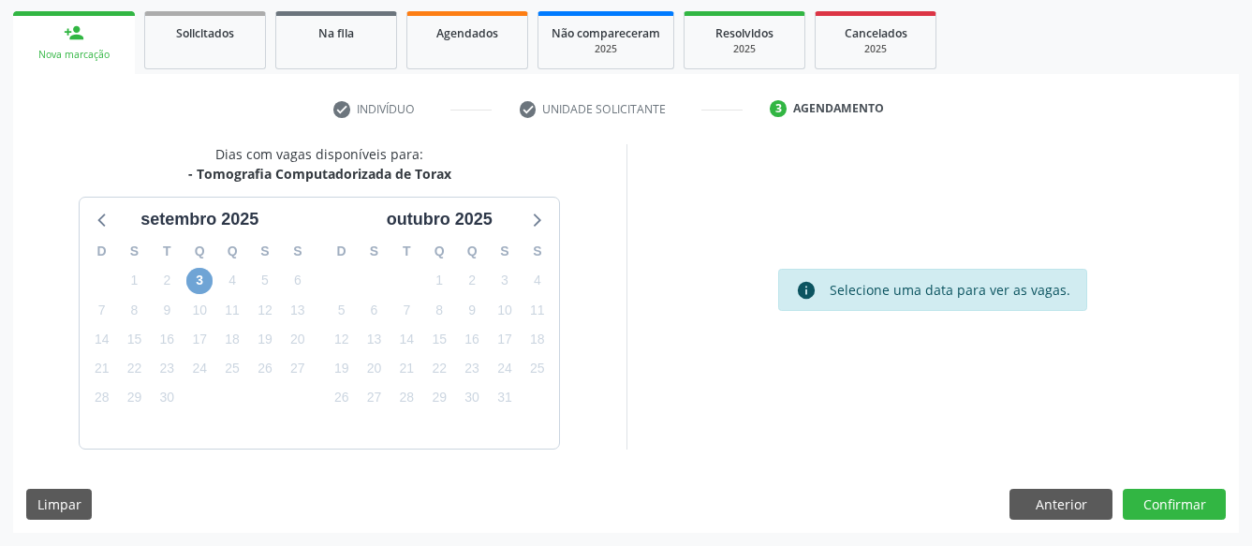
click at [203, 276] on span "3" at bounding box center [199, 281] width 26 height 26
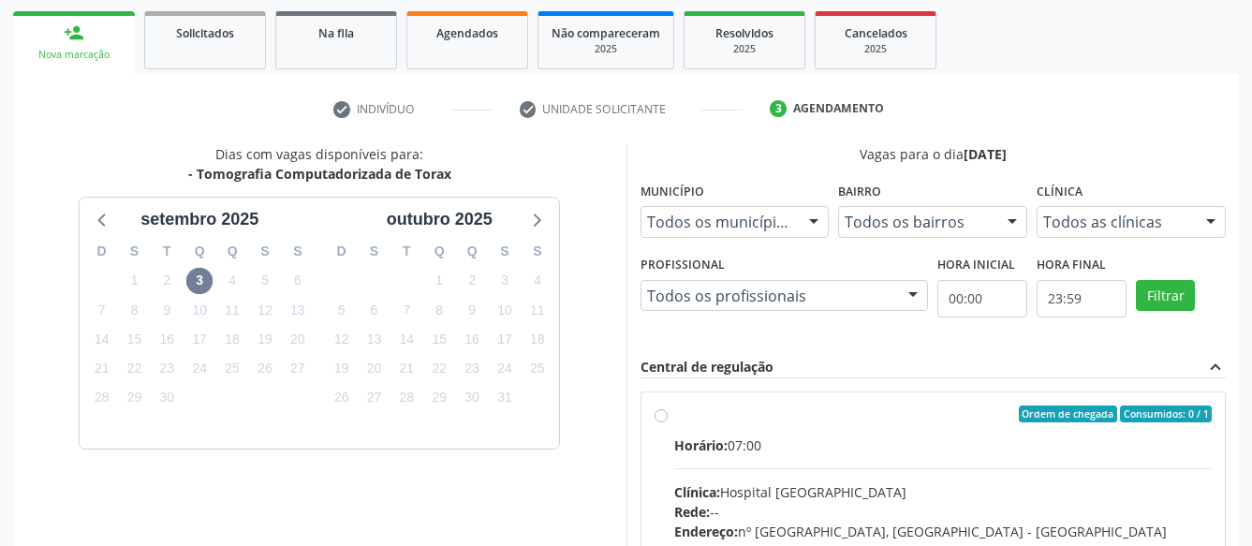
click at [674, 417] on label "Ordem de chegada Consumidos: 0 / 1 Horário: 07:00 Clínica: Hospital Santa Marta…" at bounding box center [943, 548] width 538 height 287
click at [661, 417] on input "Ordem de chegada Consumidos: 0 / 1 Horário: 07:00 Clínica: Hospital Santa Marta…" at bounding box center [660, 413] width 13 height 17
radio input "true"
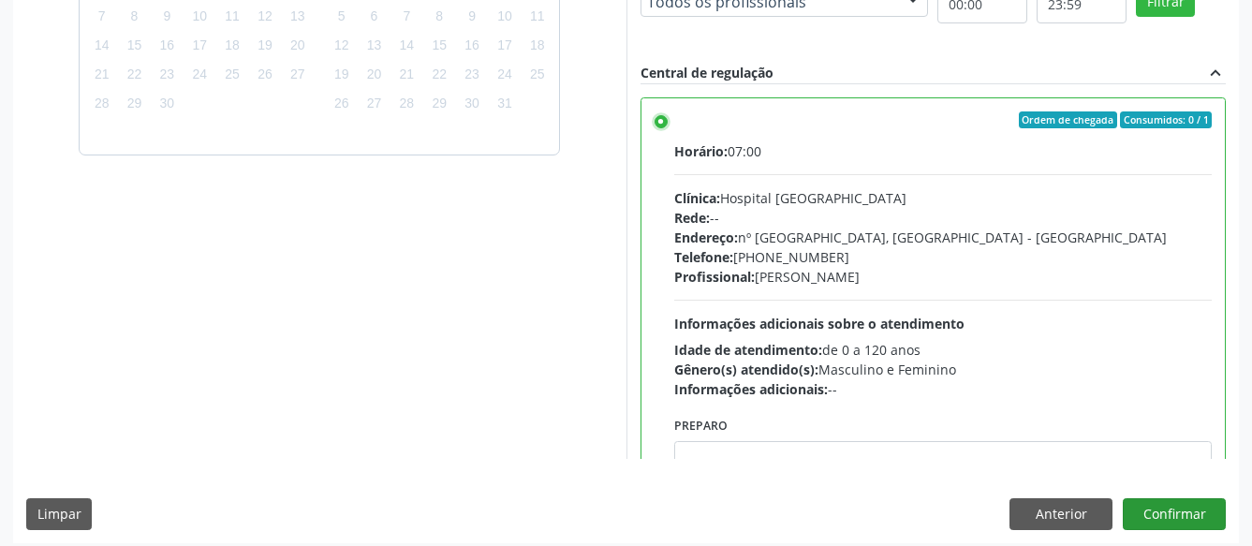
scroll to position [572, 0]
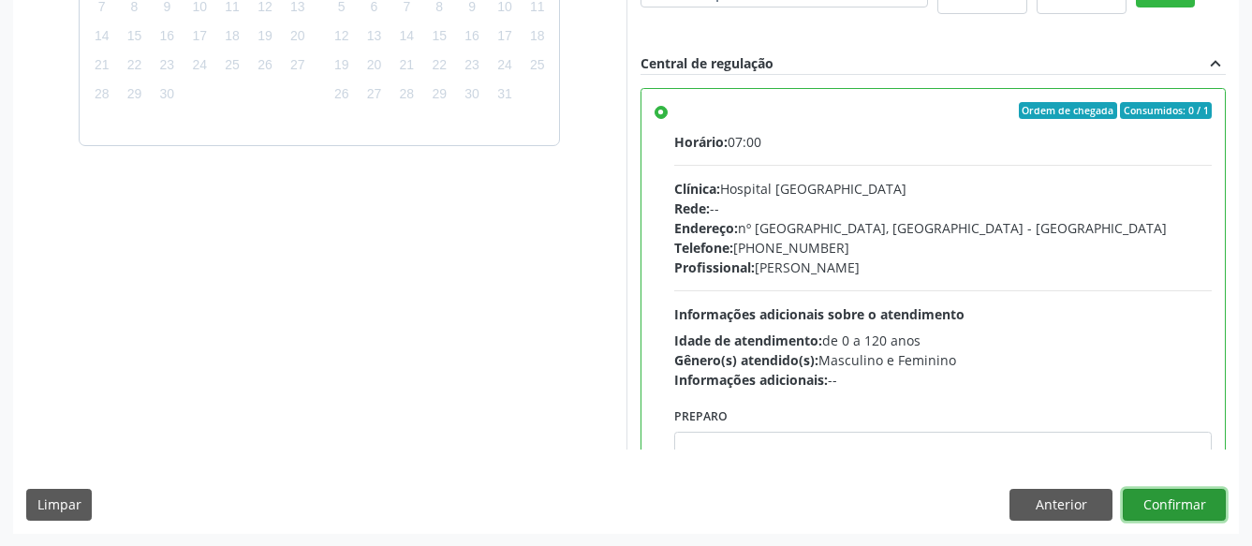
click at [1164, 502] on button "Confirmar" at bounding box center [1173, 505] width 103 height 32
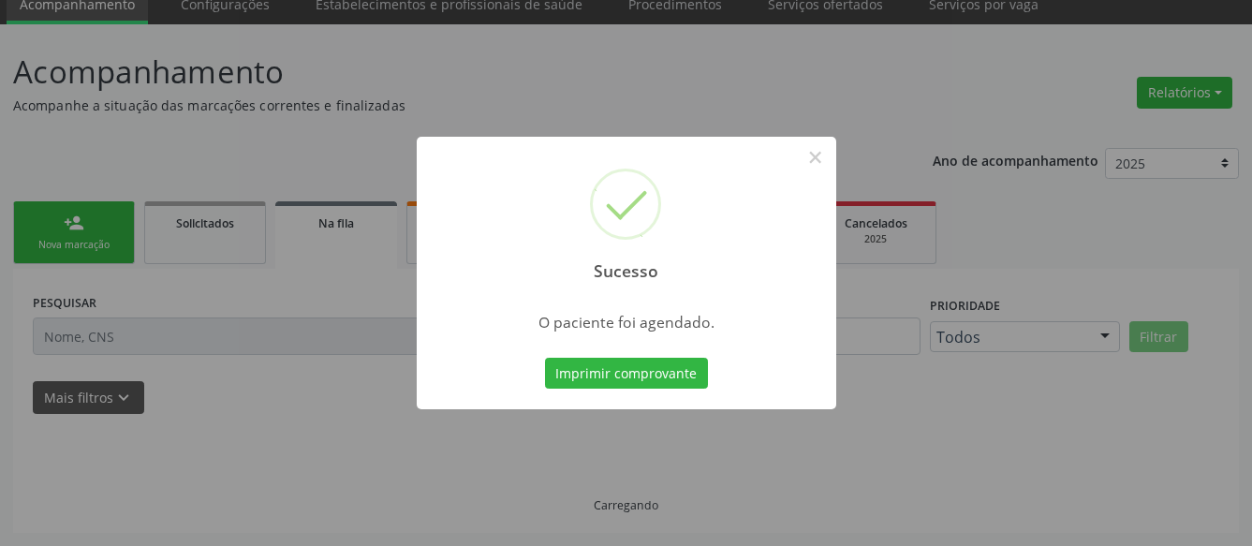
scroll to position [78, 0]
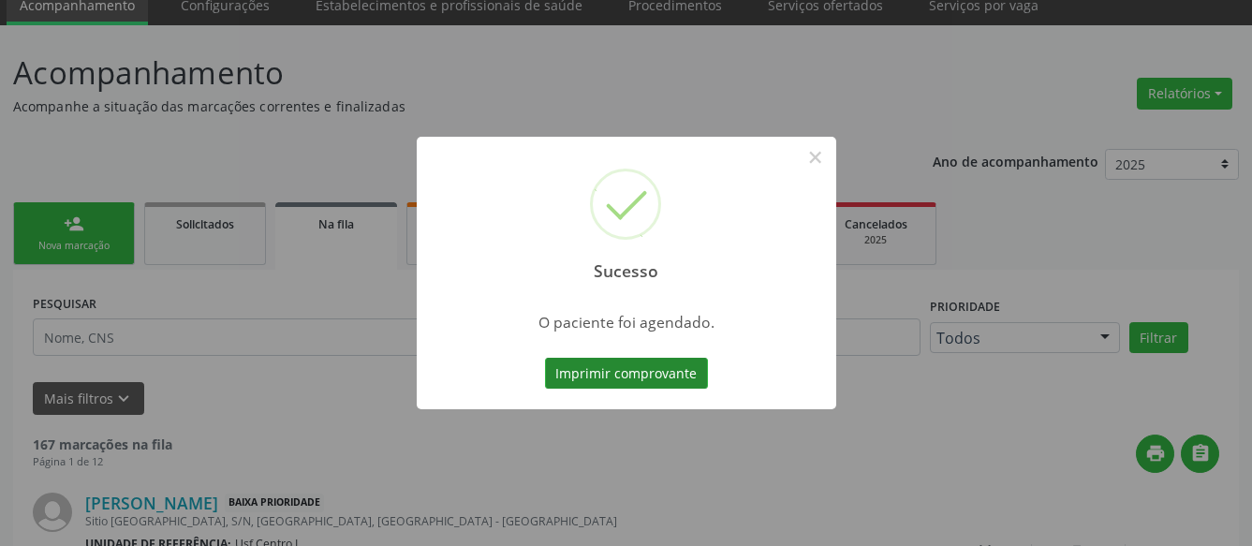
click at [641, 365] on button "Imprimir comprovante" at bounding box center [626, 374] width 163 height 32
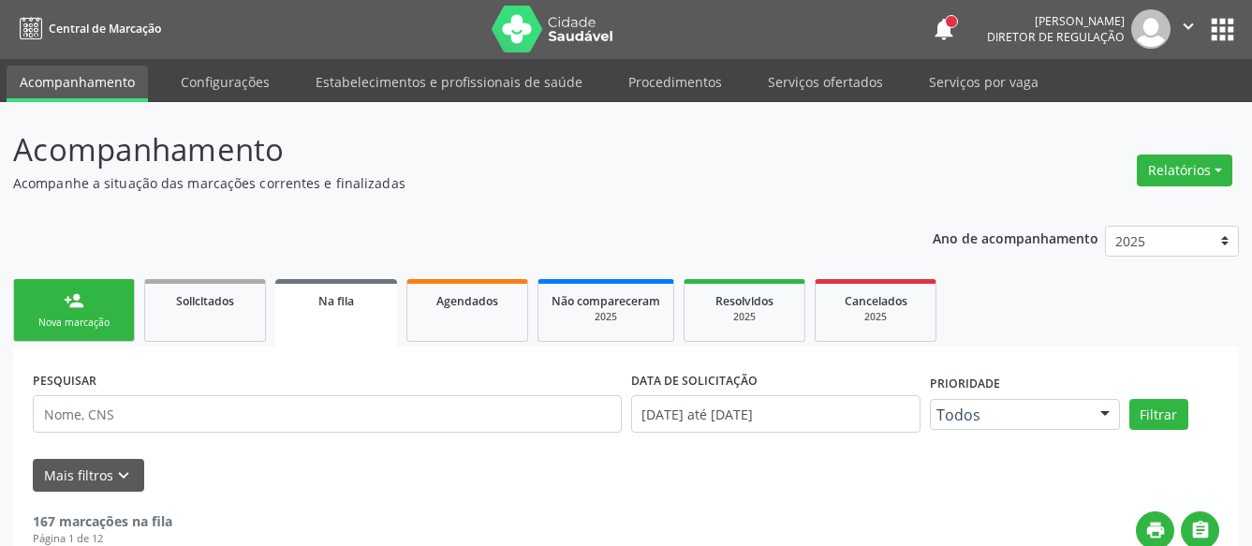
scroll to position [0, 0]
click at [1214, 28] on button "apps" at bounding box center [1222, 30] width 33 height 33
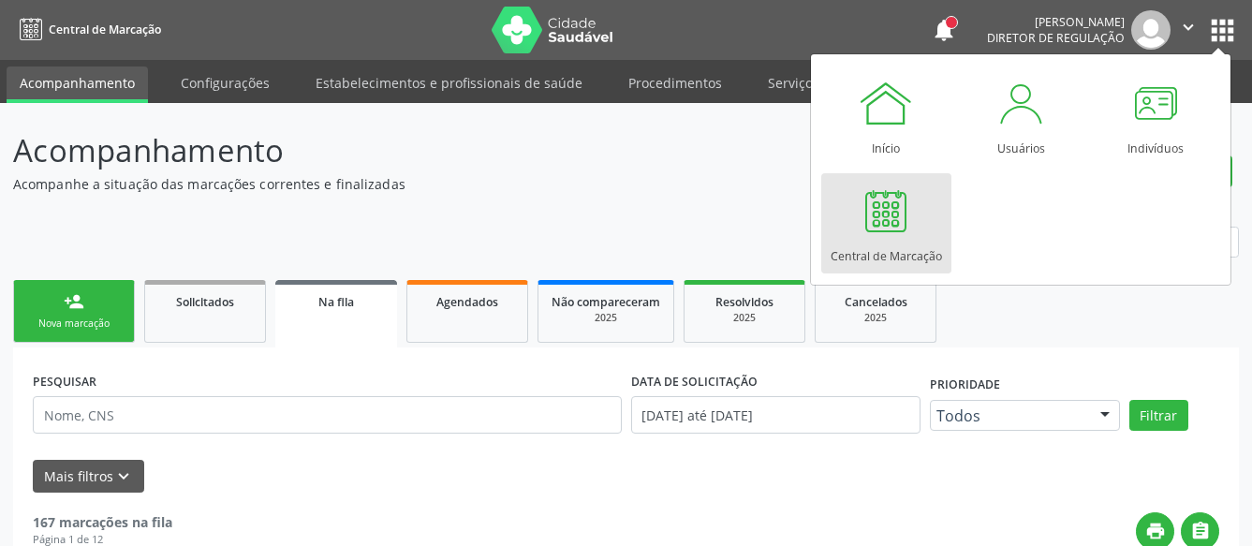
click at [883, 224] on div at bounding box center [886, 211] width 56 height 56
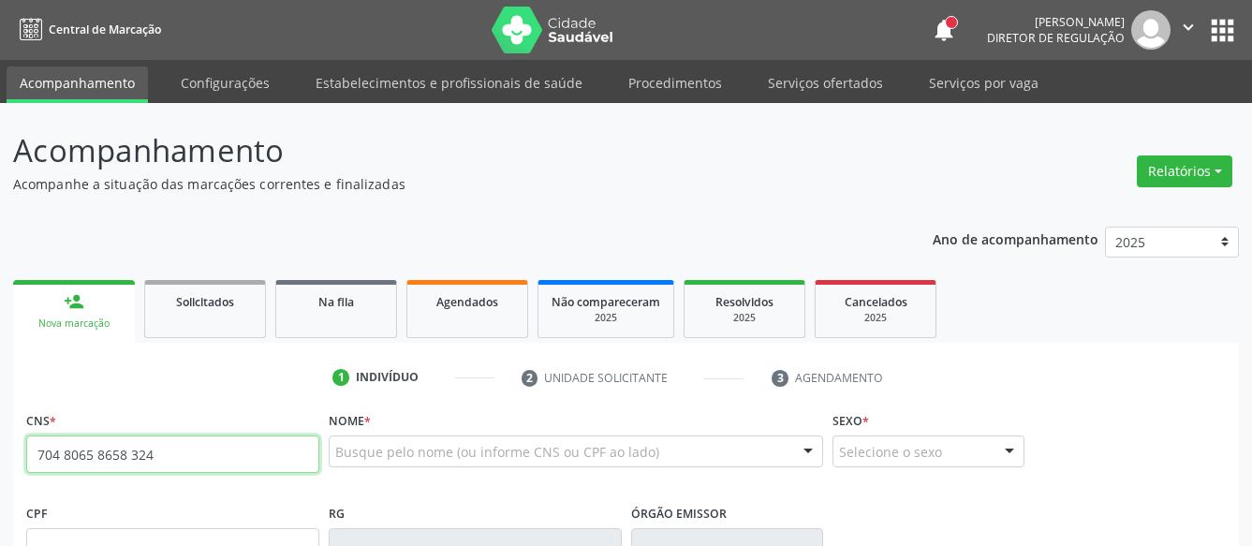
type input "704 8065 8658 3241"
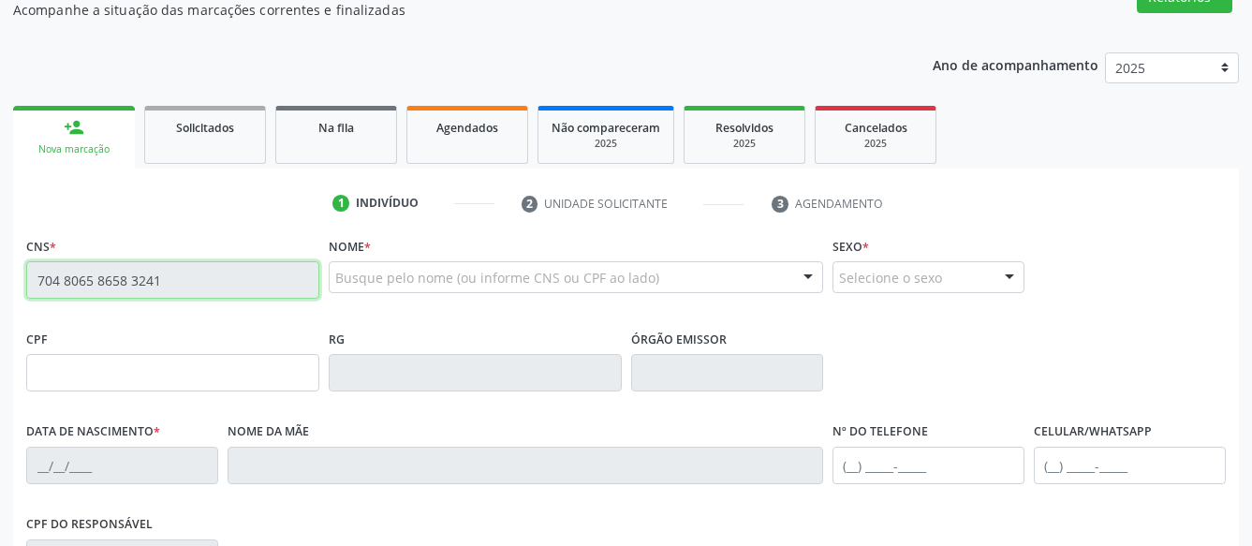
scroll to position [191, 0]
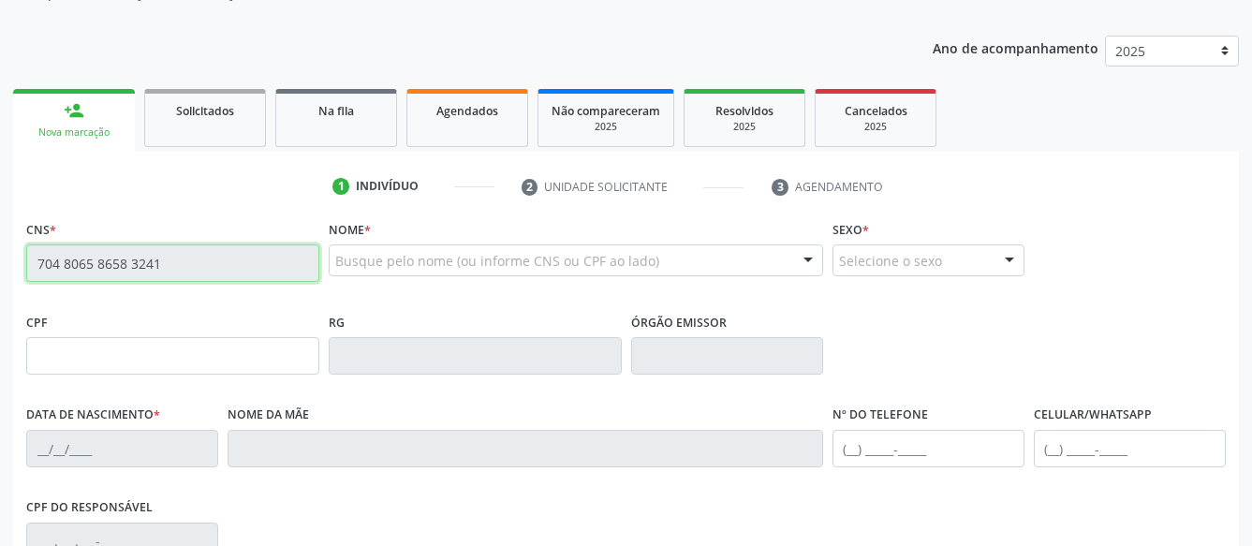
type input "117.978.334-48"
type input "[DATE]"
type input "[PERSON_NAME]"
type input "(87) 98873-1018"
type input "30"
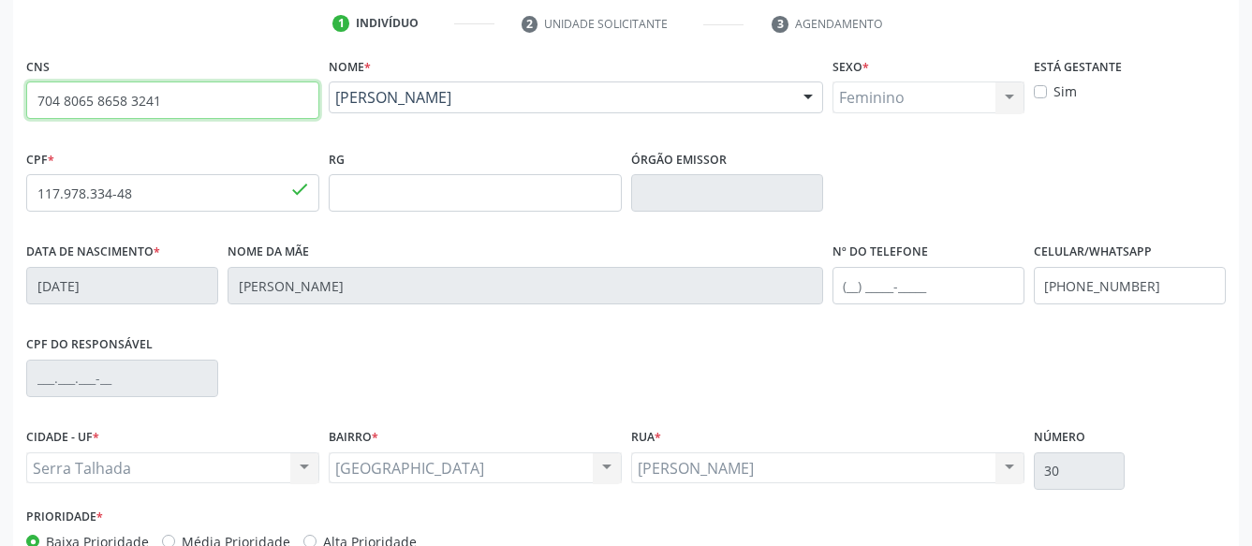
scroll to position [382, 0]
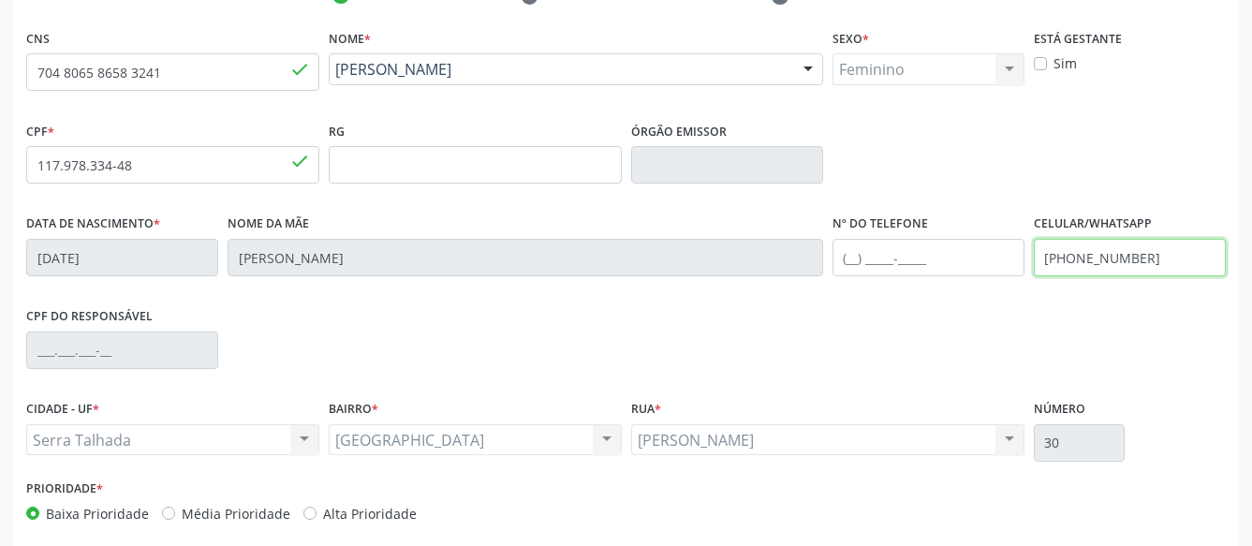
drag, startPoint x: 1152, startPoint y: 265, endPoint x: 827, endPoint y: 271, distance: 325.8
click at [1033, 272] on input "(87) 98873-1018" at bounding box center [1129, 257] width 192 height 37
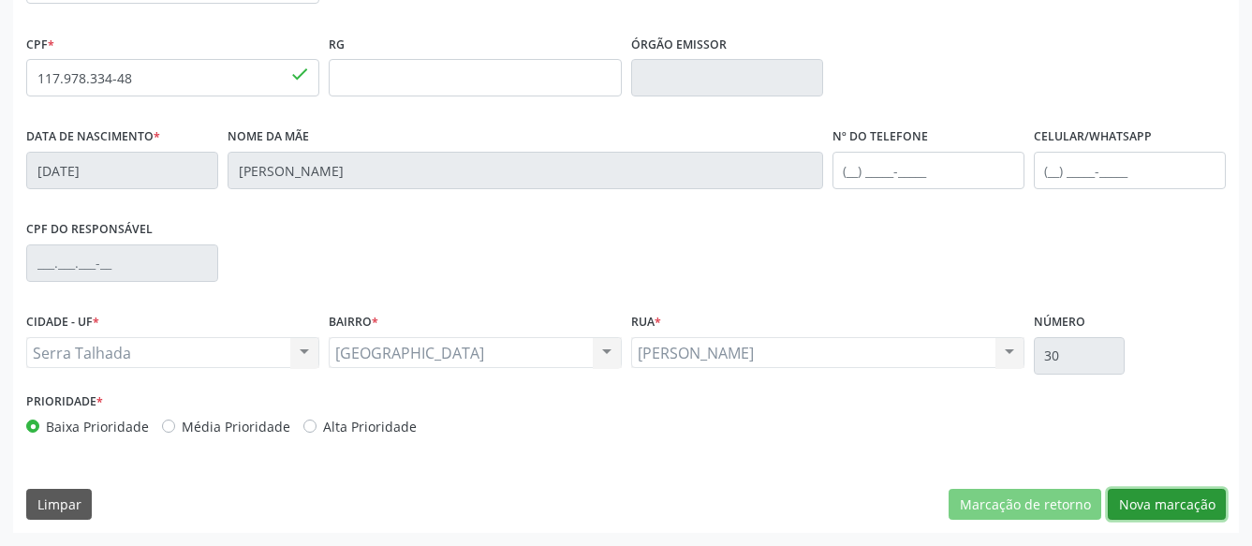
click at [1150, 496] on button "Nova marcação" at bounding box center [1166, 505] width 118 height 32
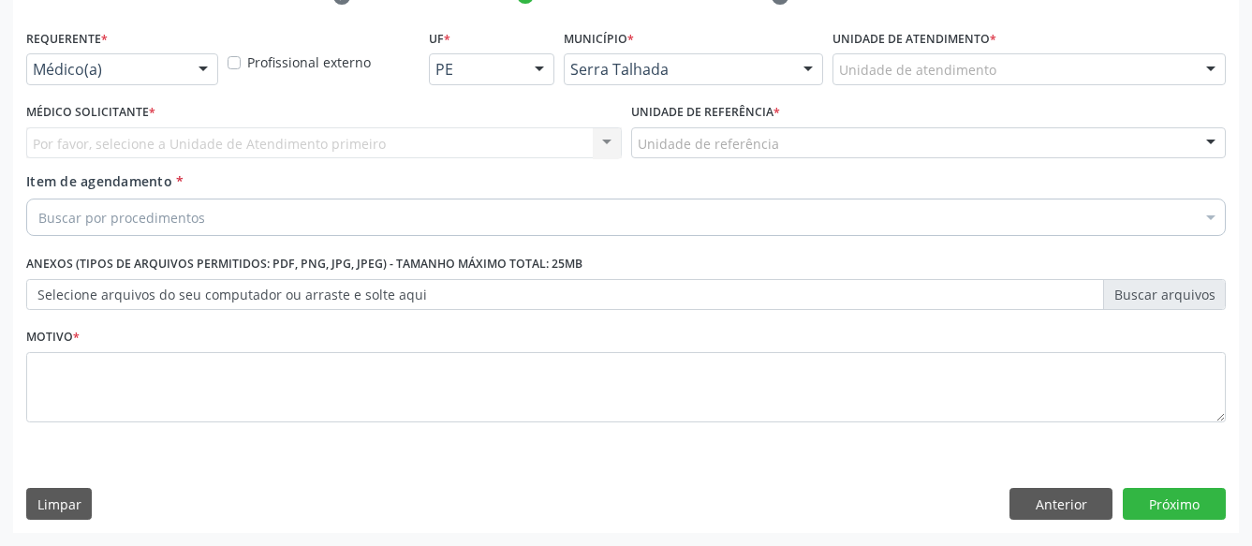
scroll to position [397, 0]
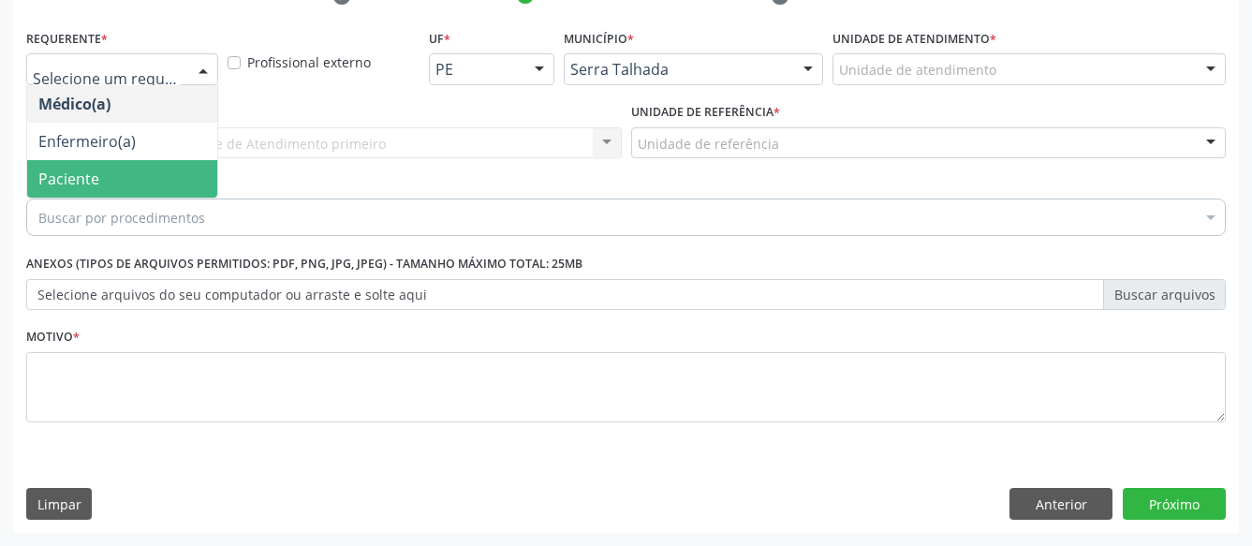
drag, startPoint x: 111, startPoint y: 148, endPoint x: 77, endPoint y: 186, distance: 51.7
click at [100, 160] on span "Paciente" at bounding box center [122, 178] width 190 height 37
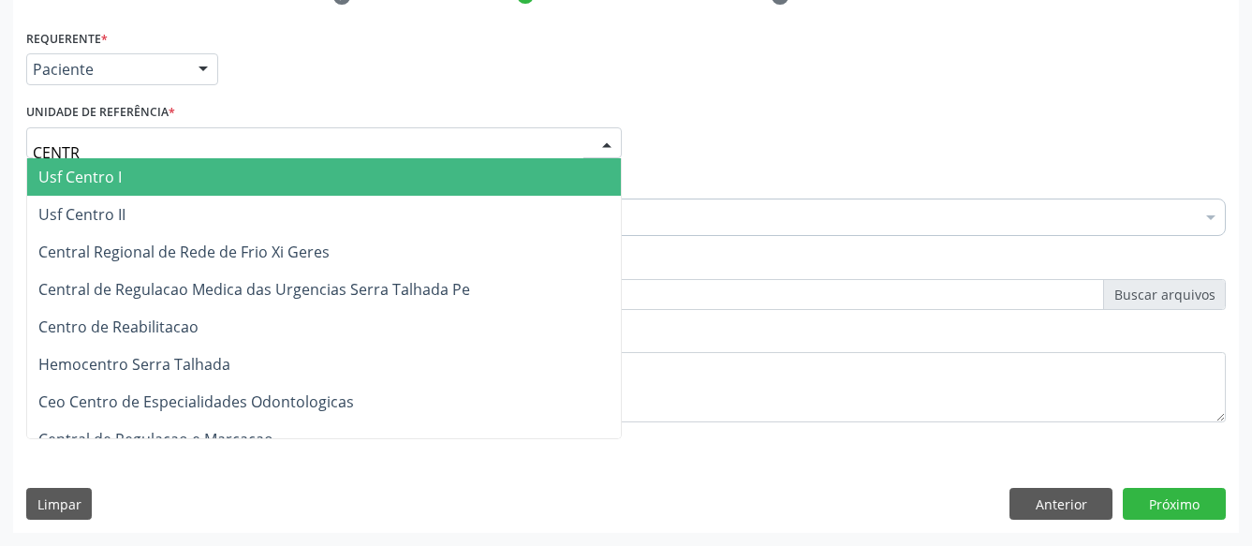
type input "CENTRO"
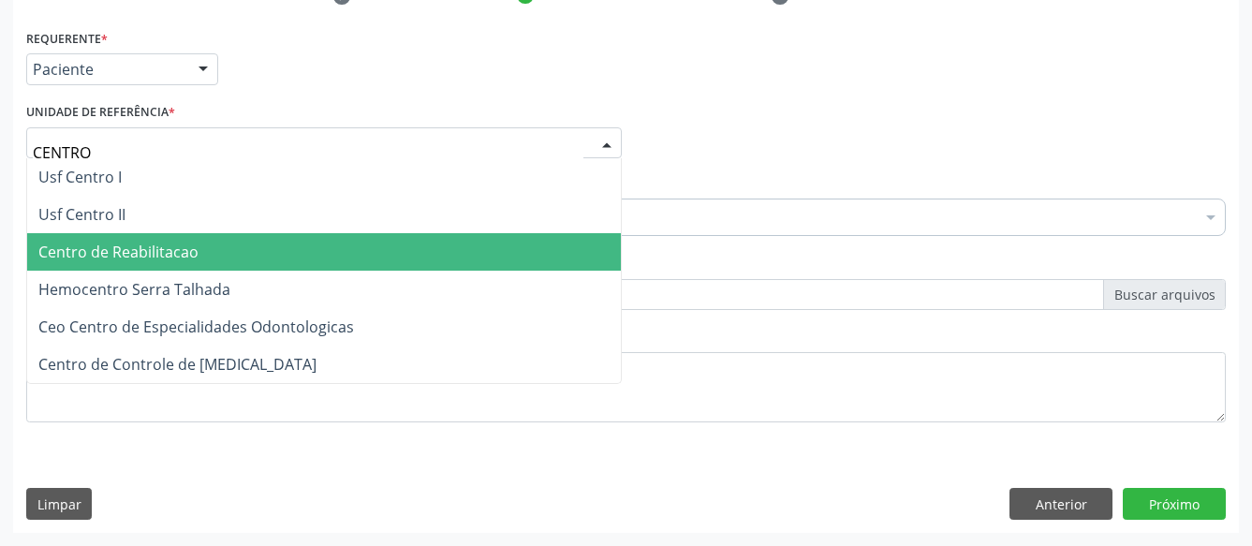
click at [138, 242] on span "Centro de Reabilitacao" at bounding box center [118, 252] width 160 height 21
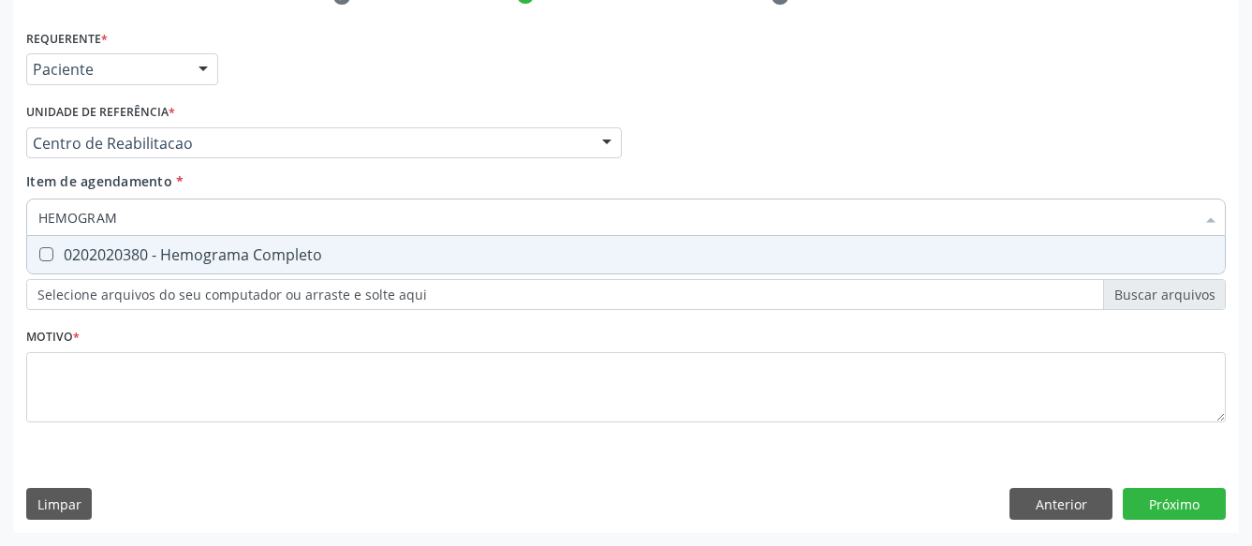
type input "HEMOGRAMA"
click at [182, 247] on div "0202020380 - Hemograma Completo" at bounding box center [625, 254] width 1175 height 15
checkbox Completo "true"
type input "HEMOG"
checkbox Completo "false"
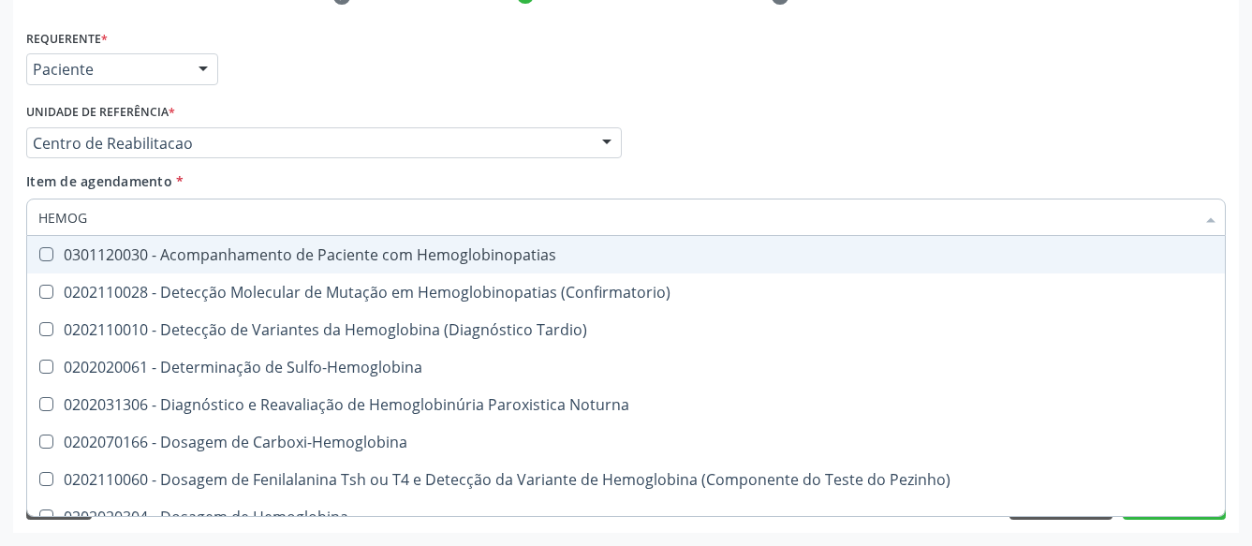
type input "HEMO"
checkbox Completo "false"
type input "H"
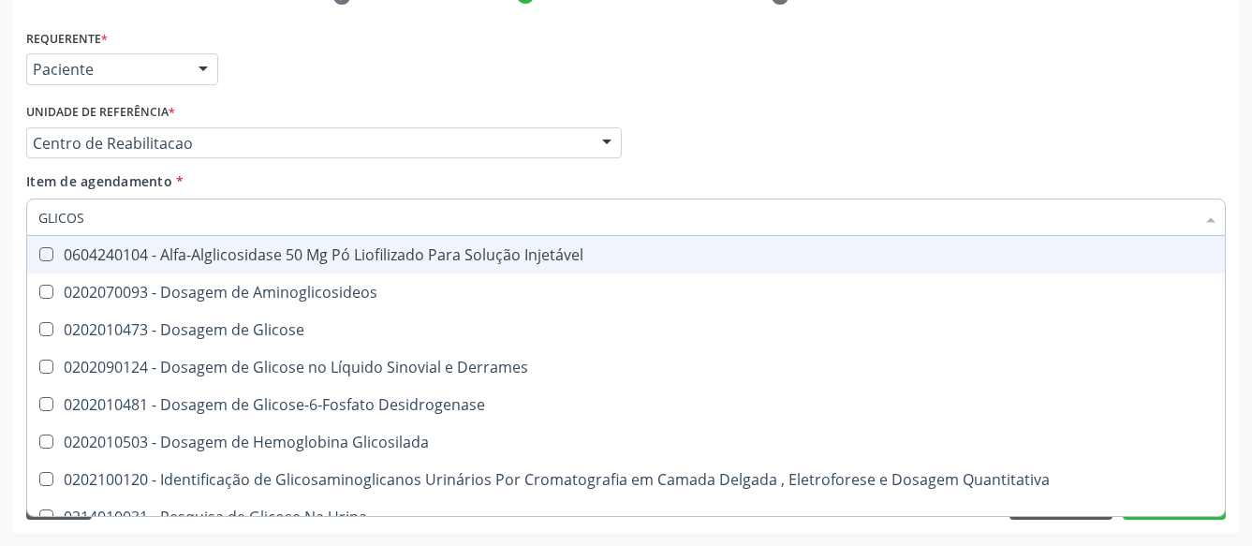
type input "GLICOSE"
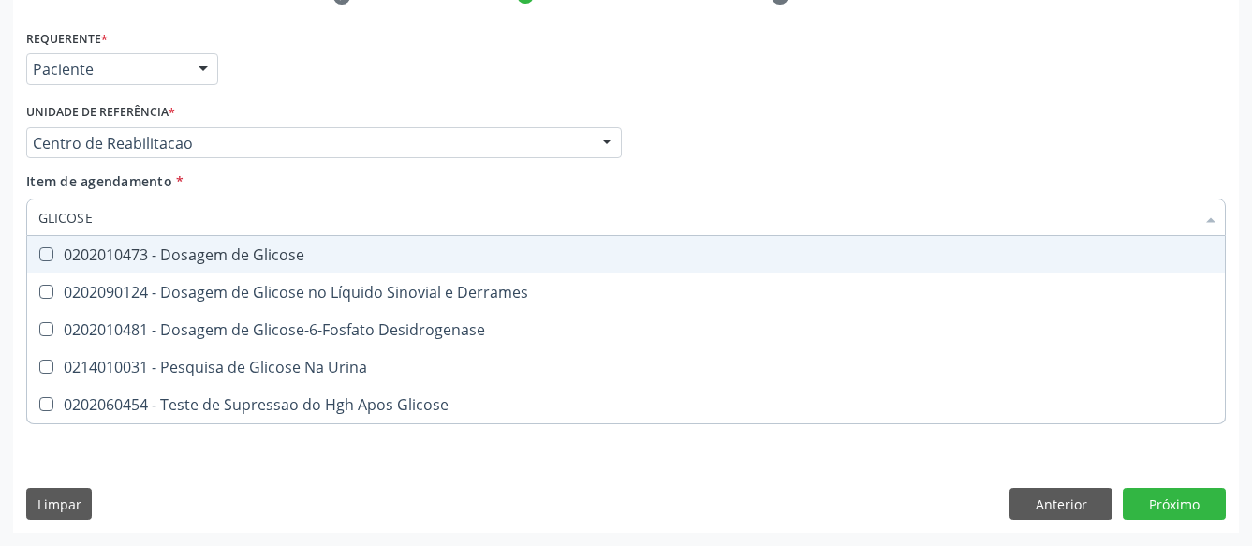
click at [176, 252] on span "0202010473 - Dosagem de Glicose" at bounding box center [625, 254] width 1197 height 37
checkbox Glicose "true"
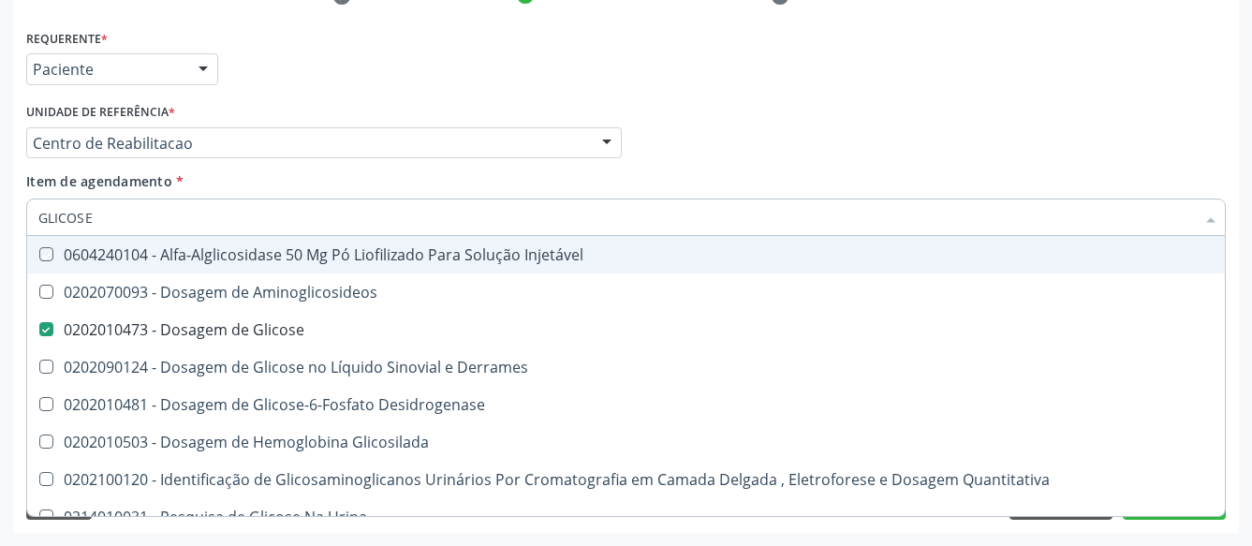
type input "GLICOS"
checkbox Injetável "false"
checkbox Glicose "true"
type input "GLICO"
checkbox Glicose "false"
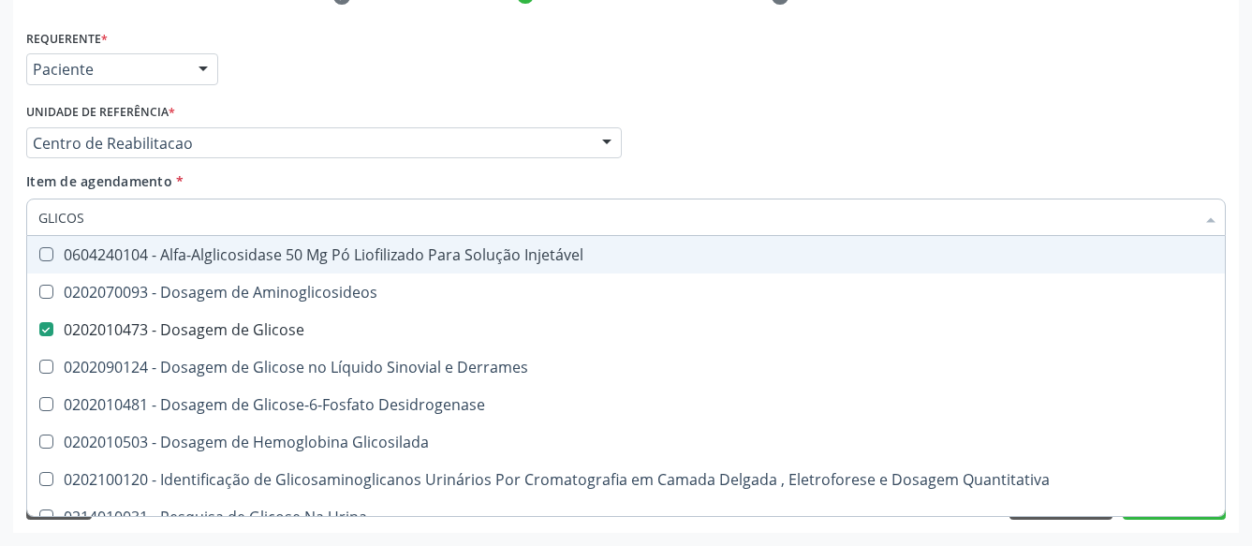
checkbox Glicosilada "true"
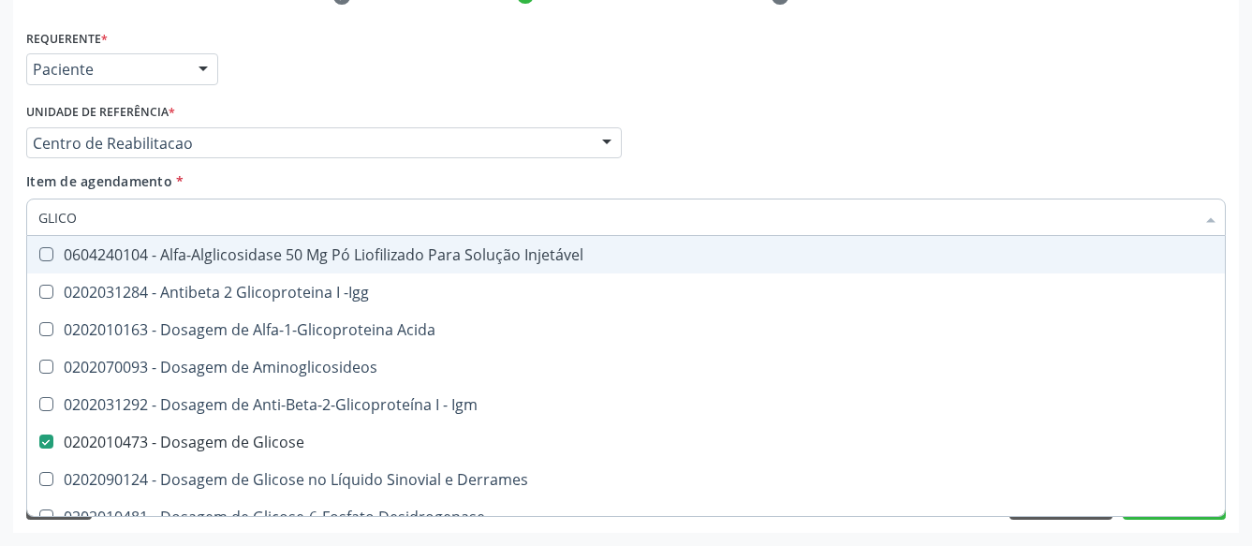
type input "GLIC"
checkbox Glicose "false"
checkbox Glicose "true"
type input "GLI"
checkbox Glicose "false"
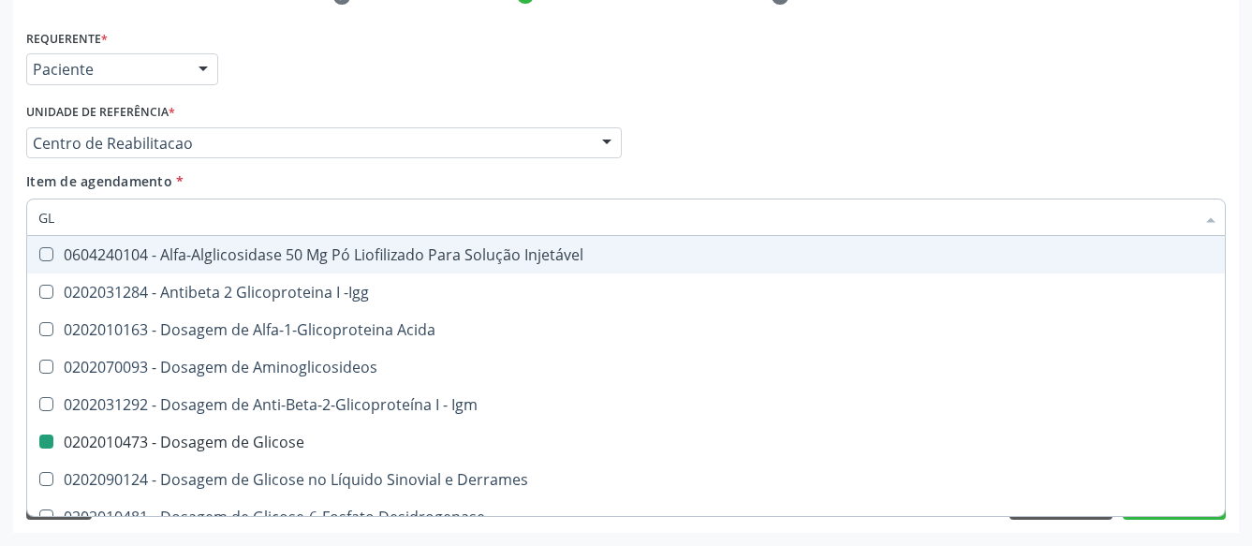
type input "G"
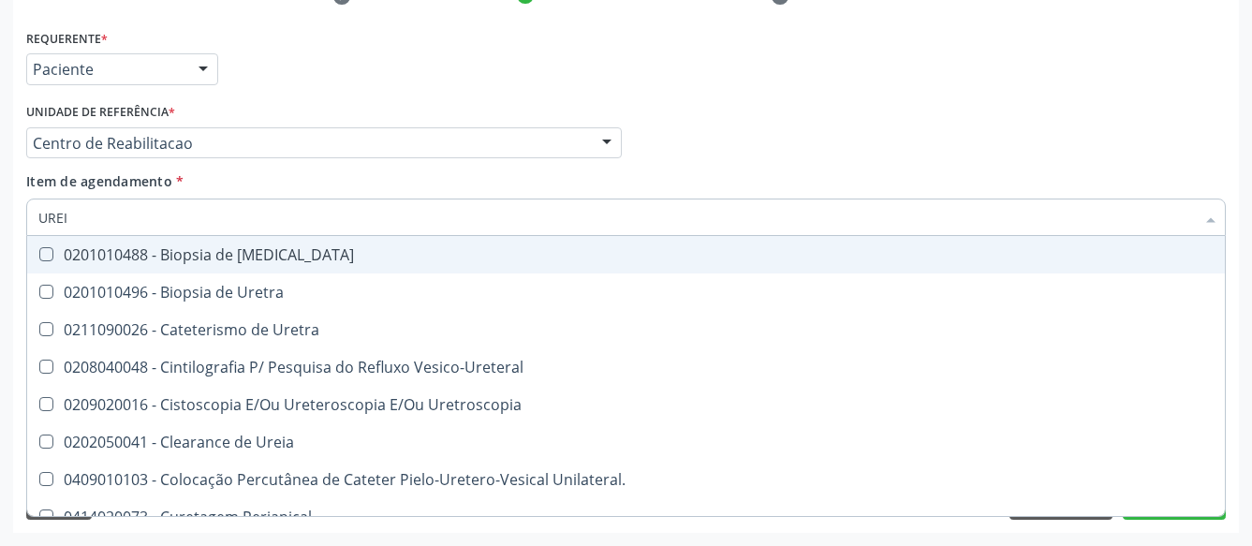
type input "UREIA"
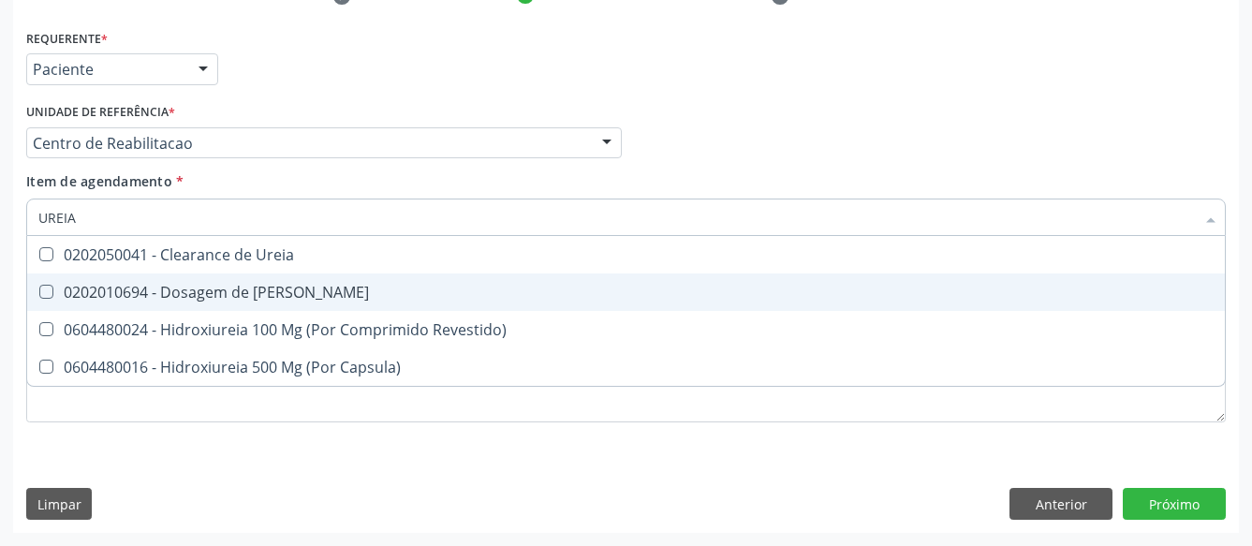
click at [179, 285] on div "0202010694 - Dosagem de Ureia" at bounding box center [625, 292] width 1175 height 15
checkbox Ureia "true"
type input "URE"
checkbox Ureia "false"
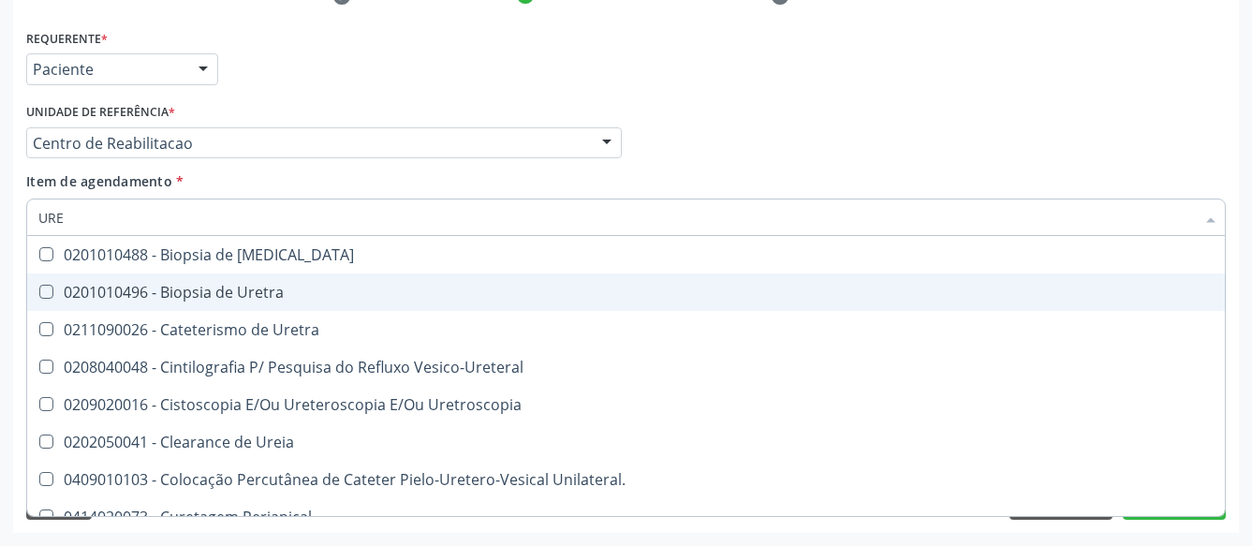
type input "UR"
checkbox Ureia "false"
type input "U"
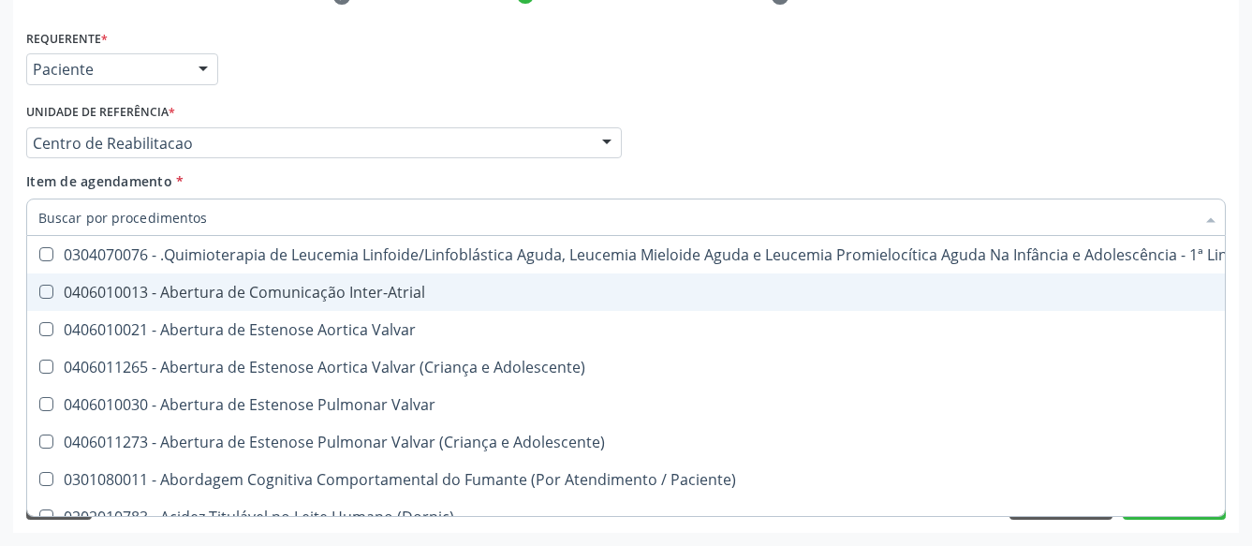
checkbox Ureia "false"
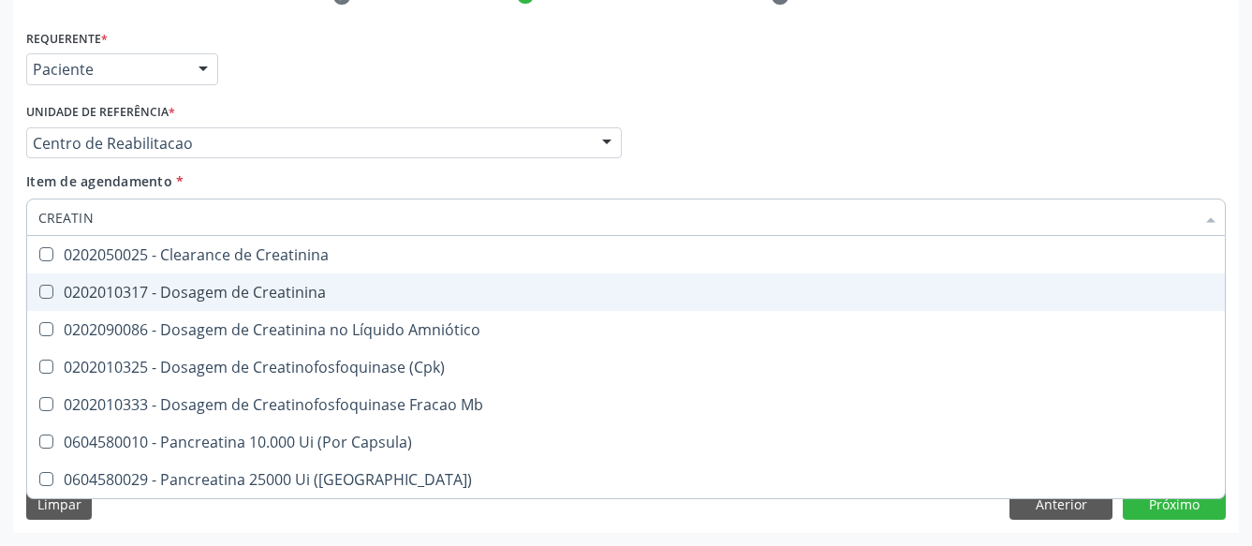
type input "CREATINI"
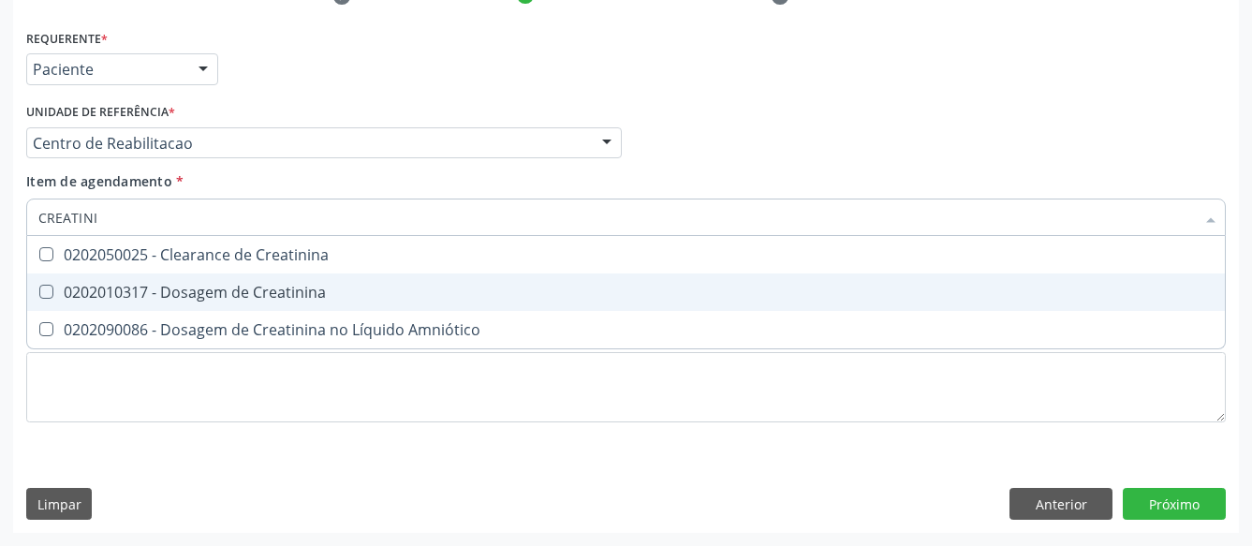
click at [170, 285] on div "0202010317 - Dosagem de Creatinina" at bounding box center [625, 292] width 1175 height 15
checkbox Creatinina "true"
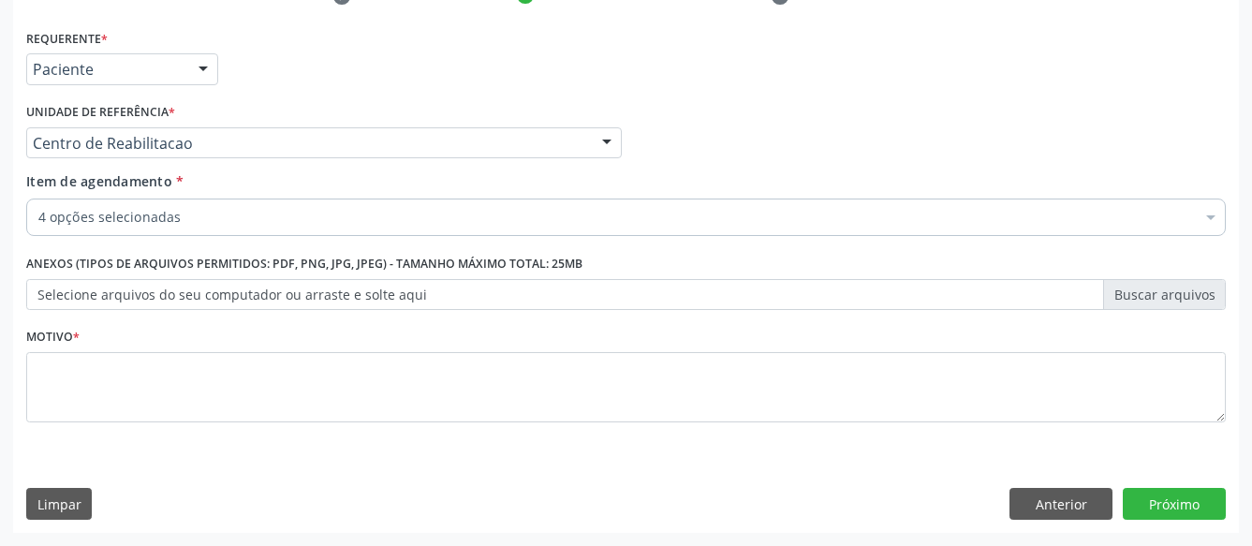
checkbox Glicose "true"
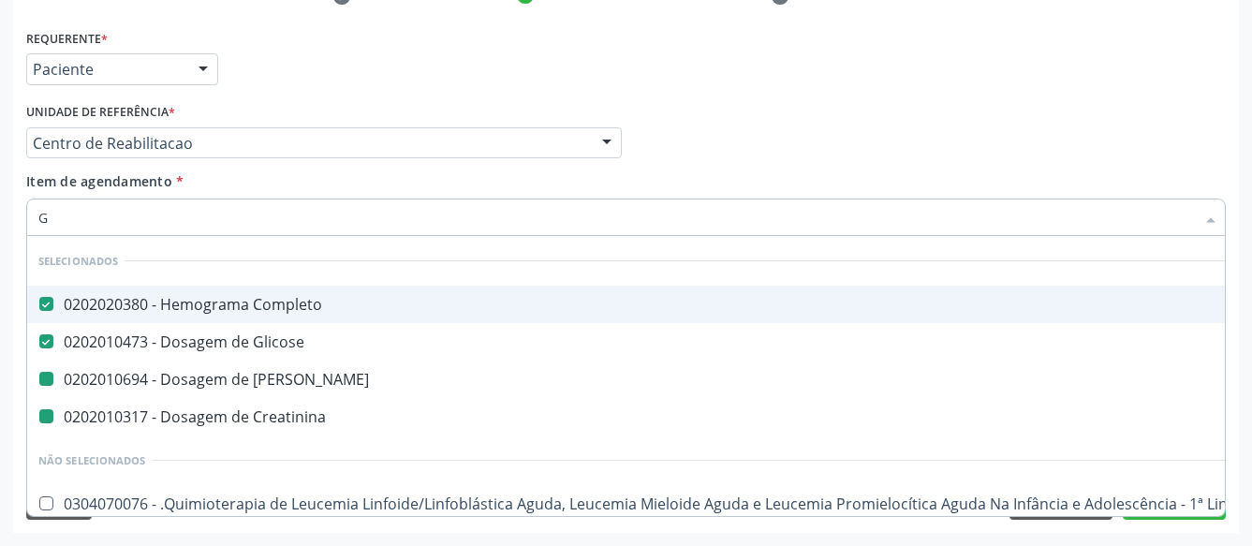
type input "GL"
checkbox Ureia "false"
checkbox Creatinina "false"
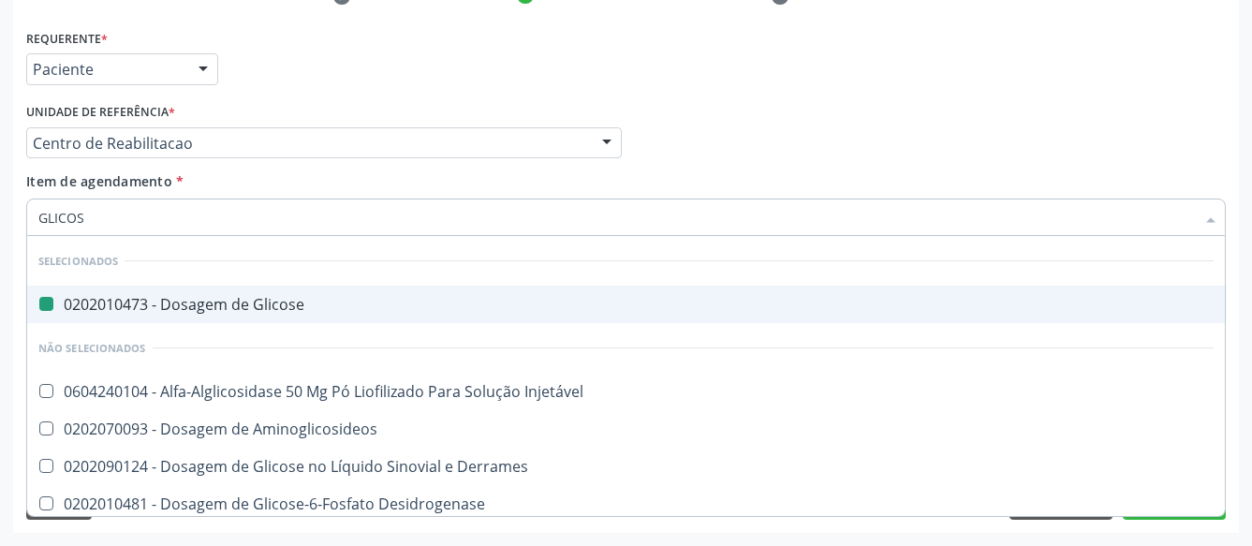
type input "GLICOSI"
checkbox Glicose "false"
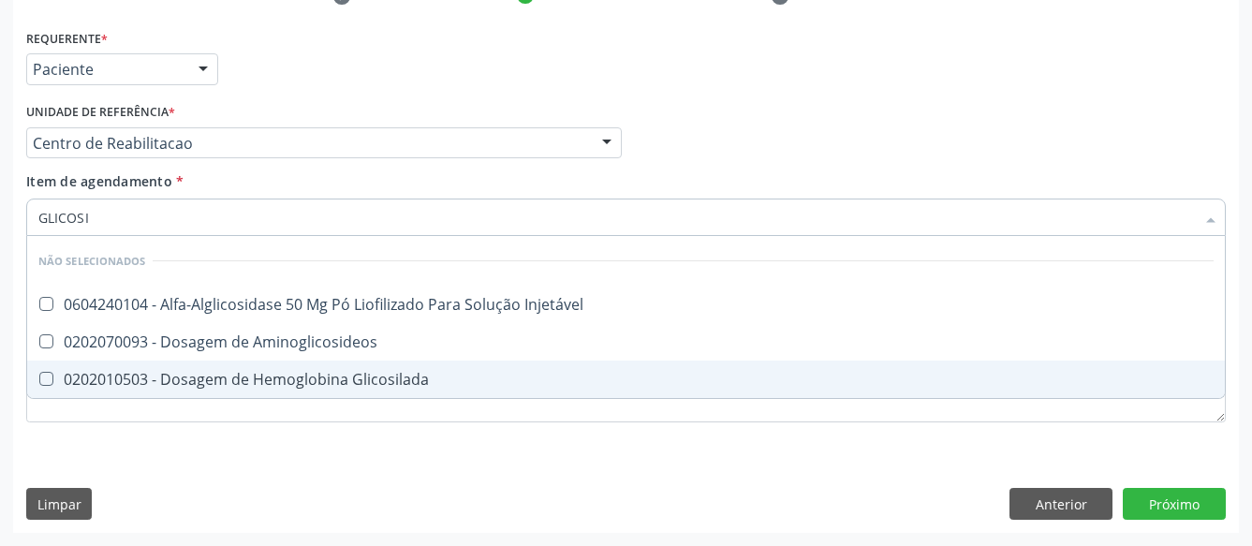
click at [185, 372] on div "0202010503 - Dosagem de Hemoglobina Glicosilada" at bounding box center [625, 379] width 1175 height 15
checkbox Glicosilada "true"
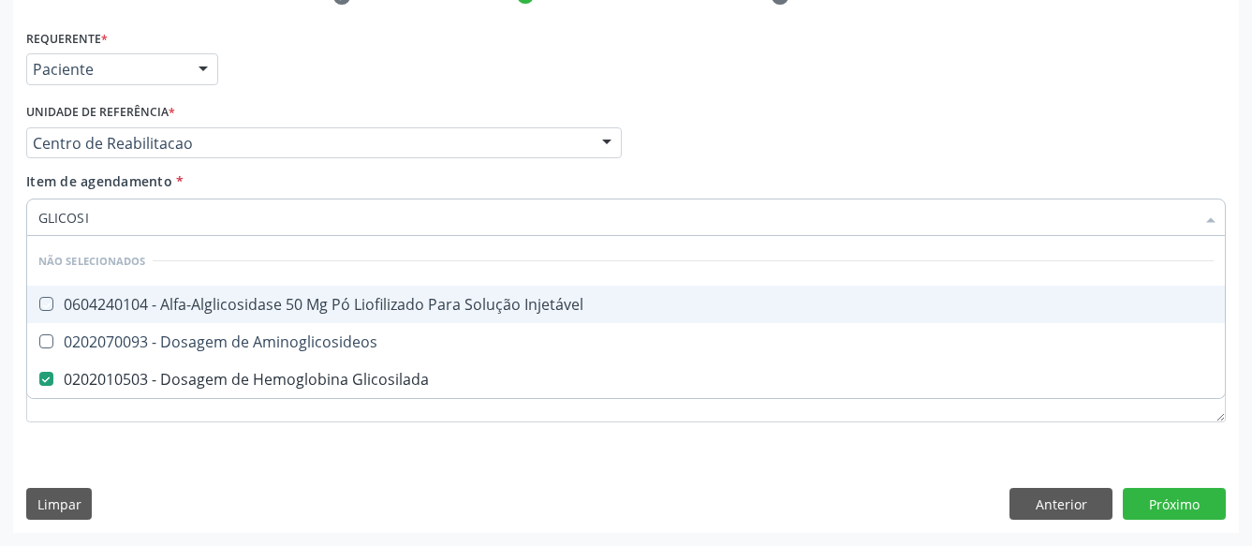
type input "GLICOS"
checkbox Injetável "true"
checkbox Glicosilada "false"
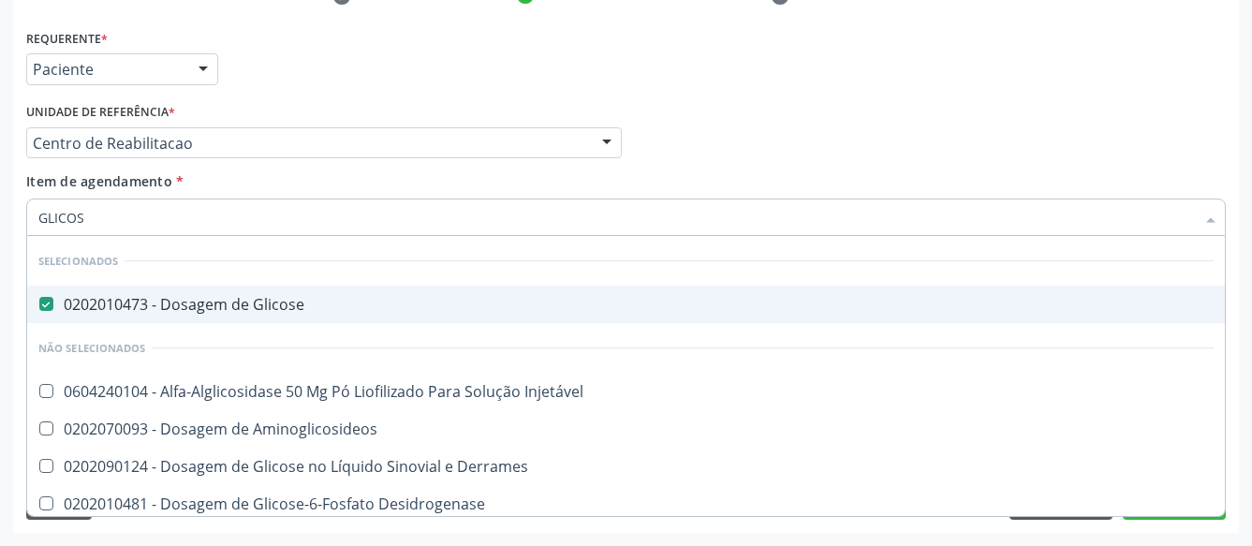
type input "GLICO"
checkbox Glicosilada "false"
checkbox Glicose "true"
type input "GLIC"
checkbox Glicose "false"
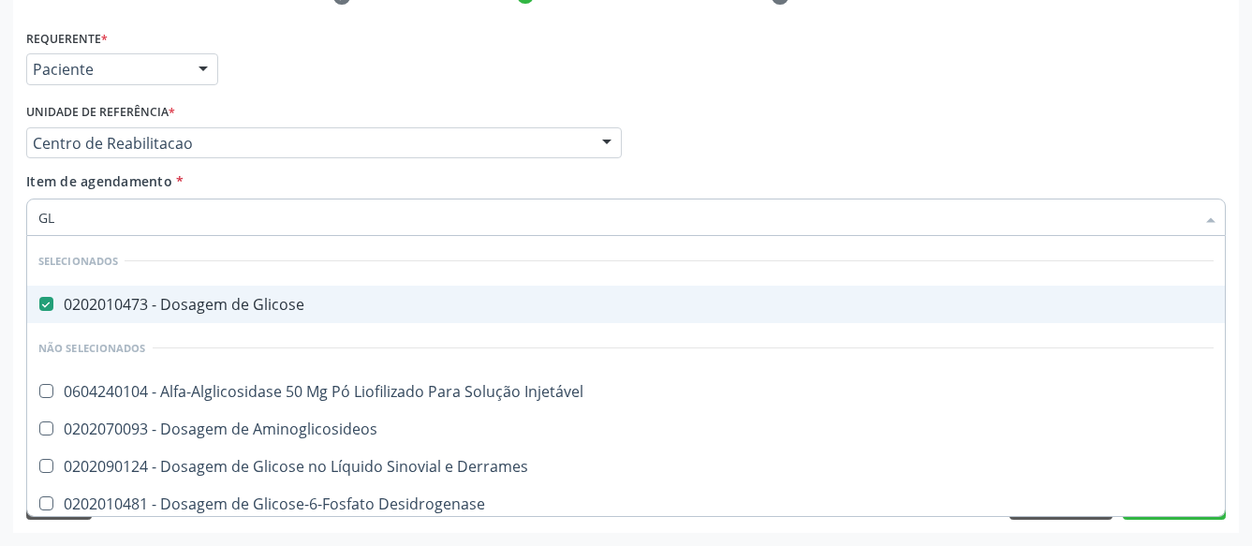
type input "G"
checkbox Injetável "true"
checkbox Aminoglicosideos "true"
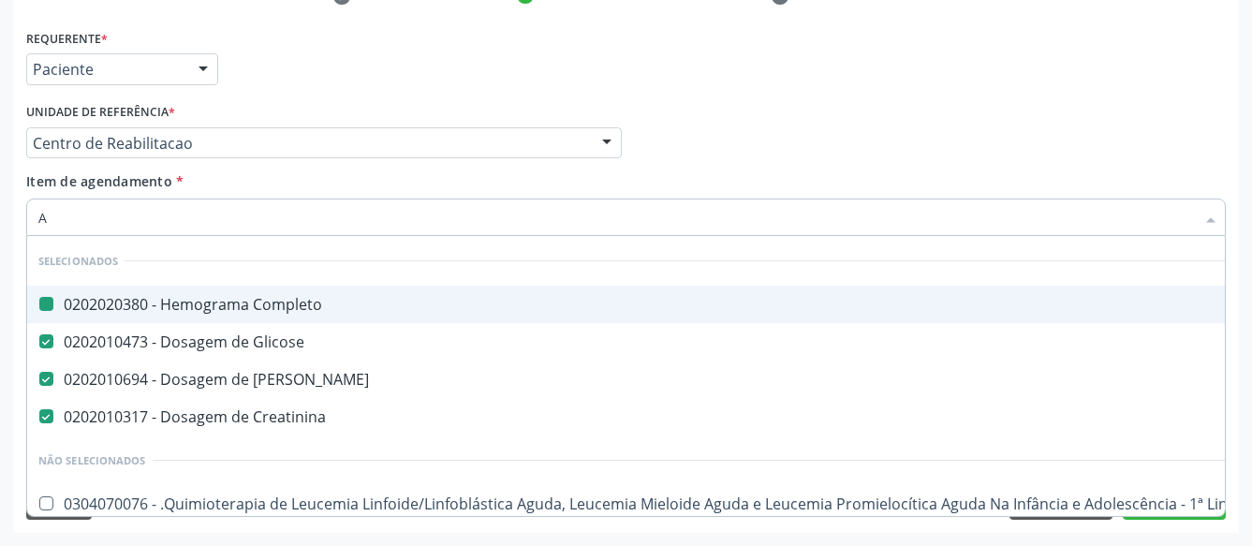
type input "AV"
checkbox Completo "false"
checkbox Ureia "false"
checkbox Creatinina "false"
checkbox Glicose "false"
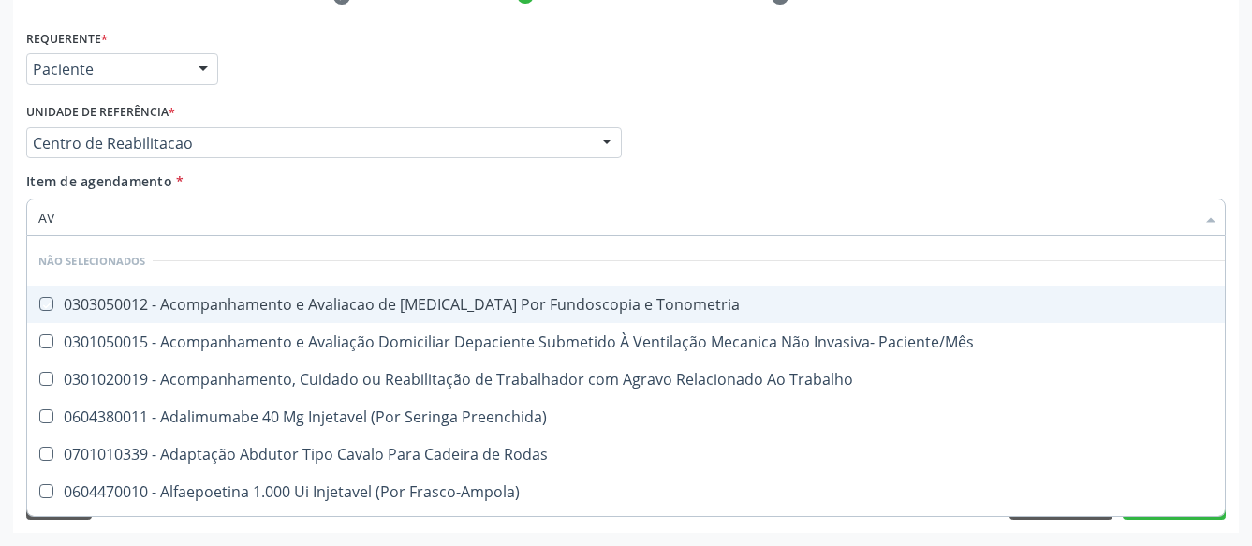
type input "A"
checkbox Tonometria "true"
checkbox Trabalho "true"
checkbox Preenchida\) "true"
checkbox Paciente\/Mês "true"
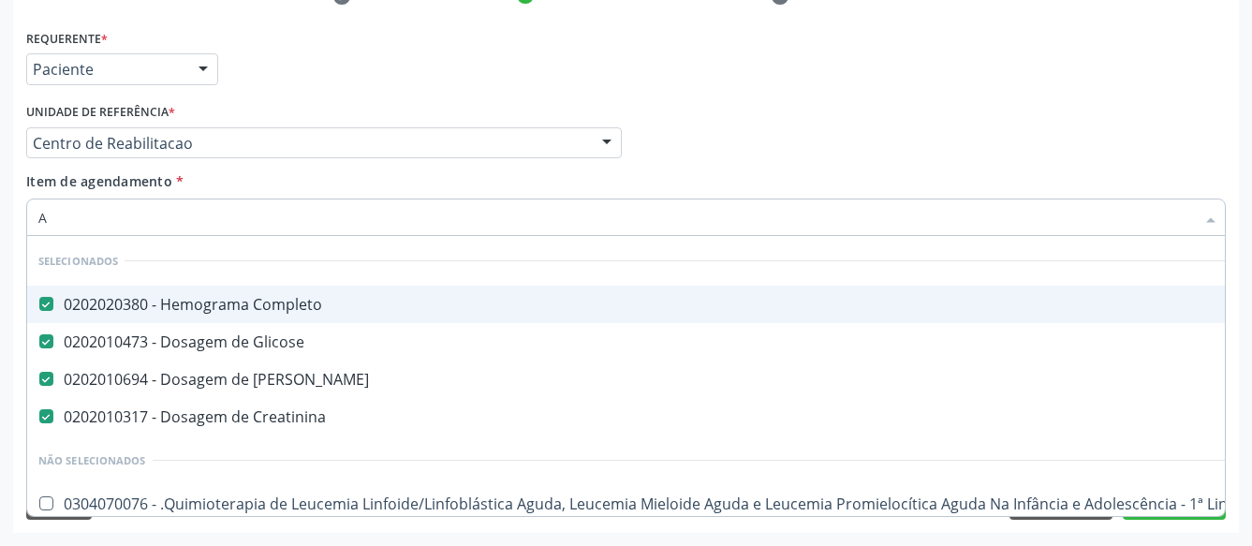
type input "AC"
checkbox Completo "false"
checkbox Ureia "false"
checkbox Creatinina "false"
checkbox Glicose "false"
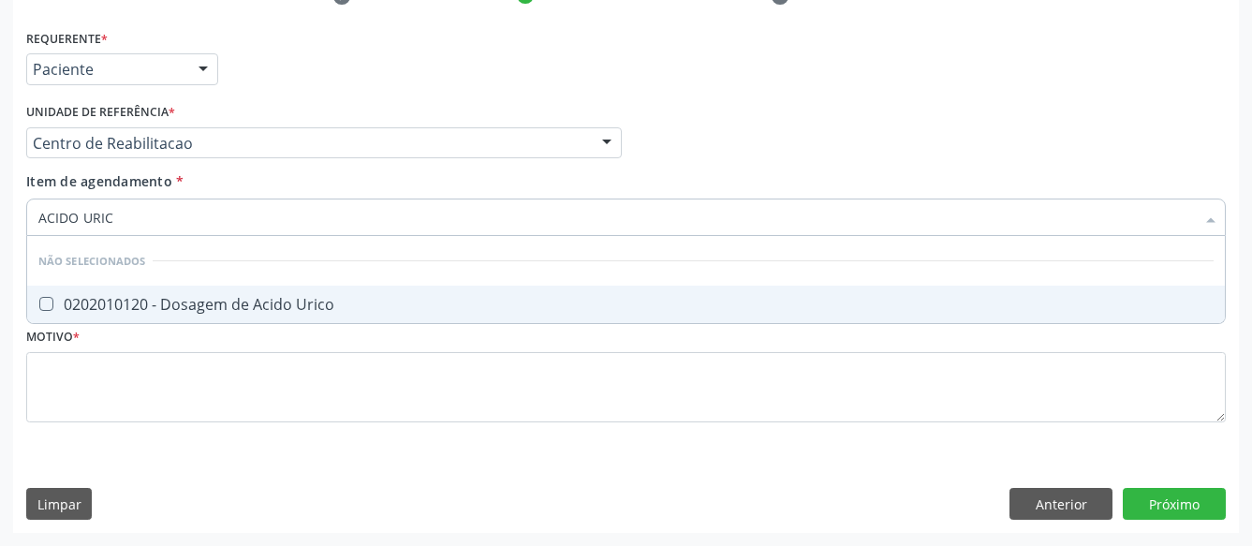
type input "ACIDO URICO"
click at [237, 305] on span "0202010120 - Dosagem de Acido Urico" at bounding box center [625, 304] width 1197 height 37
checkbox Urico "true"
type input "ACIDO"
checkbox Urico "false"
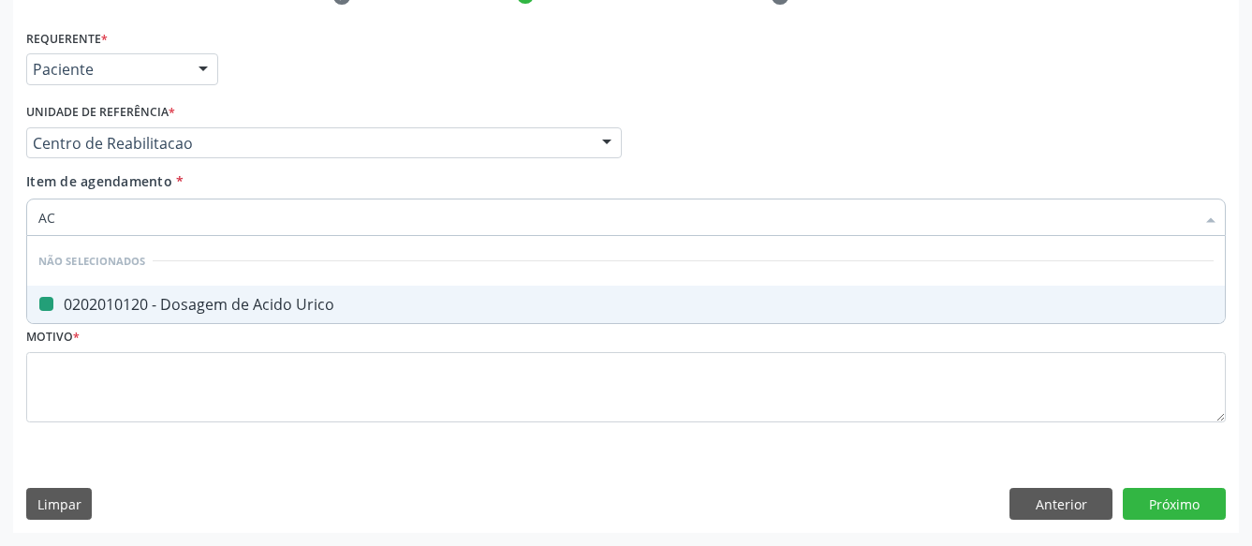
type input "A"
checkbox Urico "true"
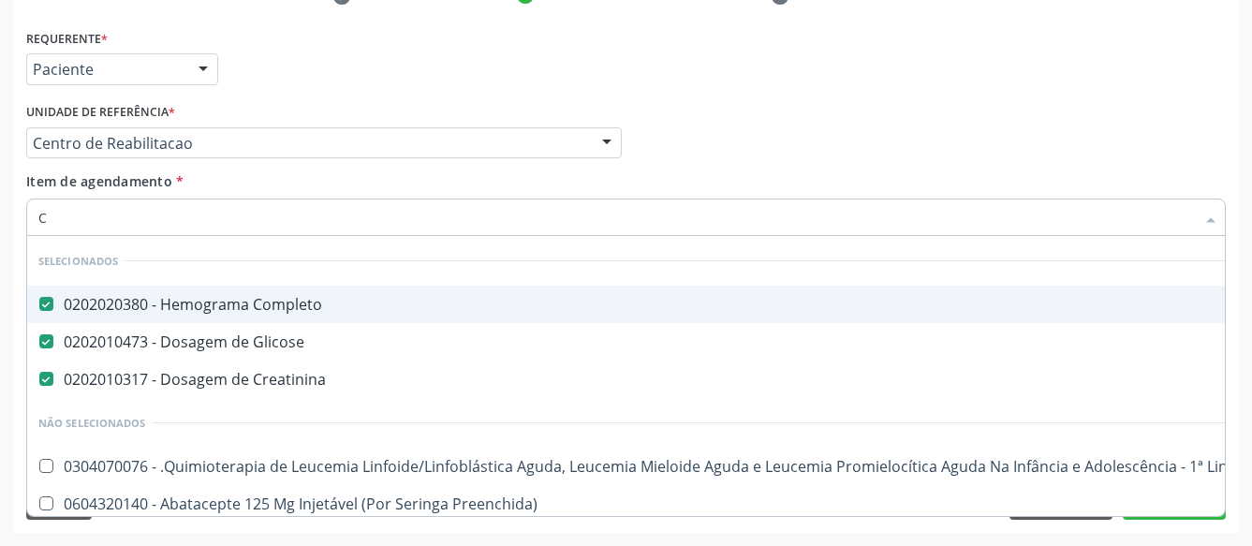
type input "CO"
checkbox Tempo "true"
checkbox Ureia "true"
type input "COL"
checkbox Completo "false"
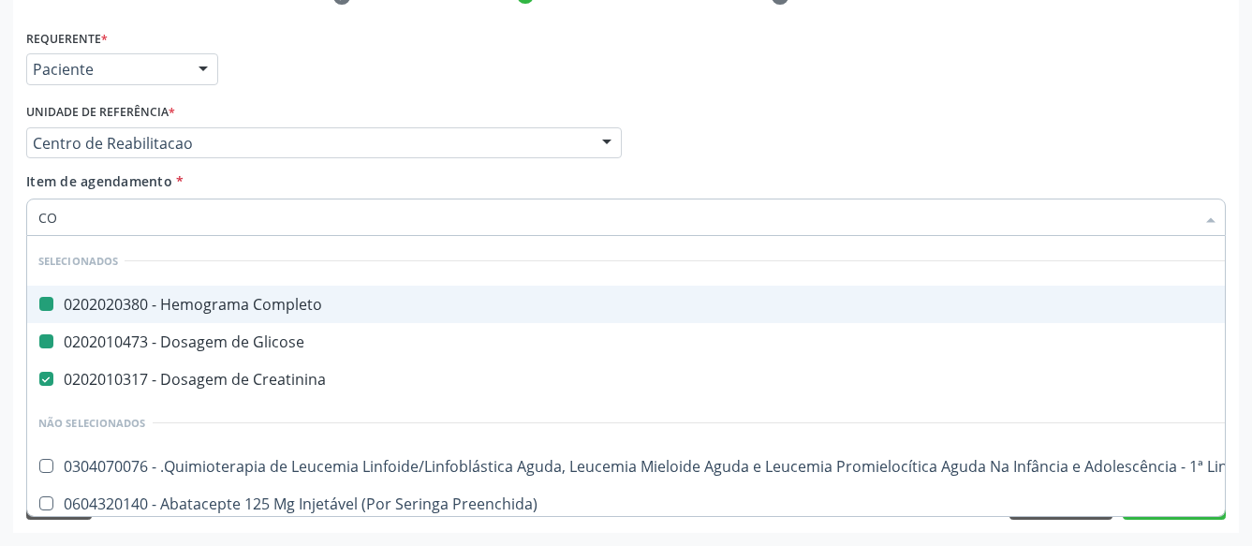
checkbox Glicose "false"
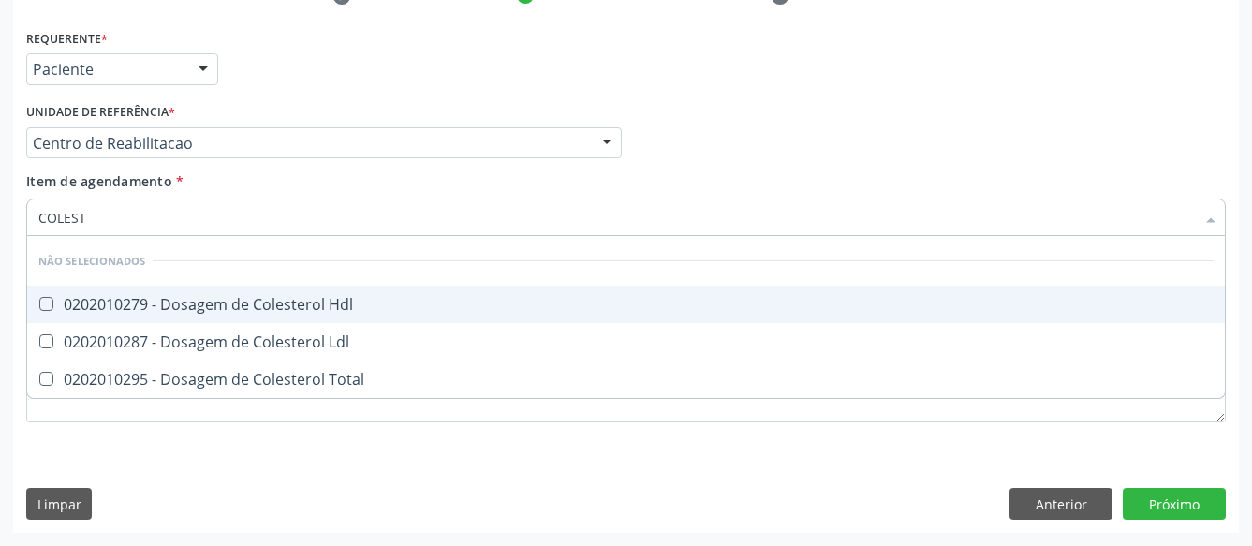
type input "COLESTE"
click at [210, 270] on li "Não selecionados" at bounding box center [625, 261] width 1197 height 50
click at [204, 297] on div "0202010279 - Dosagem de Colesterol Hdl" at bounding box center [625, 304] width 1175 height 15
checkbox Hdl "true"
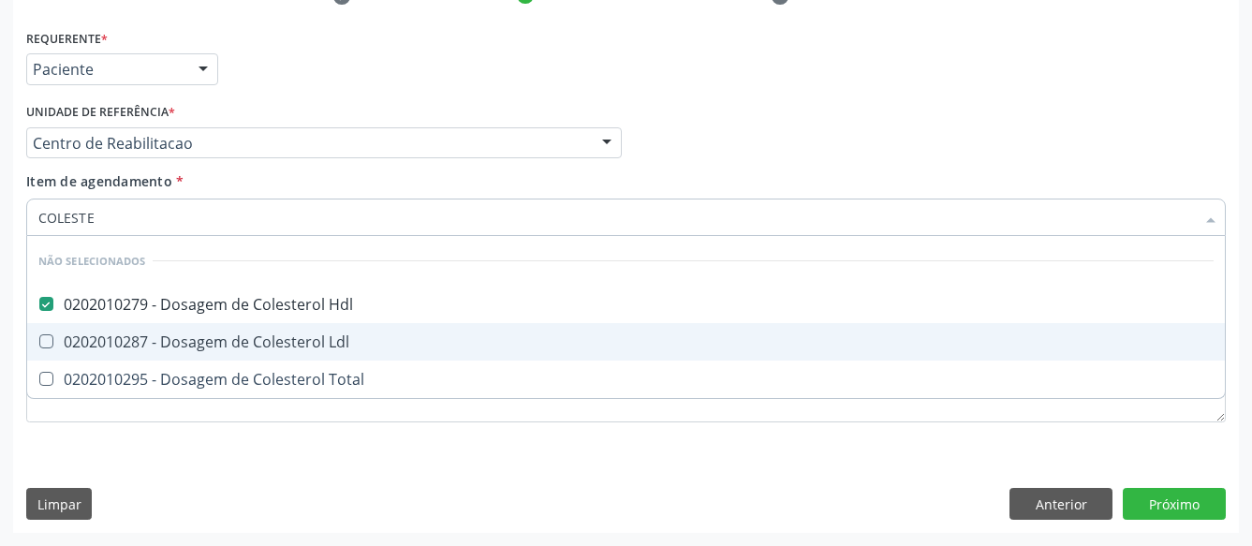
drag, startPoint x: 191, startPoint y: 324, endPoint x: 190, endPoint y: 345, distance: 21.6
click at [193, 334] on div "0202010287 - Dosagem de Colesterol Ldl" at bounding box center [625, 341] width 1175 height 15
checkbox Ldl "true"
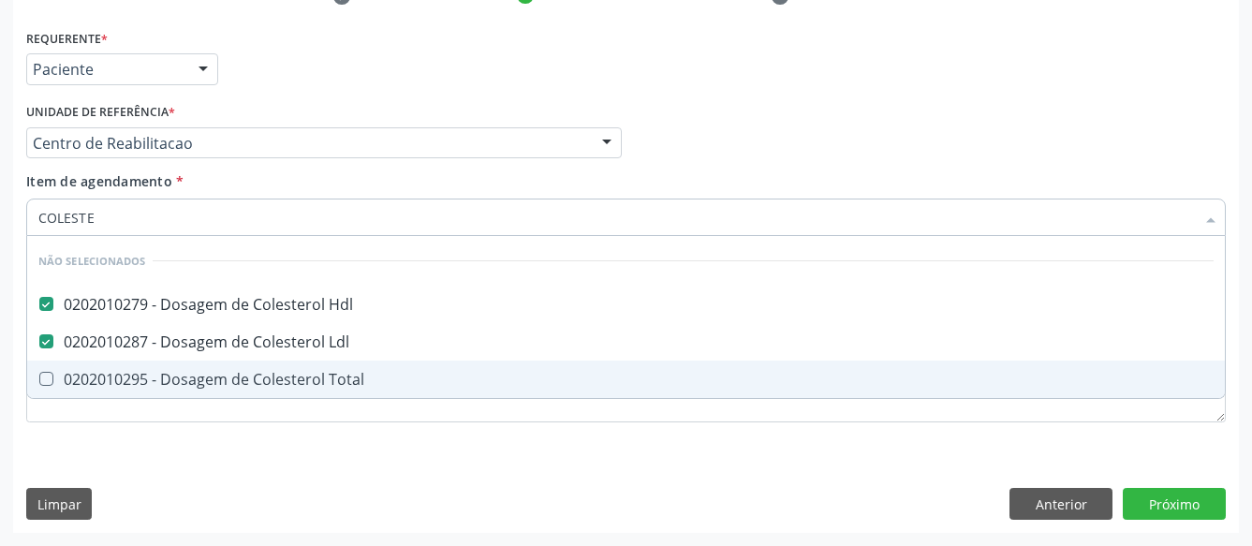
click at [183, 372] on div "0202010295 - Dosagem de Colesterol Total" at bounding box center [625, 379] width 1175 height 15
checkbox Total "true"
type input "COLE"
checkbox Hdl "false"
checkbox Ldl "false"
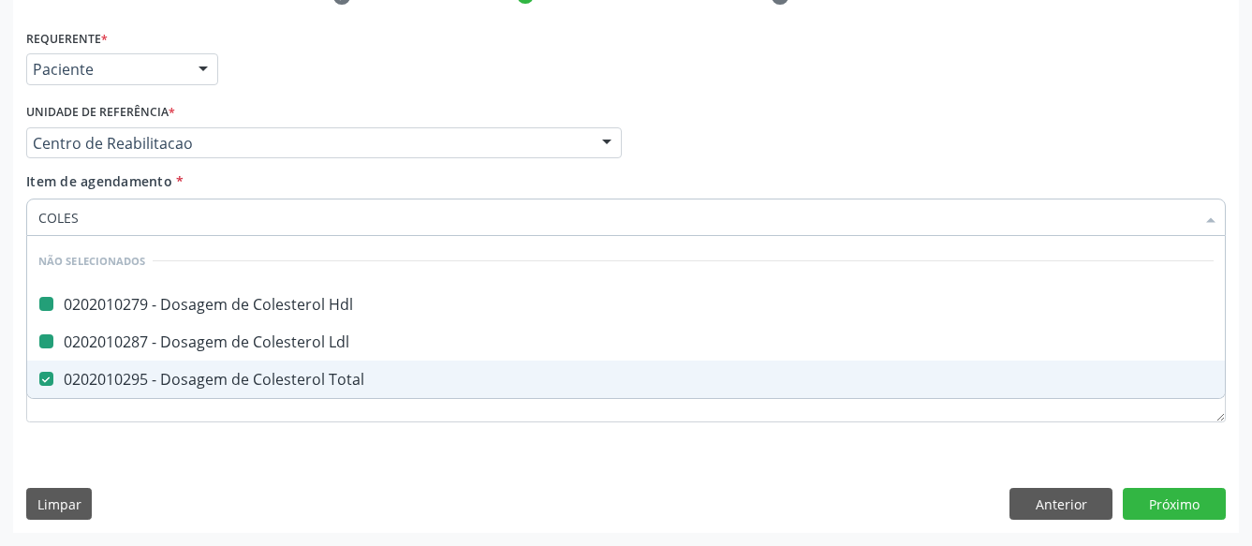
checkbox Total "false"
type input "C"
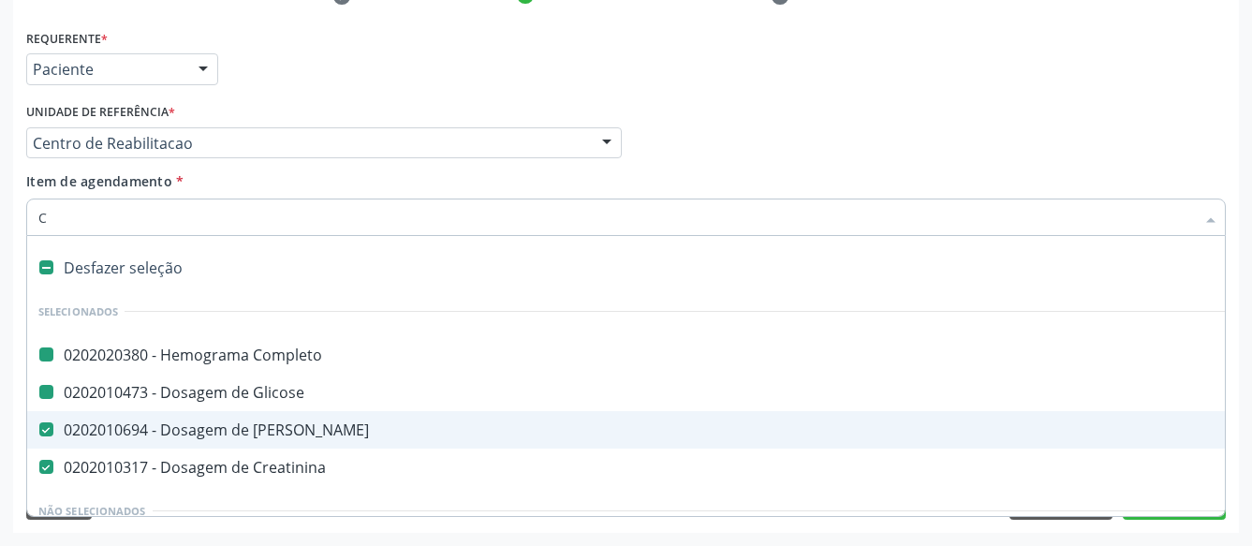
checkbox Completo "true"
checkbox Glicose "true"
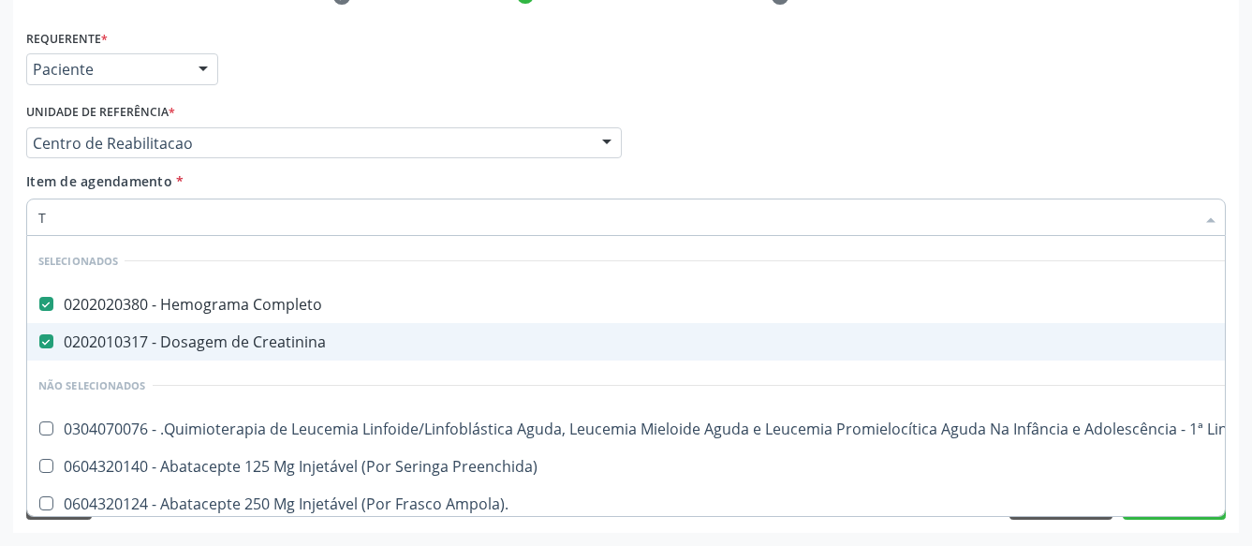
type input "TR"
checkbox Completo "false"
checkbox Creatinina "false"
checkbox Manutenção "false"
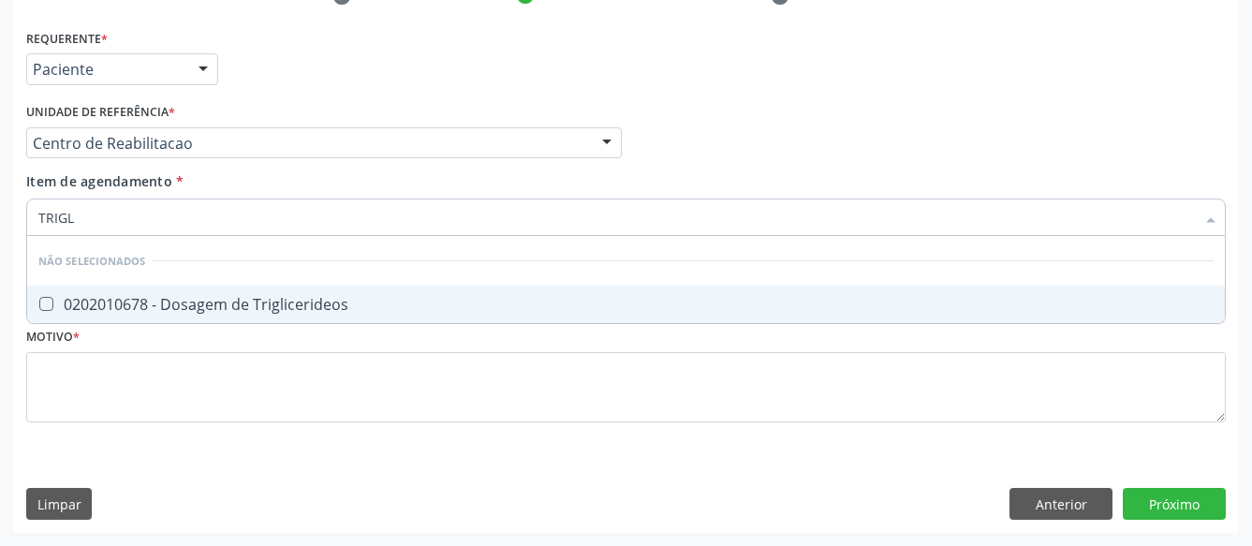
type input "TRIGLI"
click at [200, 297] on div "0202010678 - Dosagem de Triglicerideos" at bounding box center [625, 304] width 1175 height 15
checkbox Triglicerideos "true"
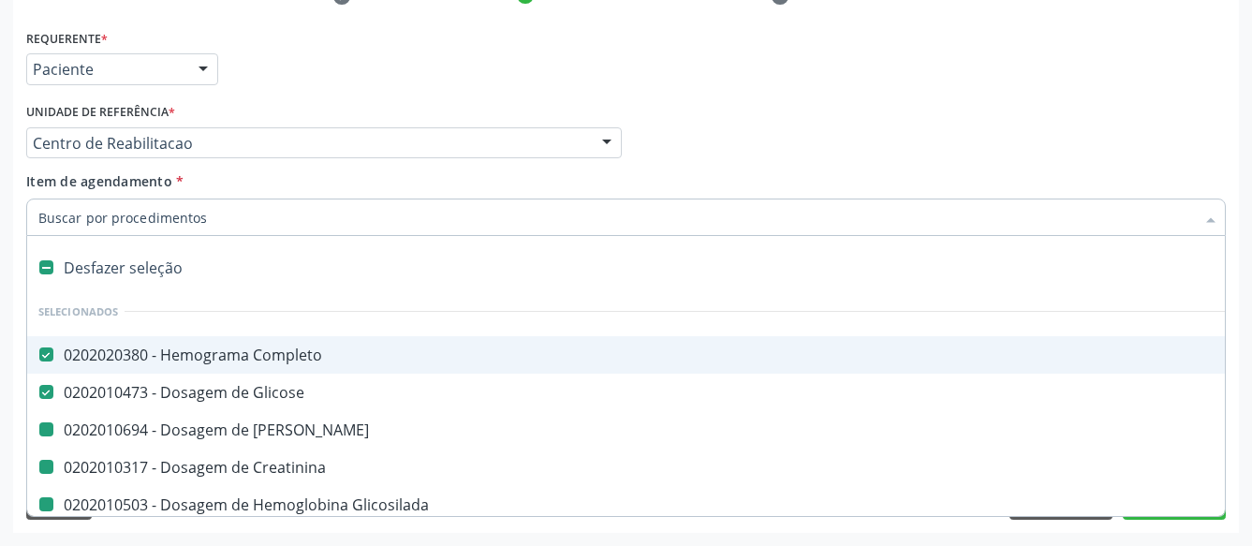
type input "B"
checkbox Ureia "false"
checkbox Creatinina "false"
checkbox Glicosilada "false"
checkbox Urico "false"
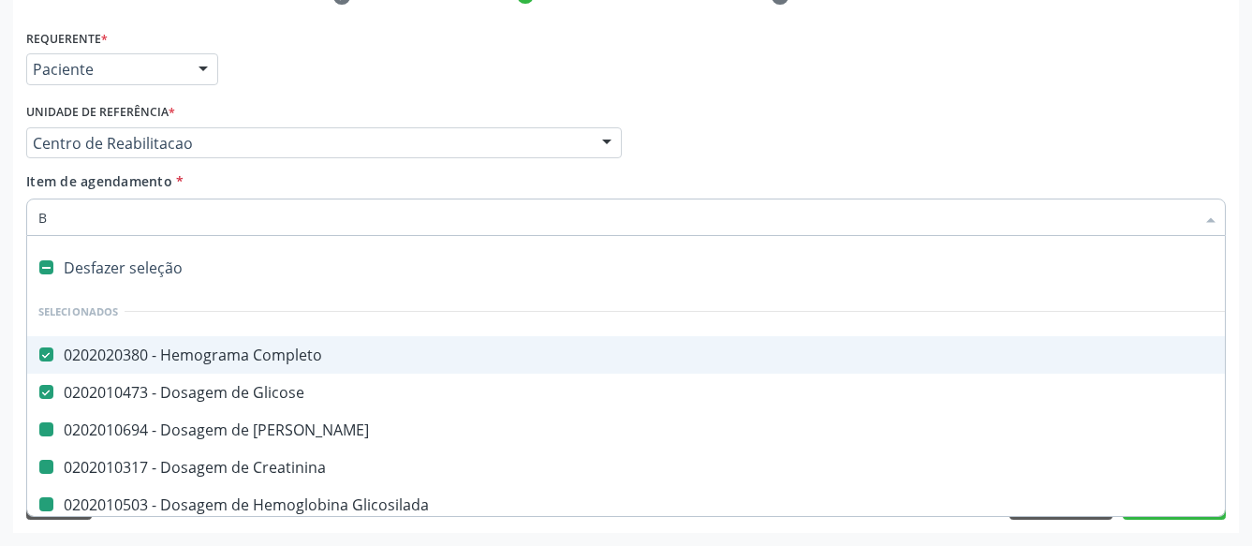
checkbox Hdl "false"
checkbox Ldl "false"
checkbox Total "false"
checkbox Triglicerideos "false"
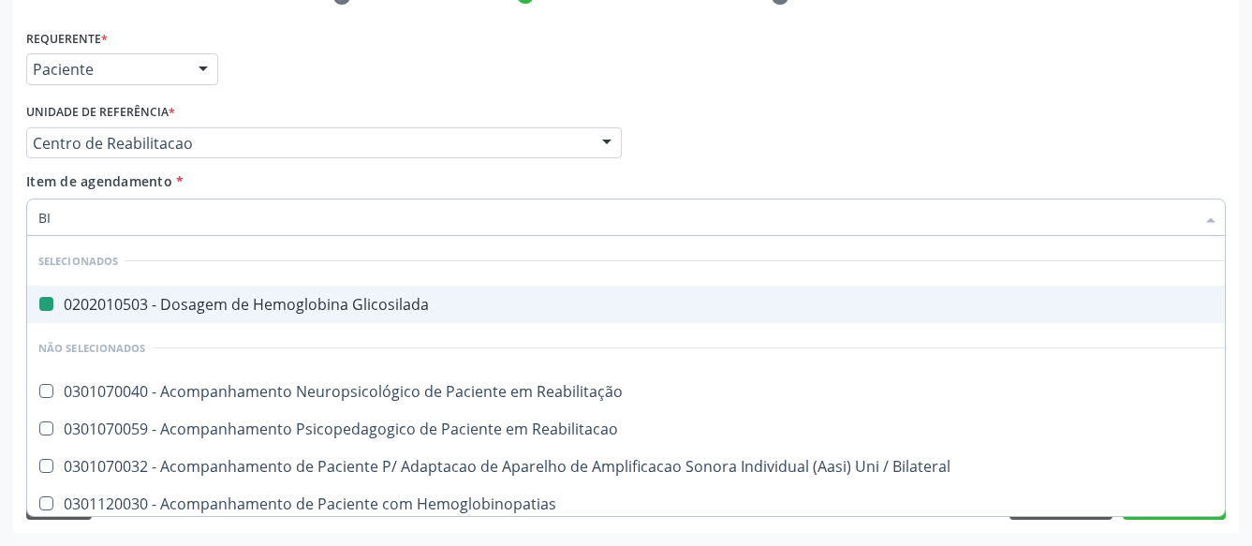
type input "BIL"
checkbox Glicosilada "false"
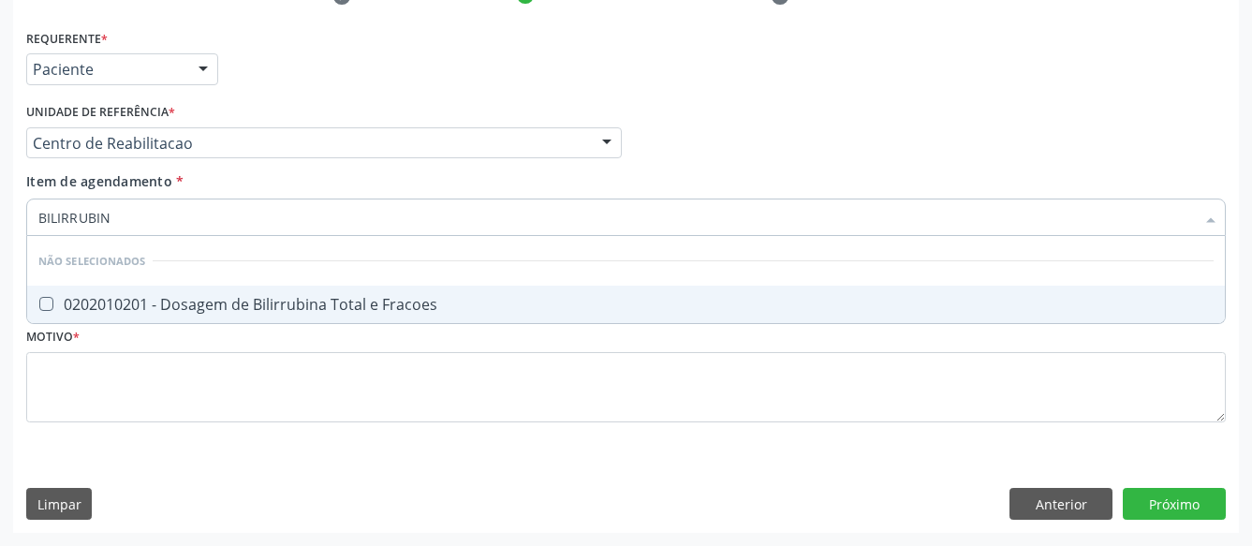
type input "BILIRRUBINA"
click at [252, 297] on div "0202010201 - Dosagem de Bilirrubina Total e Fracoes" at bounding box center [625, 304] width 1175 height 15
checkbox Fracoes "true"
type input "BILI"
checkbox Fracoes "false"
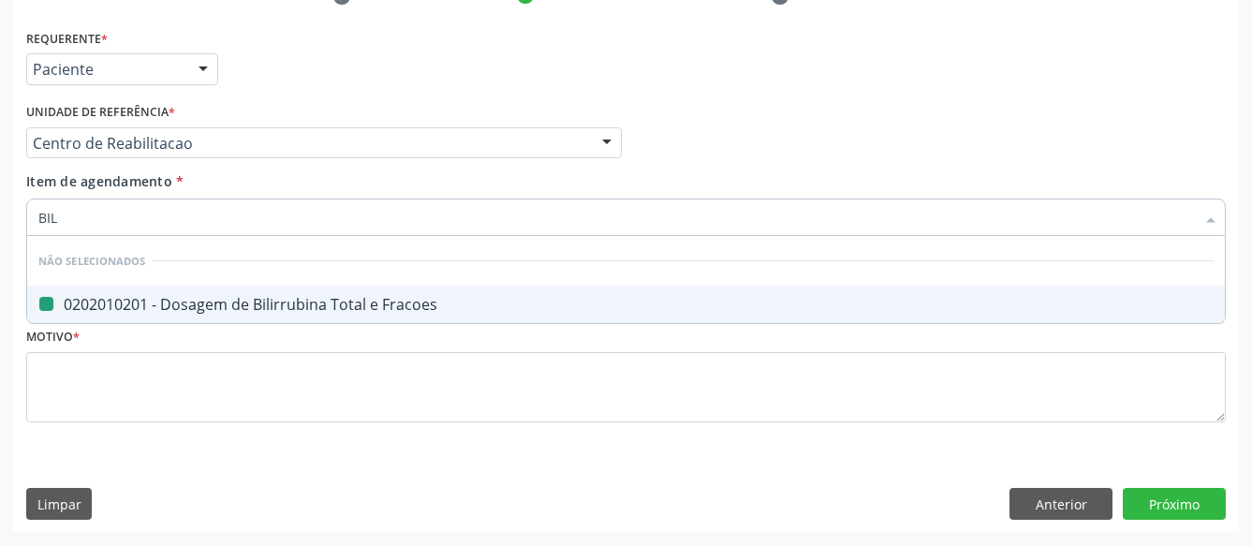
type input "BI"
checkbox Fracoes "true"
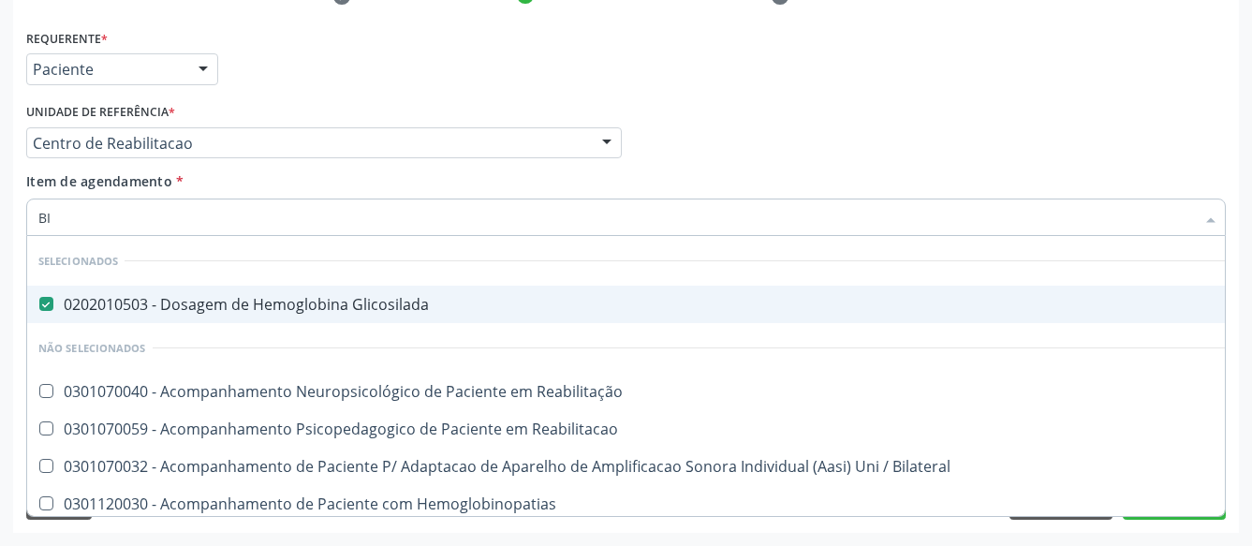
type input "B"
checkbox Reabilitação "true"
checkbox Reabilitacao "true"
checkbox Bilateral "true"
checkbox Hemoglobinopatias "true"
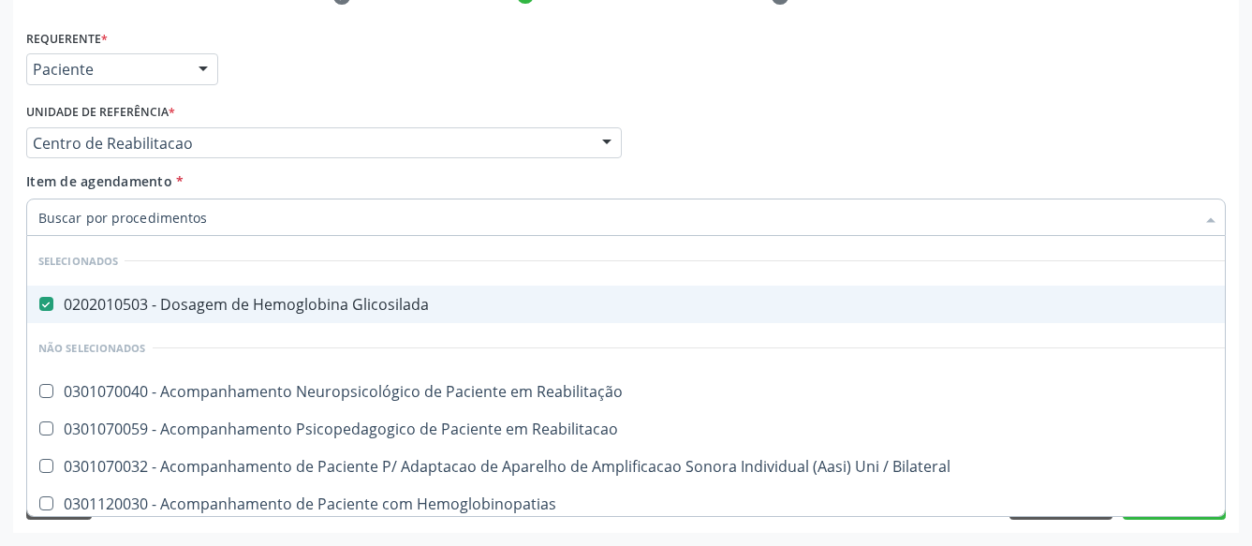
checkbox Alternativa "true"
checkbox Biotinidase "true"
checkbox Trabalho "true"
checkbox A\) "true"
checkbox Fracoes "false"
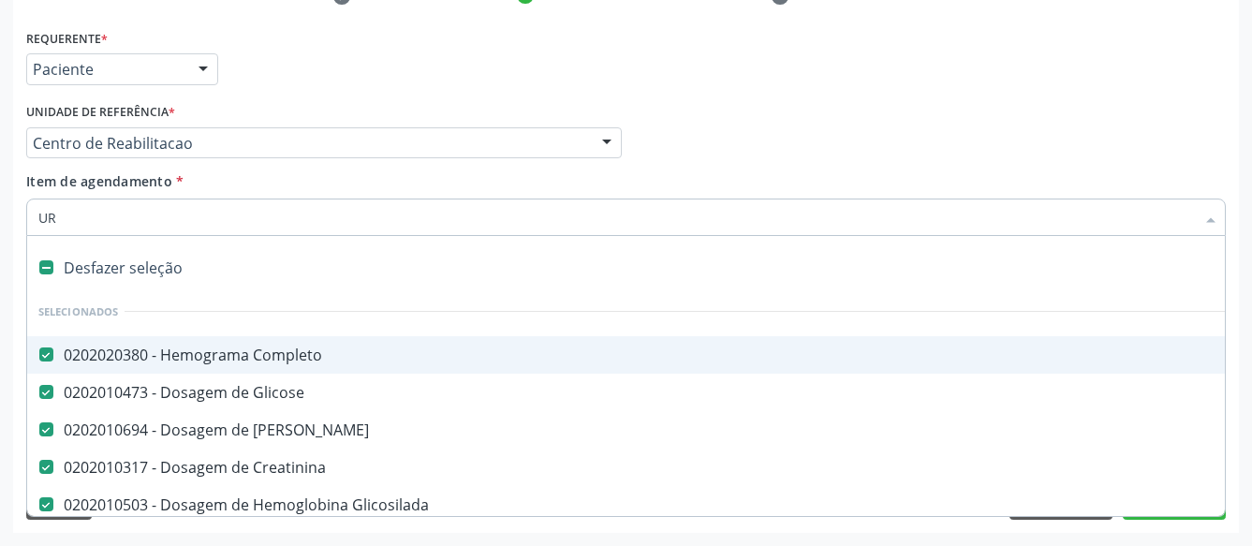
type input "URI"
checkbox Creatinina "false"
checkbox Glicosilada "false"
checkbox Urico "false"
checkbox Hdl "false"
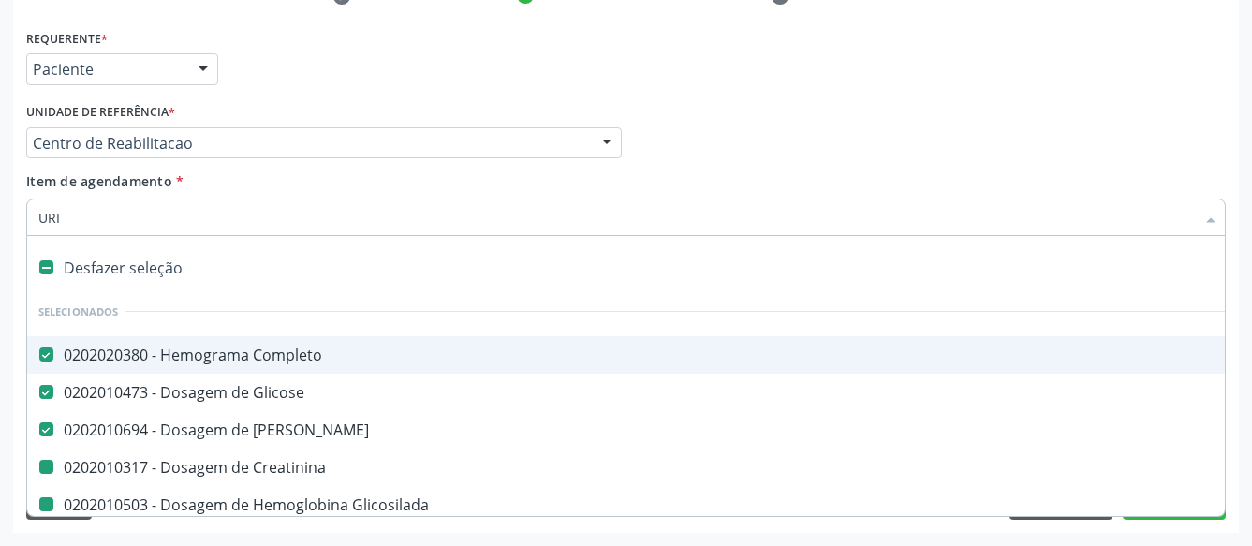
checkbox Ldl "false"
checkbox Total "false"
checkbox Triglicerideos "false"
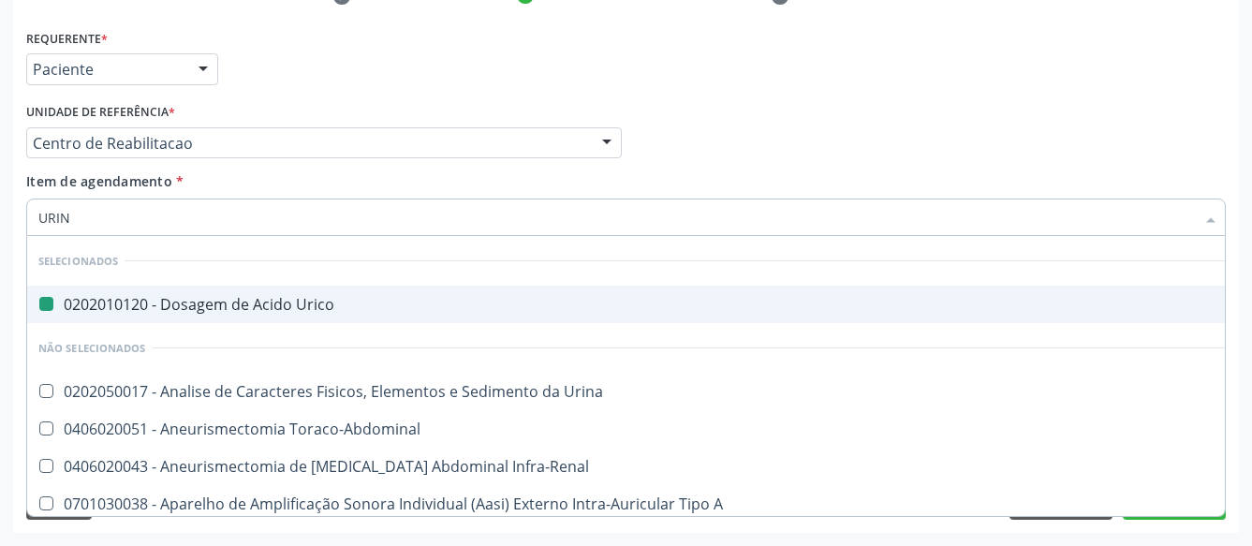
type input "URINA"
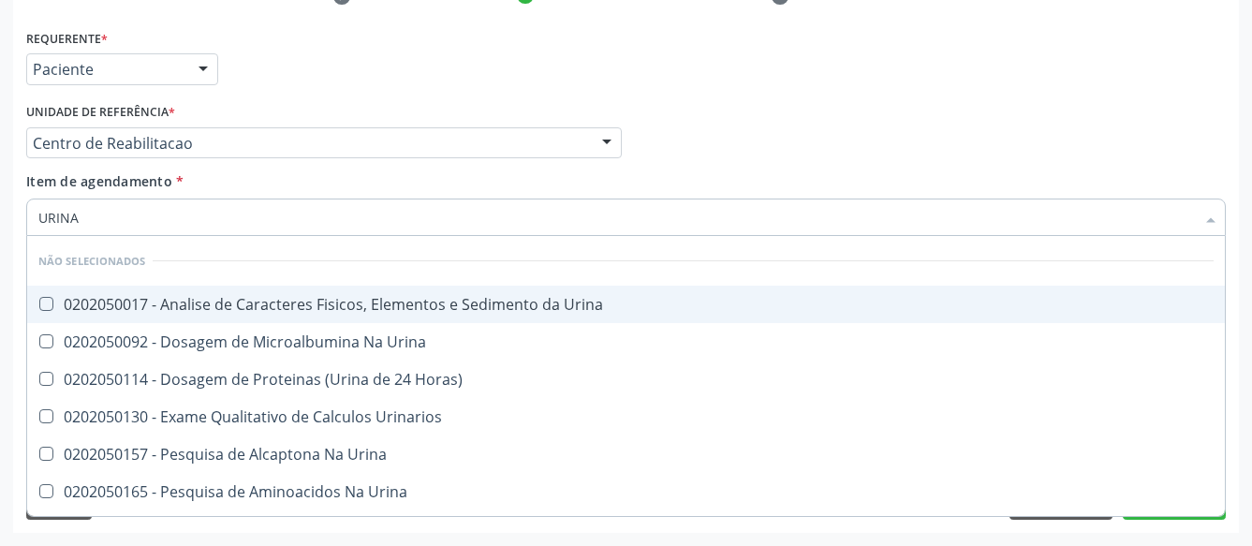
click at [245, 297] on div "0202050017 - Analise de Caracteres Fisicos, Elementos e Sedimento da Urina" at bounding box center [625, 304] width 1175 height 15
checkbox Urina "true"
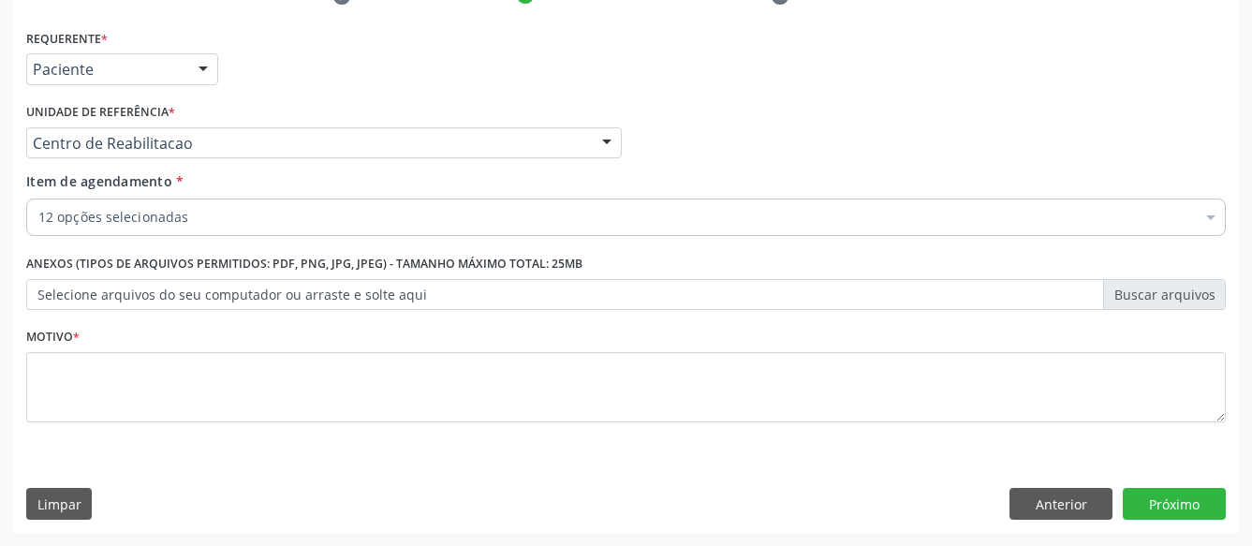
scroll to position [398, 0]
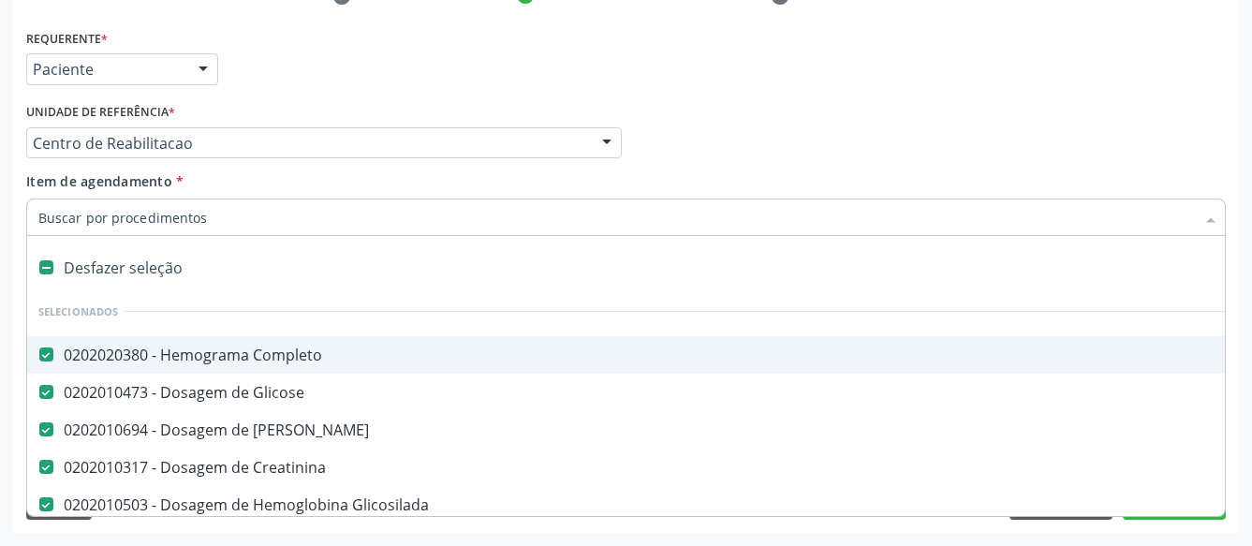
type input "T"
checkbox Triglicerideos "false"
checkbox Fracoes "false"
checkbox Urina "false"
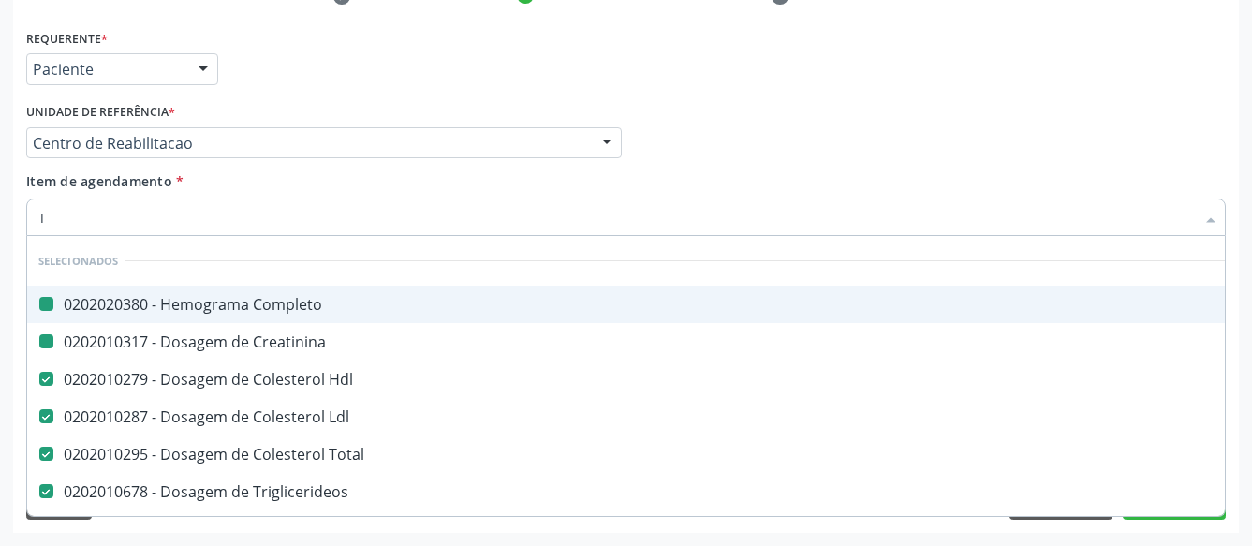
type input "TG"
checkbox Completo "false"
type input "TGO"
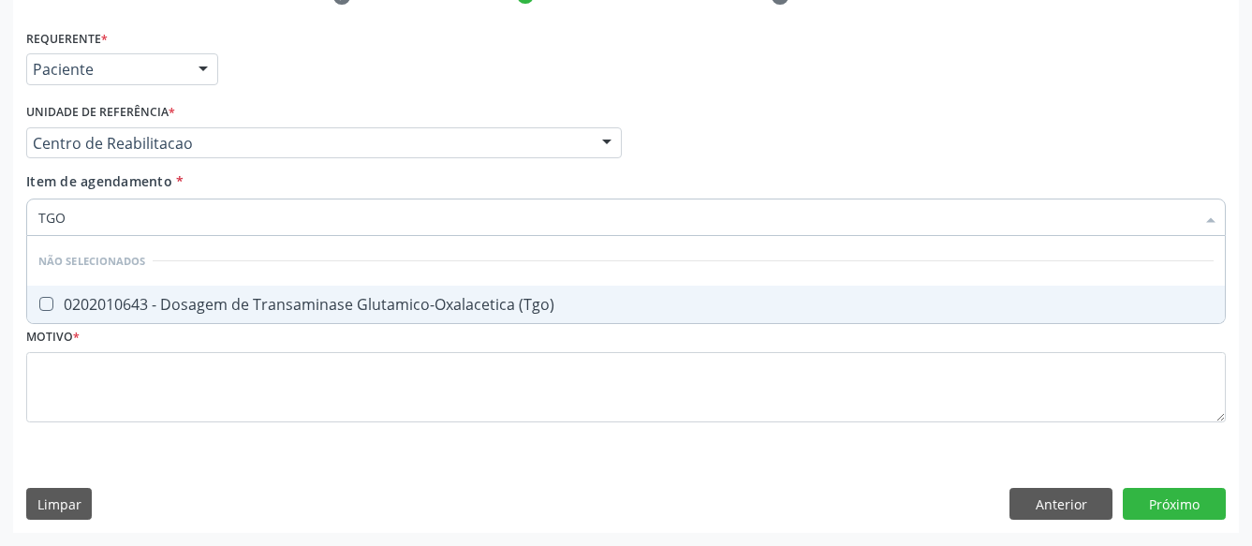
click at [522, 298] on div "0202010643 - Dosagem de Transaminase Glutamico-Oxalacetica (Tgo)" at bounding box center [625, 304] width 1175 height 15
checkbox \(Tgo\) "true"
type input "TGP"
click at [578, 297] on div "0202010651 - Dosagem de Transaminase Glutamico-Piruvica (Tgp)" at bounding box center [625, 304] width 1175 height 15
checkbox \(Tgp\) "true"
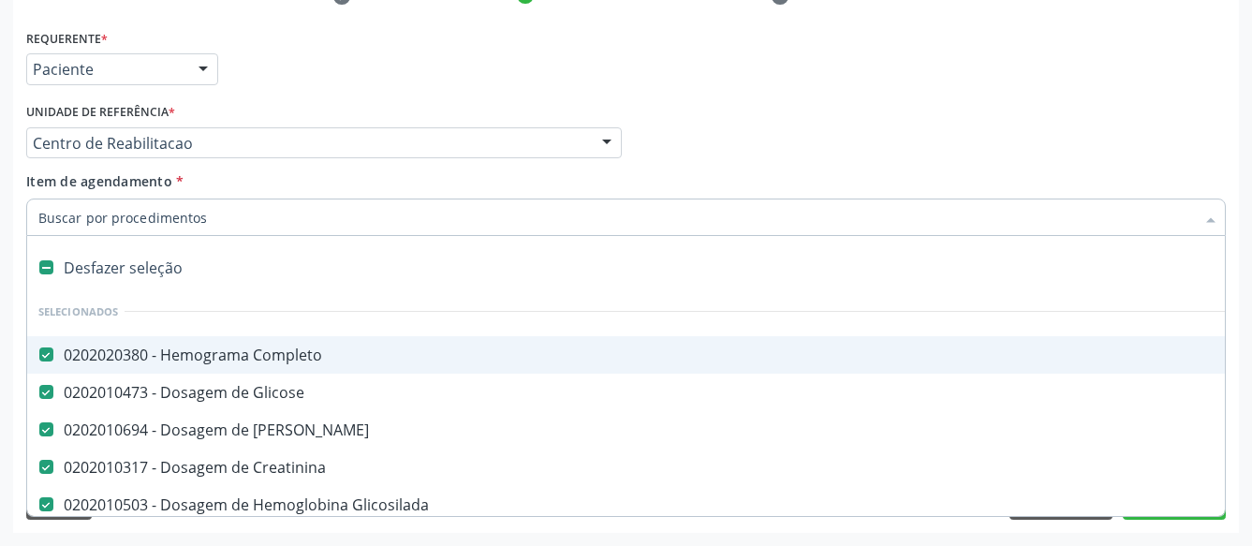
type input "U"
checkbox Ldl "false"
checkbox Total "false"
checkbox Triglicerideos "false"
checkbox Fracoes "false"
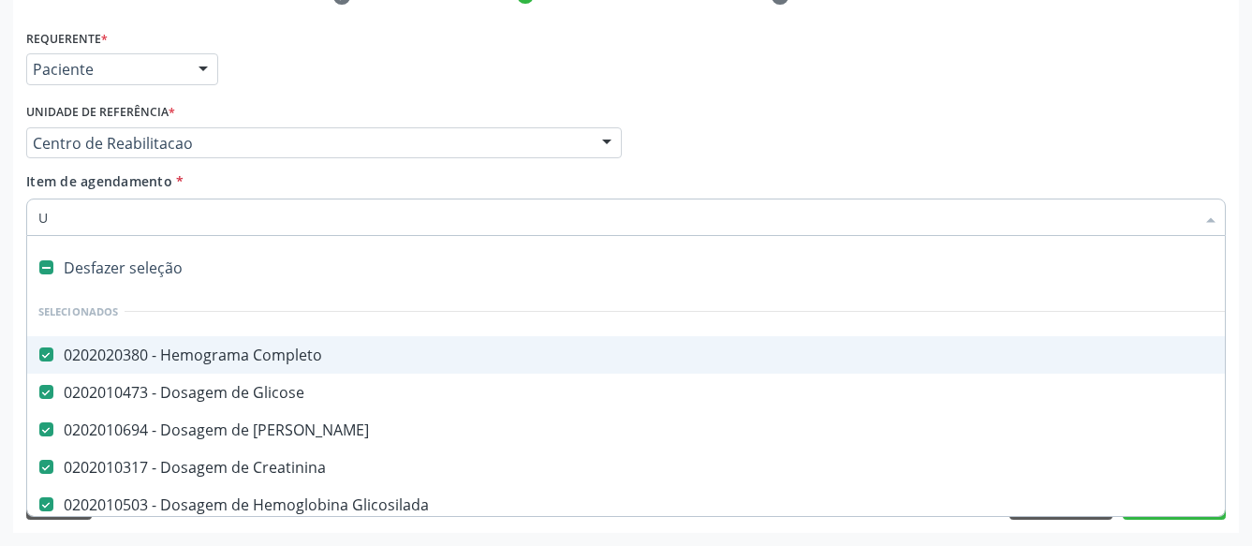
checkbox Urina "false"
checkbox \(Tgo\) "false"
checkbox \(Tgp\) "false"
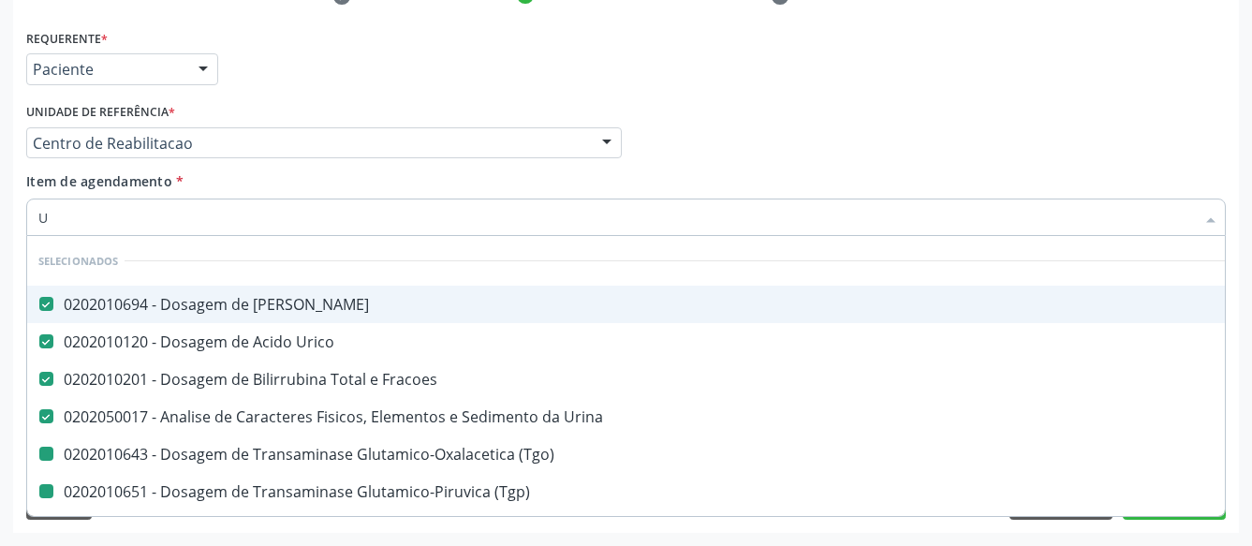
type input "UR"
checkbox \(Tgo\) "false"
checkbox \(Tgp\) "false"
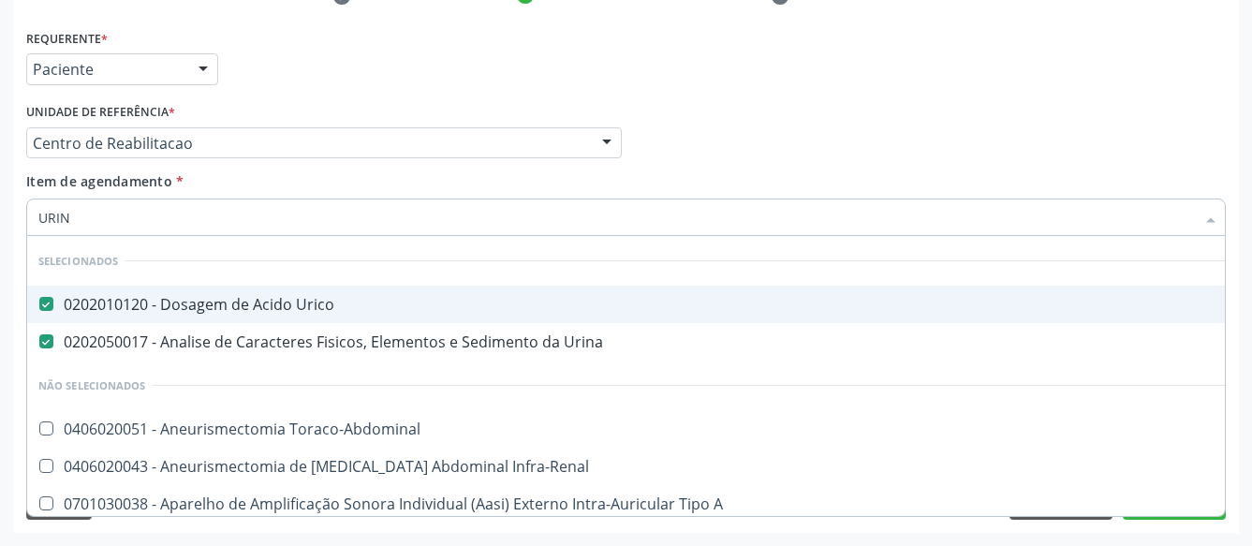
type input "URINA"
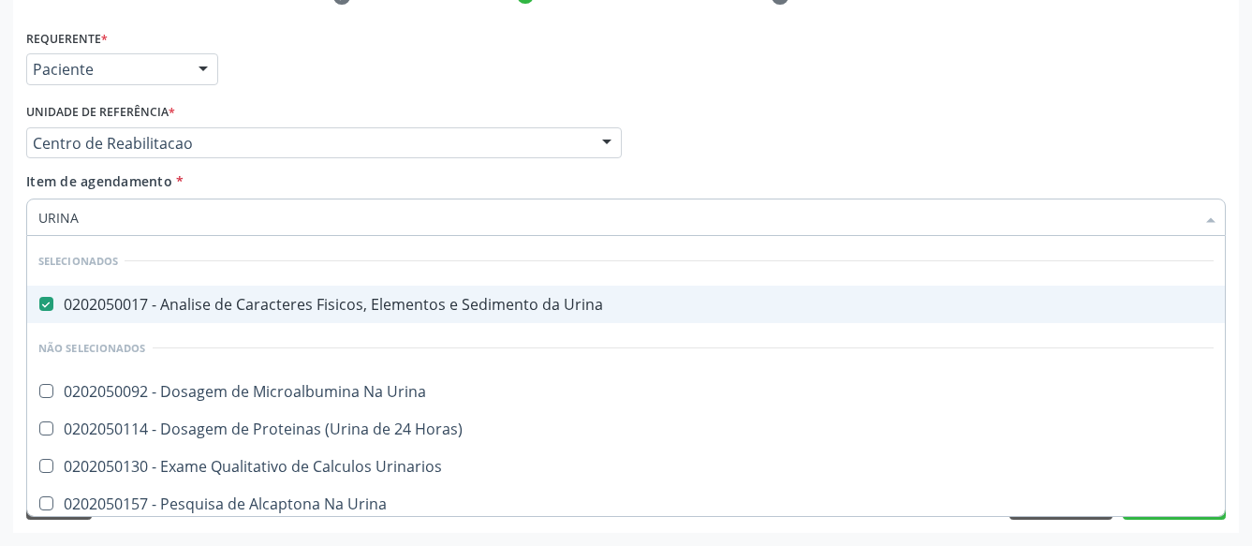
drag, startPoint x: 860, startPoint y: 125, endPoint x: 539, endPoint y: 264, distance: 349.7
click at [861, 124] on div "Médico Solicitante Por favor, selecione a Unidade de Atendimento primeiro Nenhu…" at bounding box center [626, 134] width 1209 height 73
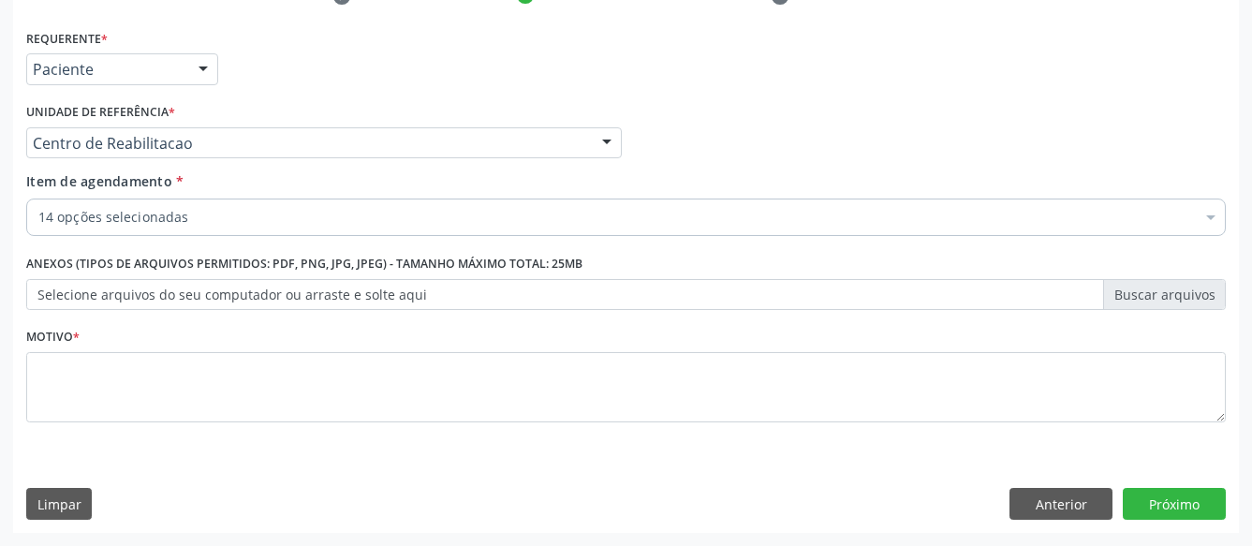
scroll to position [0, 0]
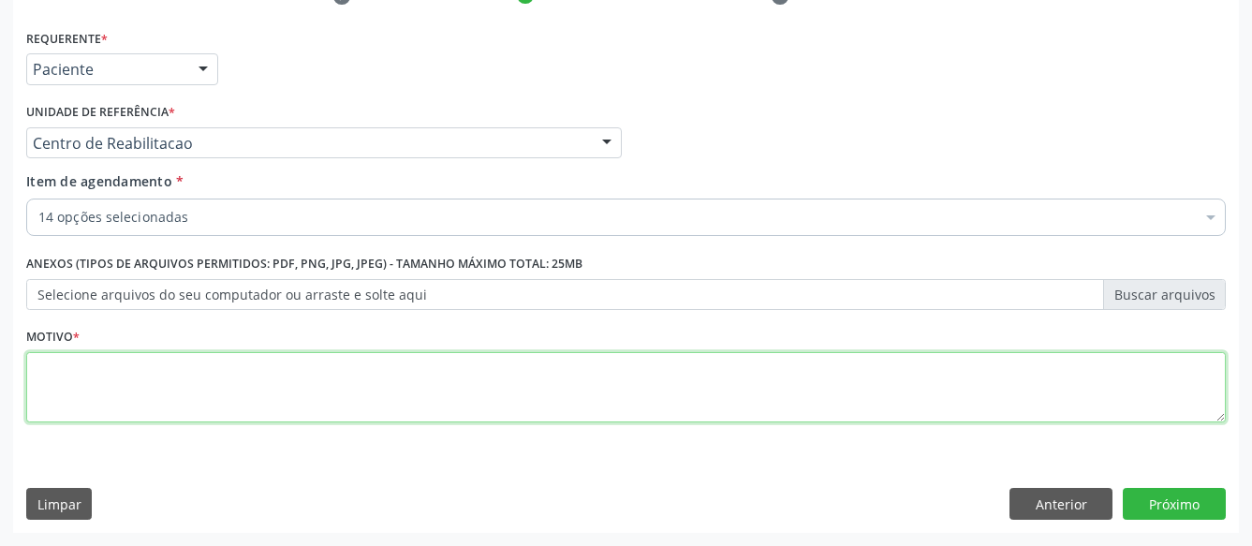
click at [161, 375] on textarea at bounding box center [625, 387] width 1199 height 71
type textarea "...."
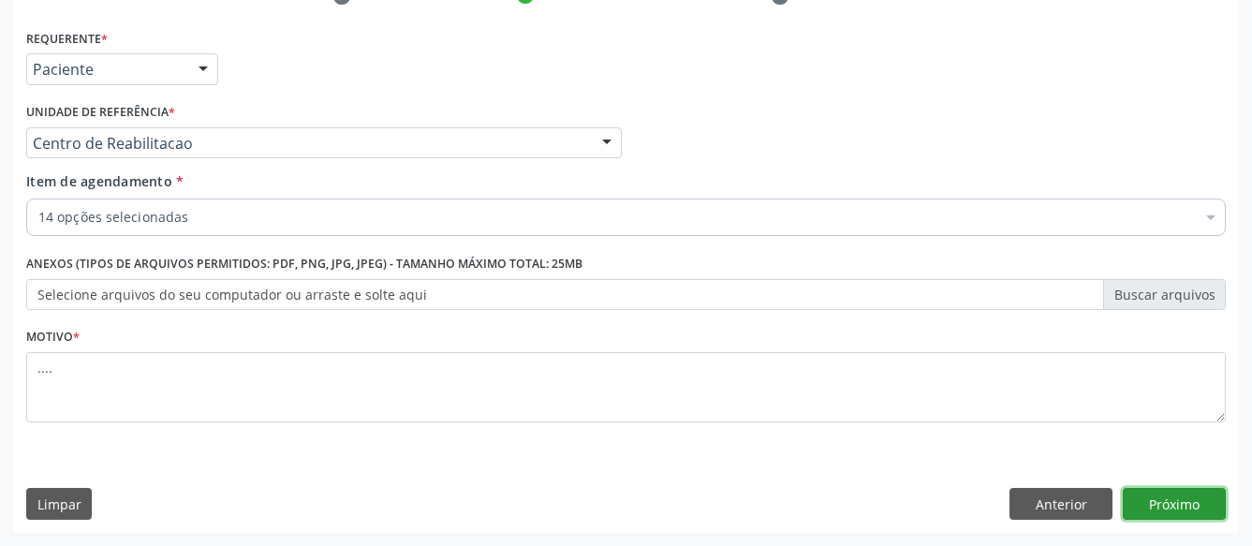
click at [1165, 512] on button "Próximo" at bounding box center [1173, 504] width 103 height 32
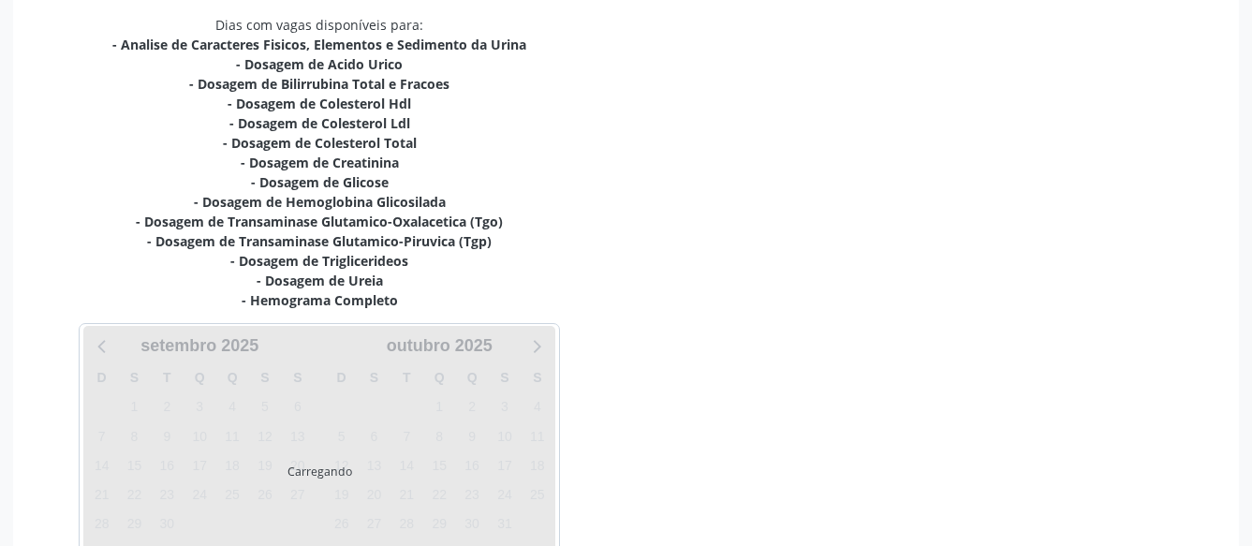
scroll to position [403, 0]
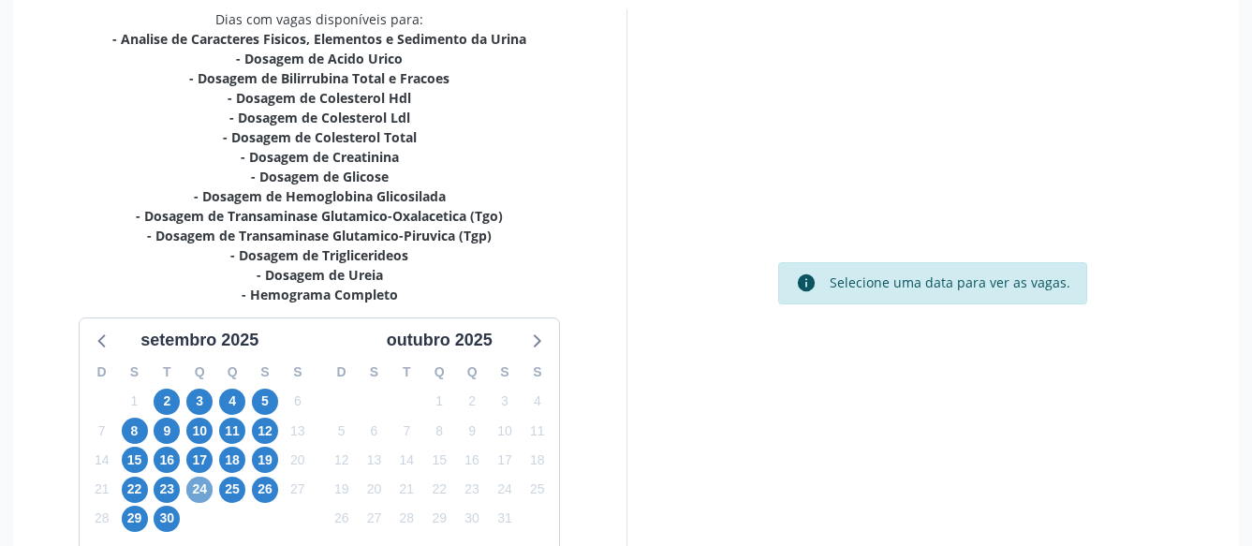
click at [203, 483] on span "24" at bounding box center [199, 489] width 26 height 26
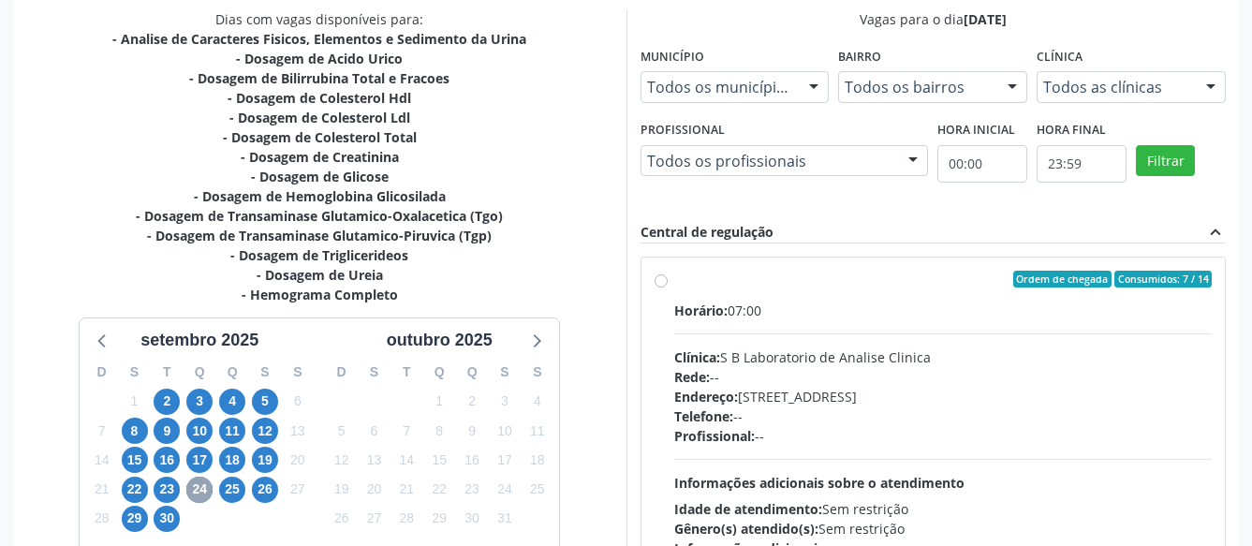
scroll to position [107, 0]
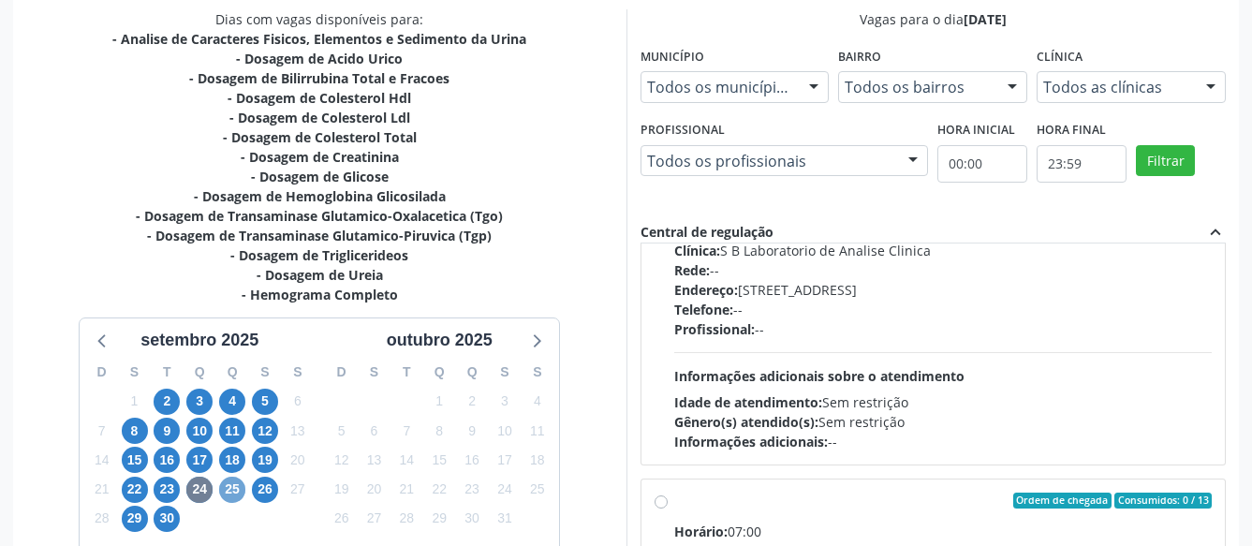
click at [229, 484] on span "25" at bounding box center [232, 489] width 26 height 26
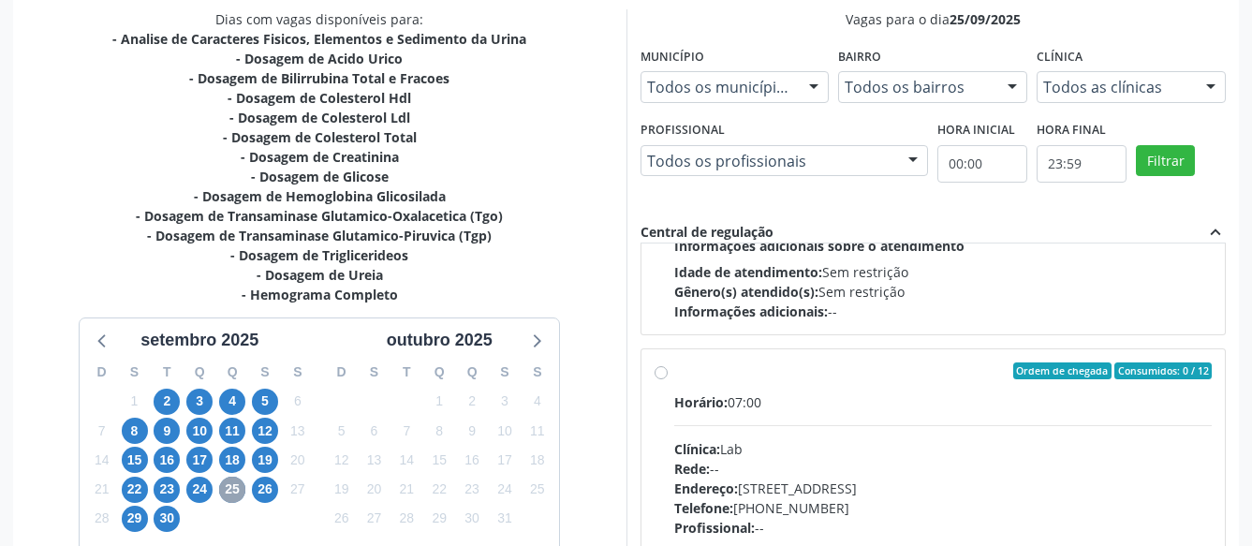
scroll to position [623, 0]
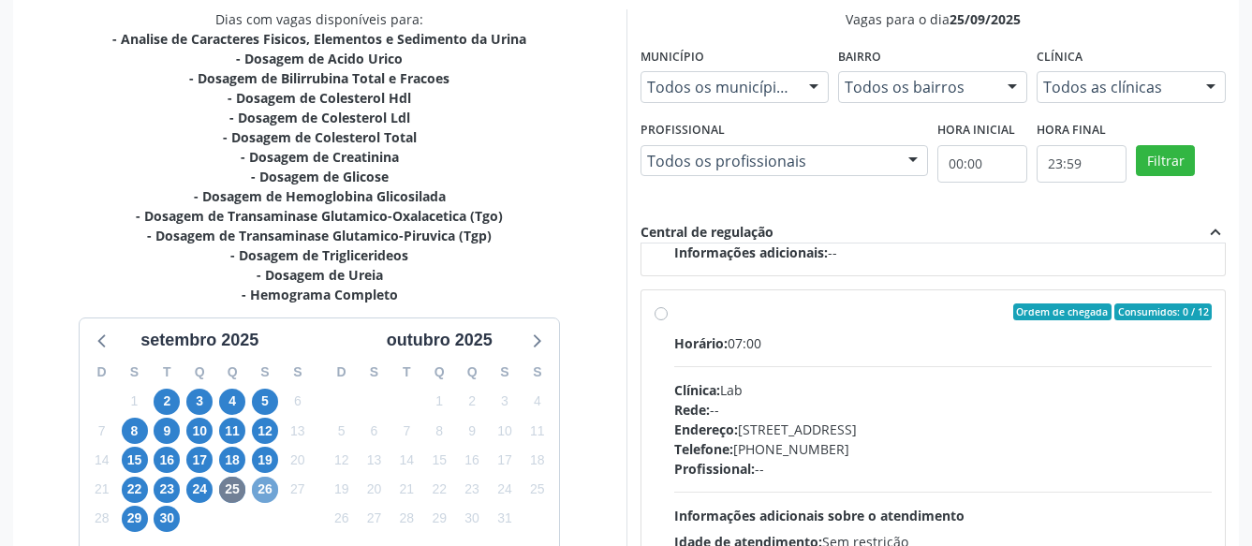
drag, startPoint x: 267, startPoint y: 490, endPoint x: 277, endPoint y: 493, distance: 11.0
click at [266, 493] on span "26" at bounding box center [265, 489] width 26 height 26
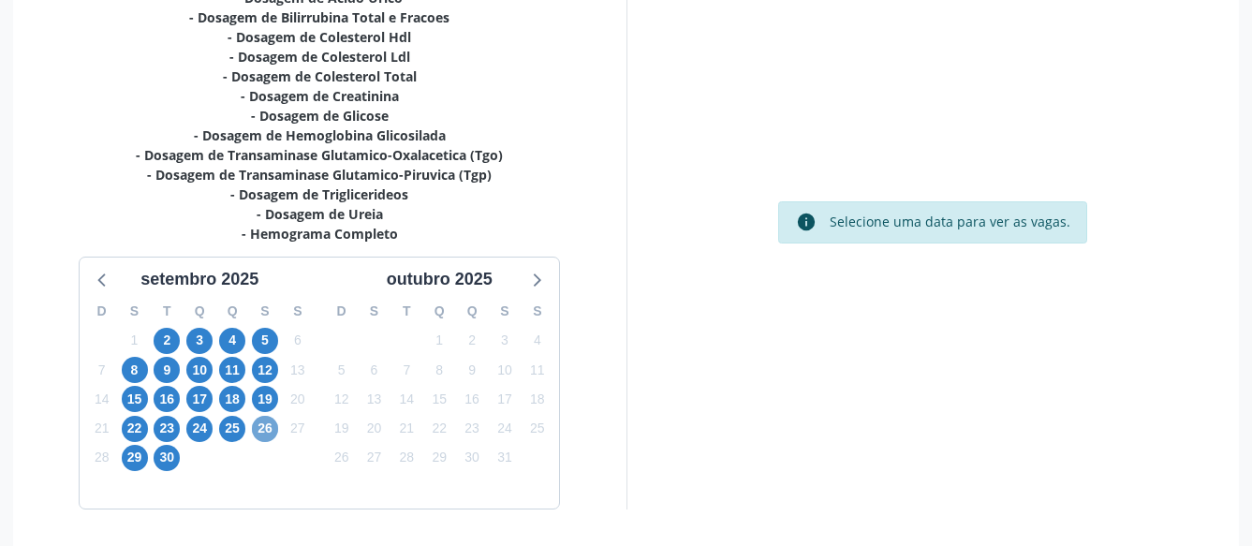
scroll to position [499, 0]
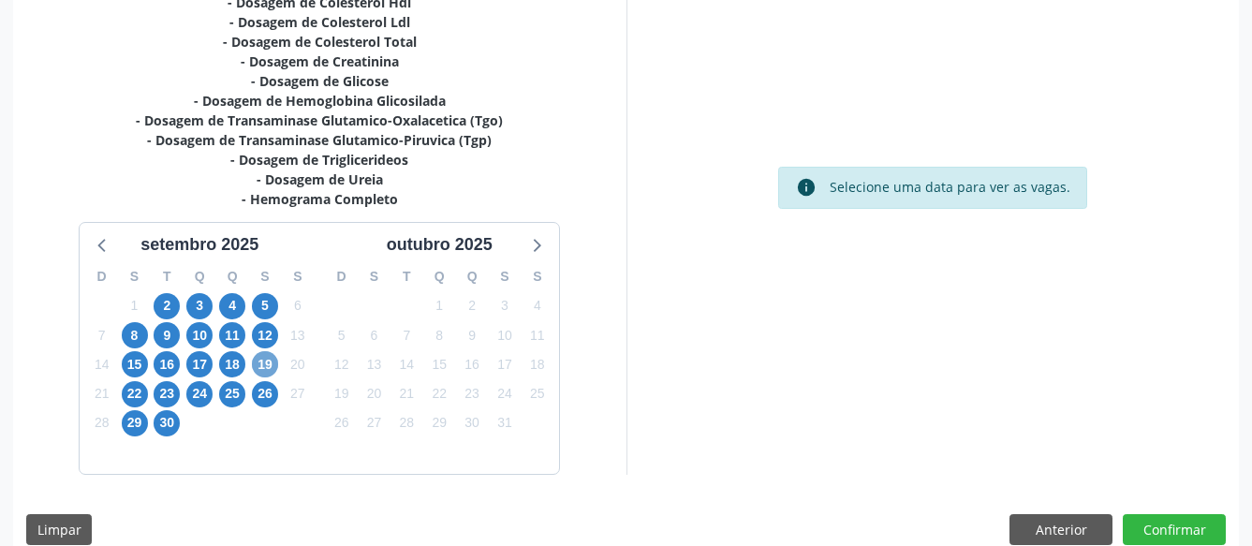
click at [263, 365] on span "19" at bounding box center [265, 364] width 26 height 26
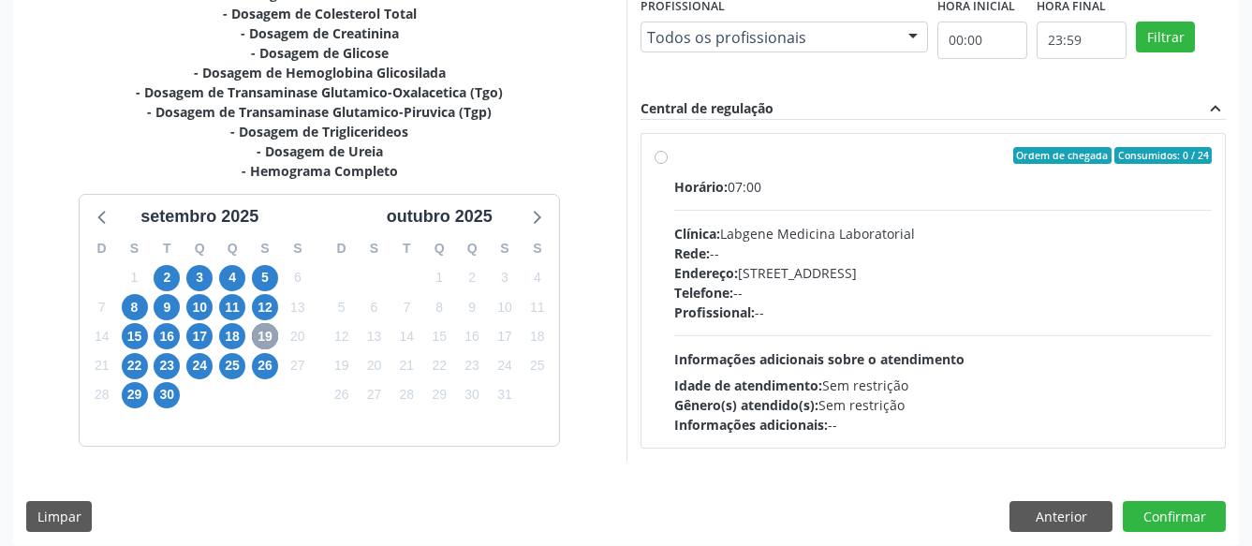
scroll to position [539, 0]
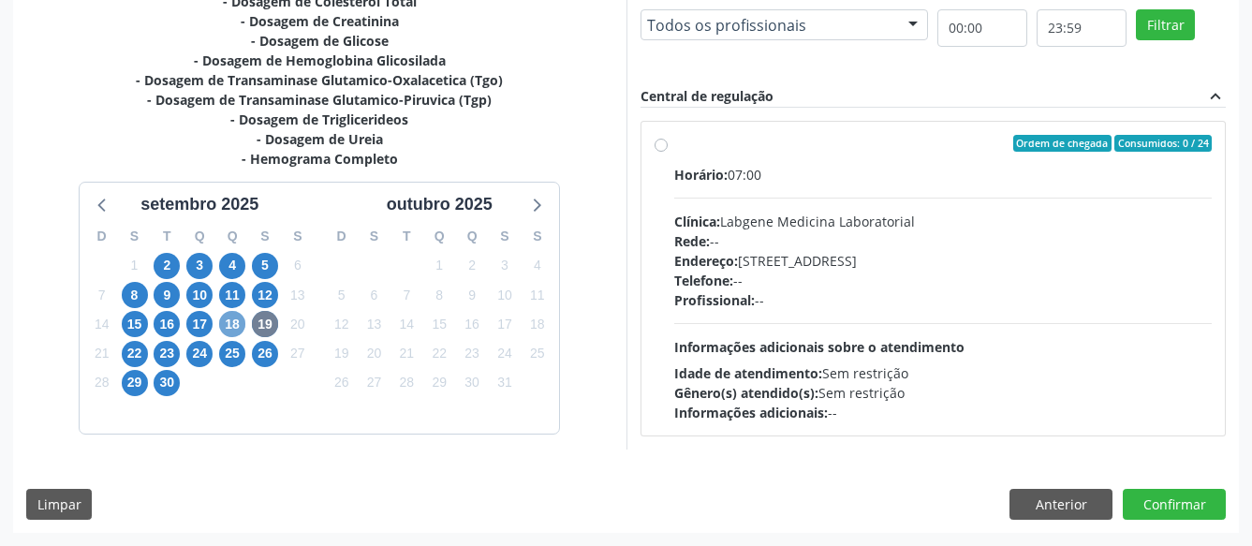
click at [232, 317] on span "18" at bounding box center [232, 324] width 26 height 26
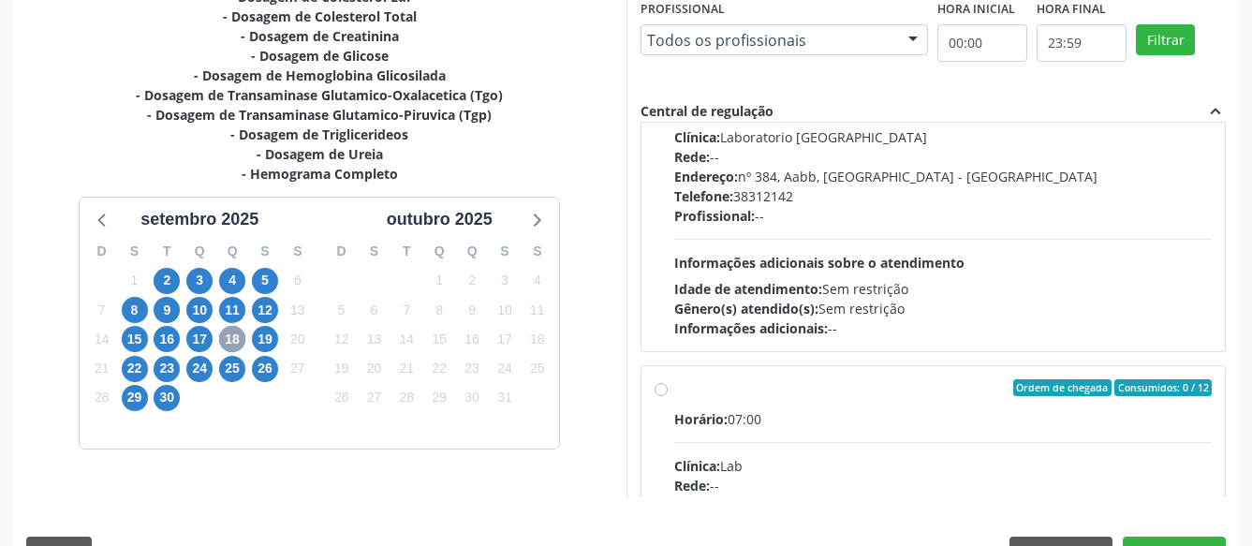
scroll to position [320, 0]
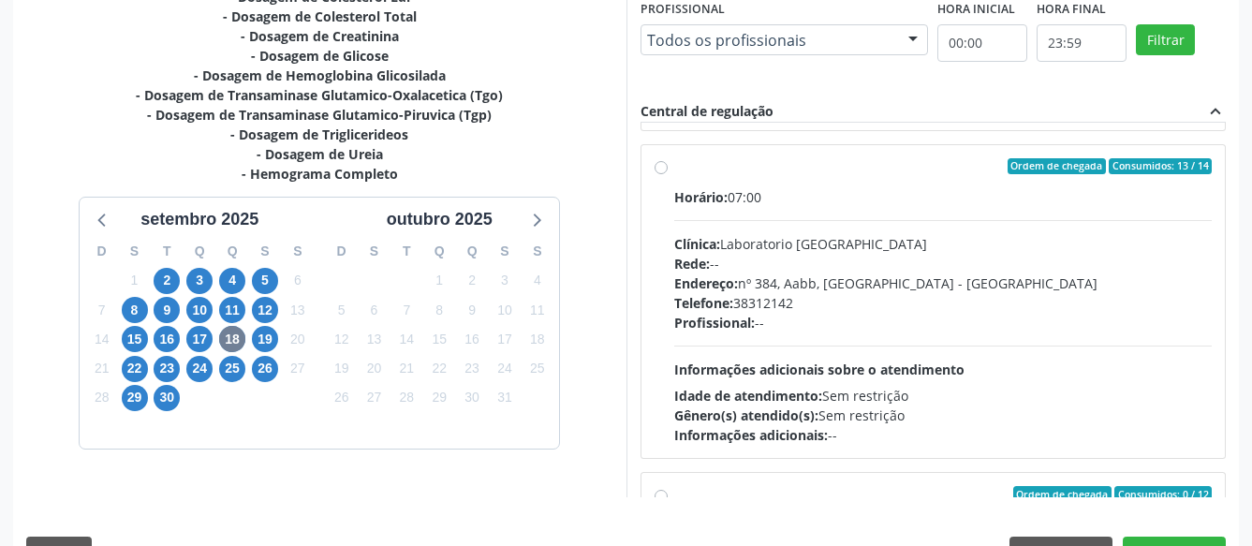
click at [674, 169] on label "Ordem de chegada Consumidos: 13 / 14 Horário: 07:00 Clínica: Laboratorio Sao Fr…" at bounding box center [943, 301] width 538 height 287
click at [667, 169] on input "Ordem de chegada Consumidos: 13 / 14 Horário: 07:00 Clínica: Laboratorio Sao Fr…" at bounding box center [660, 166] width 13 height 17
radio input "true"
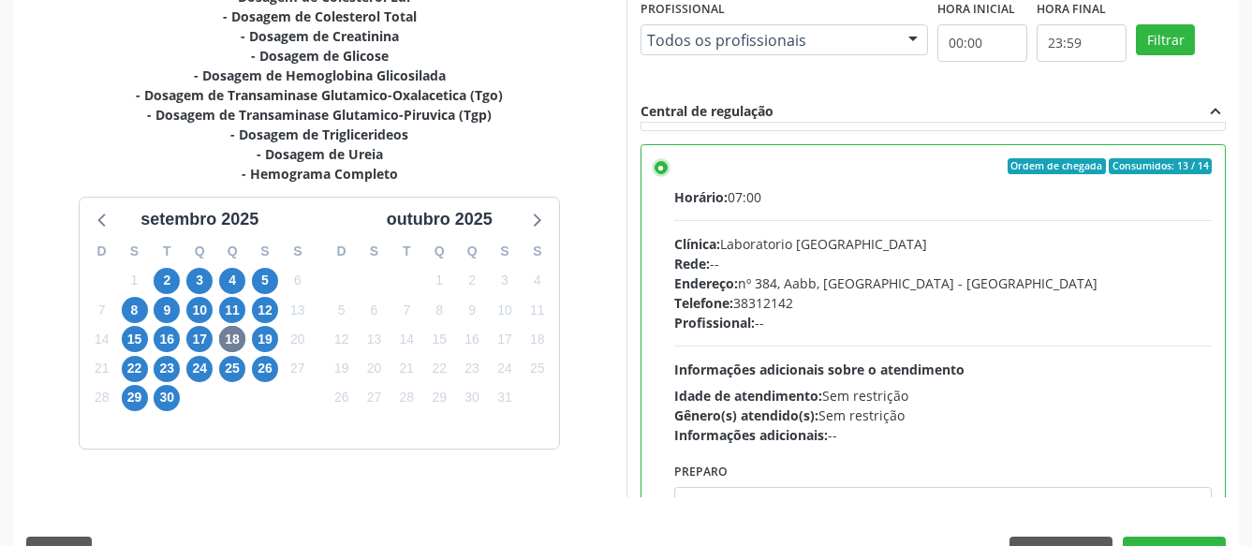
scroll to position [572, 0]
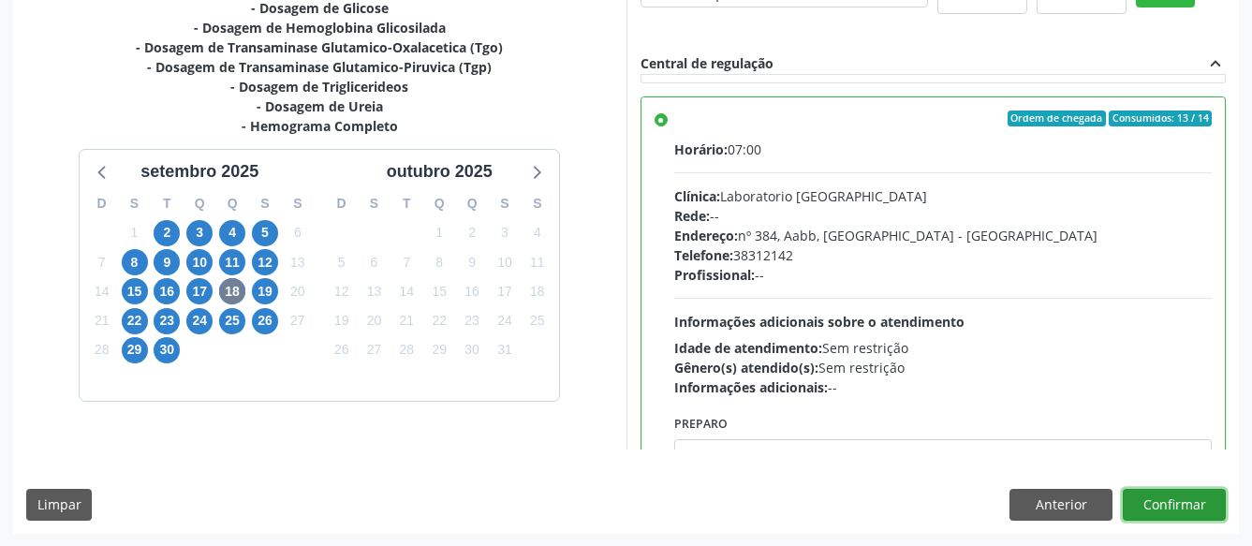
click at [1209, 497] on button "Confirmar" at bounding box center [1173, 505] width 103 height 32
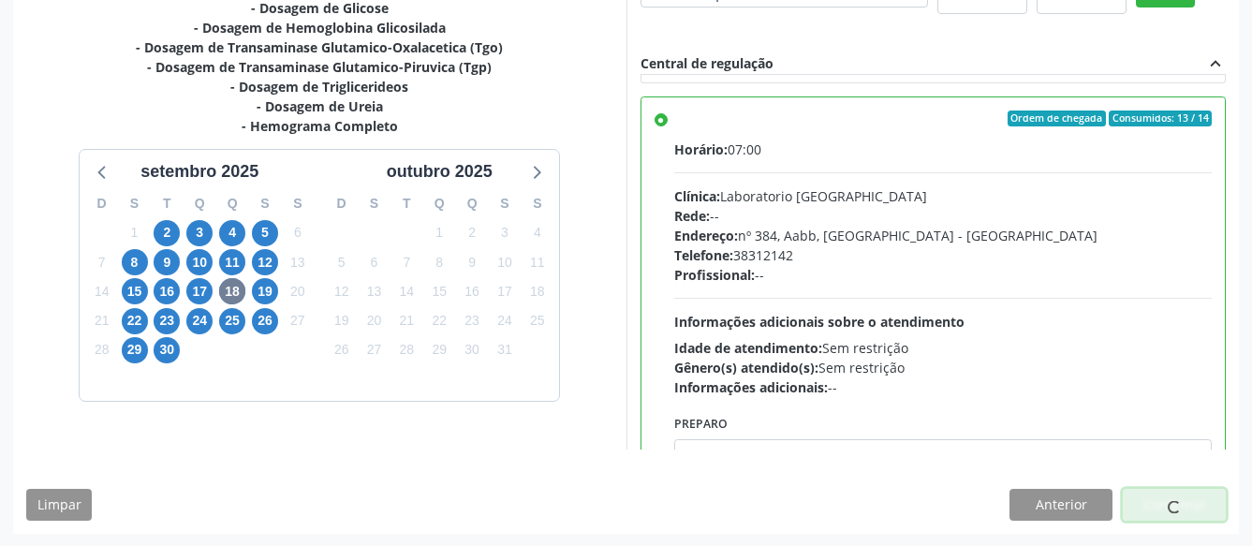
scroll to position [78, 0]
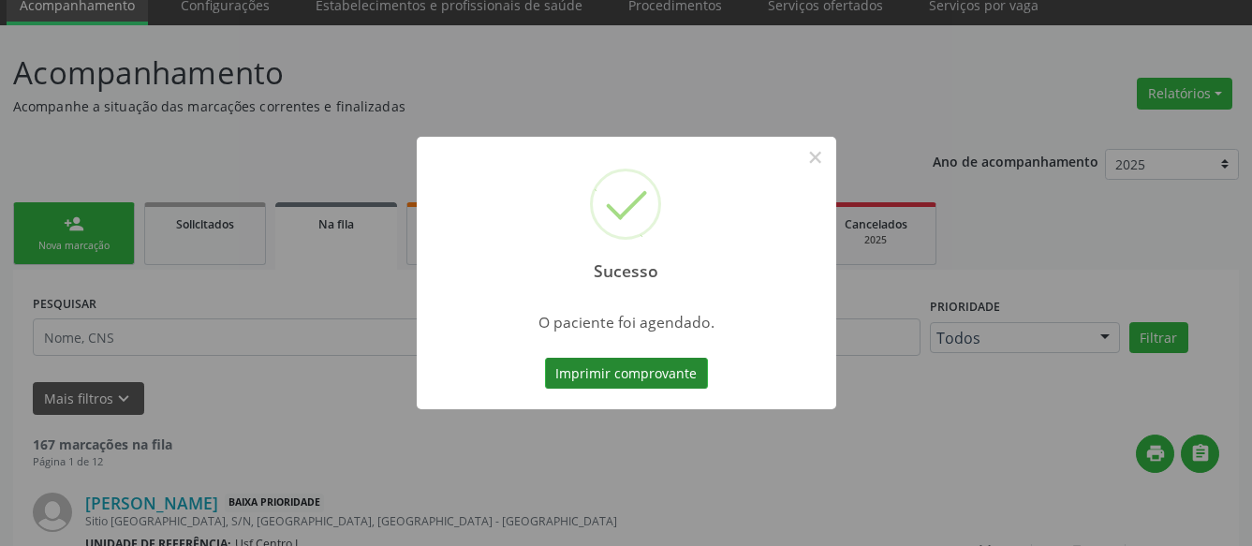
click at [644, 360] on button "Imprimir comprovante" at bounding box center [626, 374] width 163 height 32
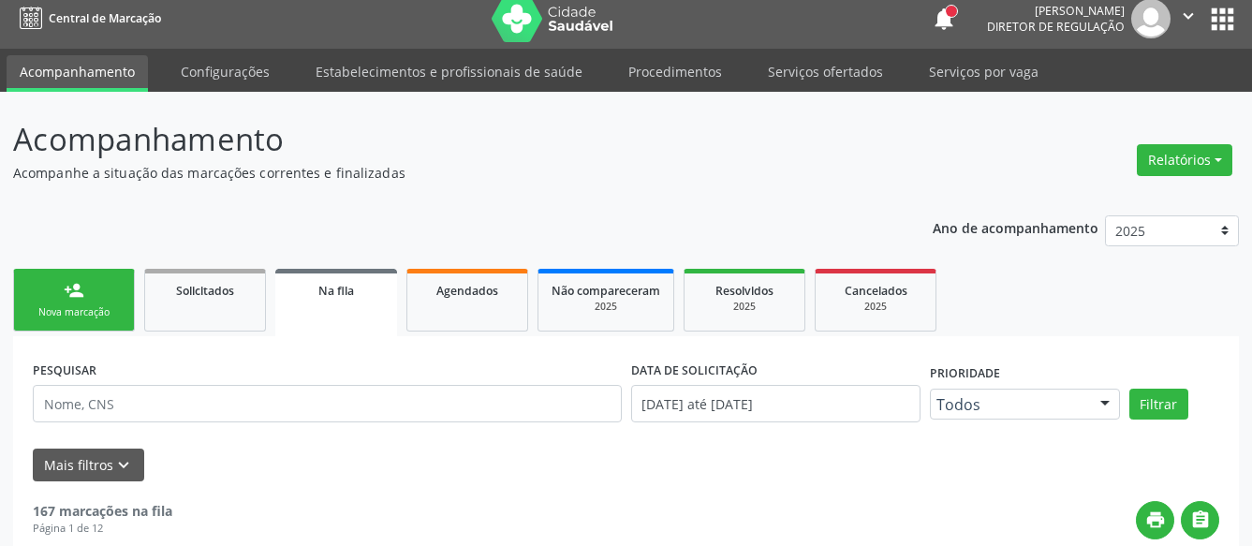
scroll to position [0, 0]
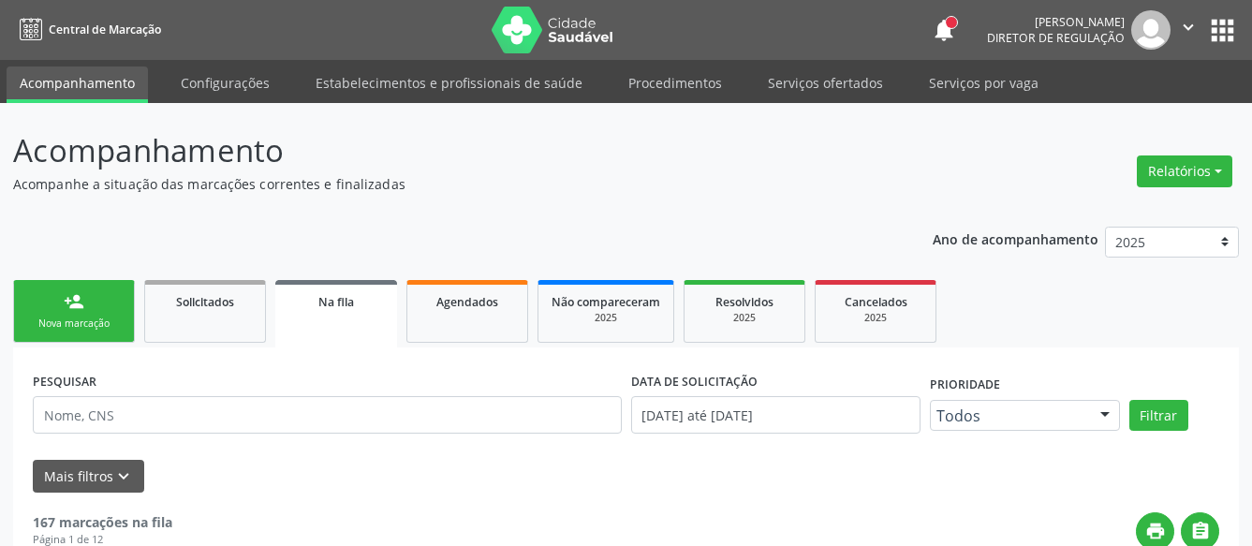
click at [1210, 29] on button "apps" at bounding box center [1222, 30] width 33 height 33
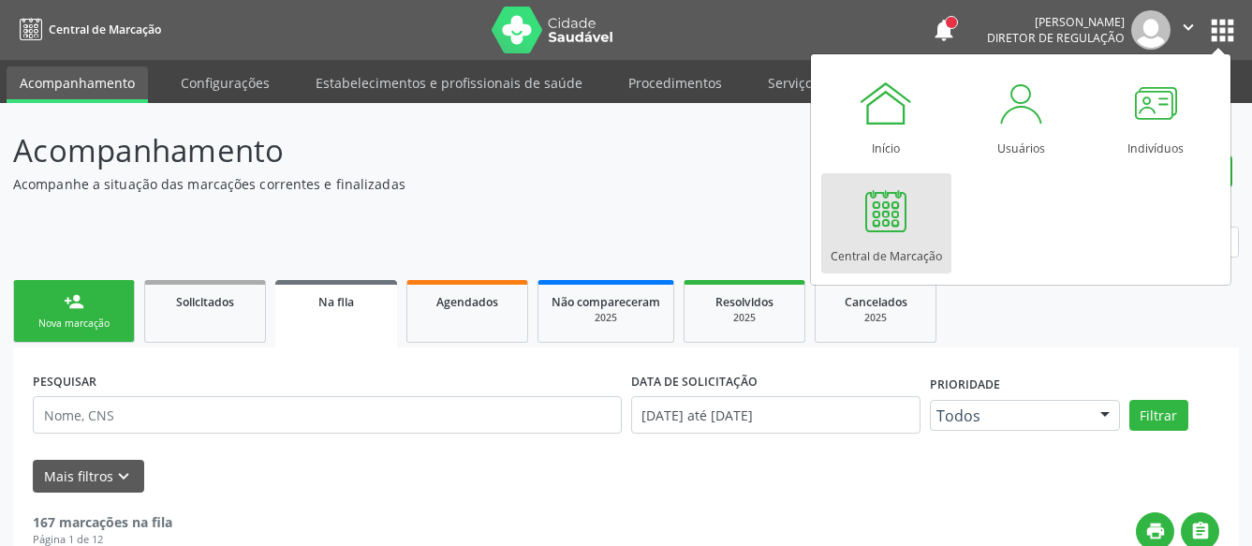
click at [902, 217] on div at bounding box center [886, 211] width 56 height 56
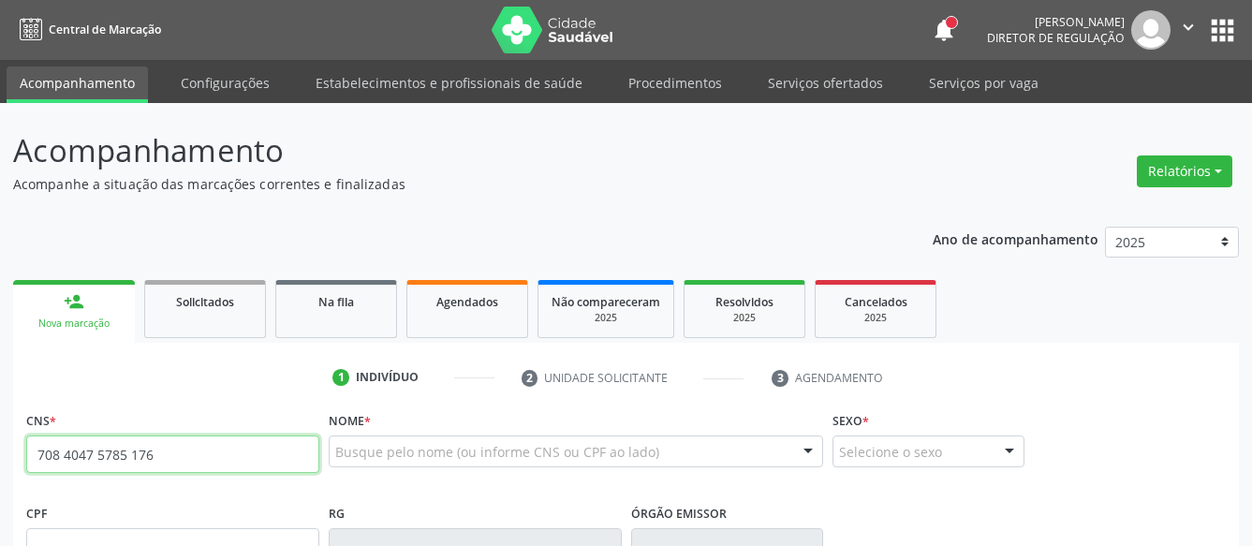
type input "708 4047 5785 1762"
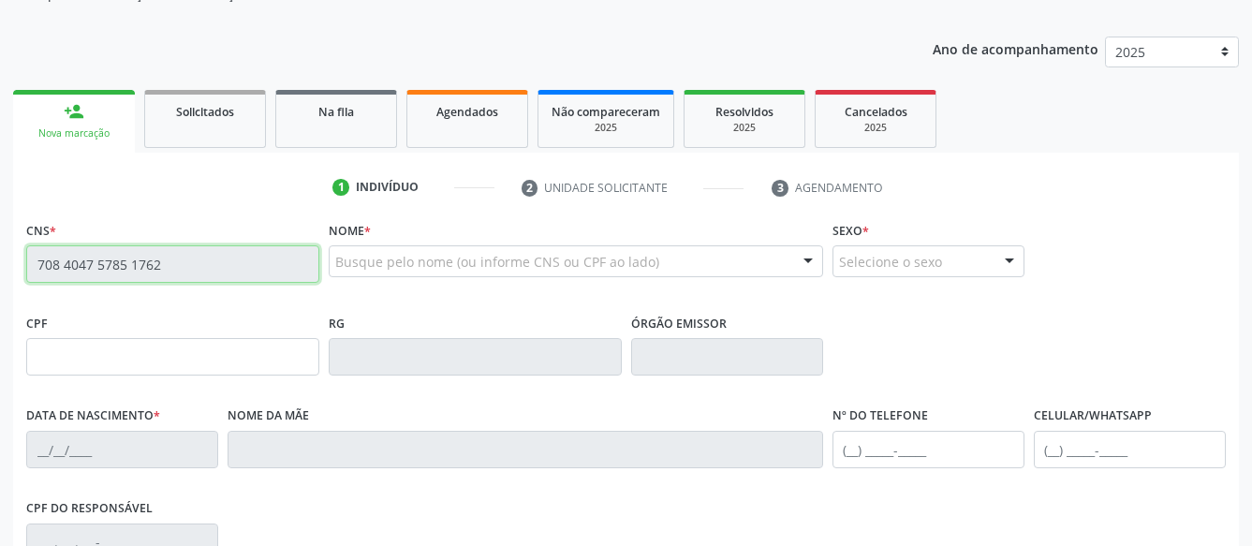
scroll to position [191, 0]
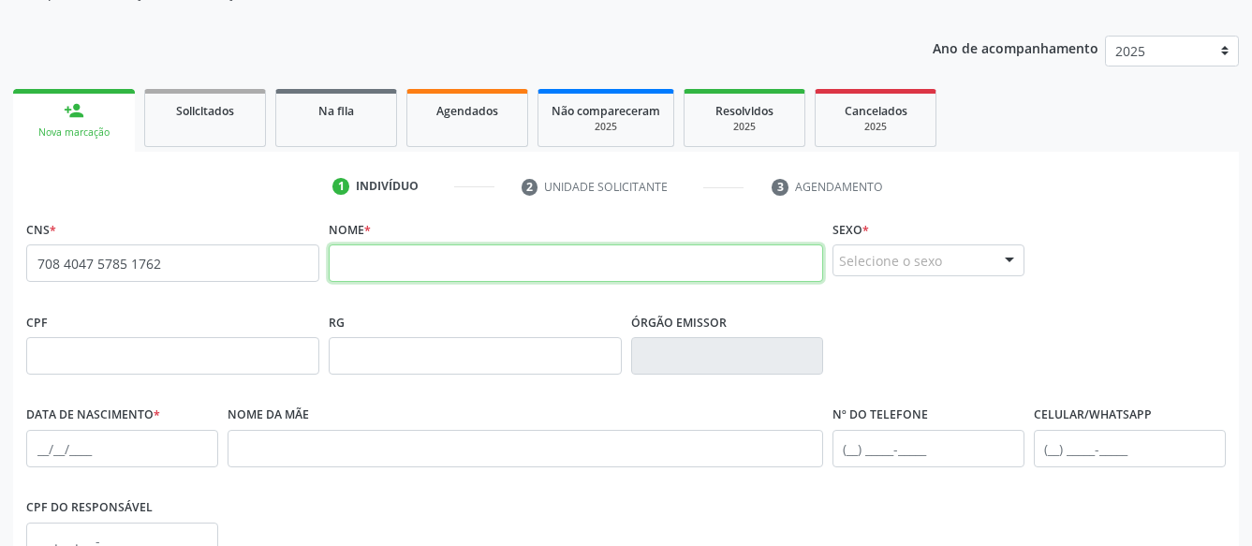
click at [383, 268] on input "text" at bounding box center [576, 262] width 494 height 37
type input "[PERSON_NAME]"
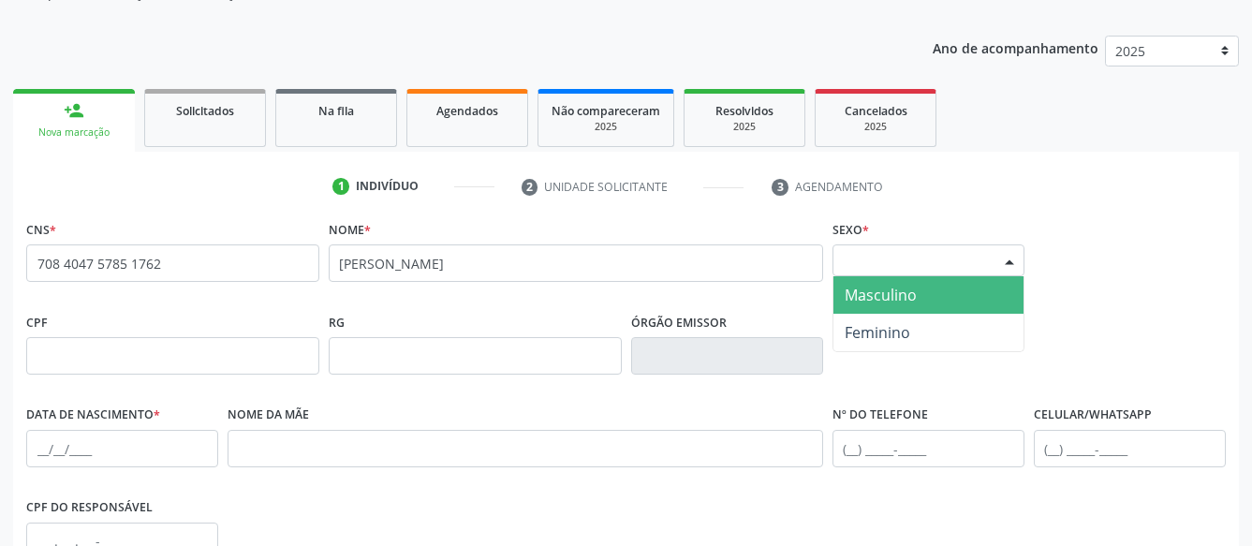
click at [880, 266] on div "Selecione o sexo" at bounding box center [928, 260] width 192 height 32
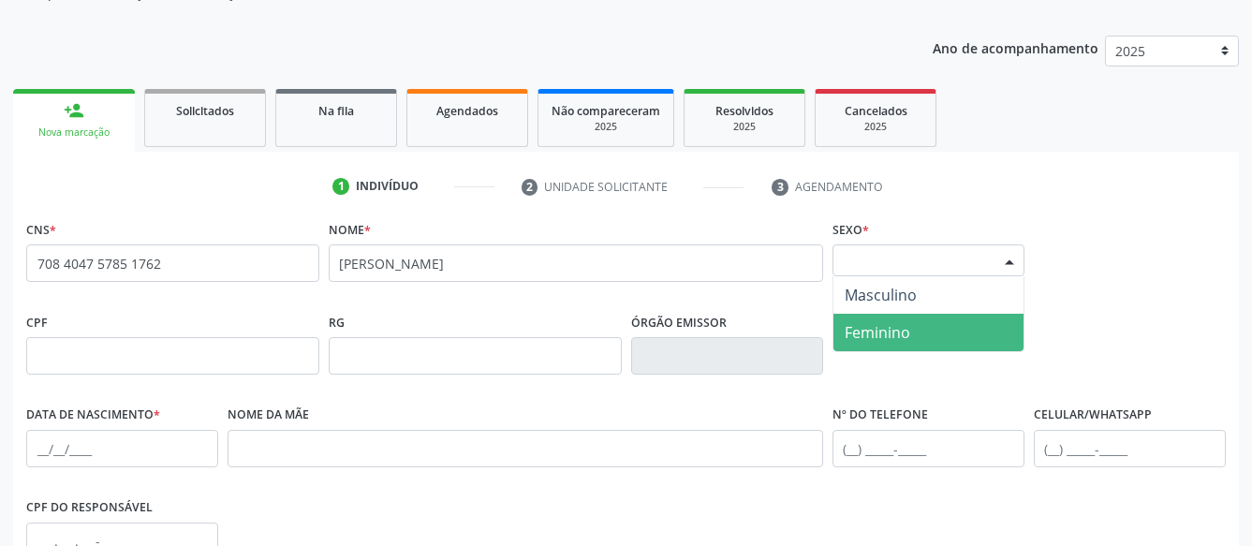
click at [890, 321] on span "Feminino" at bounding box center [928, 332] width 190 height 37
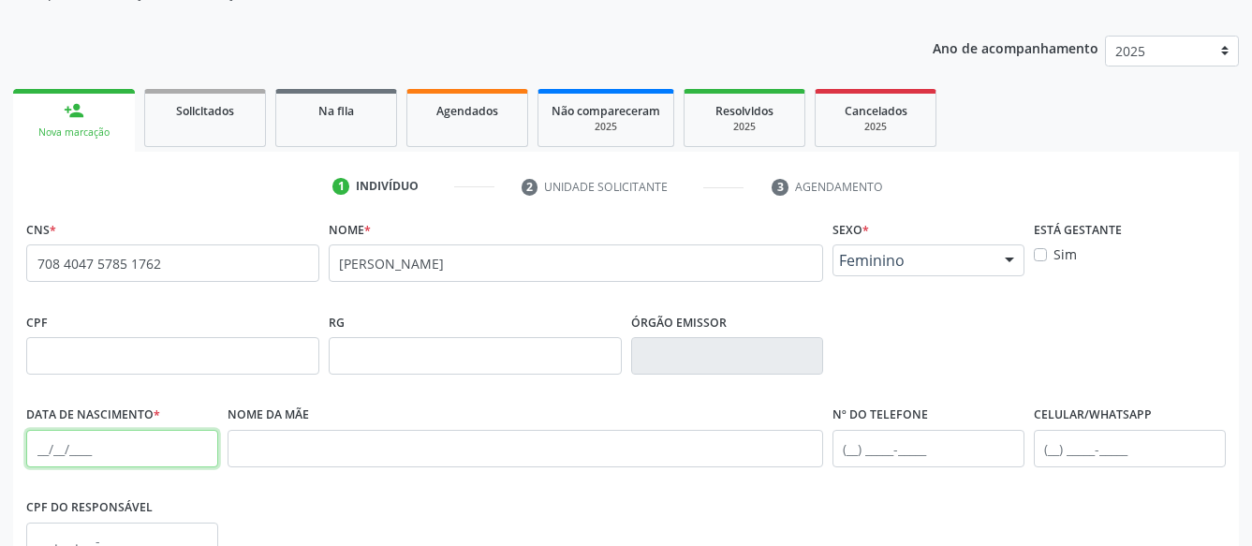
click at [41, 460] on input "text" at bounding box center [122, 448] width 192 height 37
type input "[DATE]"
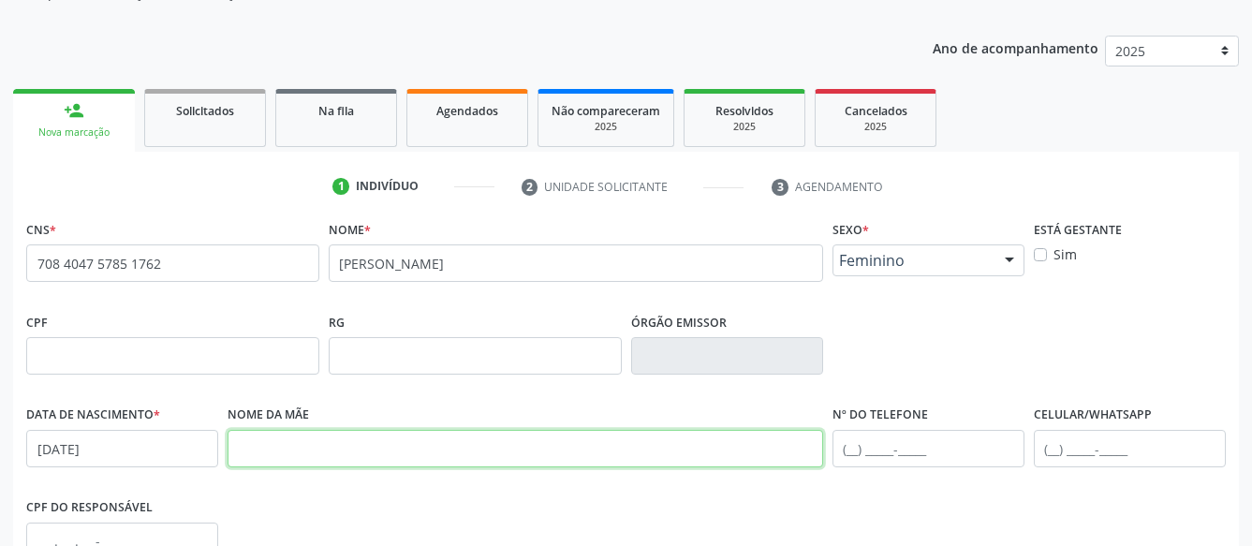
click at [410, 453] on input "text" at bounding box center [524, 448] width 595 height 37
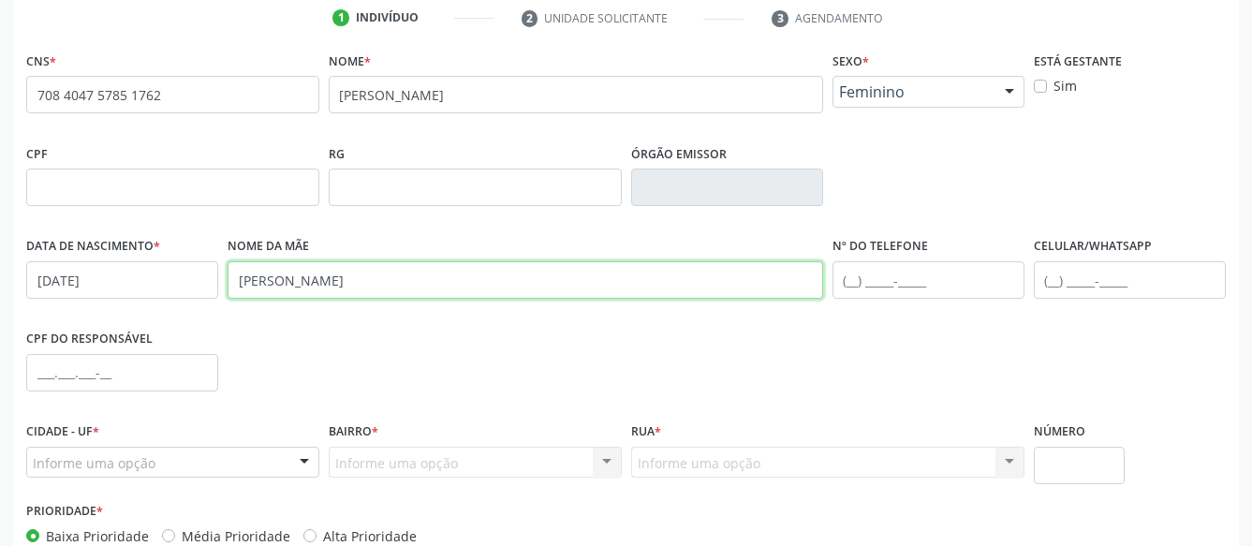
scroll to position [382, 0]
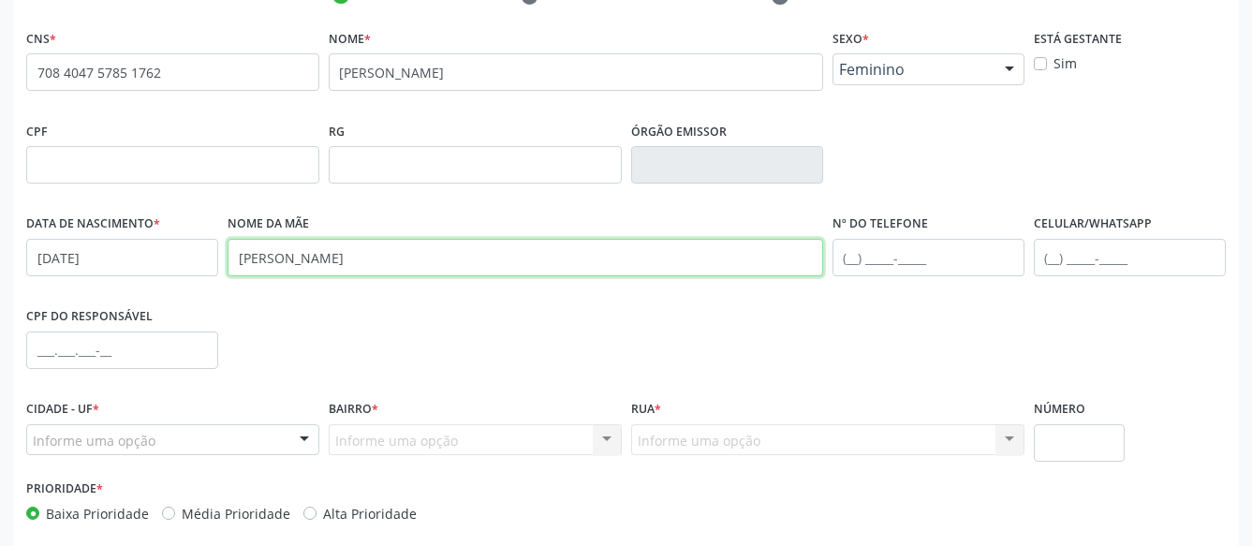
type input "[PERSON_NAME]"
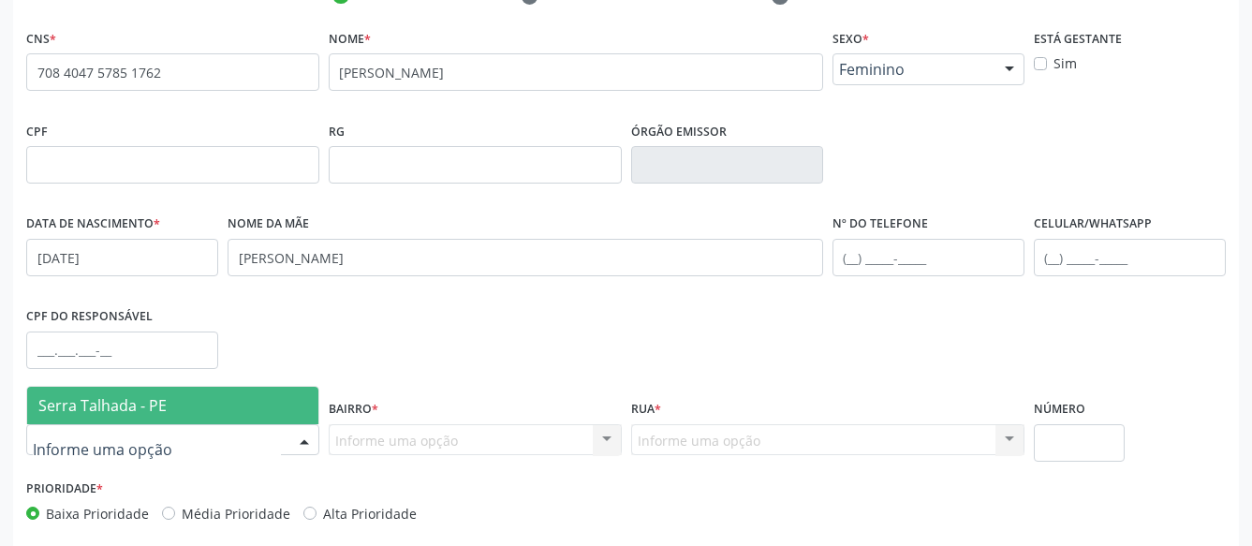
click at [122, 395] on span "Serra Talhada - PE" at bounding box center [102, 405] width 128 height 21
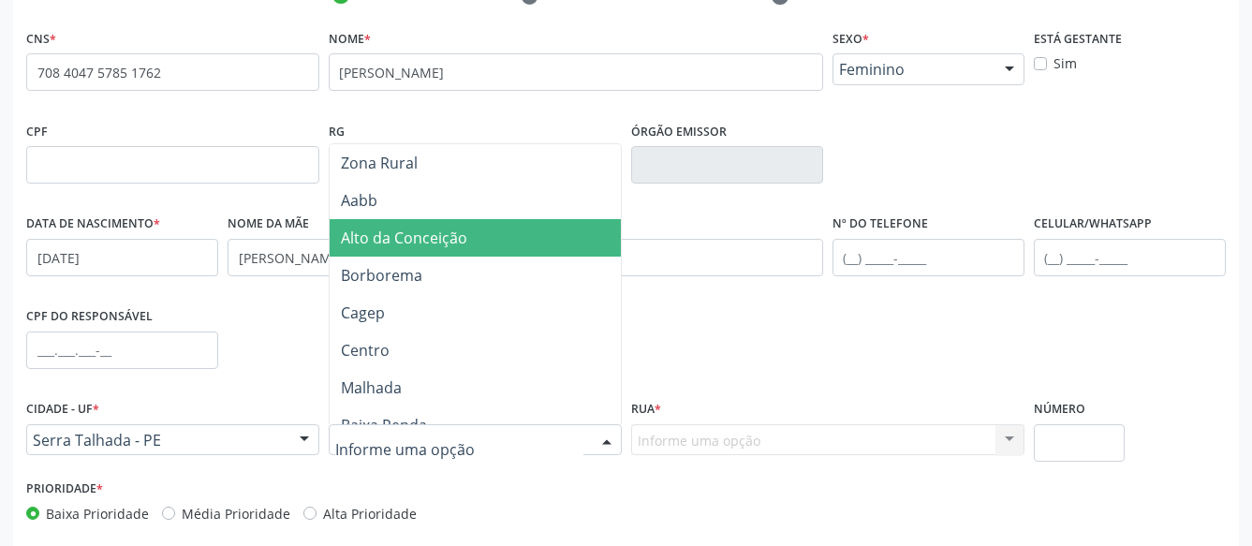
click at [497, 237] on span "Alto da Conceição" at bounding box center [480, 237] width 301 height 37
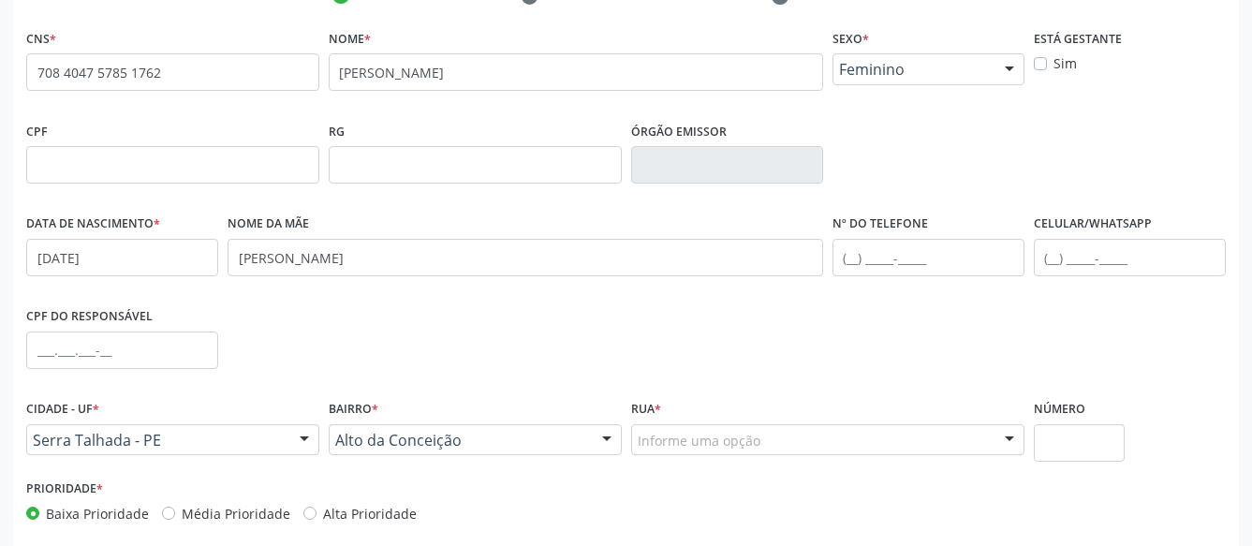
click at [638, 452] on input "text" at bounding box center [638, 449] width 0 height 37
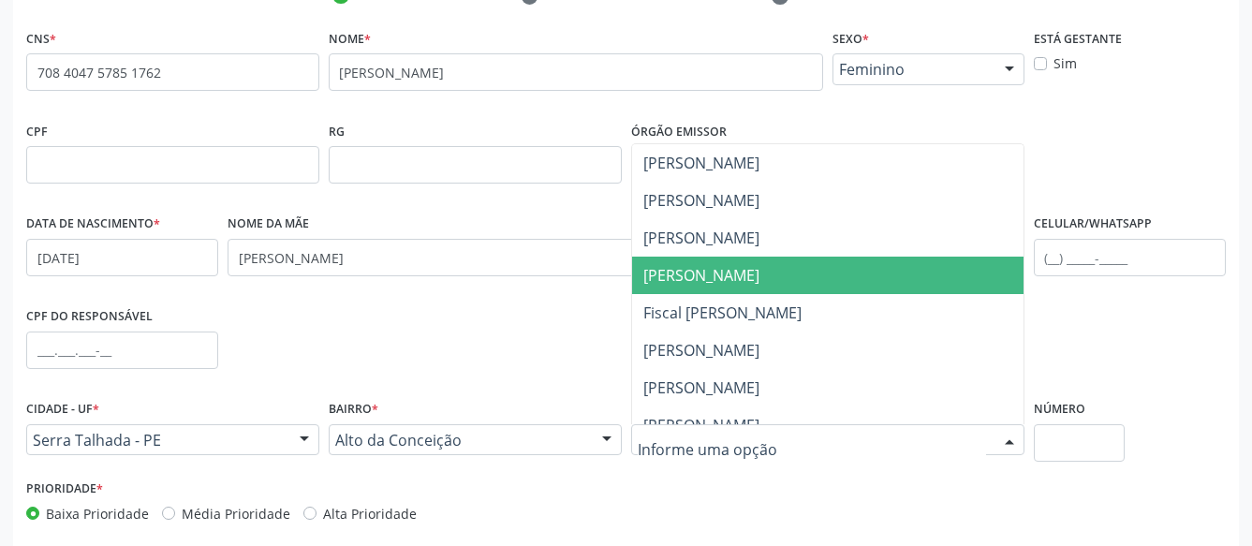
click at [700, 273] on span "[PERSON_NAME]" at bounding box center [701, 275] width 116 height 21
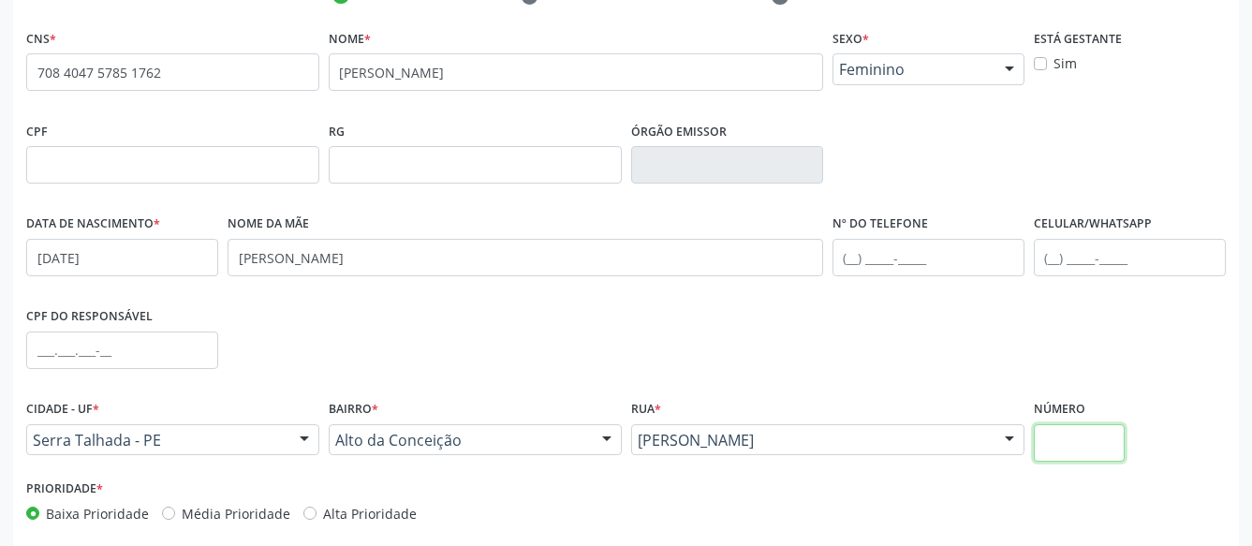
click at [1098, 460] on input "text" at bounding box center [1079, 442] width 92 height 37
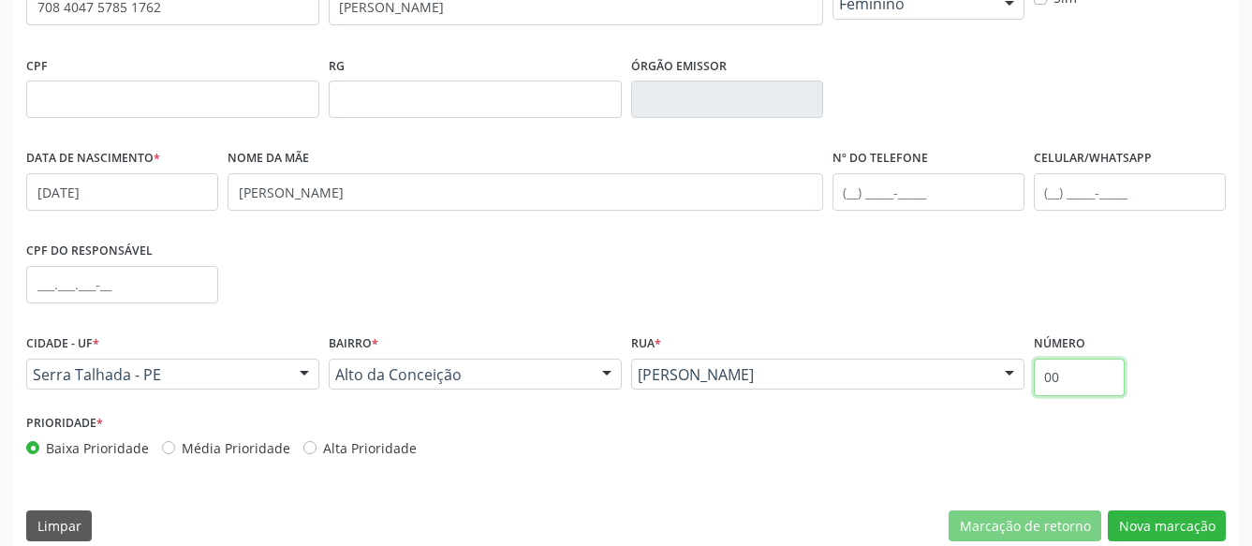
scroll to position [469, 0]
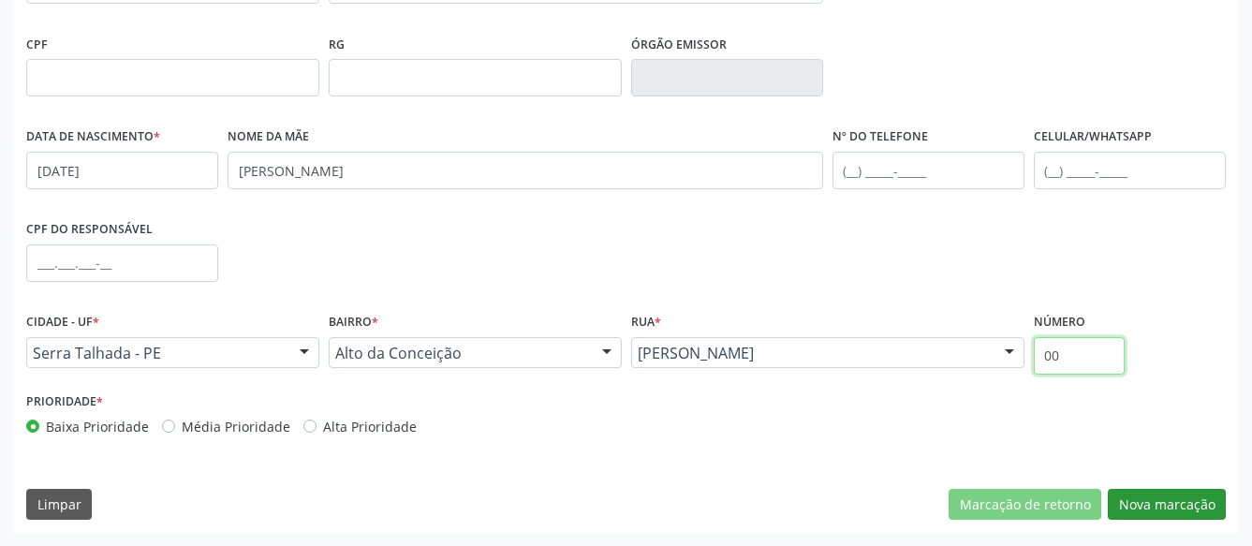
type input "00"
click at [1125, 506] on button "Nova marcação" at bounding box center [1166, 505] width 118 height 32
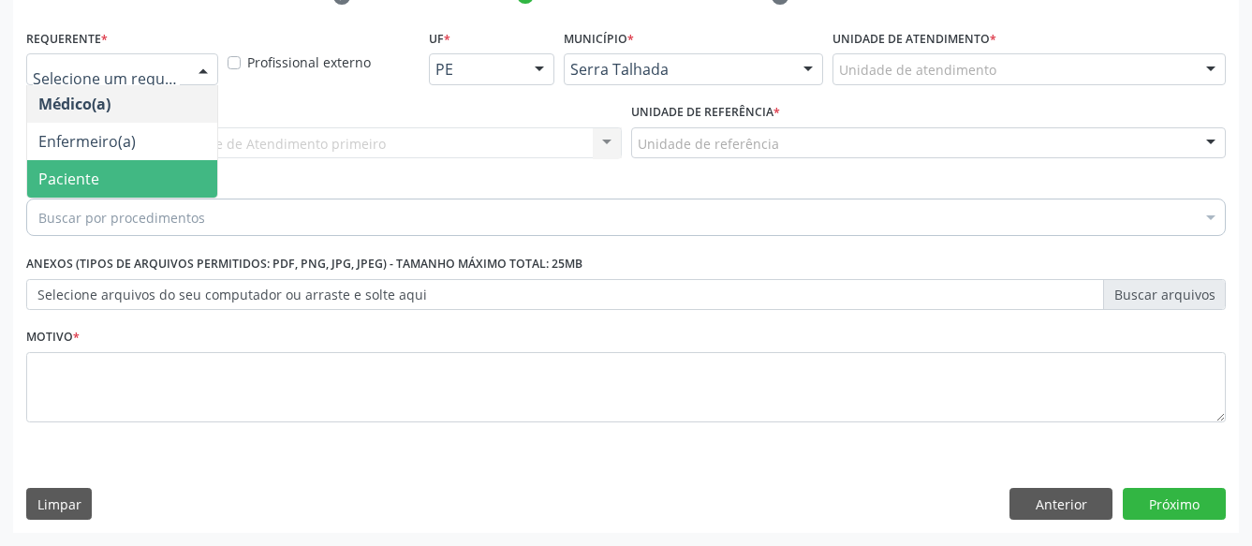
click at [135, 160] on span "Paciente" at bounding box center [122, 178] width 190 height 37
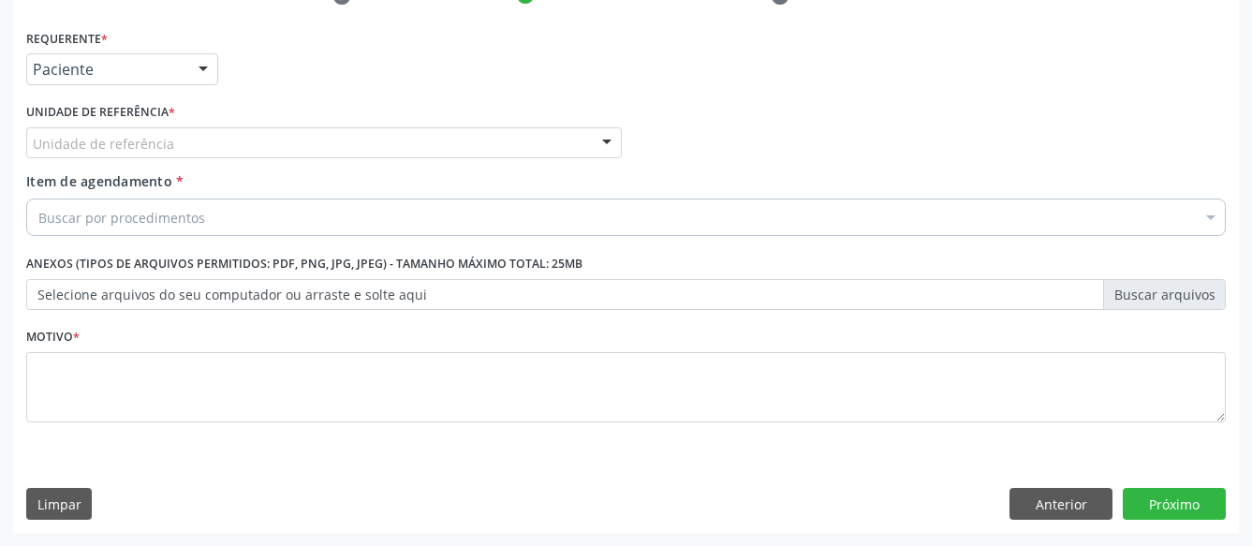
drag, startPoint x: 140, startPoint y: 111, endPoint x: 135, endPoint y: 130, distance: 19.5
click at [141, 127] on div "Unidade de referência" at bounding box center [323, 143] width 595 height 32
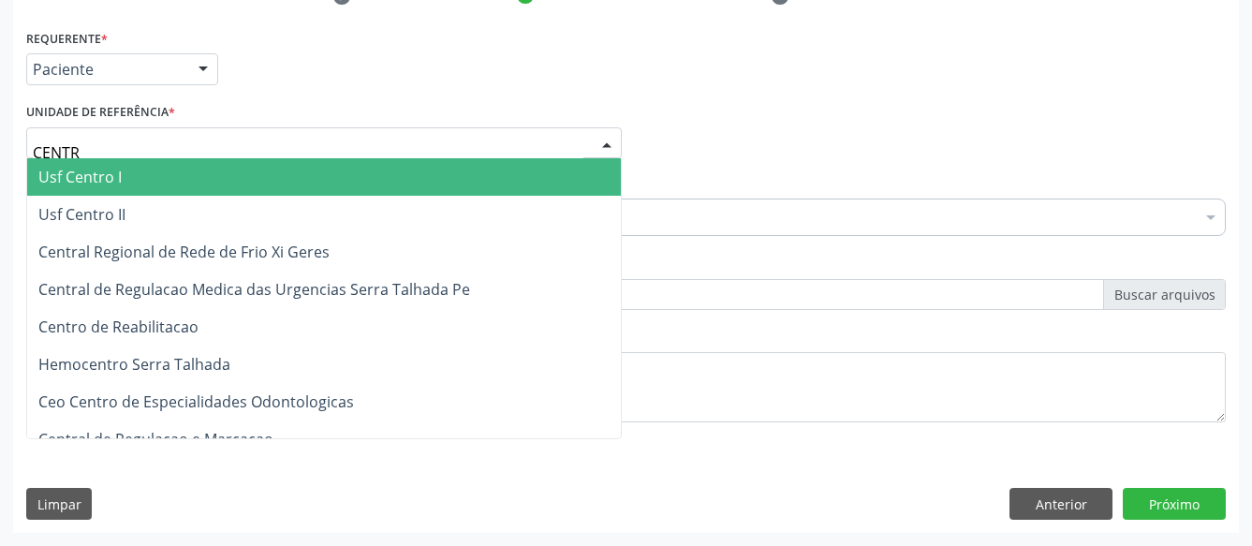
type input "CENTRO"
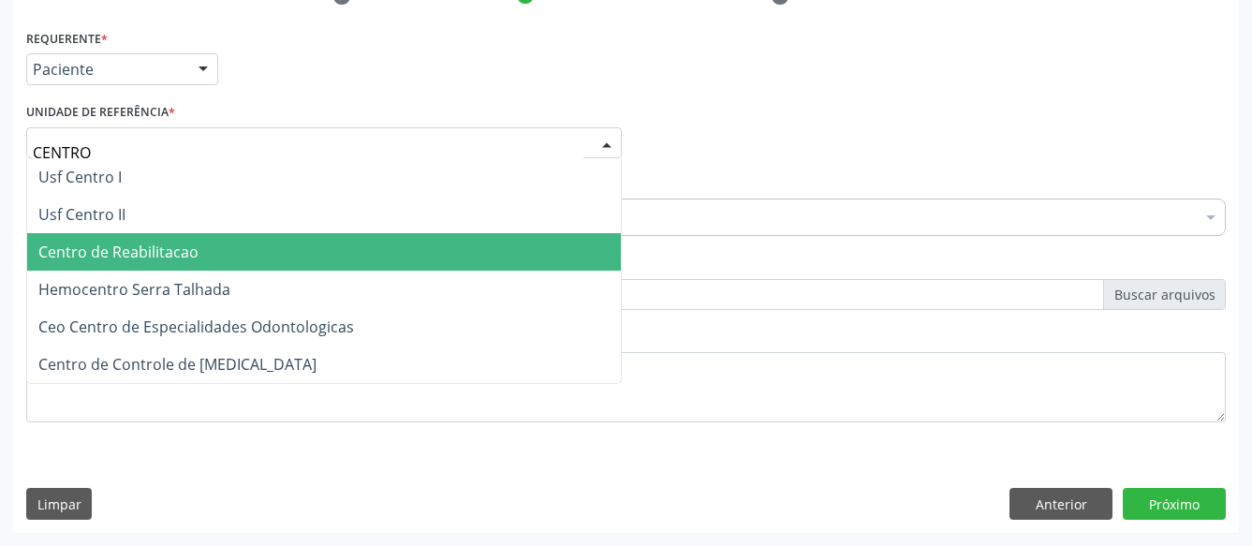
click at [213, 252] on span "Centro de Reabilitacao" at bounding box center [324, 251] width 594 height 37
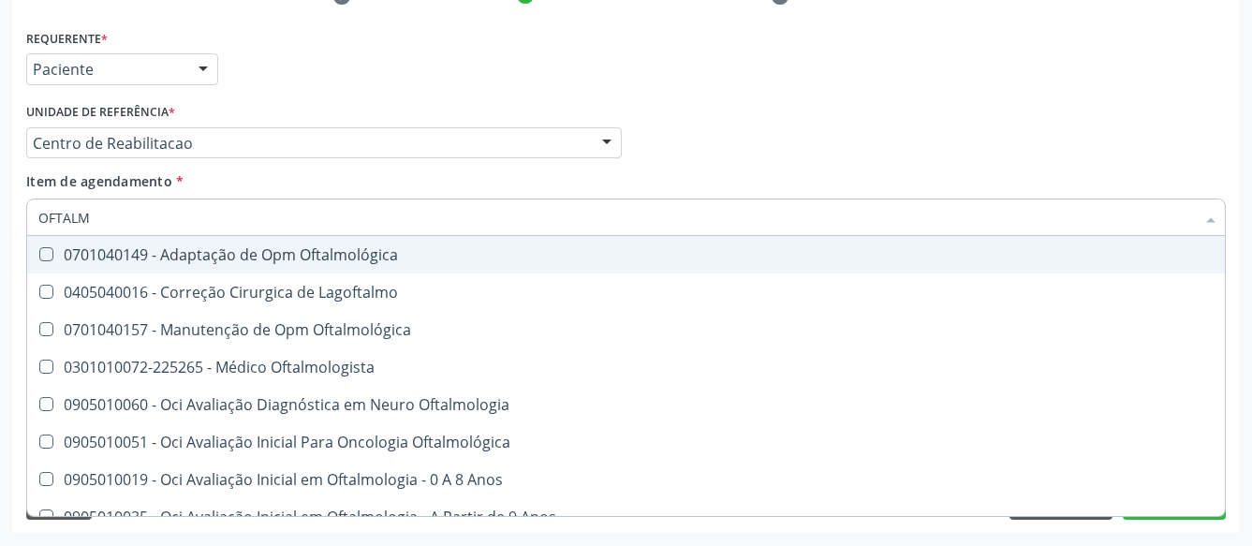
type input "OFTALMO"
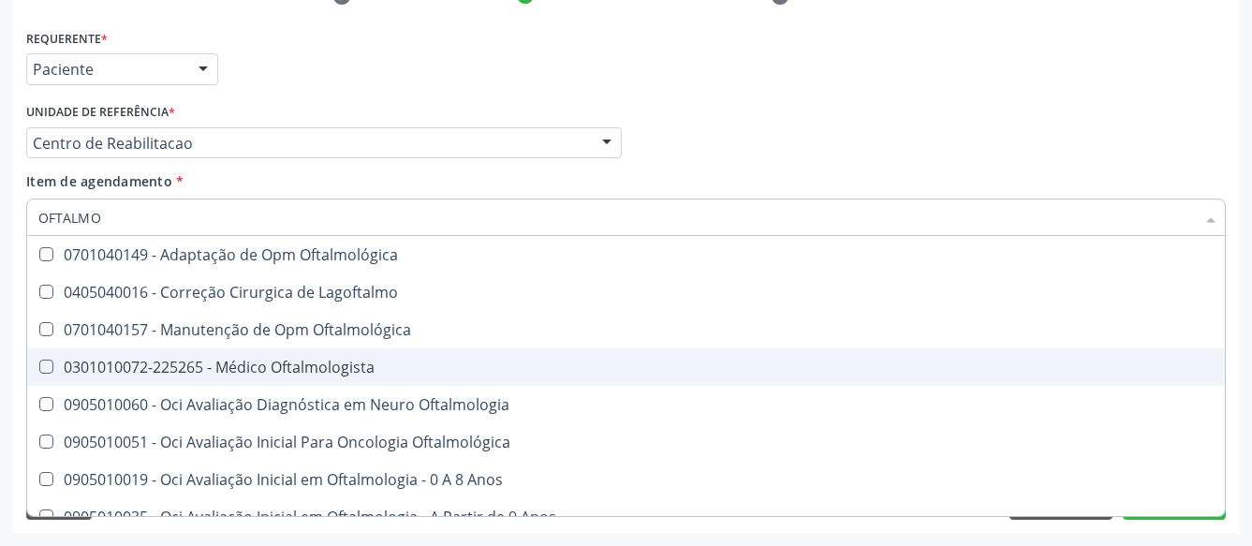
click at [189, 348] on span "0301010072-225265 - Médico Oftalmologista" at bounding box center [625, 366] width 1197 height 37
checkbox Oftalmologista "true"
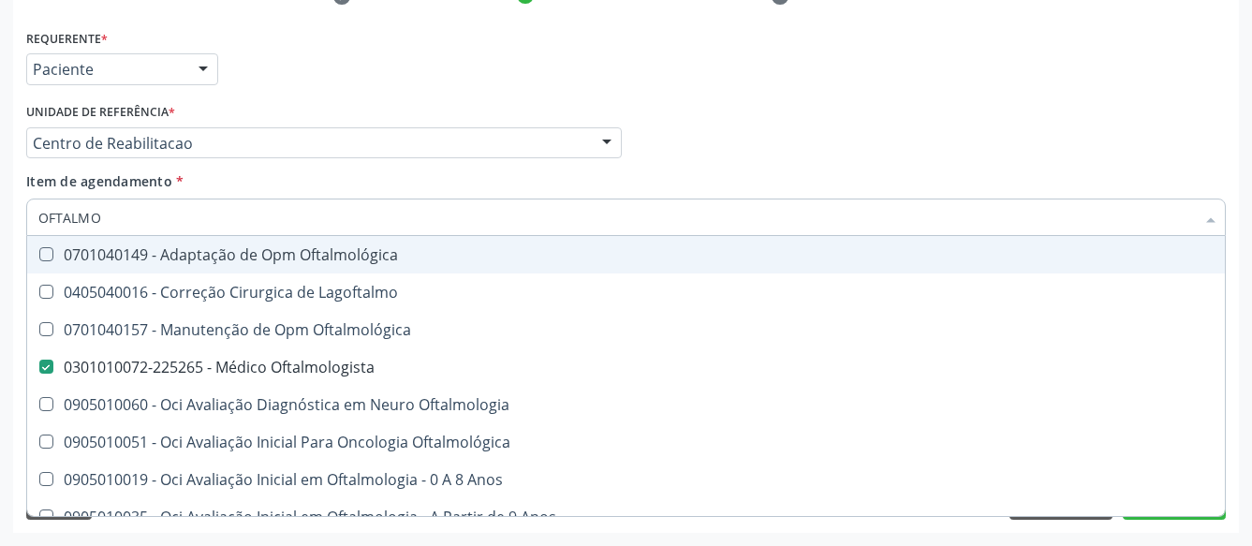
click at [701, 171] on div "Item de agendamento * OFTALMO Desfazer seleção 0701040149 - Adaptação de Opm Of…" at bounding box center [625, 200] width 1199 height 59
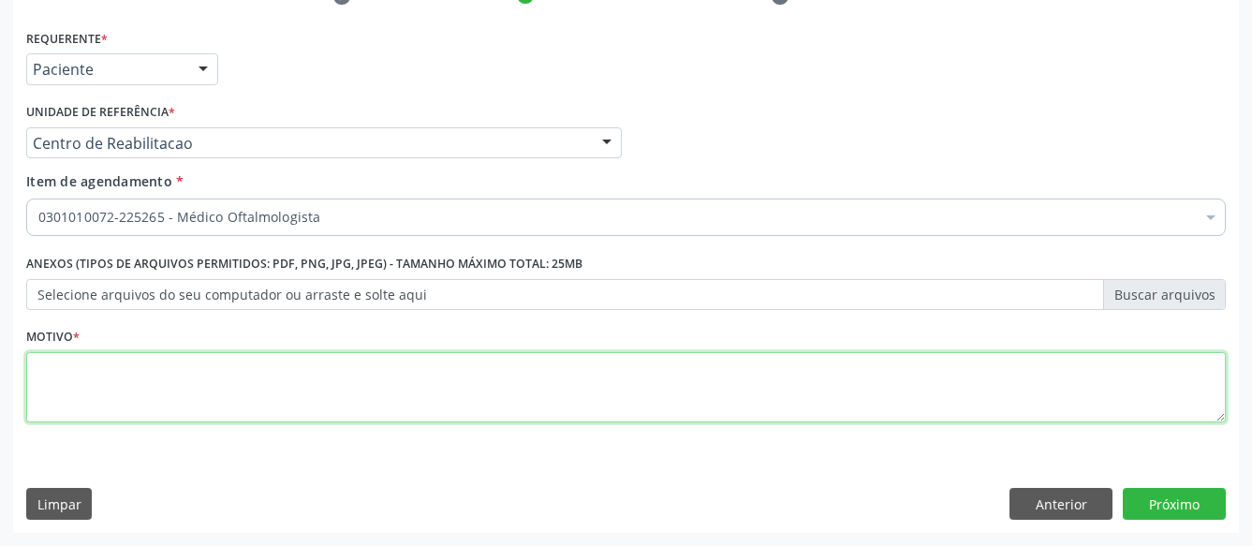
click at [229, 382] on textarea at bounding box center [625, 387] width 1199 height 71
type textarea "..."
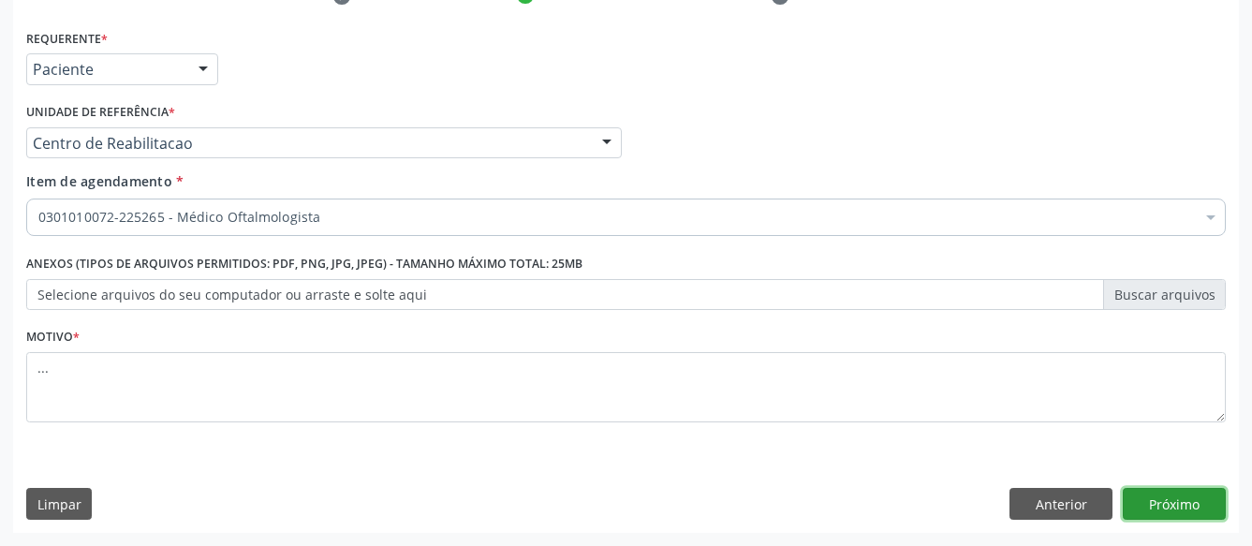
click at [1198, 505] on button "Próximo" at bounding box center [1173, 504] width 103 height 32
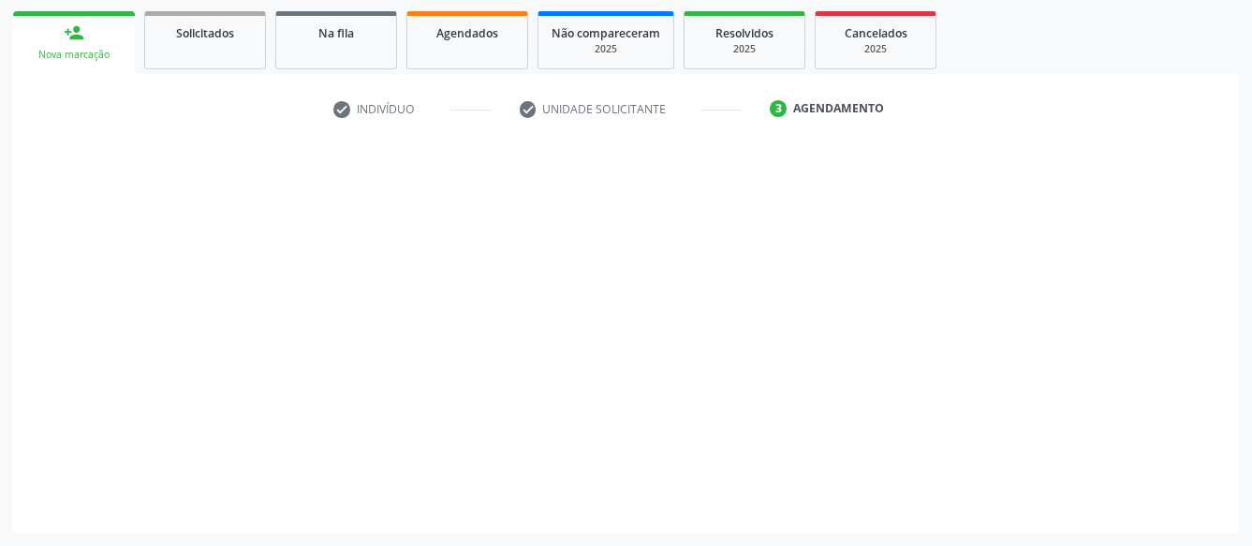
scroll to position [269, 0]
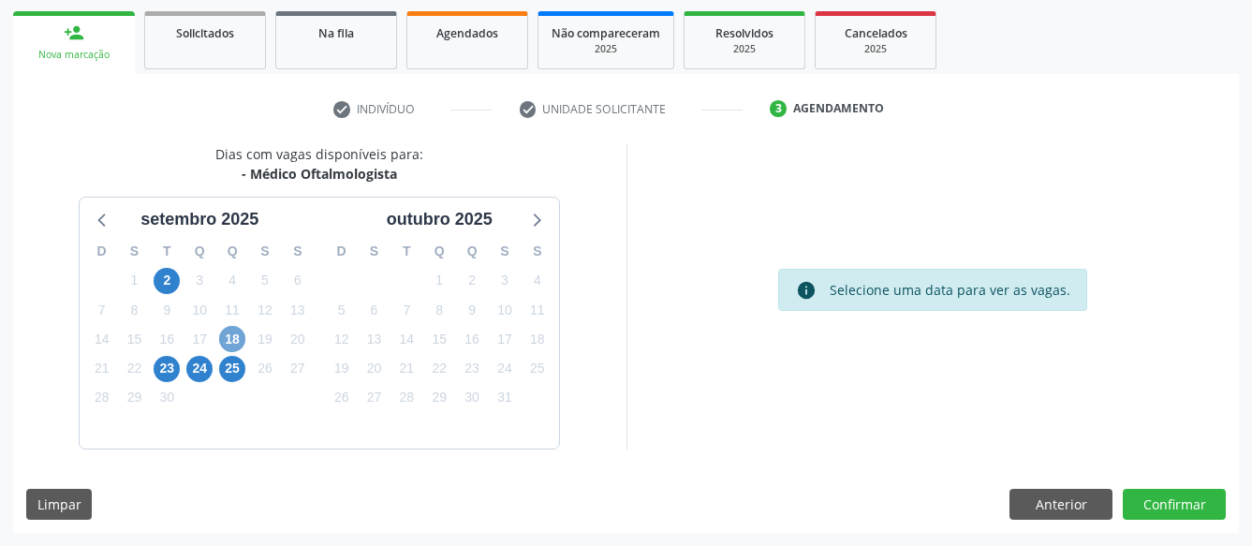
click at [235, 337] on span "18" at bounding box center [232, 339] width 26 height 26
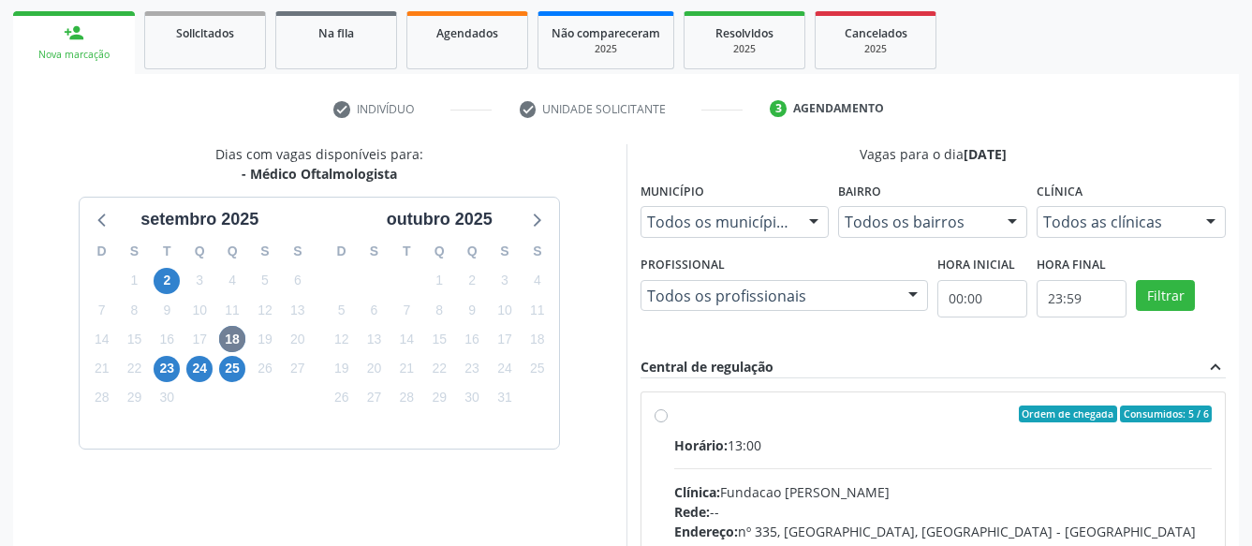
click at [674, 411] on label "Ordem de chegada Consumidos: 5 / 6 Horário: 13:00 Clínica: Fundacao [PERSON_NAM…" at bounding box center [943, 548] width 538 height 287
click at [665, 411] on input "Ordem de chegada Consumidos: 5 / 6 Horário: 13:00 Clínica: Fundacao [PERSON_NAM…" at bounding box center [660, 413] width 13 height 17
radio input "true"
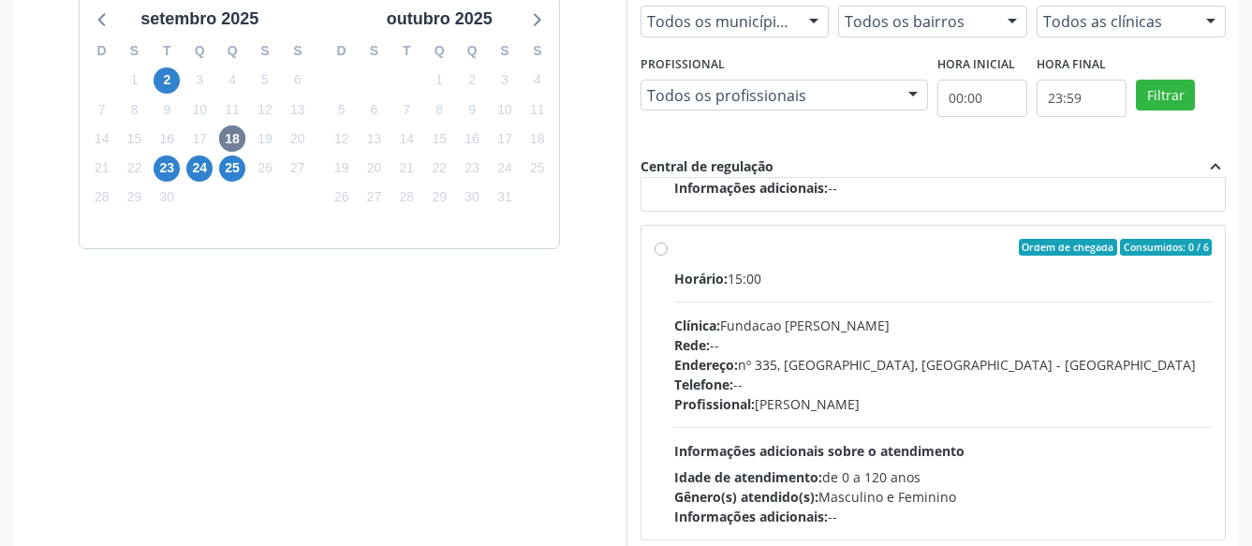
scroll to position [555, 0]
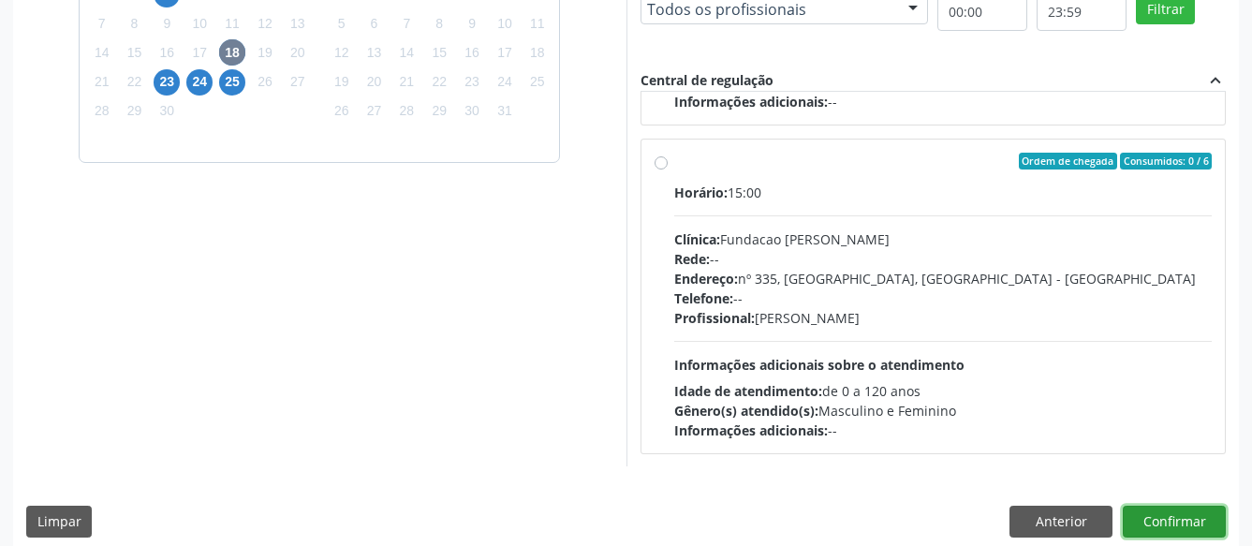
click at [1208, 526] on button "Confirmar" at bounding box center [1173, 522] width 103 height 32
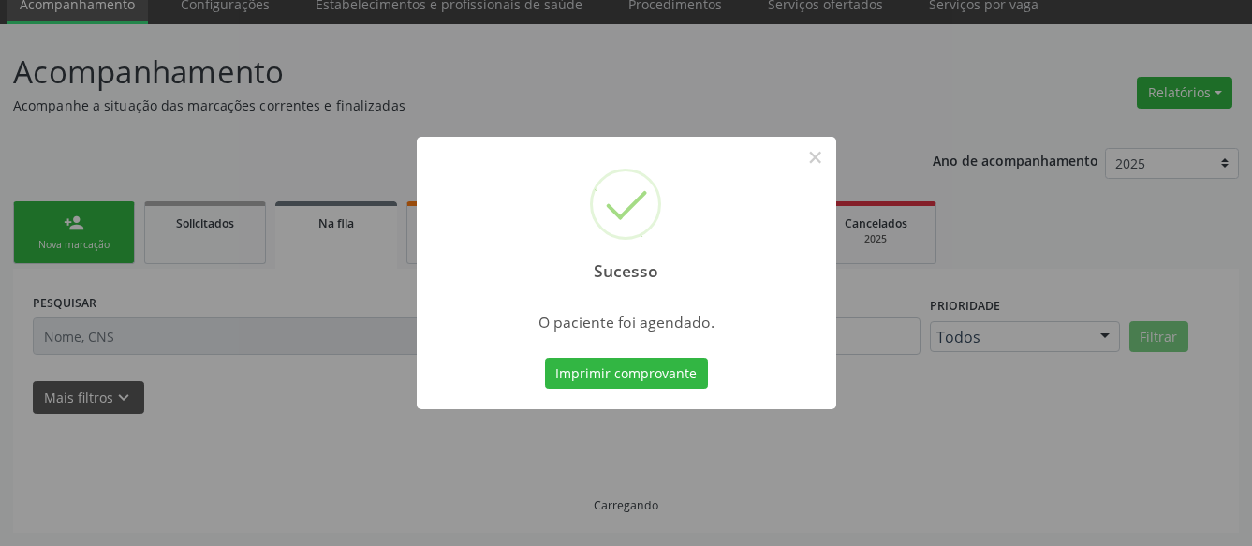
scroll to position [78, 0]
click at [668, 371] on button "Imprimir comprovante" at bounding box center [626, 374] width 163 height 32
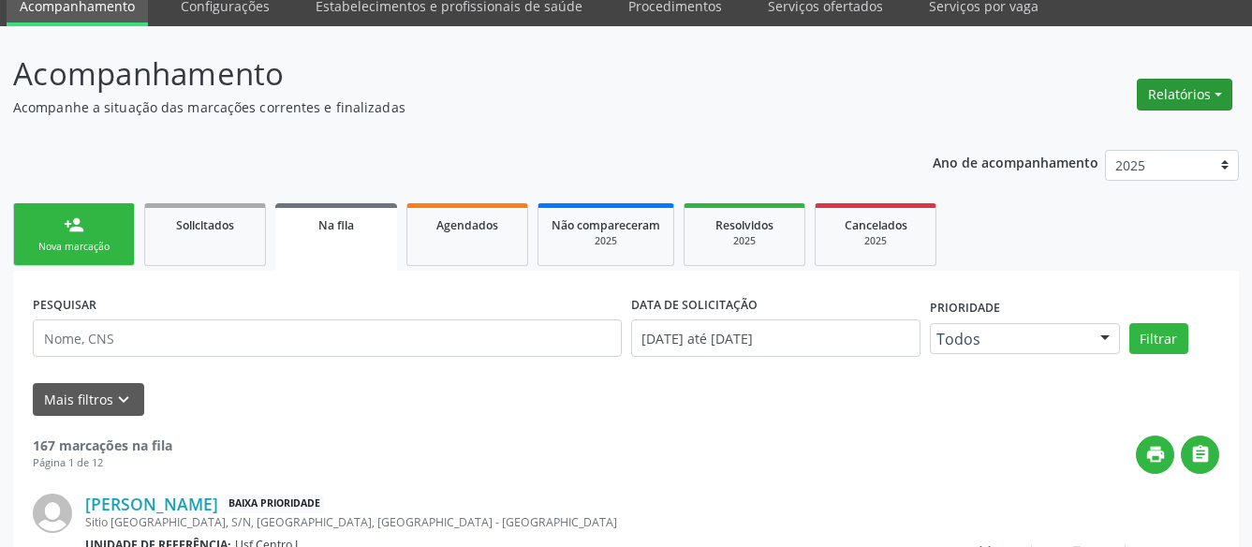
scroll to position [0, 0]
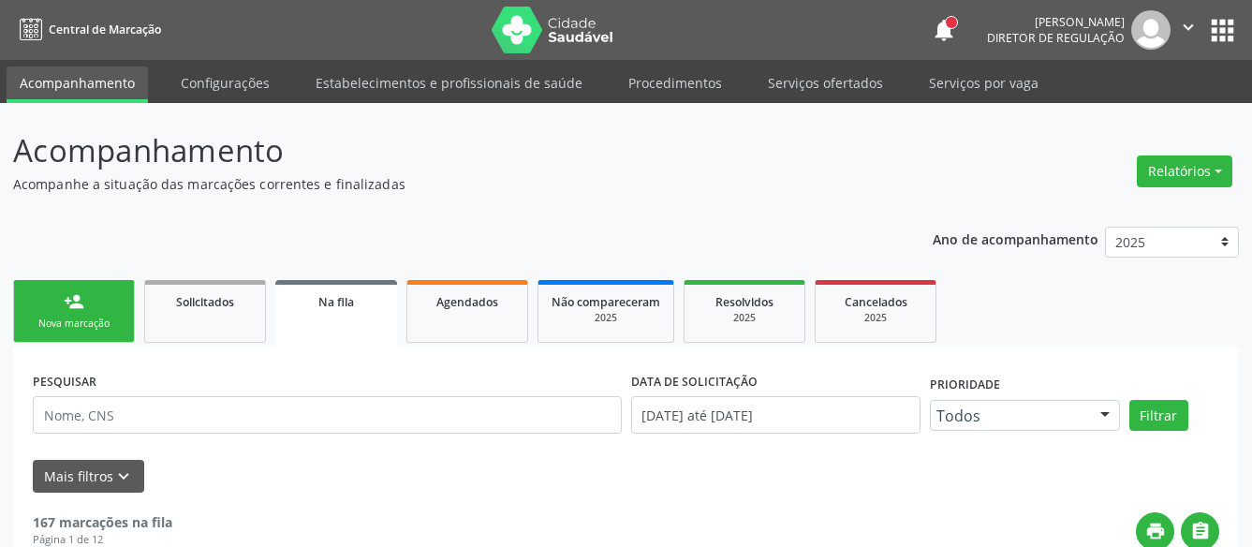
click at [1216, 39] on button "apps" at bounding box center [1222, 30] width 33 height 33
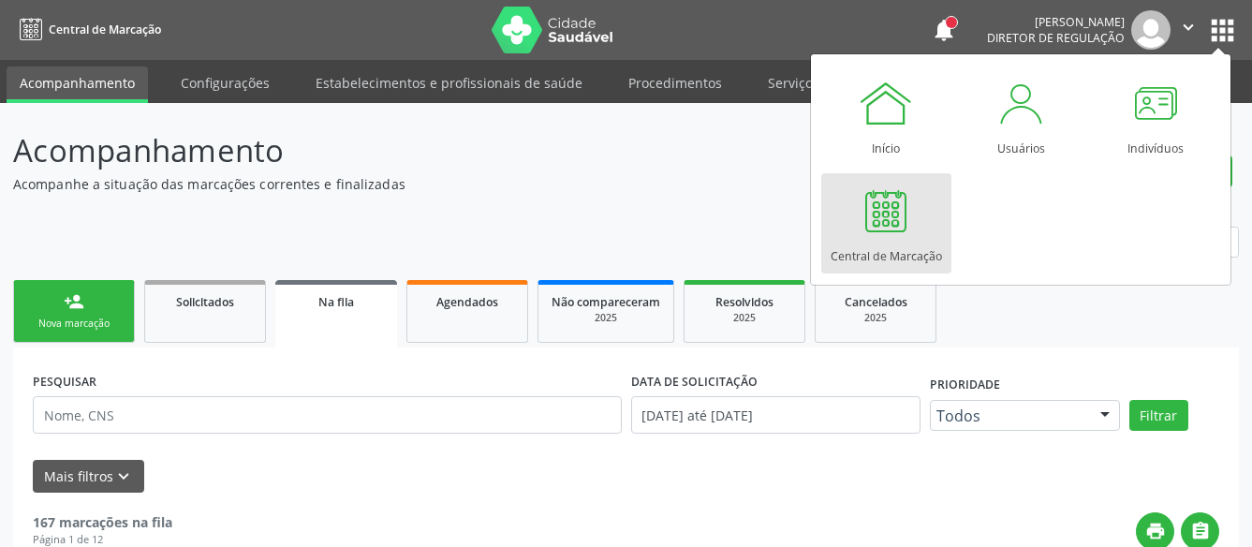
click at [867, 218] on div at bounding box center [886, 211] width 56 height 56
click at [872, 221] on div at bounding box center [886, 211] width 56 height 56
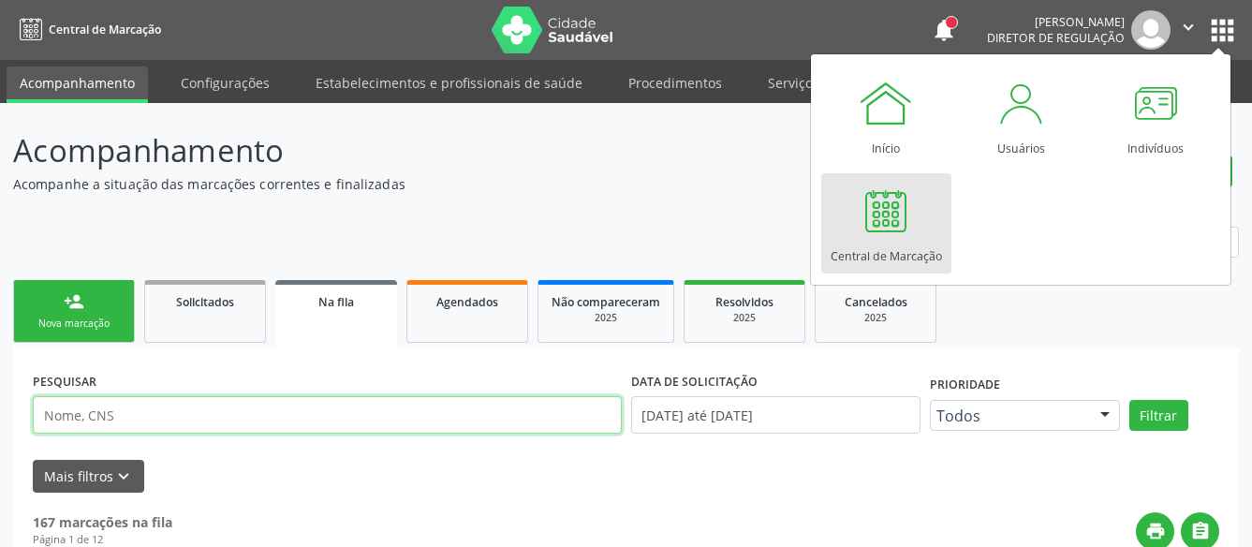
click at [128, 418] on input "text" at bounding box center [327, 414] width 589 height 37
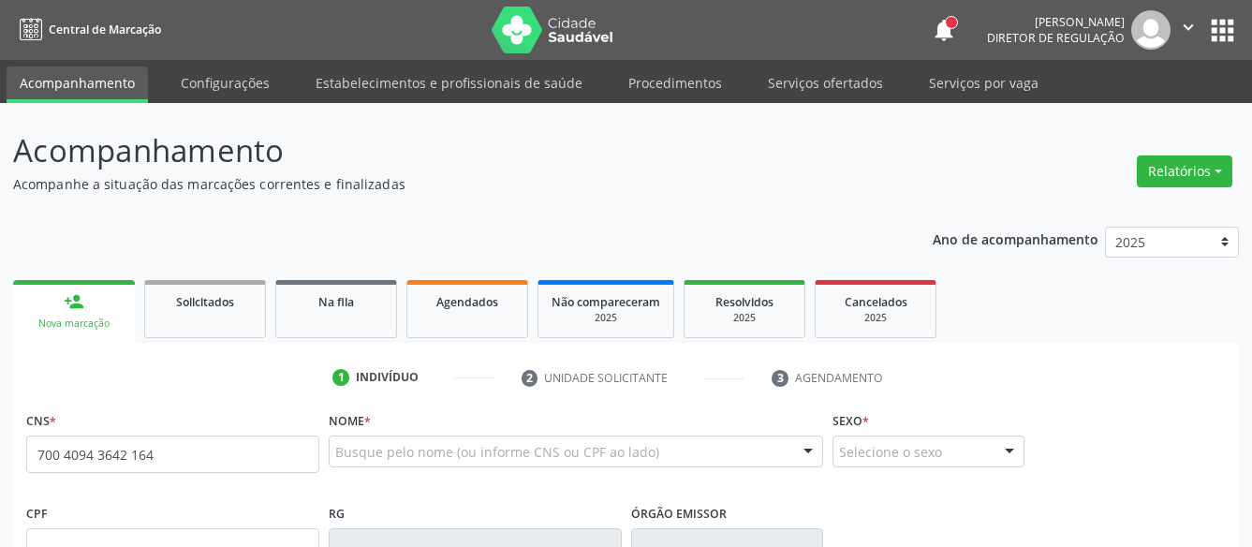
type input "700 4094 3642 1649"
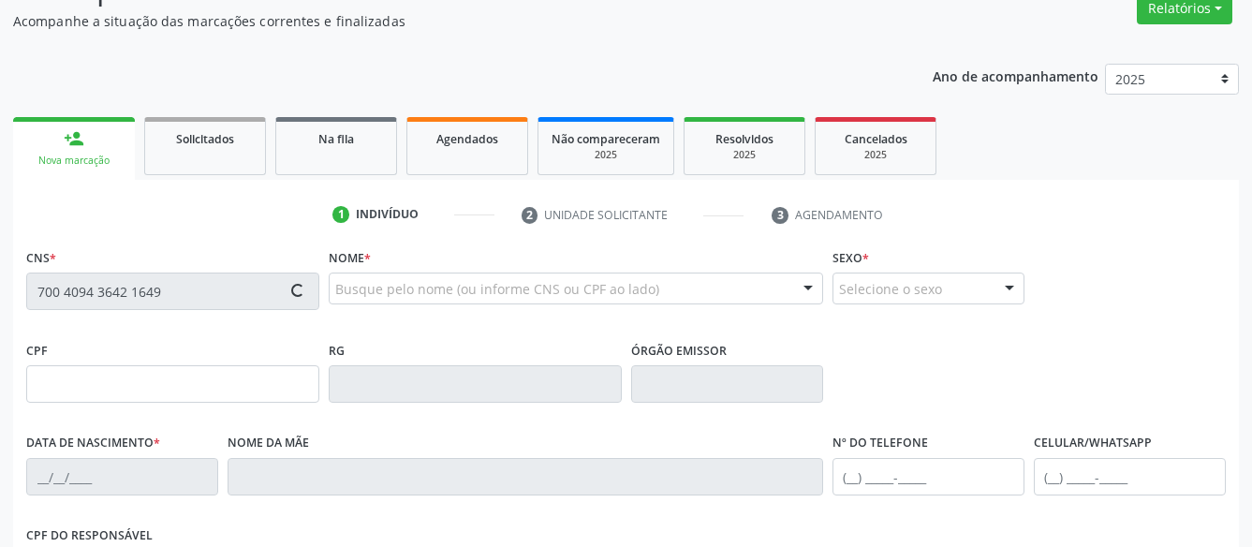
scroll to position [191, 0]
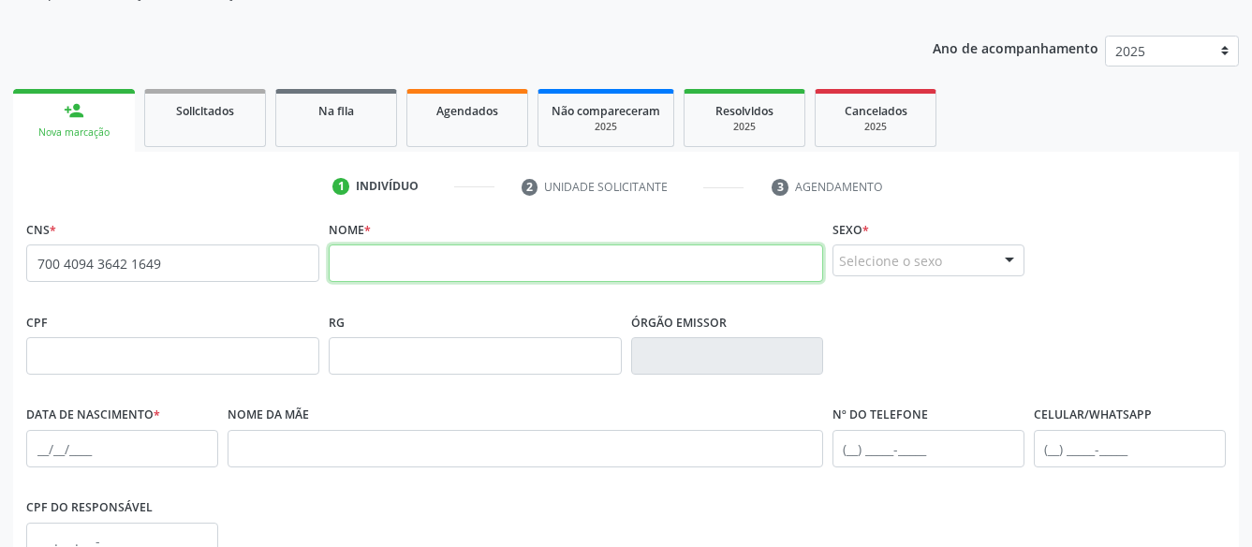
click at [456, 265] on input "text" at bounding box center [576, 262] width 494 height 37
type input "m"
type input "[PERSON_NAME]"
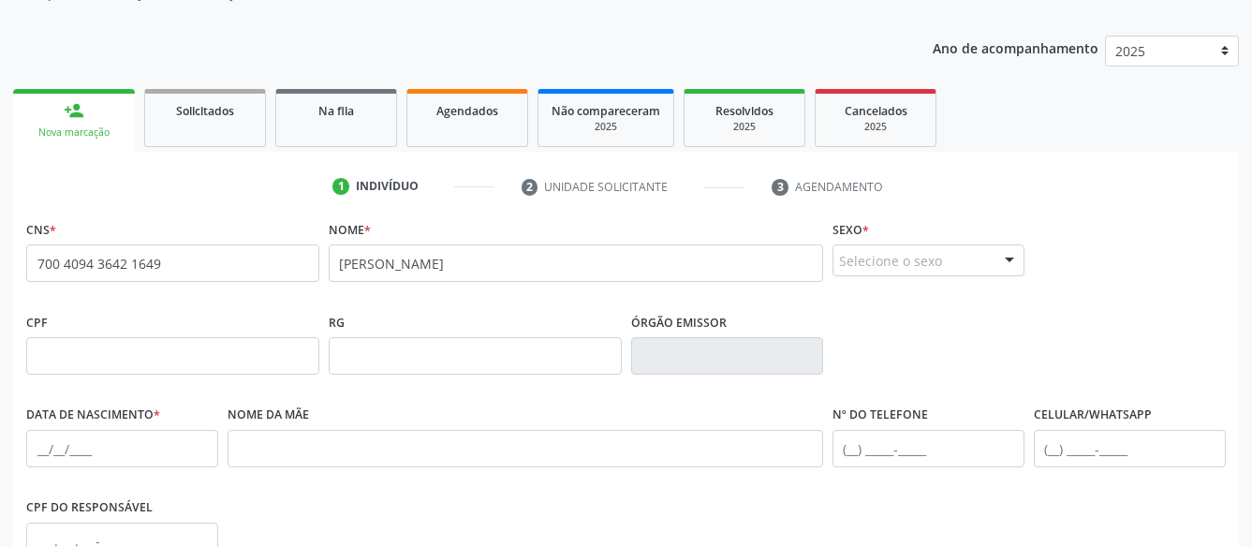
click at [879, 241] on div "Sexo * Selecione o sexo Masculino Feminino Nenhum resultado encontrado para: " …" at bounding box center [928, 245] width 192 height 60
click at [881, 258] on div "Selecione o sexo" at bounding box center [928, 260] width 192 height 32
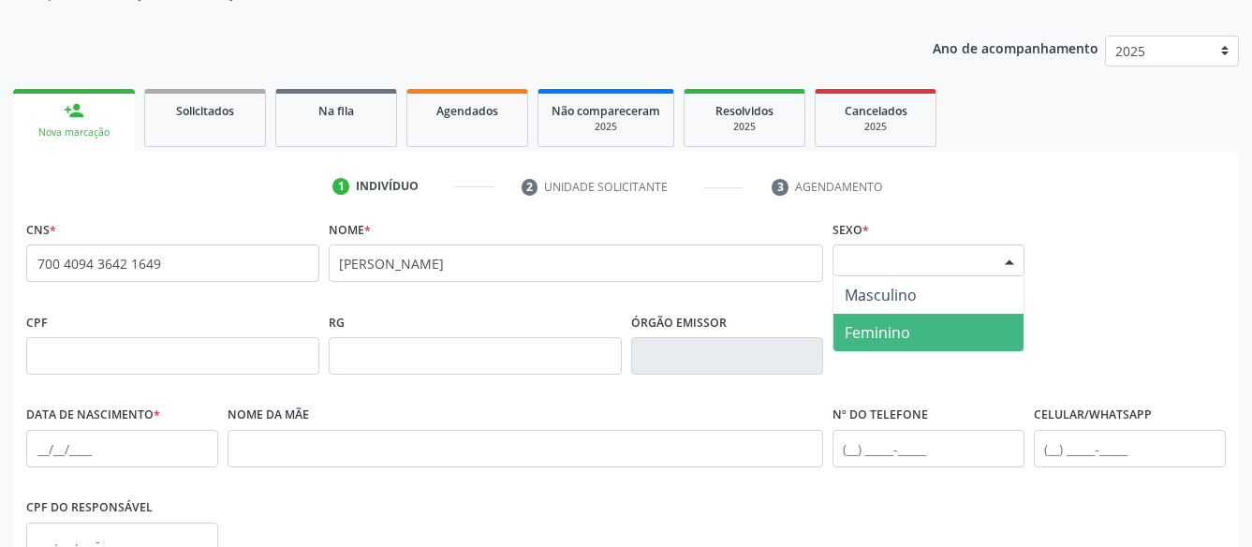
click at [897, 328] on span "Feminino" at bounding box center [877, 332] width 66 height 21
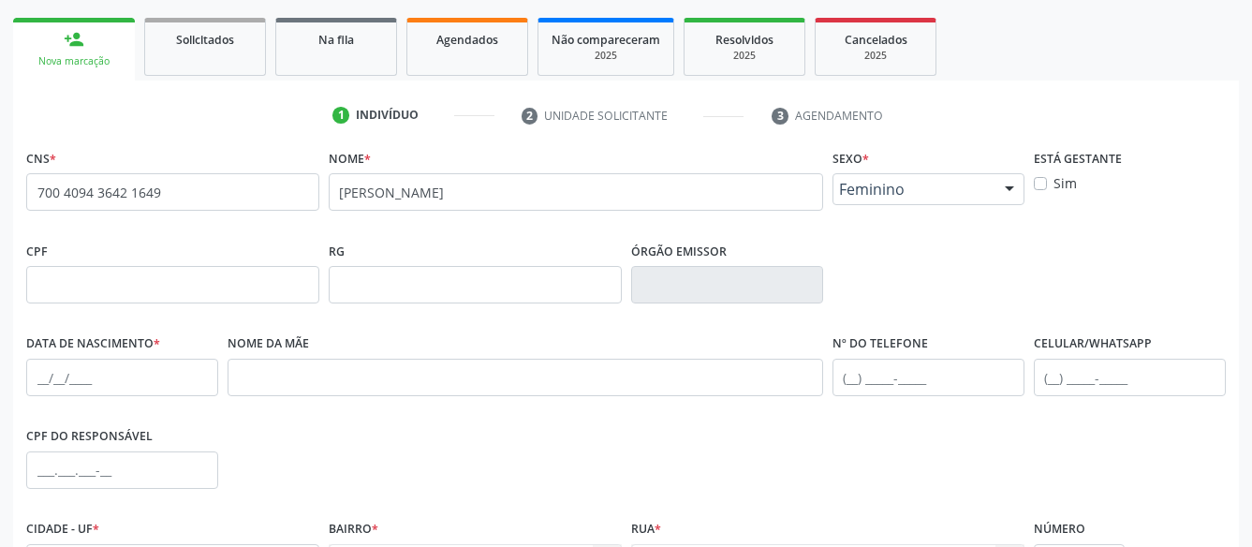
scroll to position [286, 0]
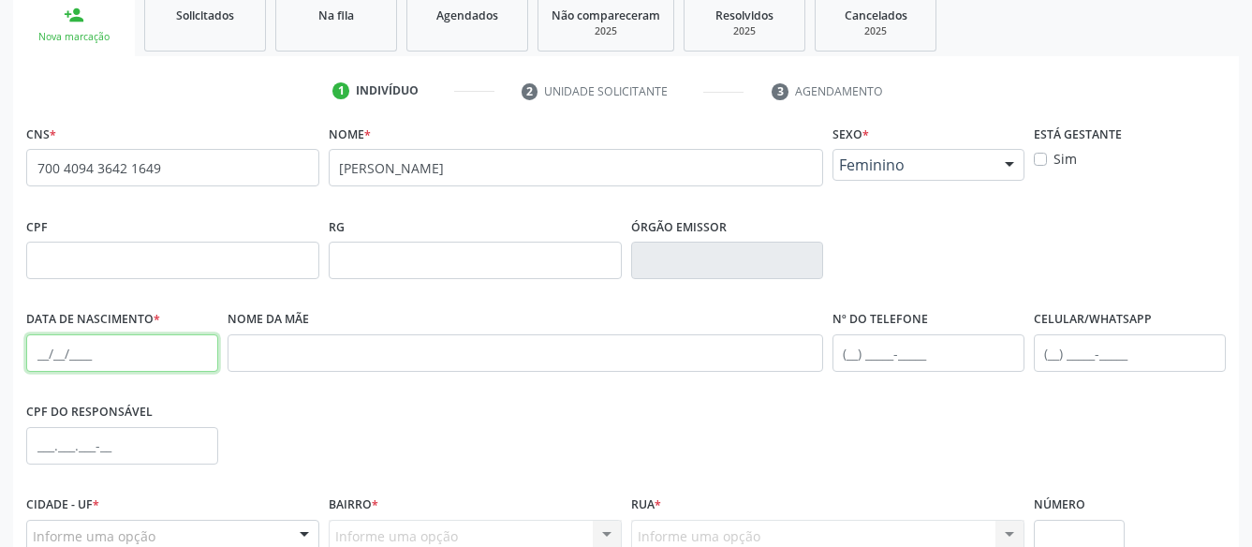
click at [44, 351] on input "text" at bounding box center [122, 352] width 192 height 37
type input "2[DATE]"
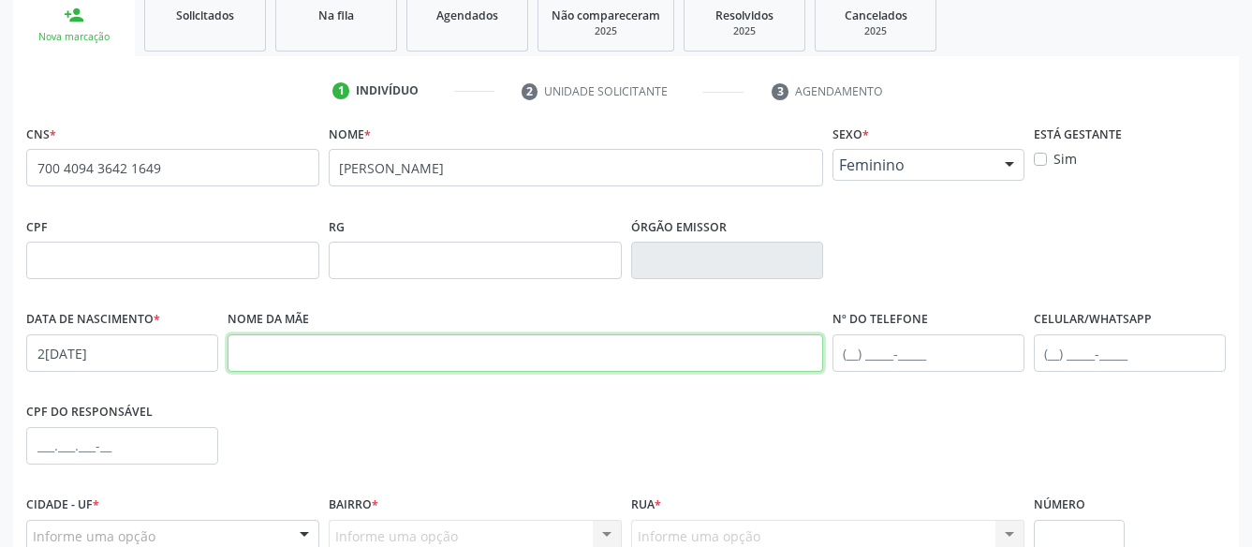
click at [437, 353] on input "text" at bounding box center [524, 352] width 595 height 37
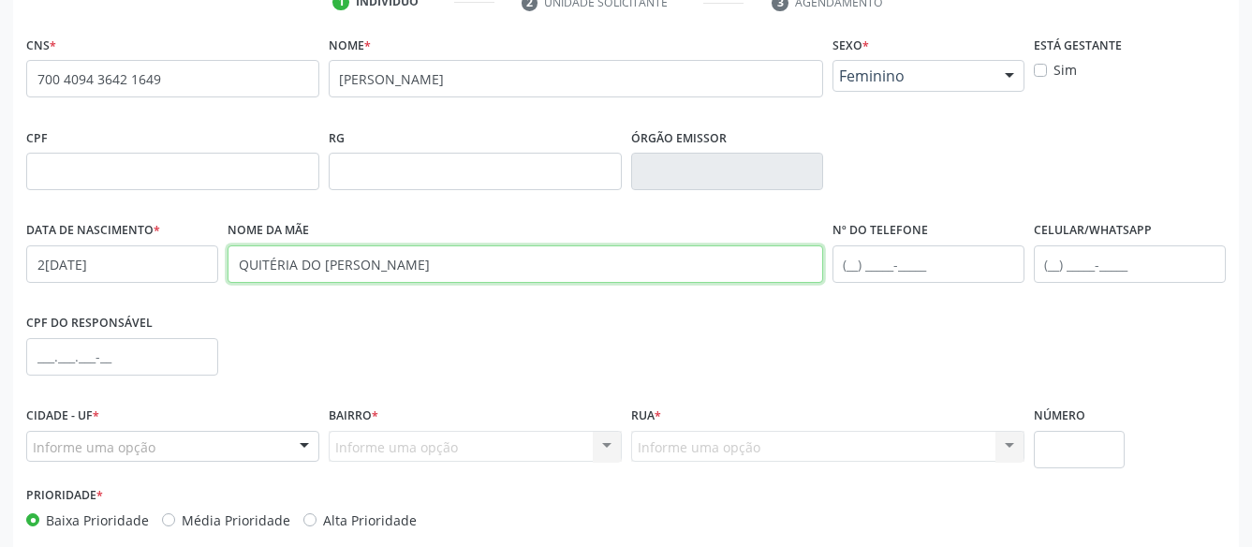
scroll to position [468, 0]
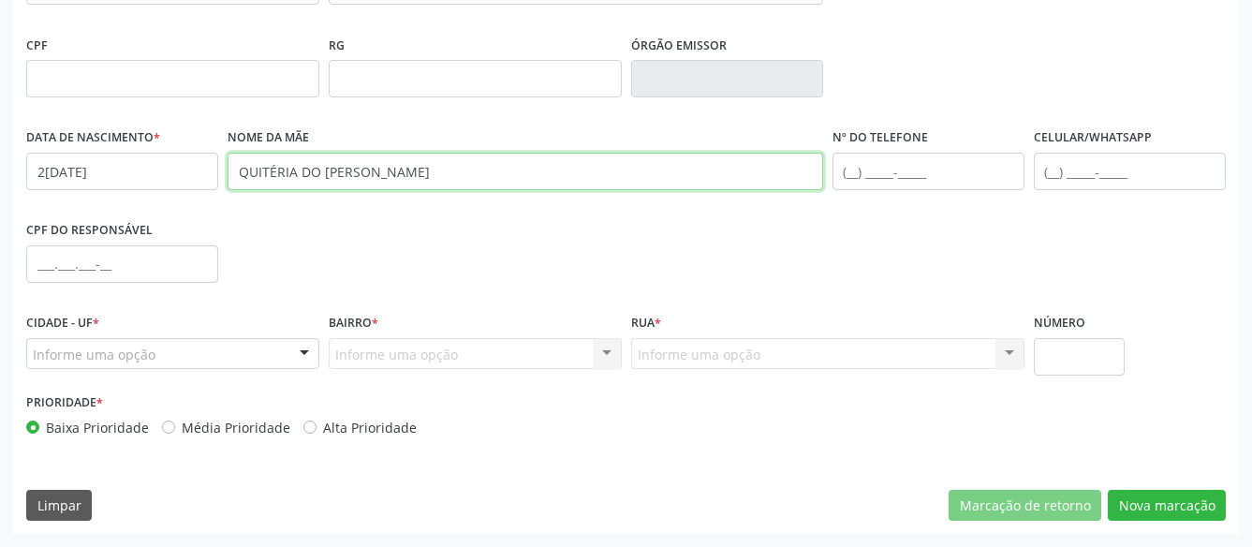
type input "QUITÉRIA DO [PERSON_NAME]"
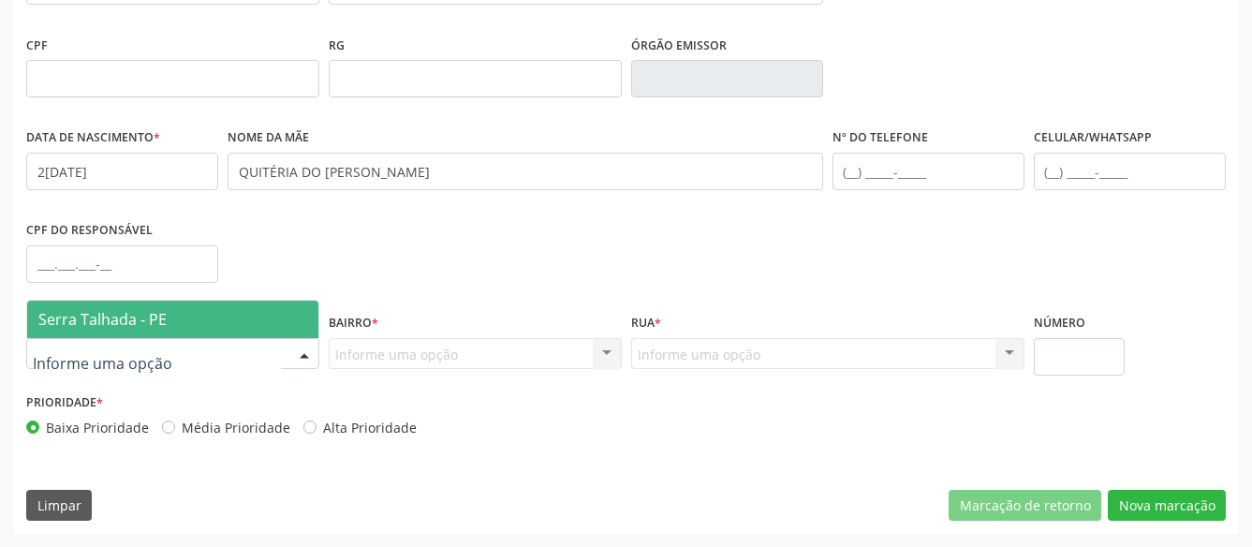
click at [242, 324] on span "Serra Talhada - PE" at bounding box center [172, 319] width 291 height 37
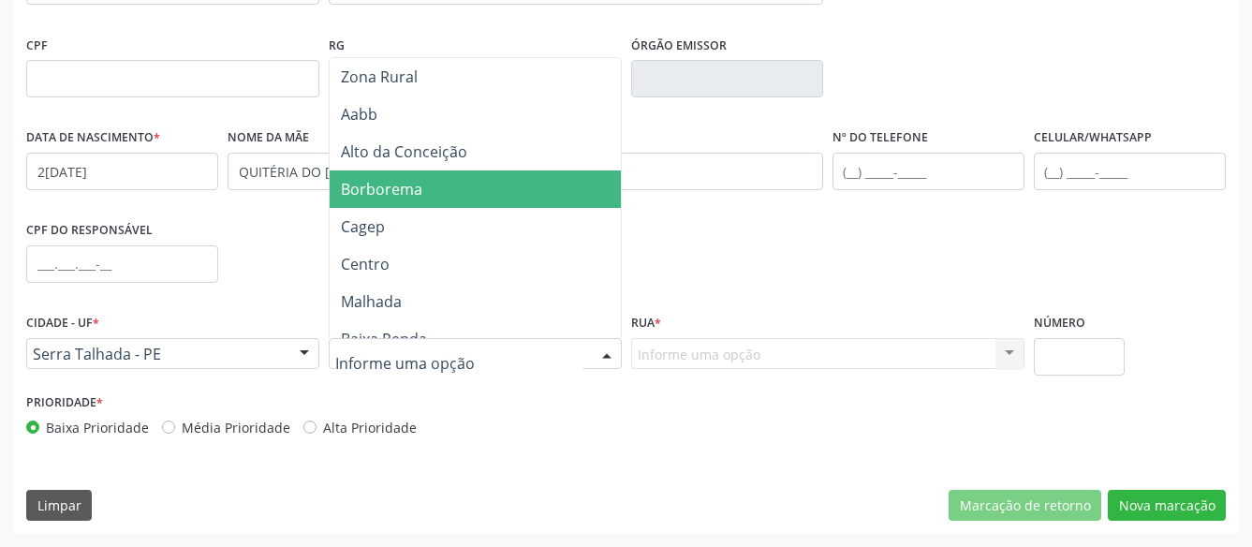
click at [418, 194] on span "Borborema" at bounding box center [381, 189] width 81 height 21
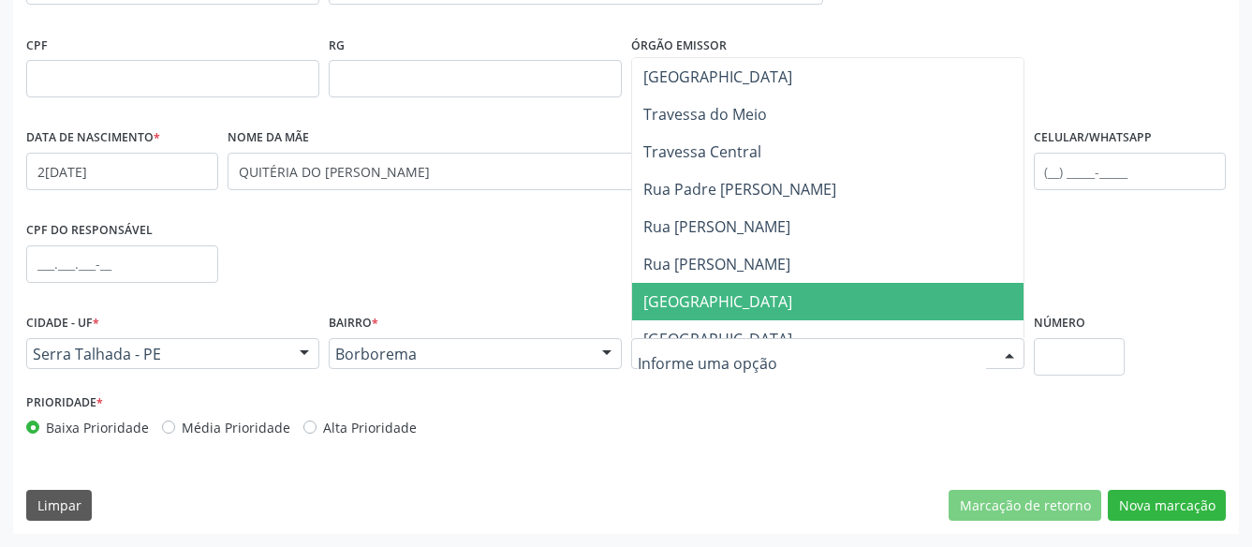
click at [716, 312] on span "[GEOGRAPHIC_DATA]" at bounding box center [827, 301] width 391 height 37
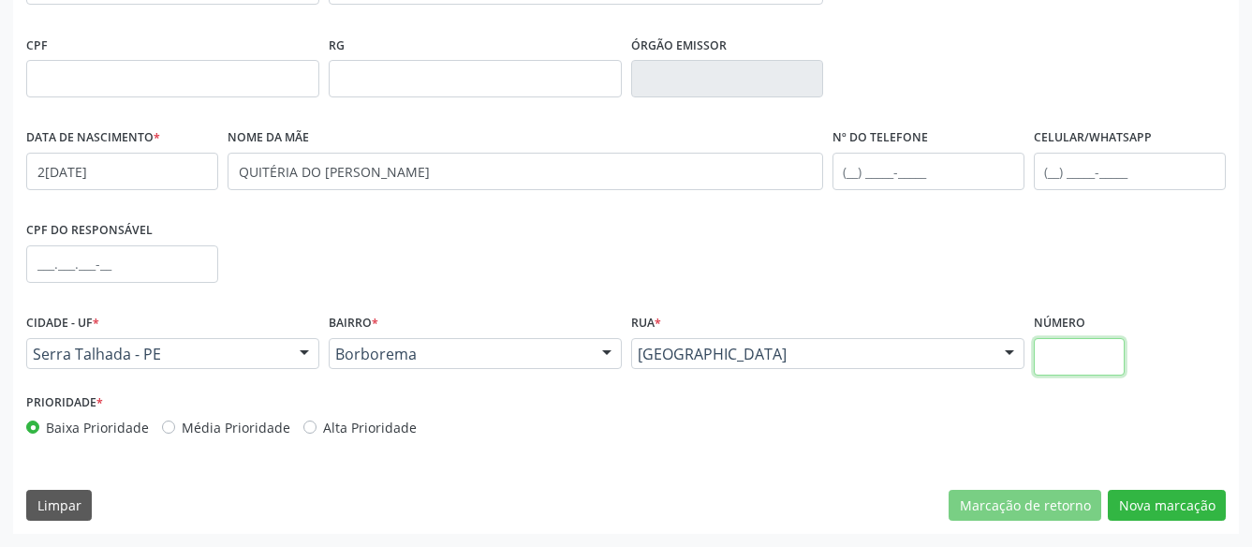
click at [1048, 360] on input "text" at bounding box center [1079, 356] width 92 height 37
type input "23"
click at [1169, 501] on button "Nova marcação" at bounding box center [1166, 506] width 118 height 32
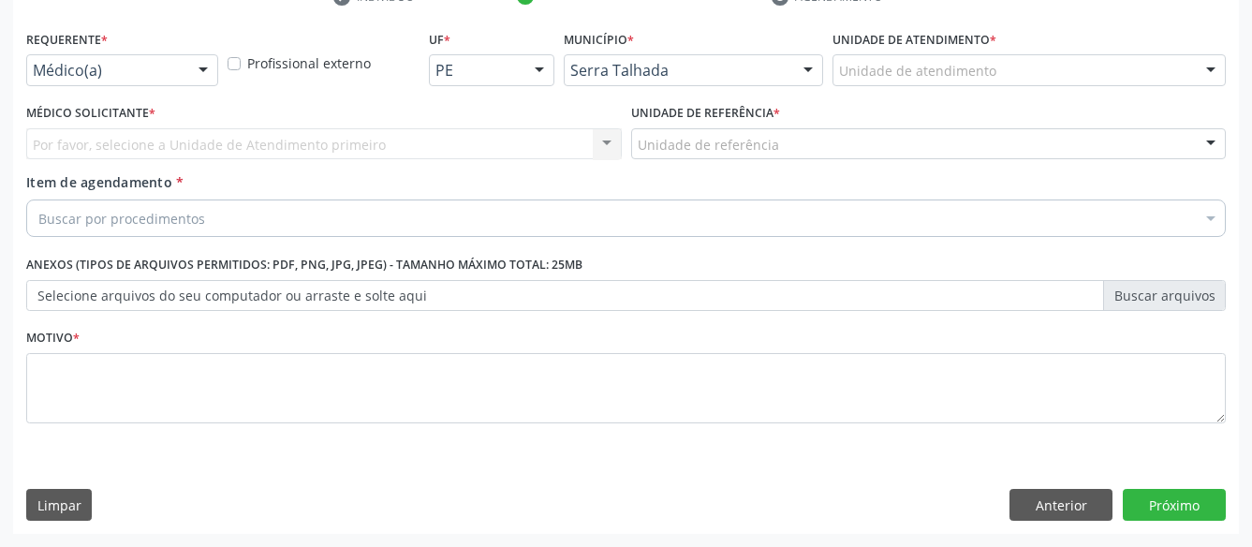
scroll to position [396, 0]
drag, startPoint x: 187, startPoint y: 58, endPoint x: 177, endPoint y: 82, distance: 26.4
click at [187, 59] on div "Médico(a) Médico(a) Enfermeiro(a) Paciente Nenhum resultado encontrado para: " …" at bounding box center [122, 70] width 192 height 32
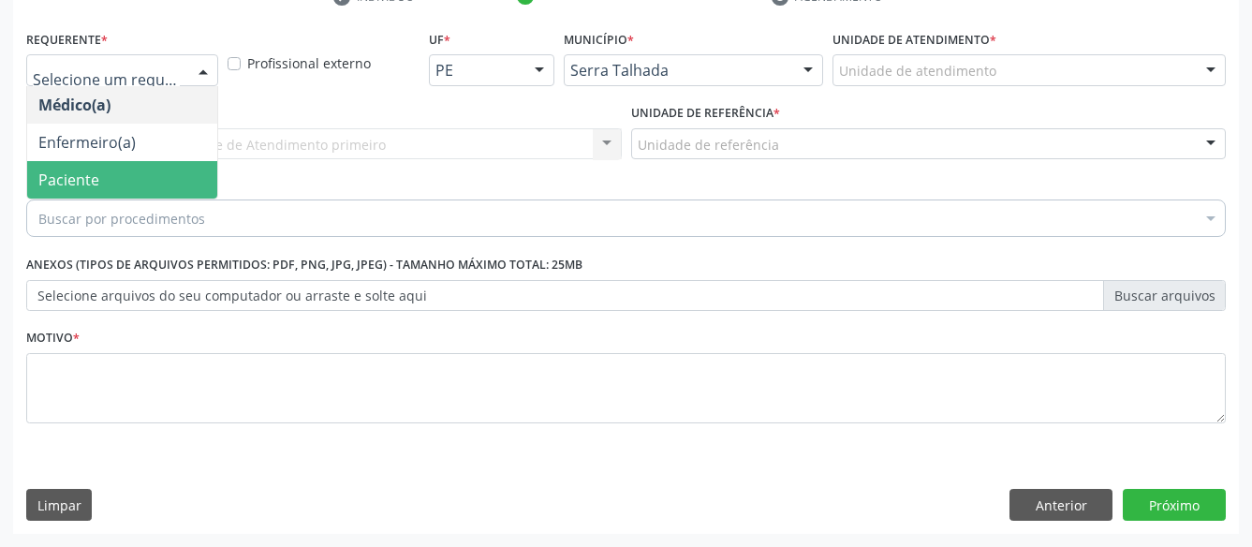
drag, startPoint x: 143, startPoint y: 157, endPoint x: 139, endPoint y: 112, distance: 45.1
click at [142, 161] on span "Paciente" at bounding box center [122, 179] width 190 height 37
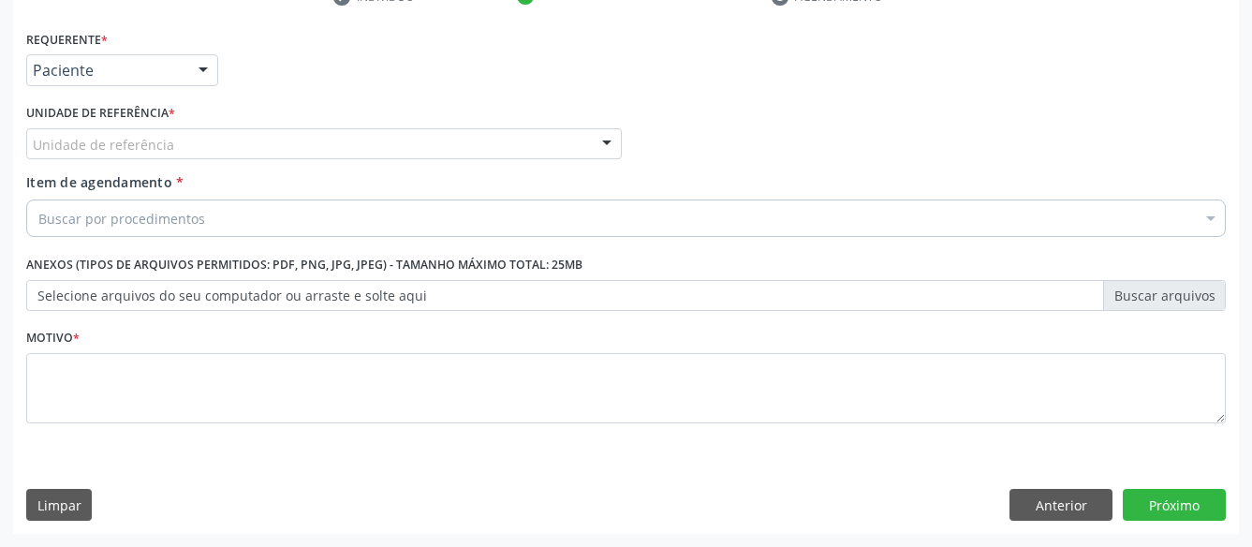
click at [139, 128] on div "Unidade de referência" at bounding box center [323, 144] width 595 height 32
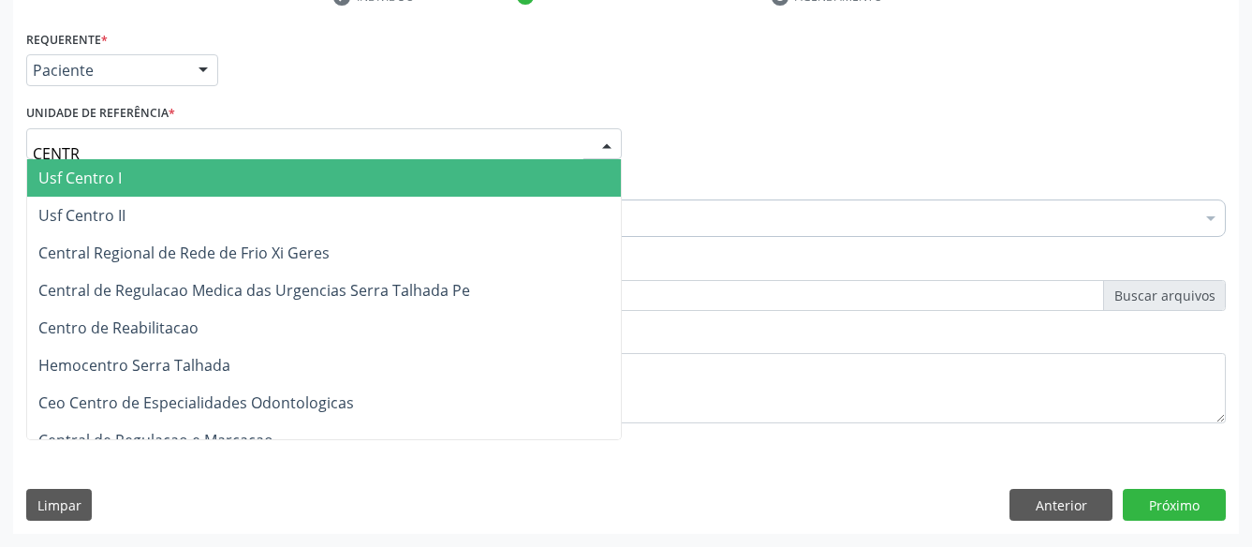
type input "CENTRO"
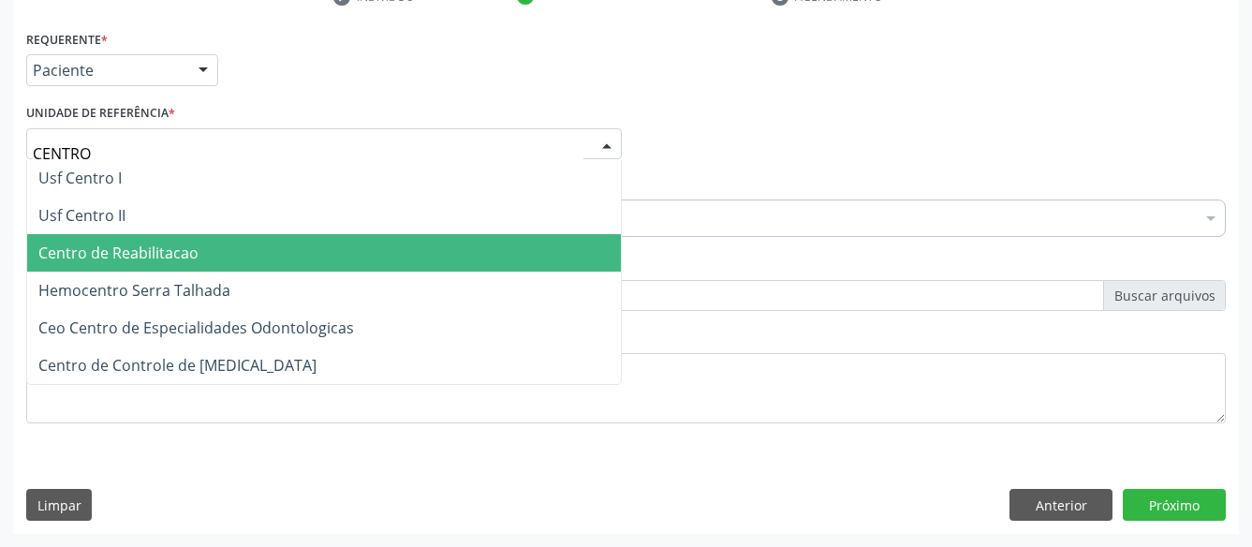
click at [172, 242] on span "Centro de Reabilitacao" at bounding box center [118, 252] width 160 height 21
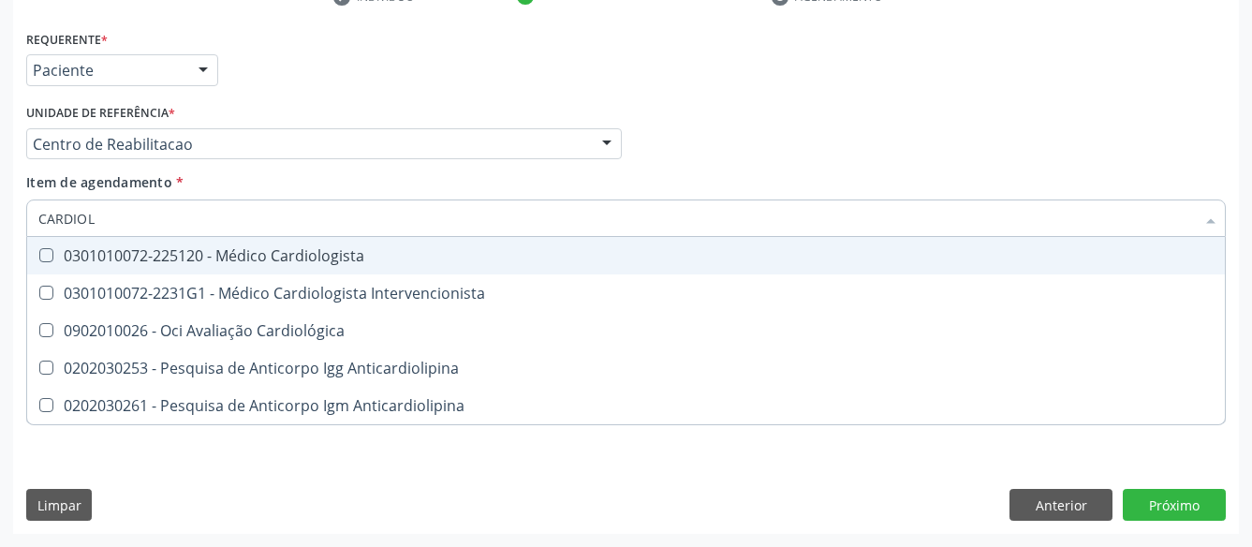
type input "CARDIOLO"
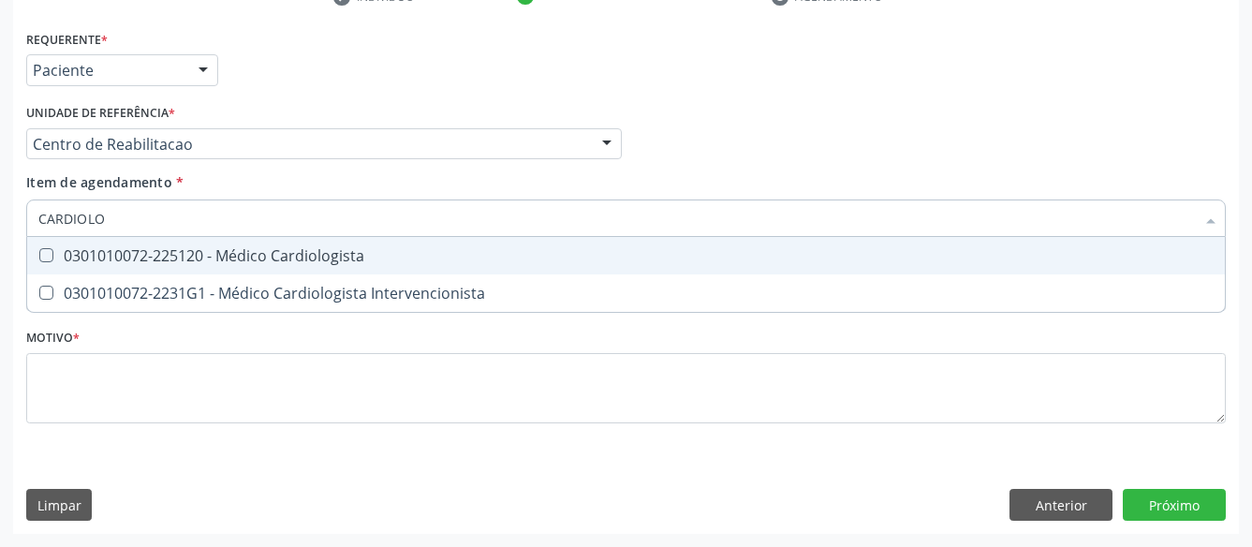
click at [147, 248] on div "0301010072-225120 - Médico Cardiologista" at bounding box center [625, 255] width 1175 height 15
checkbox Cardiologista "true"
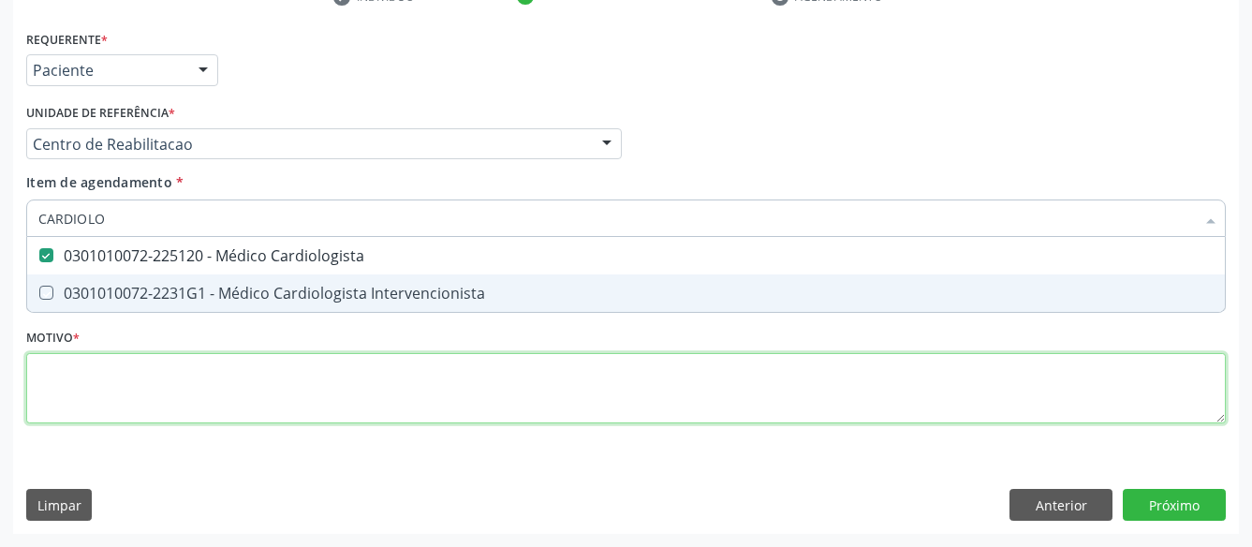
click at [134, 365] on textarea at bounding box center [625, 388] width 1199 height 71
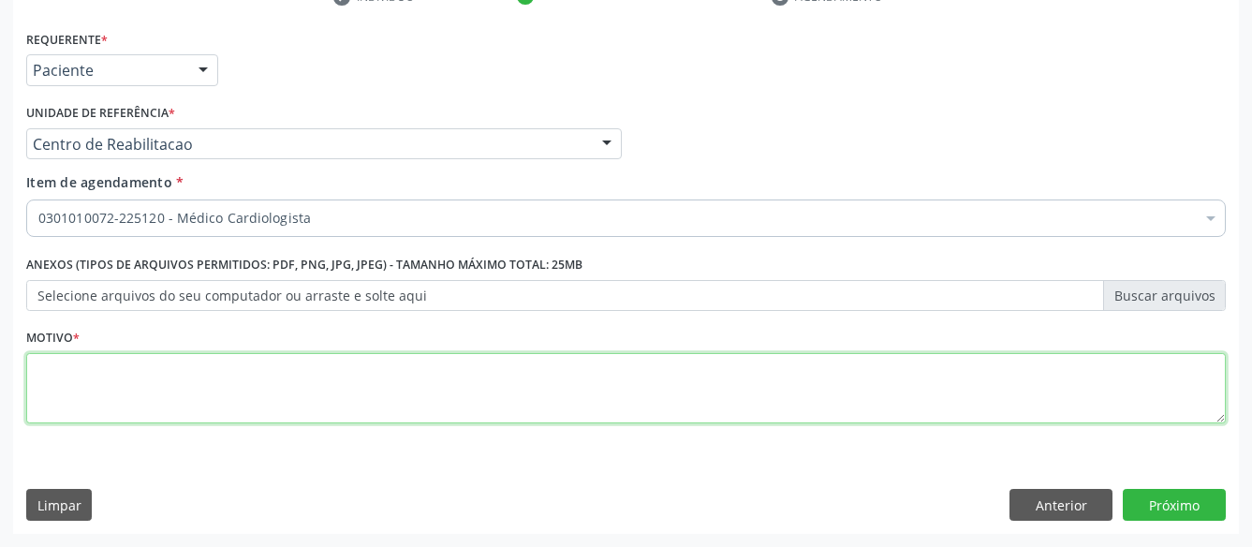
checkbox Cardiologista "true"
type textarea "..."
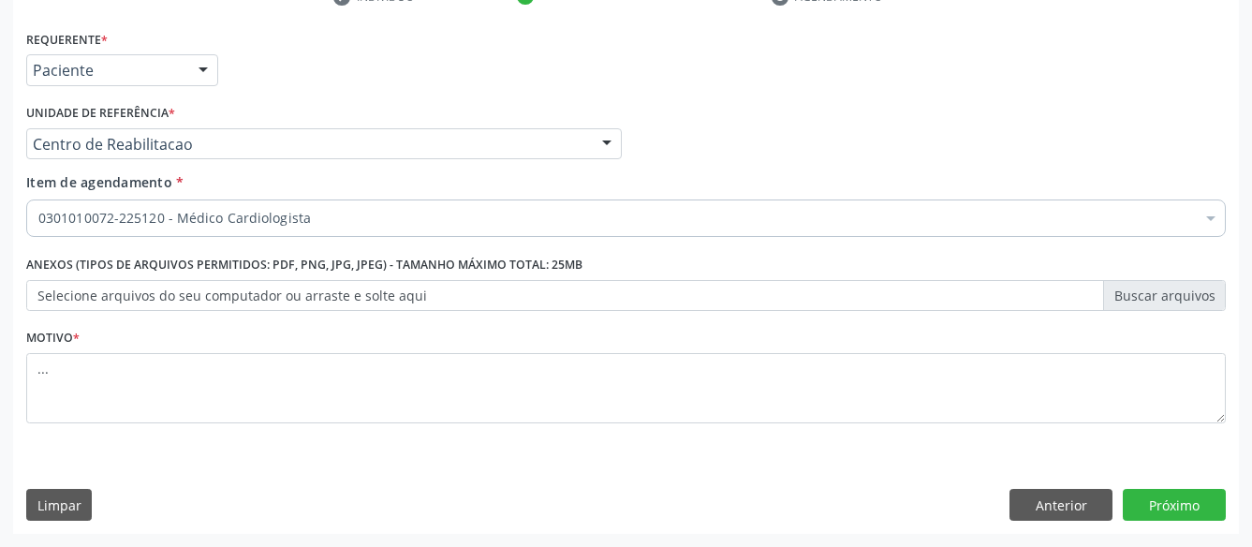
click at [1176, 487] on div "Requerente * Paciente Médico(a) Enfermeiro(a) Paciente Nenhum resultado encontr…" at bounding box center [625, 279] width 1225 height 508
click at [1191, 502] on button "Próximo" at bounding box center [1173, 505] width 103 height 32
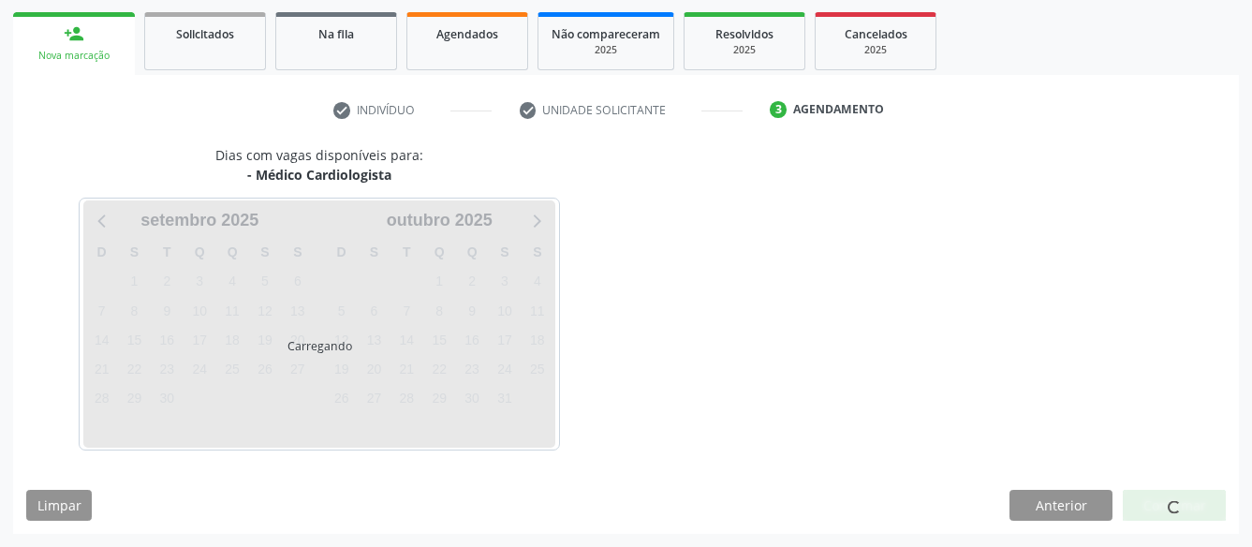
scroll to position [268, 0]
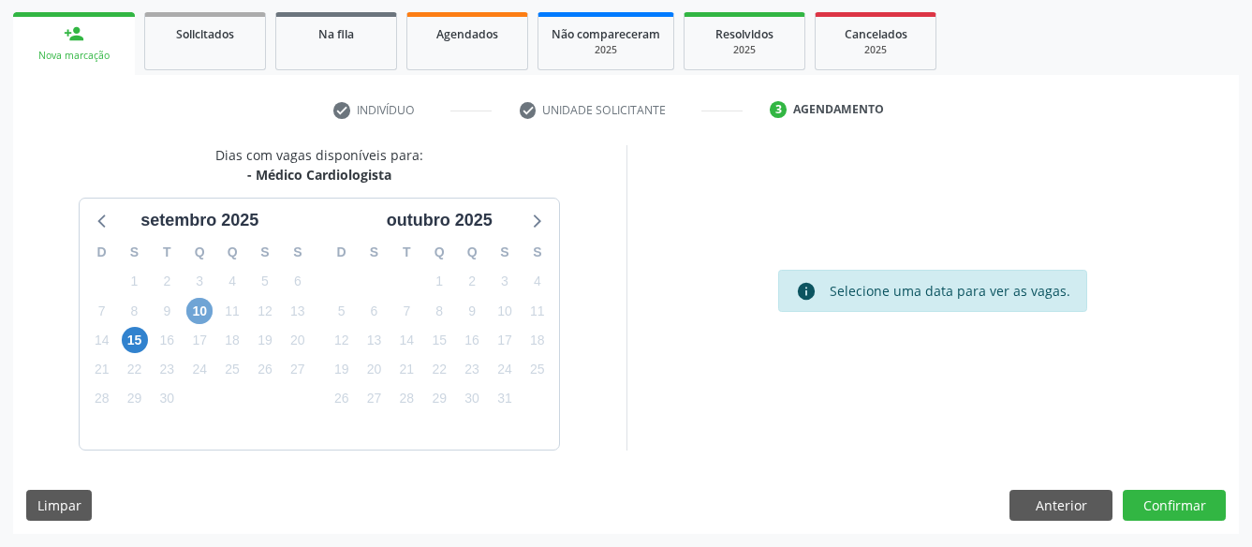
click at [198, 314] on span "10" at bounding box center [199, 311] width 26 height 26
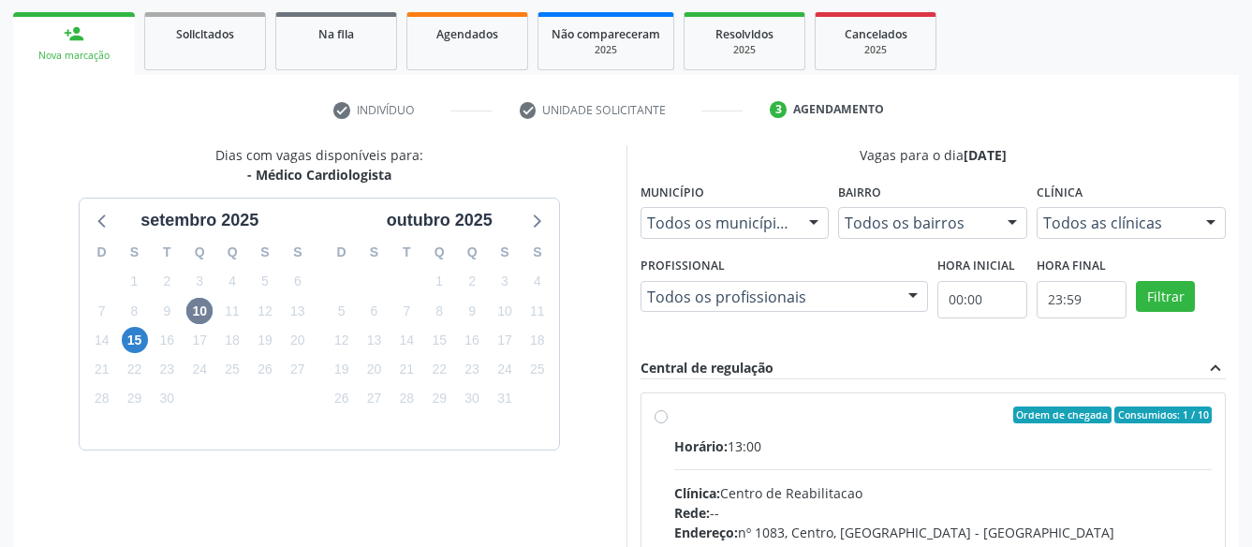
click at [664, 409] on div "Ordem de chegada Consumidos: 1 / 10 Horário: 13:00 Clínica: Centro de Reabilita…" at bounding box center [933, 549] width 558 height 287
radio input "true"
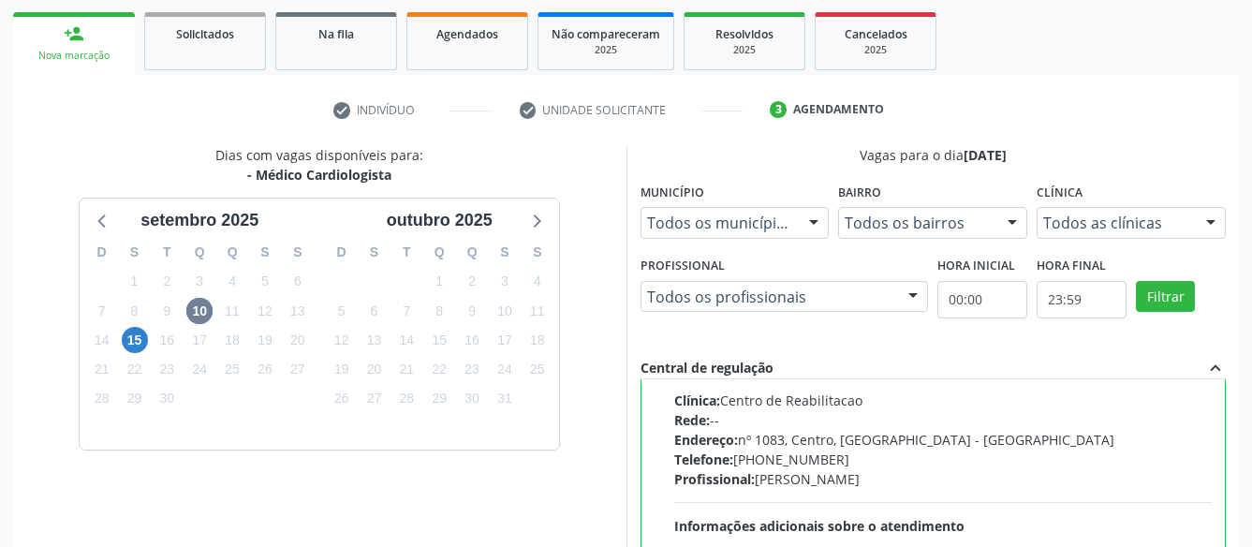
scroll to position [571, 0]
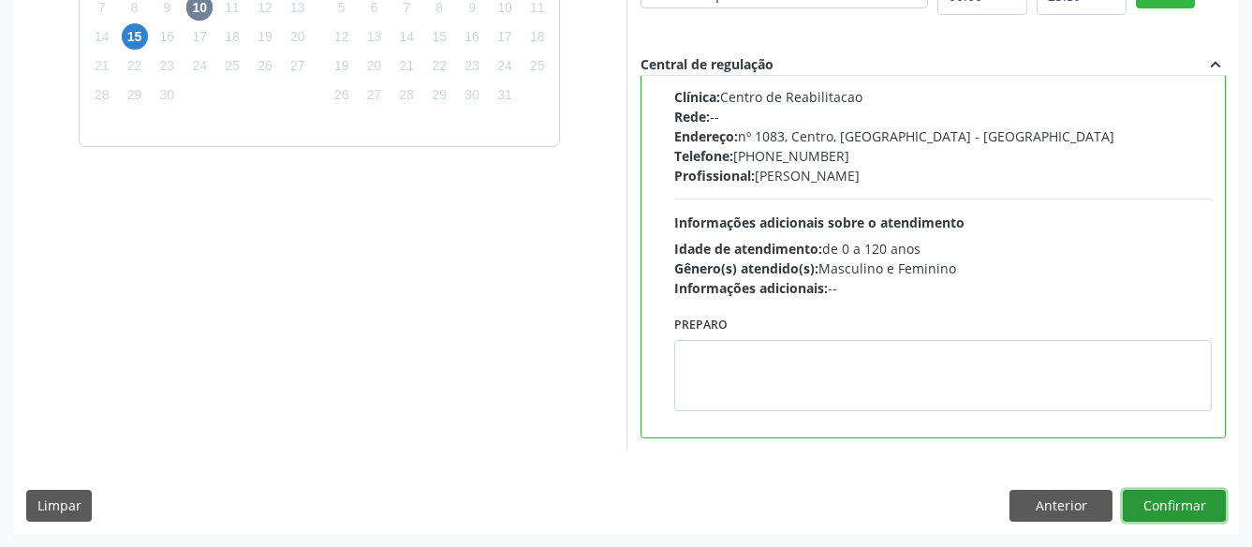
click at [1196, 506] on button "Confirmar" at bounding box center [1173, 506] width 103 height 32
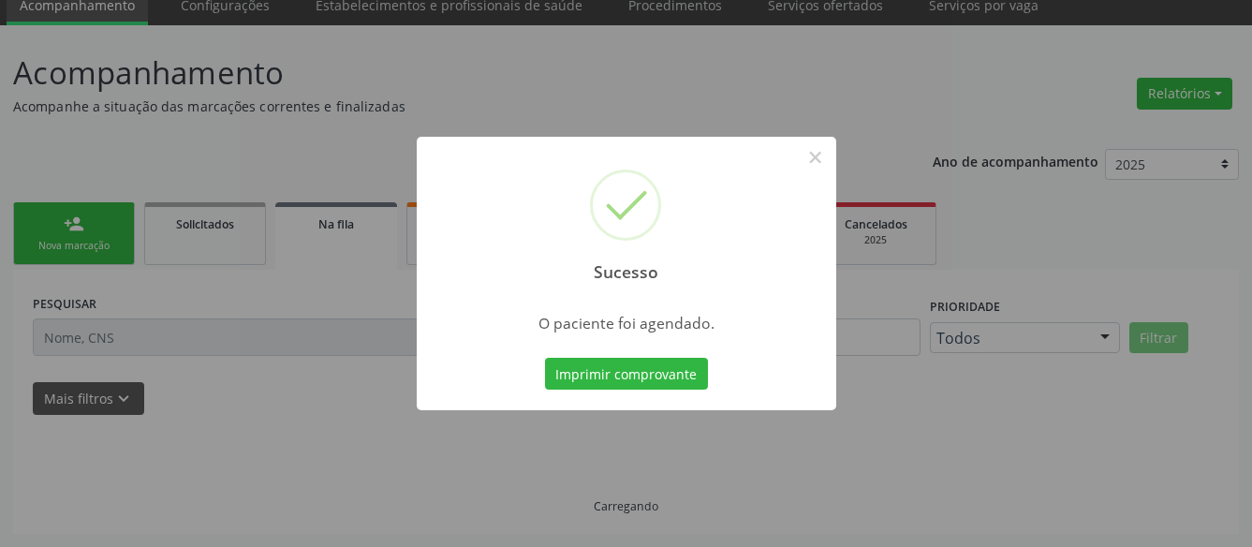
scroll to position [77, 0]
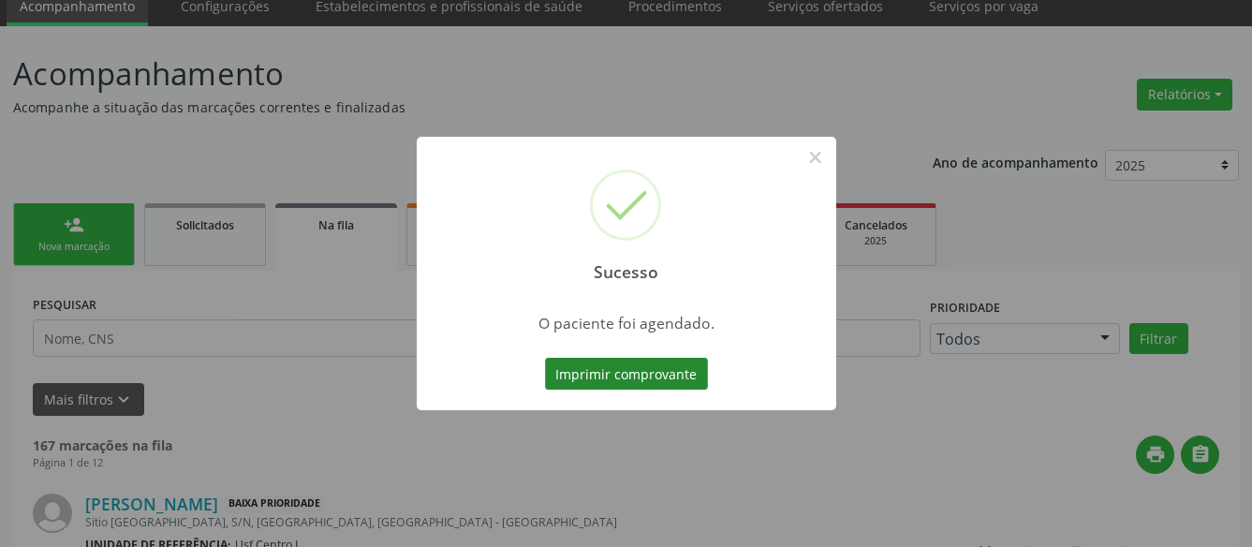
click at [617, 368] on button "Imprimir comprovante" at bounding box center [626, 374] width 163 height 32
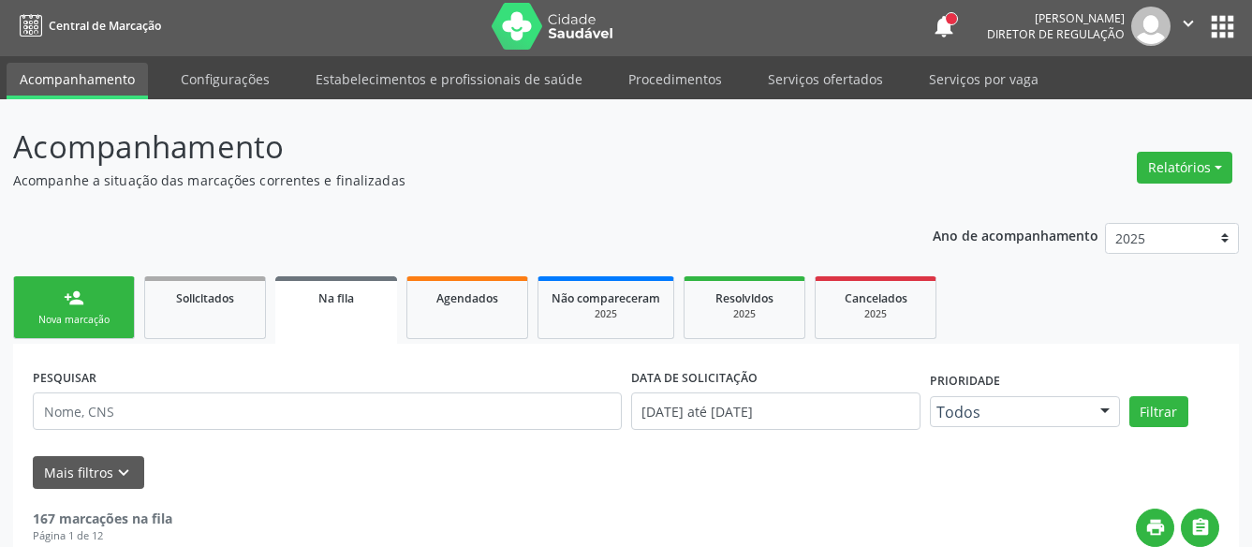
scroll to position [0, 0]
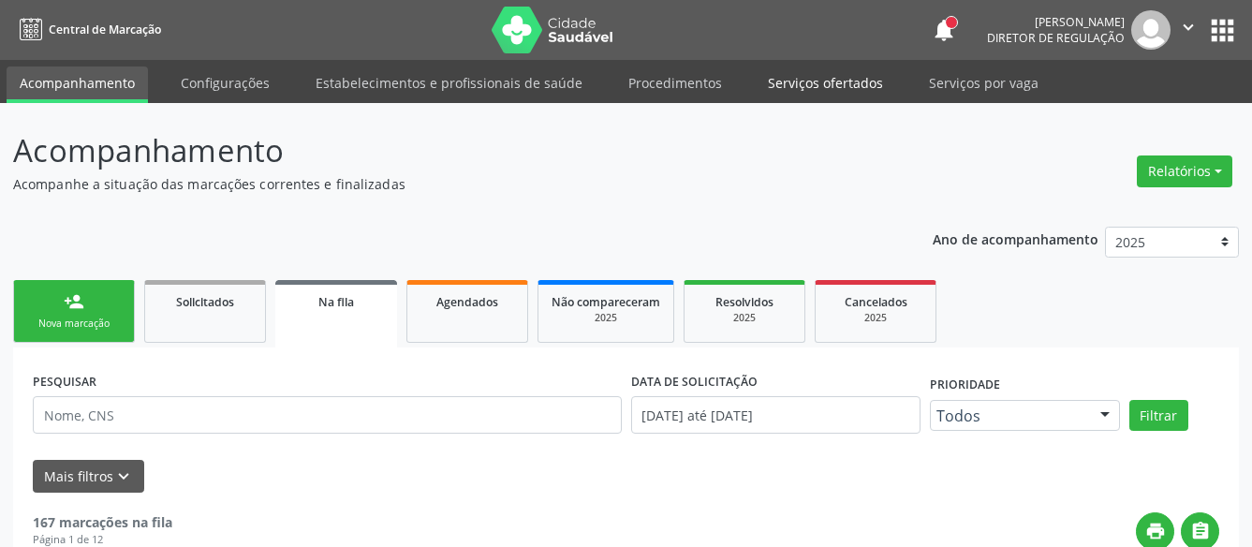
click at [831, 81] on link "Serviços ofertados" at bounding box center [825, 82] width 141 height 33
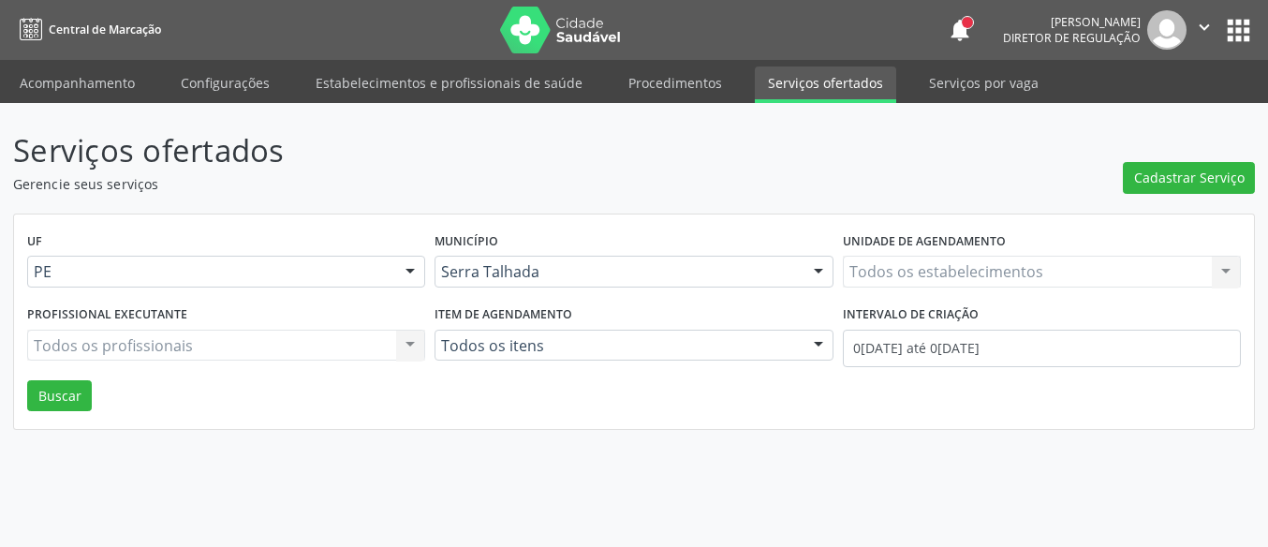
click at [874, 271] on div "Todos os estabelecimentos Todos os estabelecimentos Nenhum resultado encontrado…" at bounding box center [1042, 272] width 398 height 32
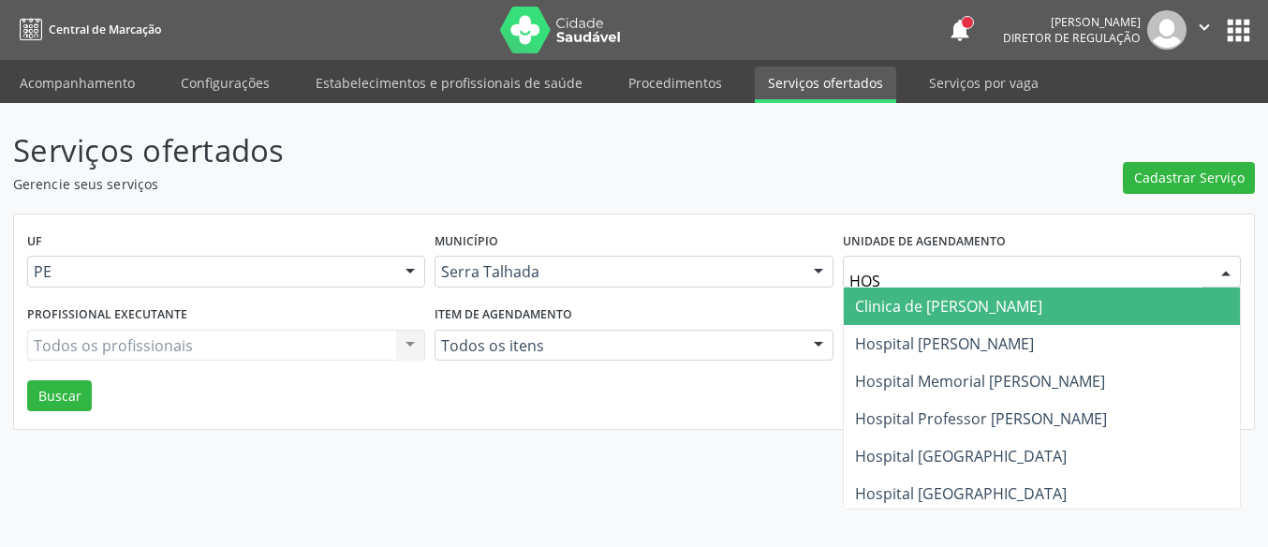
type input "HOSP"
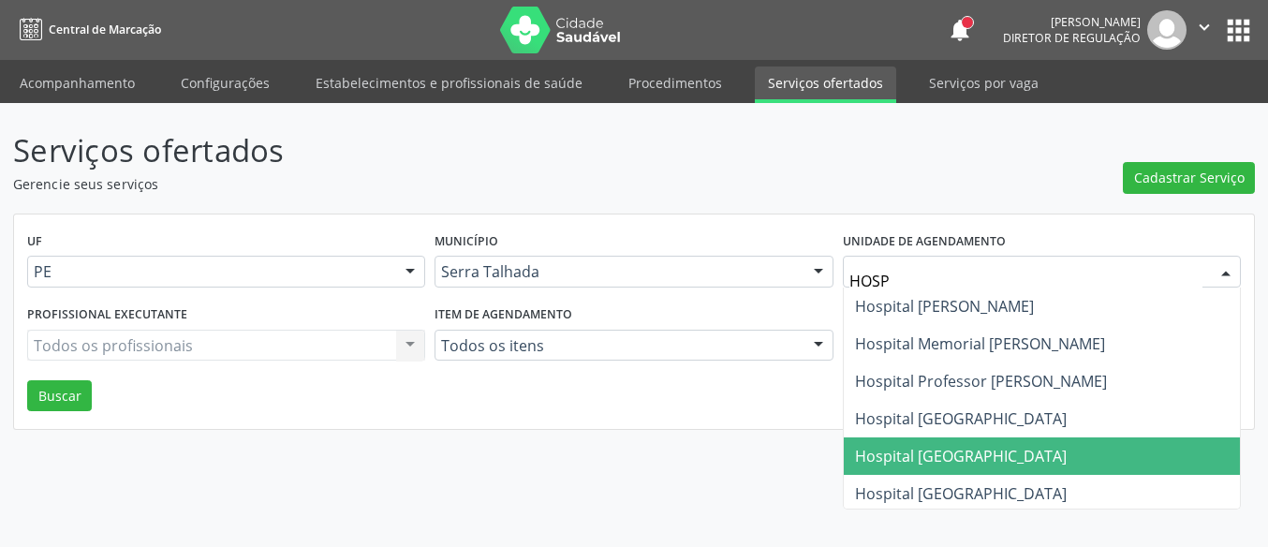
click at [961, 454] on span "Hospital [GEOGRAPHIC_DATA]" at bounding box center [961, 456] width 212 height 21
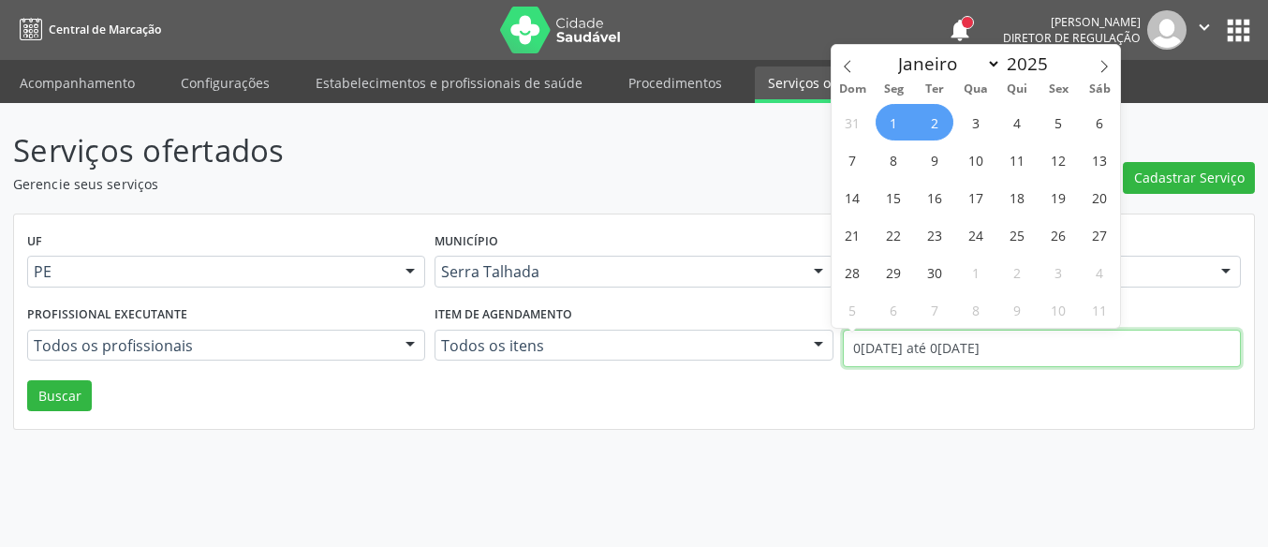
click at [956, 351] on input "0[DATE] até 0[DATE]" at bounding box center [1042, 348] width 398 height 37
click at [844, 61] on icon at bounding box center [847, 66] width 13 height 13
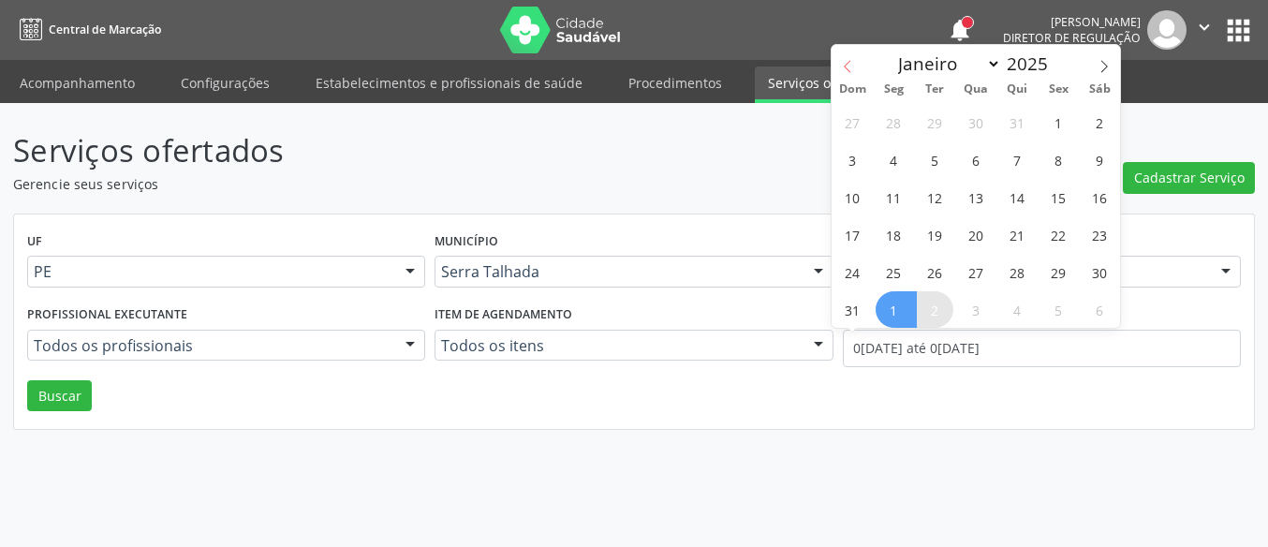
select select "7"
click at [1051, 118] on span "1" at bounding box center [1058, 122] width 37 height 37
type input "01/08/2025"
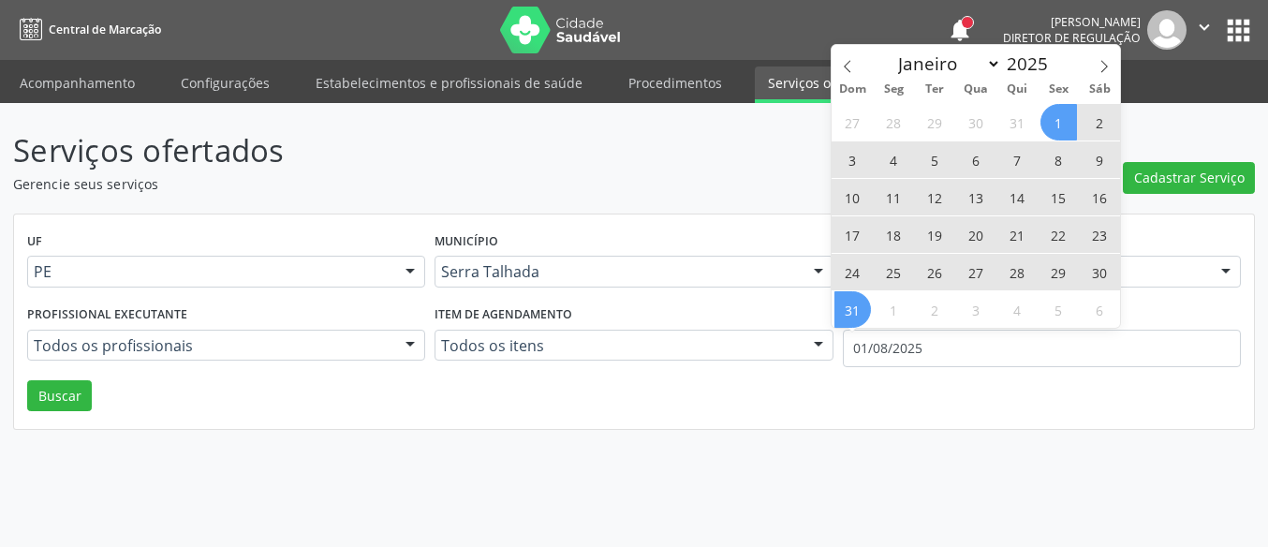
click at [847, 307] on span "31" at bounding box center [852, 309] width 37 height 37
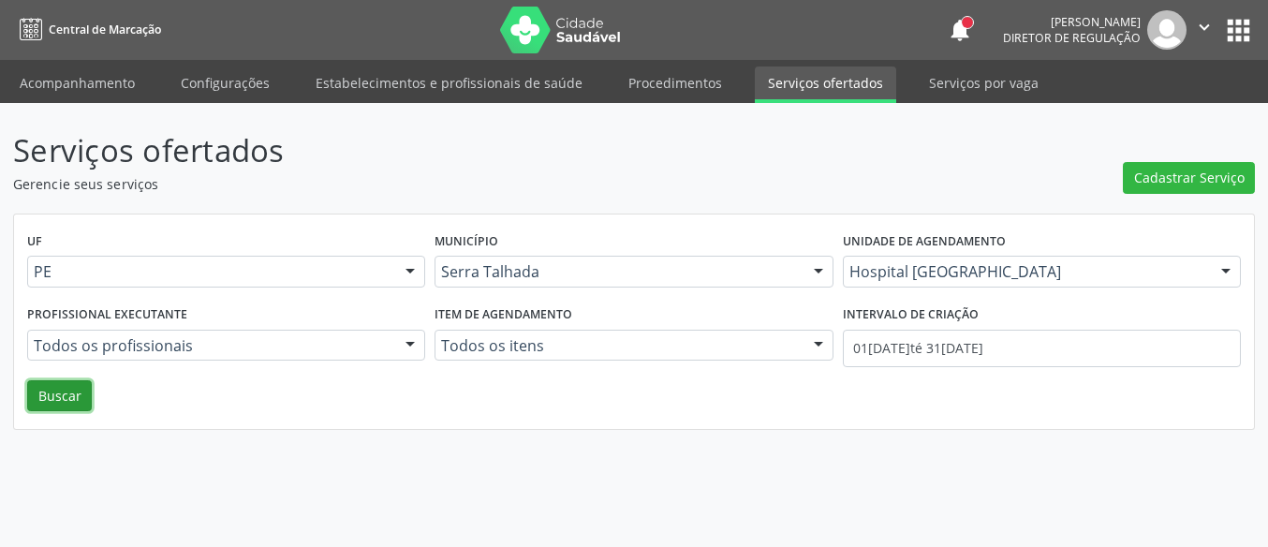
click at [73, 384] on button "Buscar" at bounding box center [59, 396] width 65 height 32
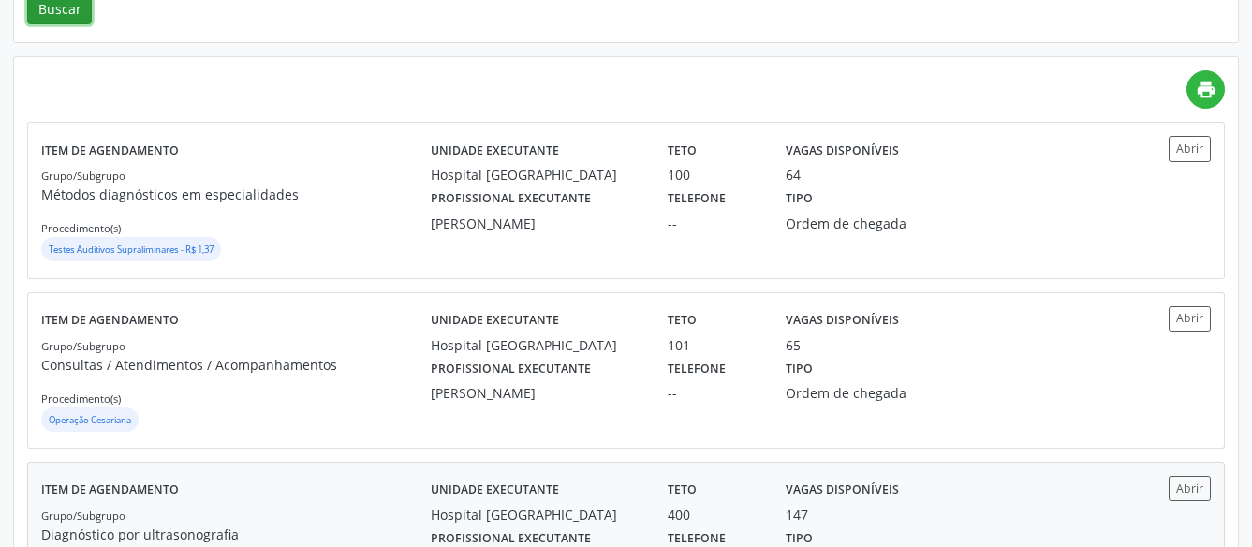
scroll to position [477, 0]
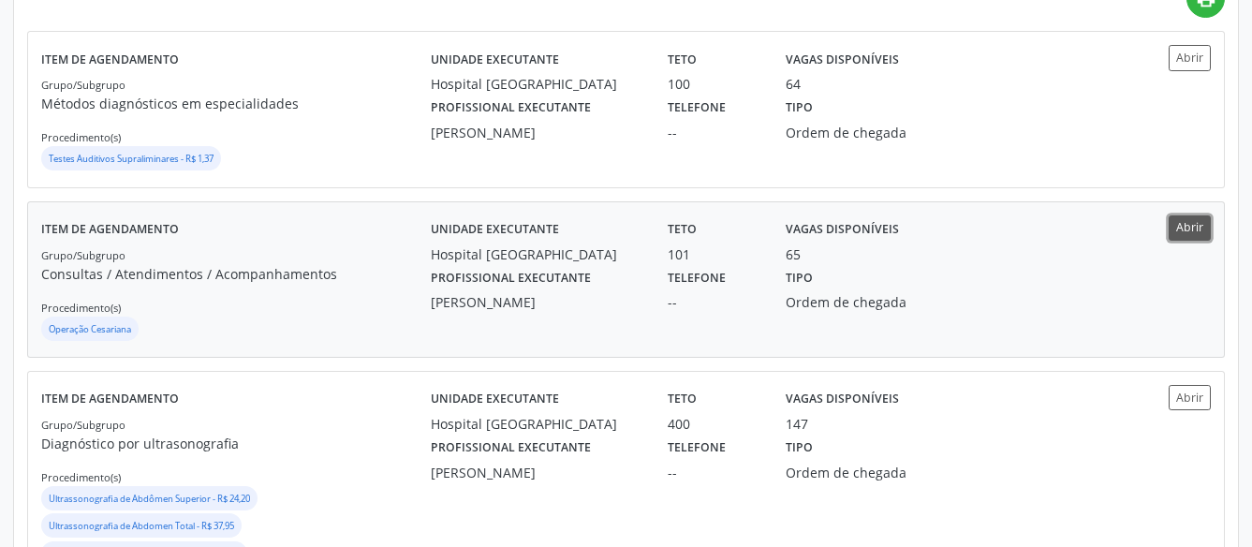
click at [1197, 223] on button "Abrir" at bounding box center [1189, 227] width 42 height 25
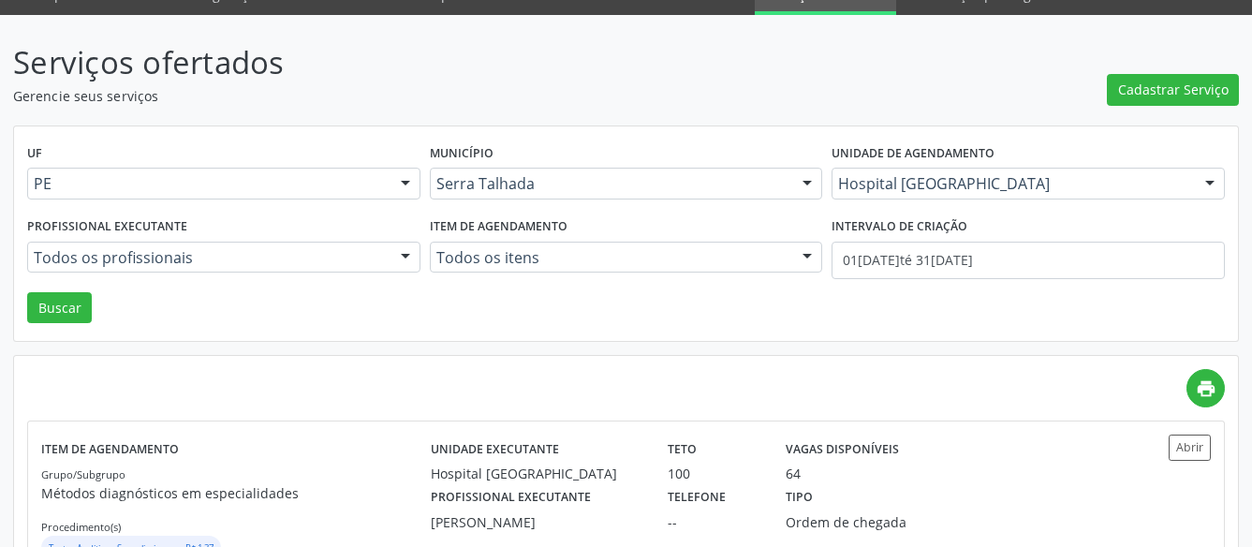
scroll to position [0, 0]
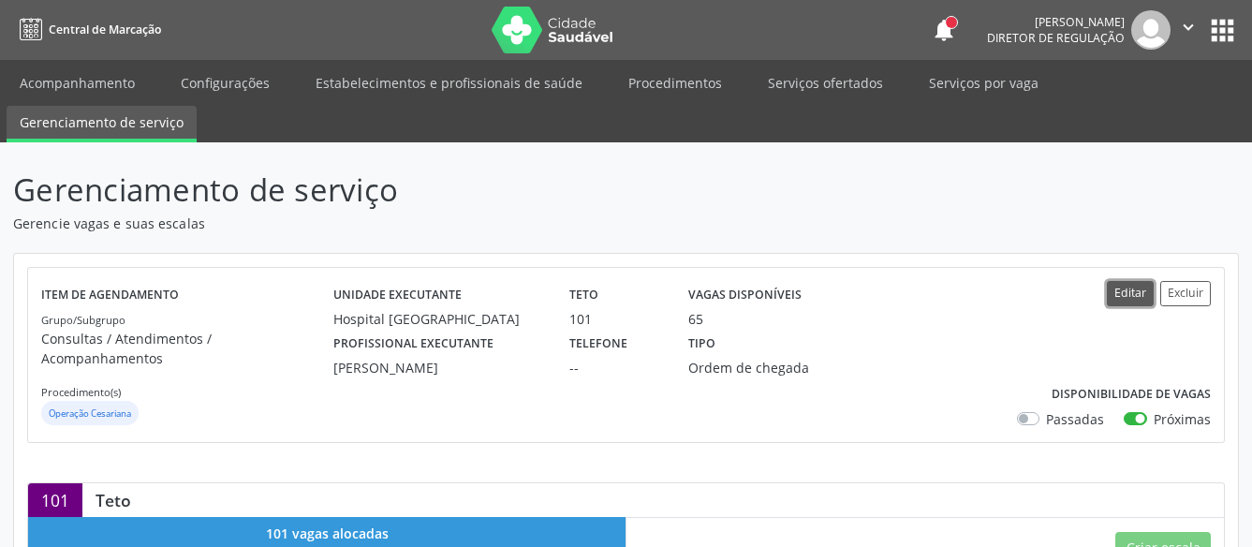
click at [1122, 292] on button "Editar" at bounding box center [1130, 293] width 47 height 25
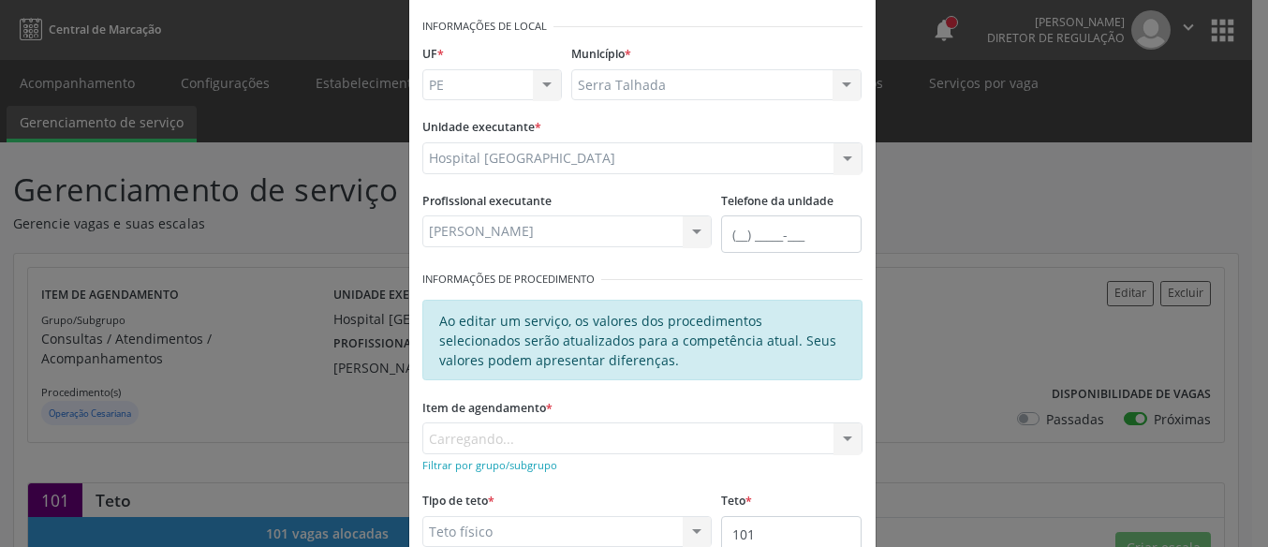
scroll to position [107, 0]
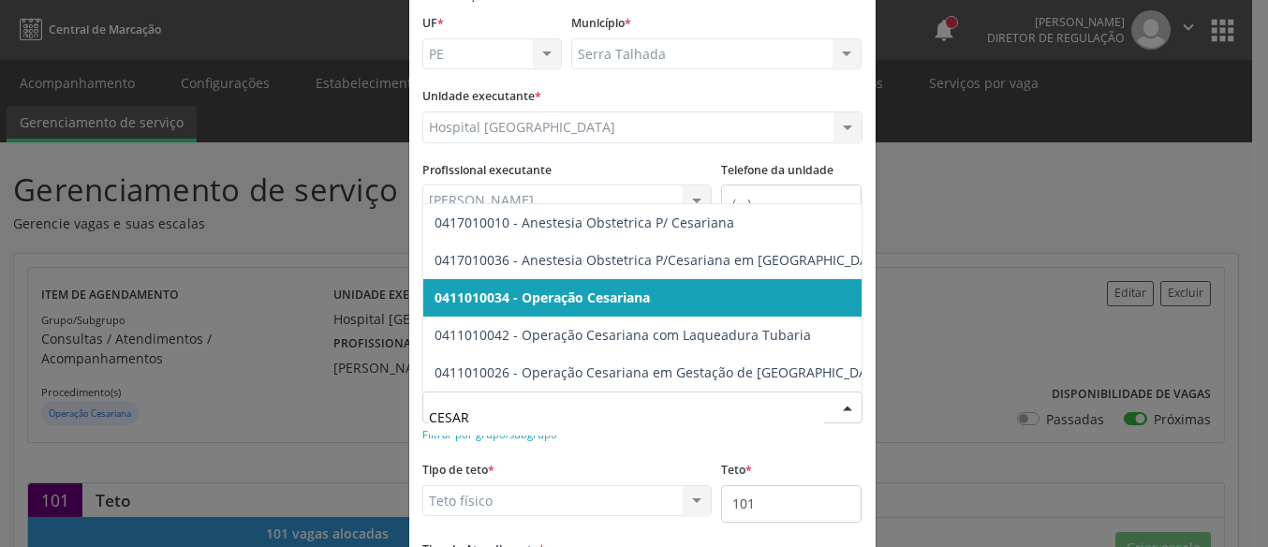
type input "CESARI"
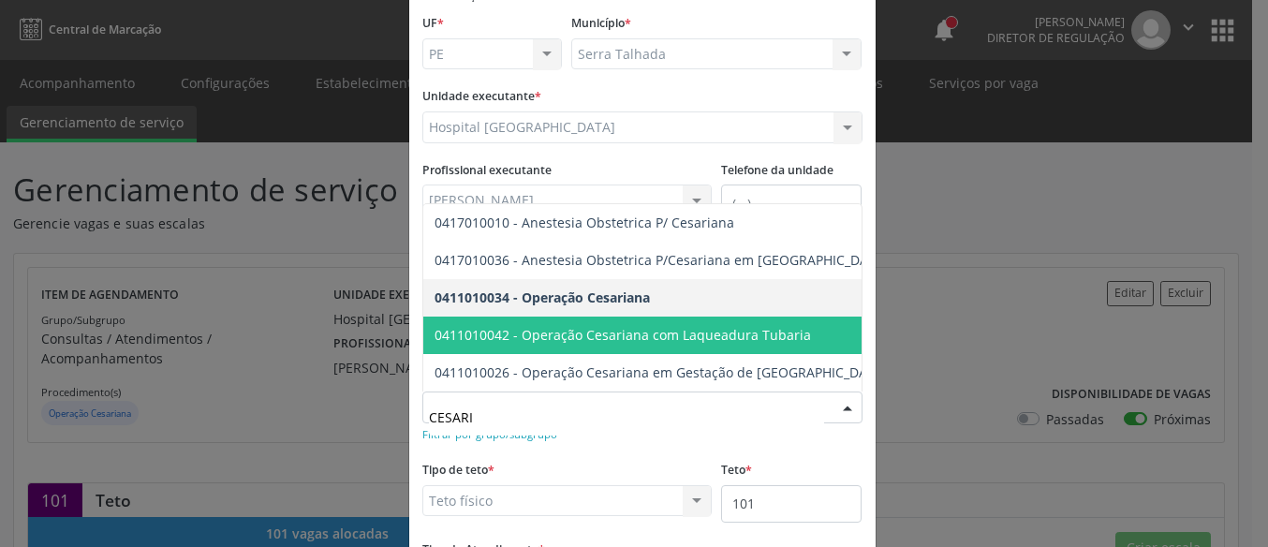
click at [709, 326] on span "0411010042 - Operação Cesariana com Laqueadura Tubaria" at bounding box center [622, 335] width 376 height 18
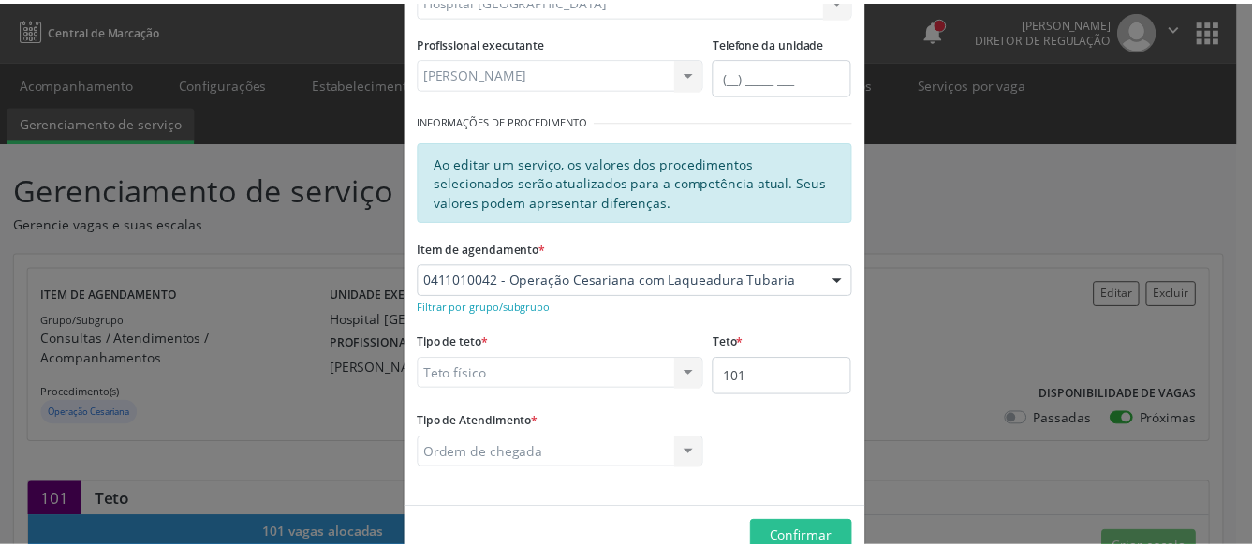
scroll to position [277, 0]
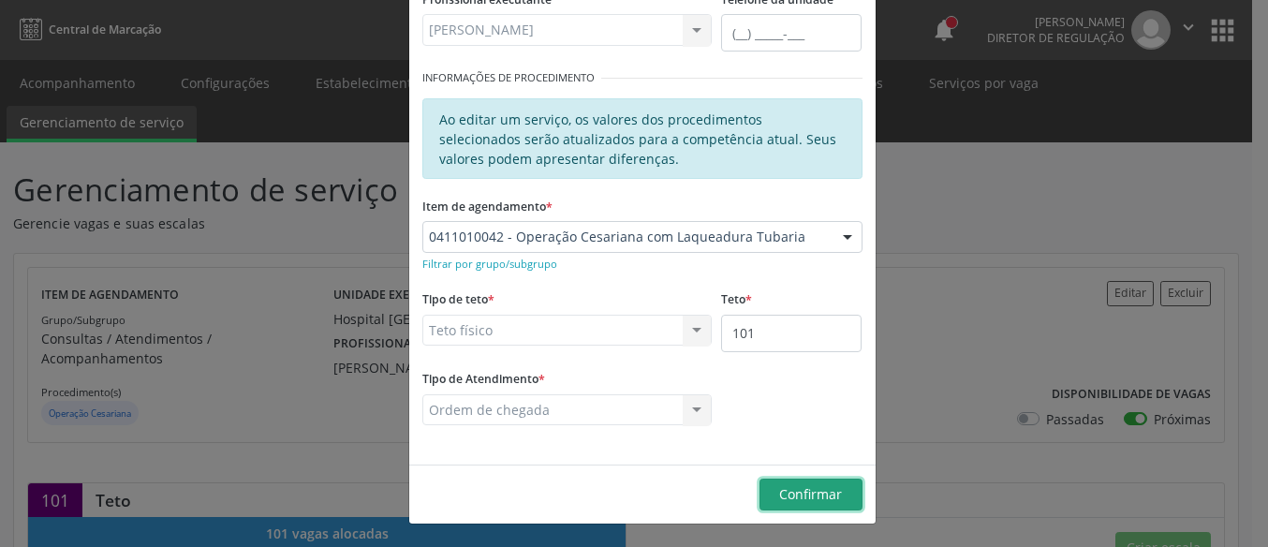
click at [808, 491] on span "Confirmar" at bounding box center [810, 494] width 63 height 18
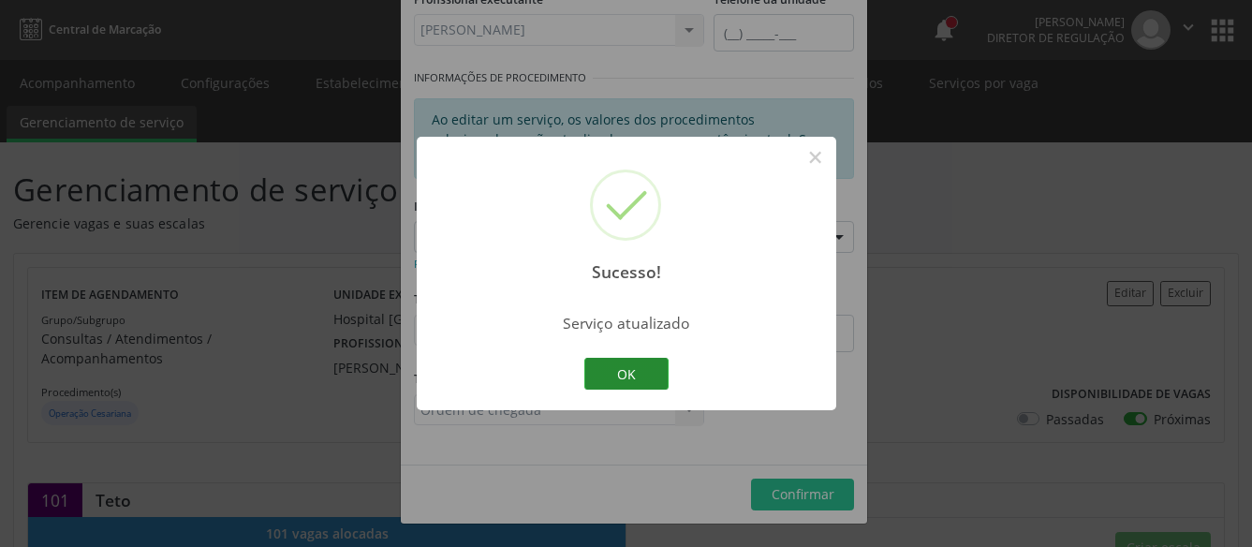
click at [612, 372] on button "OK" at bounding box center [626, 374] width 84 height 32
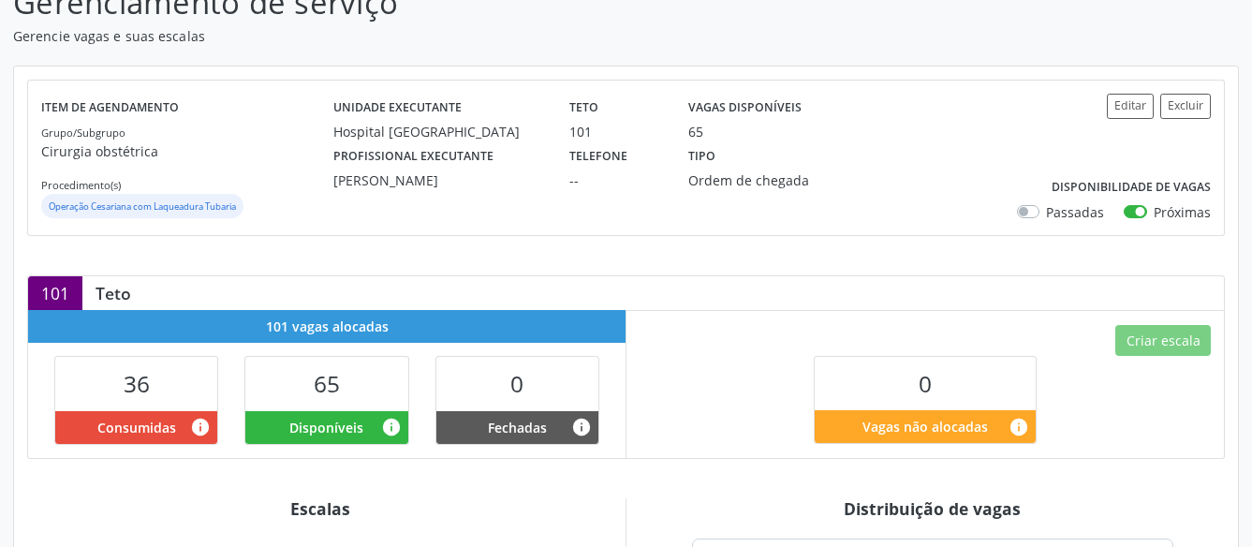
scroll to position [0, 0]
